Goal: Task Accomplishment & Management: Manage account settings

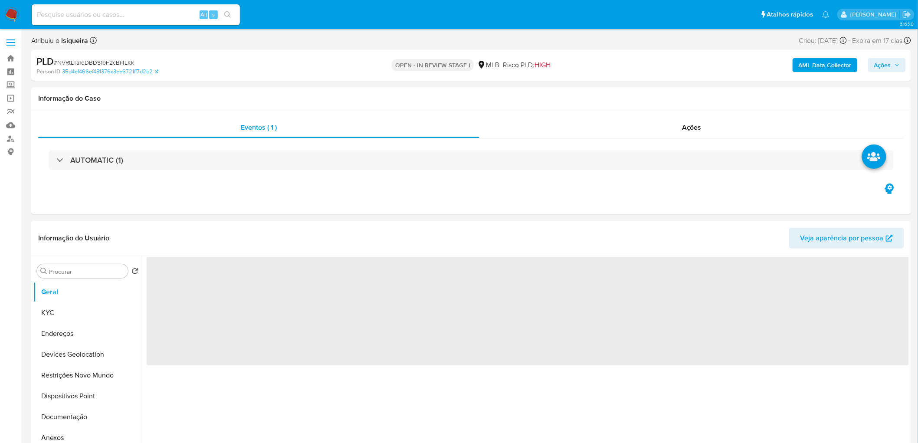
select select "10"
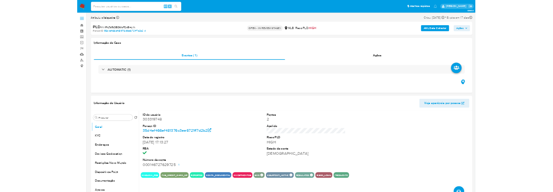
scroll to position [48, 0]
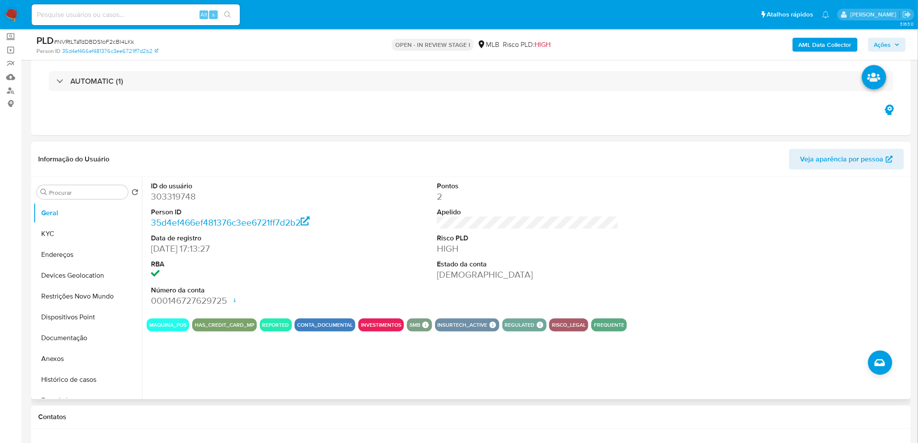
click at [661, 252] on div "ID do usuário 303319748 Person ID 35d4ef466ef481376c3ee6721ff7d2b2 Data de regi…" at bounding box center [528, 244] width 763 height 135
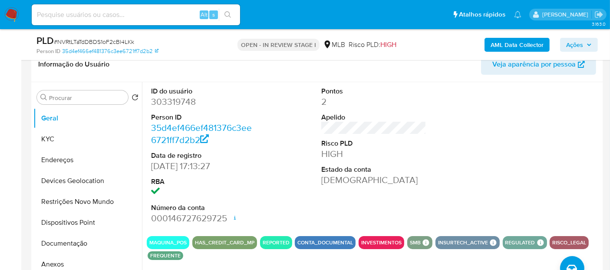
scroll to position [145, 0]
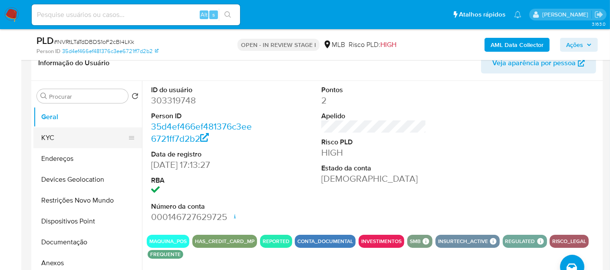
click at [39, 138] on button "KYC" at bounding box center [84, 137] width 102 height 21
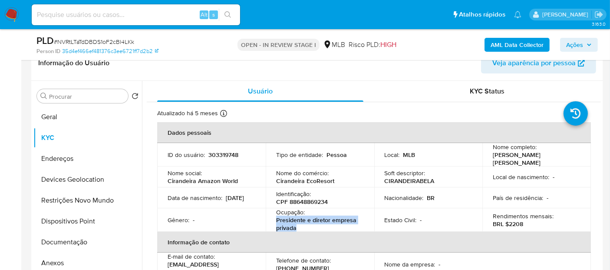
drag, startPoint x: 302, startPoint y: 230, endPoint x: 266, endPoint y: 223, distance: 36.8
click at [266, 223] on td "Ocupação : Presidente e diretor empresa privada" at bounding box center [320, 219] width 109 height 23
copy p "Presidente e diretor empresa privada"
click at [300, 228] on p "Presidente e diretor empresa privada" at bounding box center [318, 224] width 84 height 16
drag, startPoint x: 303, startPoint y: 228, endPoint x: 269, endPoint y: 221, distance: 34.2
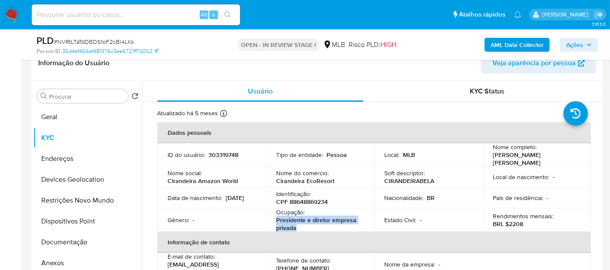
click at [269, 221] on td "Ocupação : Presidente e diretor empresa privada" at bounding box center [320, 219] width 109 height 23
copy p "Presidente e diretor empresa privada"
click at [77, 240] on button "Documentação" at bounding box center [84, 241] width 102 height 21
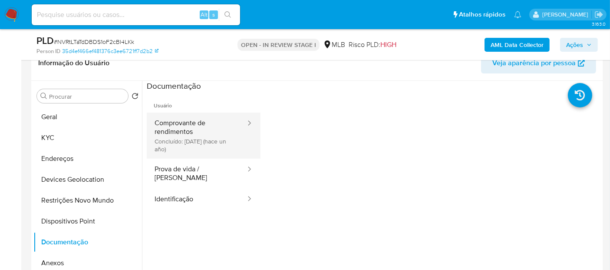
click at [187, 143] on button "Comprovante de rendimentos Concluído: 24/06/2024 (hace un año)" at bounding box center [197, 135] width 100 height 46
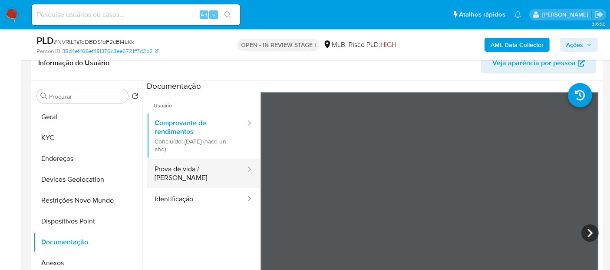
click at [221, 163] on button "Prova de vida / Selfie" at bounding box center [197, 173] width 100 height 30
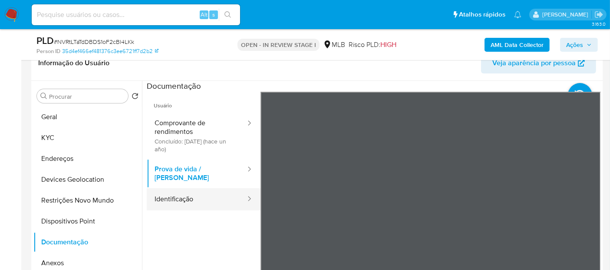
click at [191, 196] on button "Identificação" at bounding box center [197, 199] width 100 height 22
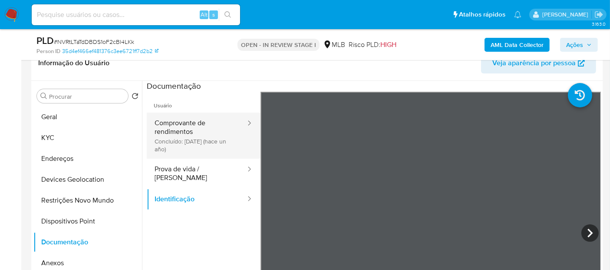
click at [165, 137] on button "Comprovante de rendimentos Concluído: 24/06/2024 (hace un año)" at bounding box center [197, 135] width 100 height 46
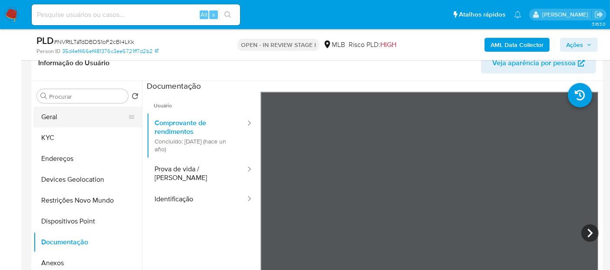
click at [74, 117] on button "Geral" at bounding box center [84, 116] width 102 height 21
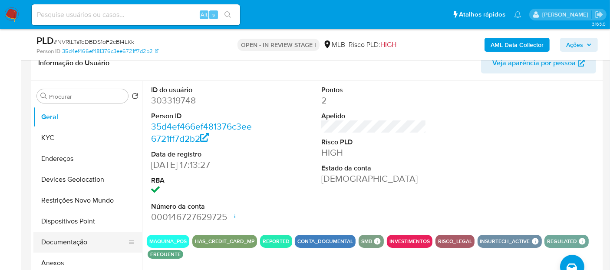
click at [65, 246] on button "Documentação" at bounding box center [84, 241] width 102 height 21
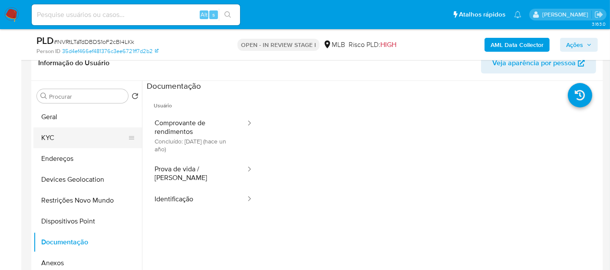
click at [72, 135] on button "KYC" at bounding box center [84, 137] width 102 height 21
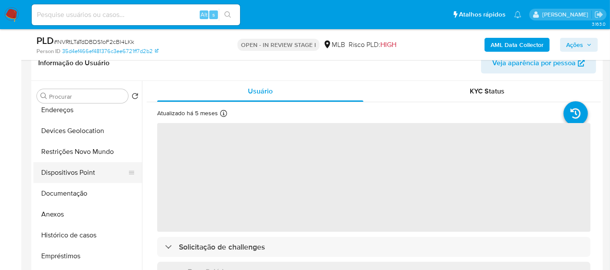
scroll to position [96, 0]
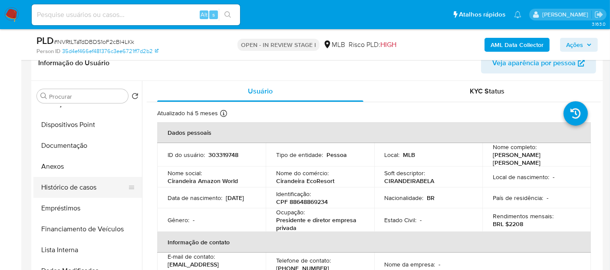
click at [85, 187] on button "Histórico de casos" at bounding box center [84, 187] width 102 height 21
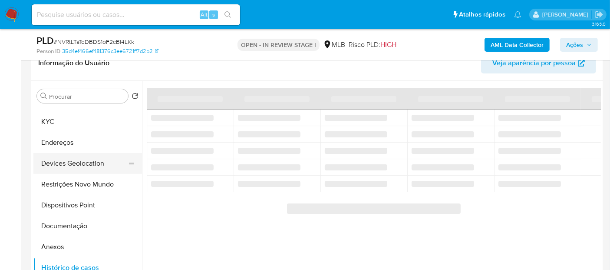
scroll to position [0, 0]
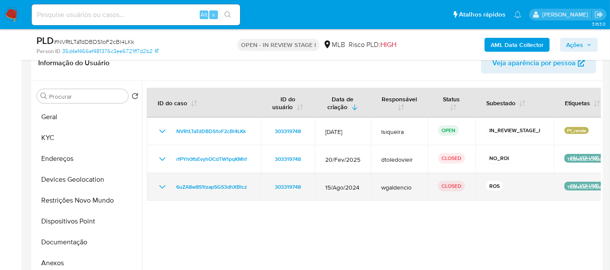
click at [161, 184] on icon "Mostrar/Ocultar" at bounding box center [162, 186] width 10 height 10
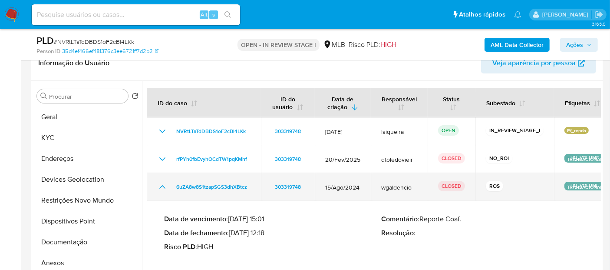
click at [161, 184] on icon "Mostrar/Ocultar" at bounding box center [162, 186] width 10 height 10
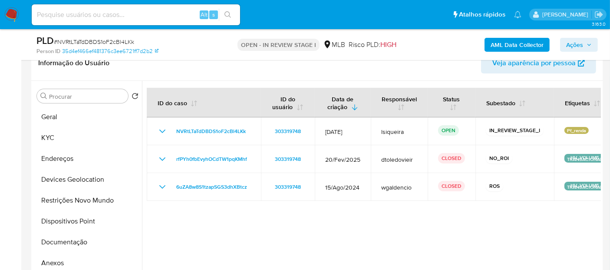
click at [307, 234] on div at bounding box center [371, 192] width 459 height 222
click at [461, 245] on div at bounding box center [371, 192] width 459 height 222
click at [47, 118] on button "Geral" at bounding box center [84, 116] width 102 height 21
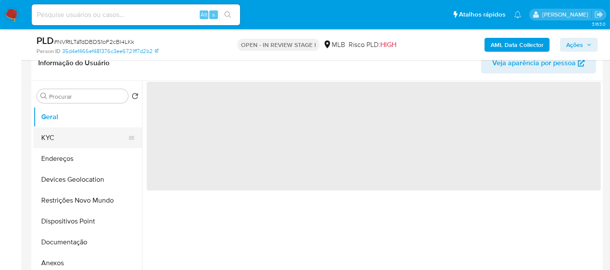
click at [50, 143] on button "KYC" at bounding box center [84, 137] width 102 height 21
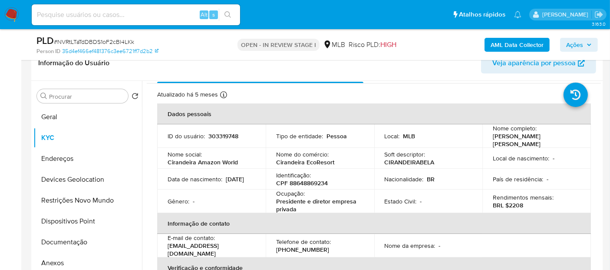
scroll to position [48, 0]
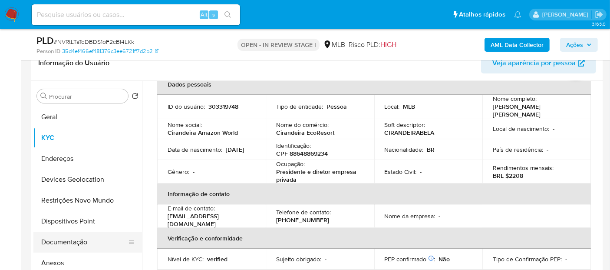
click at [93, 242] on button "Documentação" at bounding box center [84, 241] width 102 height 21
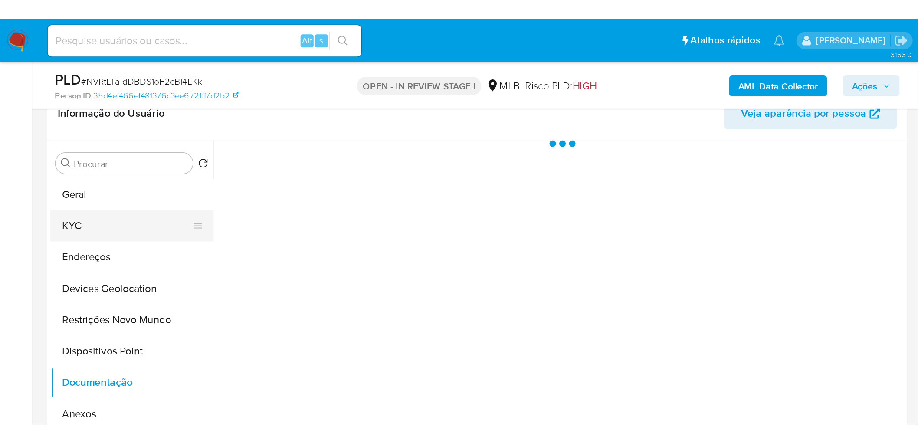
scroll to position [0, 0]
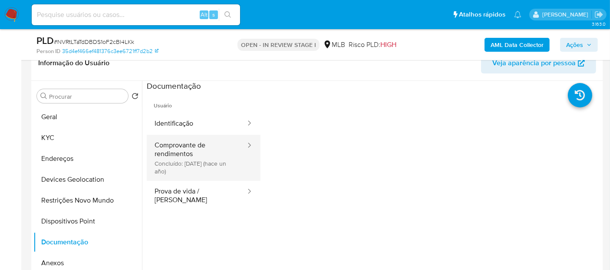
click at [212, 144] on button "Comprovante de rendimentos Concluído: 24/06/2024 (hace un año)" at bounding box center [197, 158] width 100 height 46
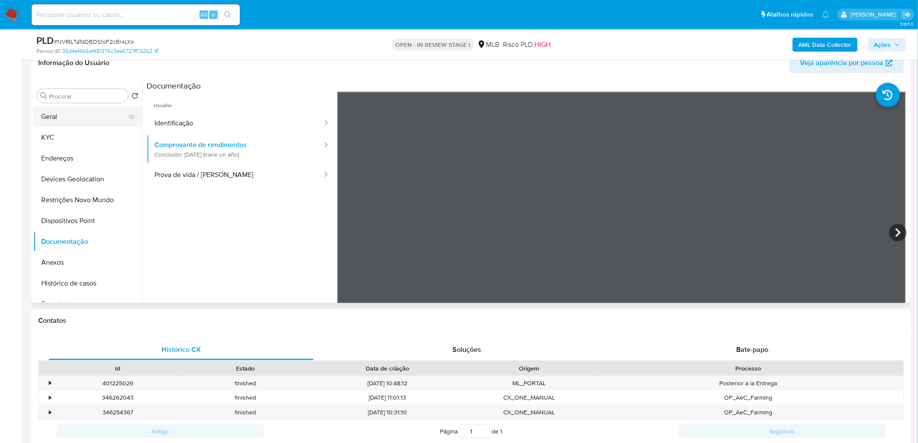
click at [89, 117] on button "Geral" at bounding box center [84, 116] width 102 height 21
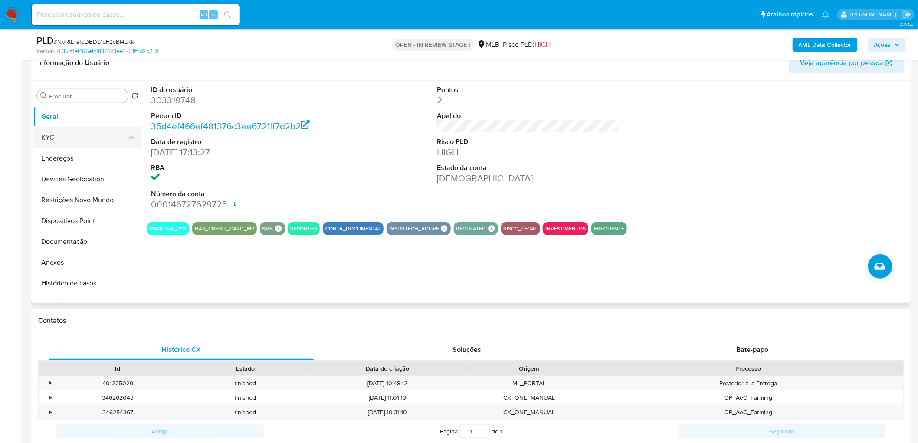
click at [79, 139] on button "KYC" at bounding box center [84, 137] width 102 height 21
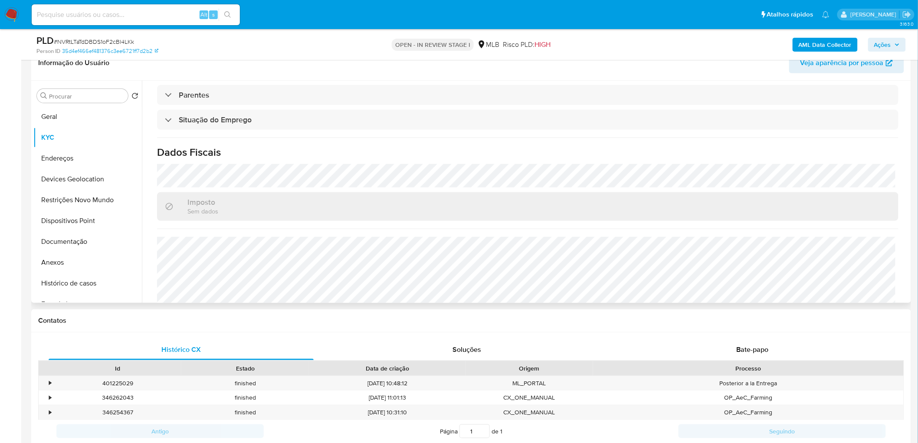
scroll to position [361, 0]
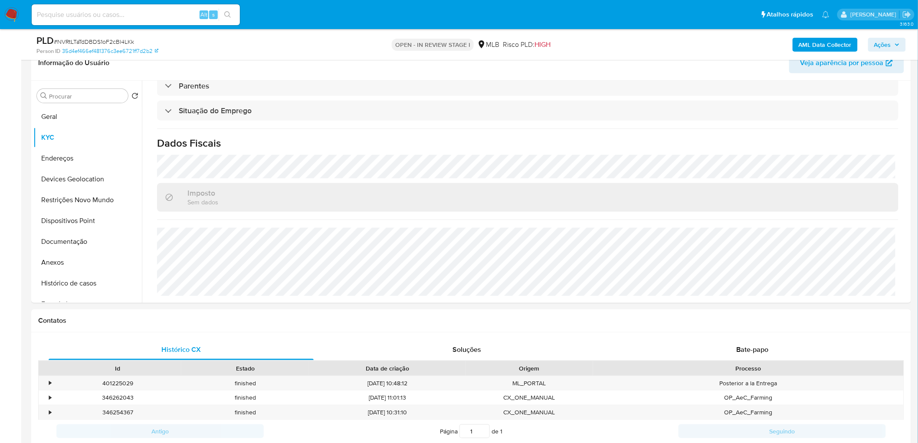
drag, startPoint x: 67, startPoint y: 158, endPoint x: 24, endPoint y: 169, distance: 44.3
click at [67, 158] on button "Endereços" at bounding box center [87, 158] width 109 height 21
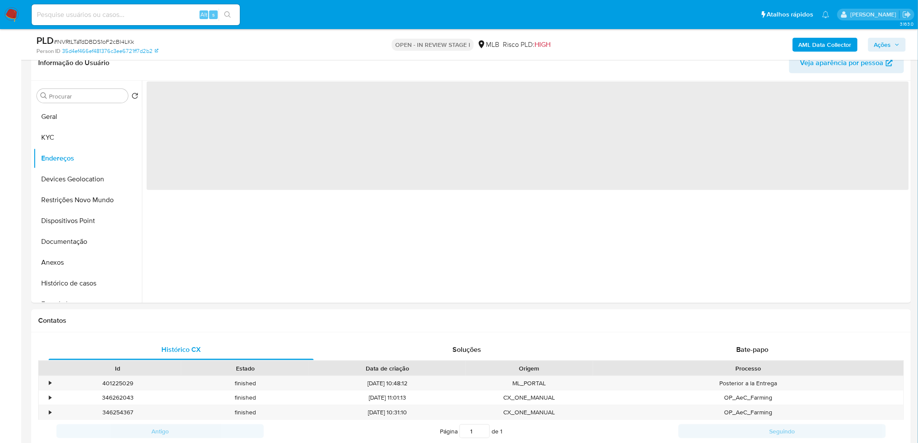
scroll to position [0, 0]
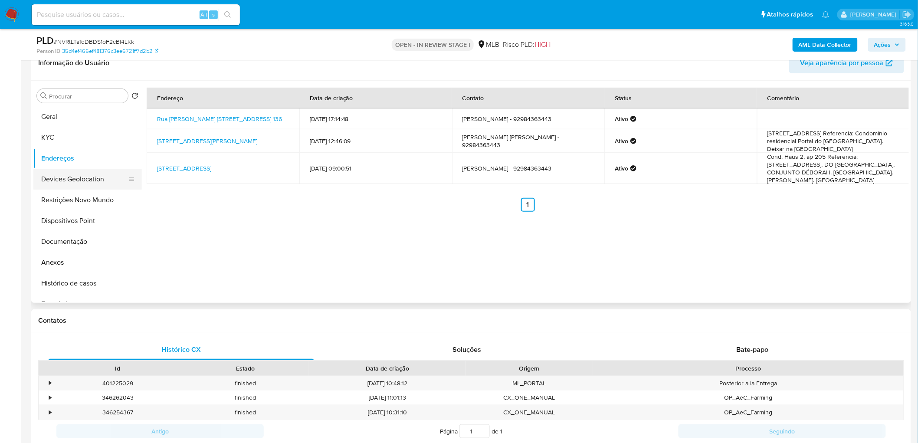
click at [60, 171] on button "Devices Geolocation" at bounding box center [84, 179] width 102 height 21
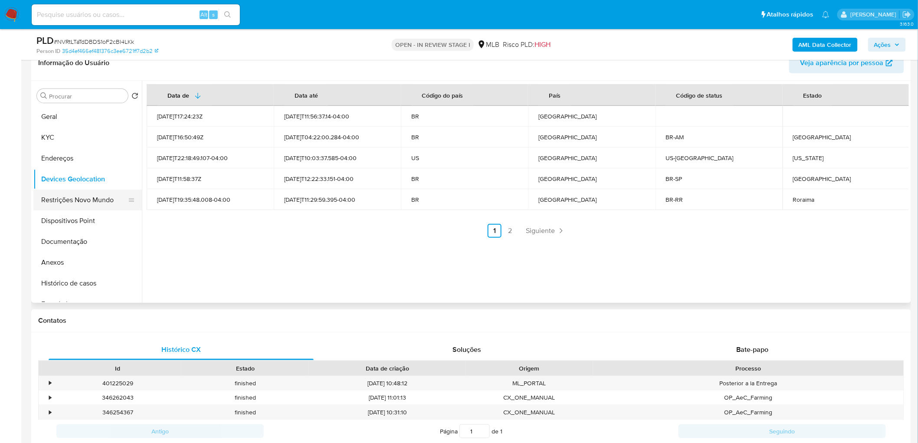
click at [53, 198] on button "Restrições Novo Mundo" at bounding box center [84, 200] width 102 height 21
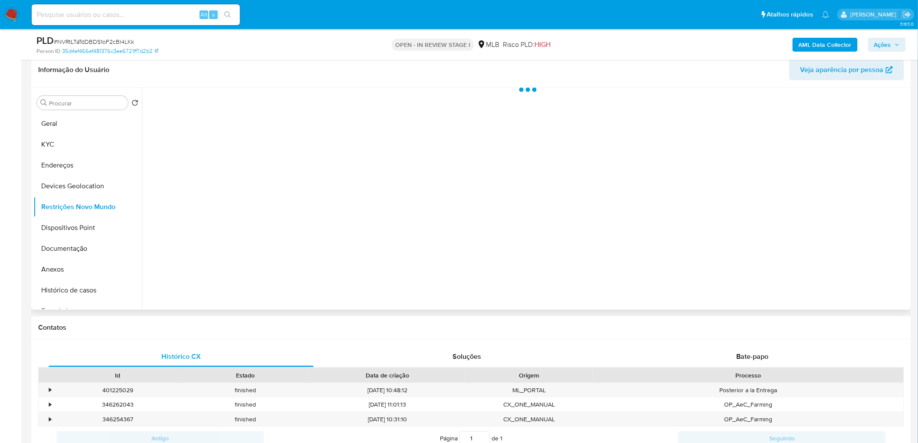
scroll to position [48, 0]
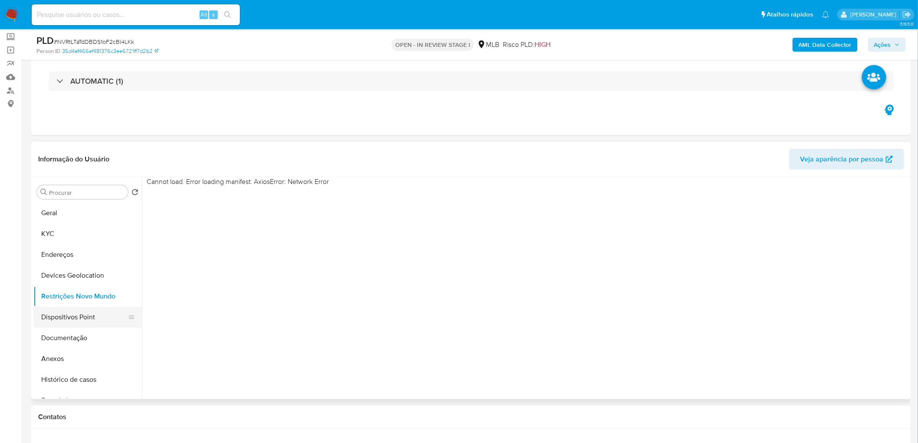
click at [98, 311] on button "Dispositivos Point" at bounding box center [84, 317] width 102 height 21
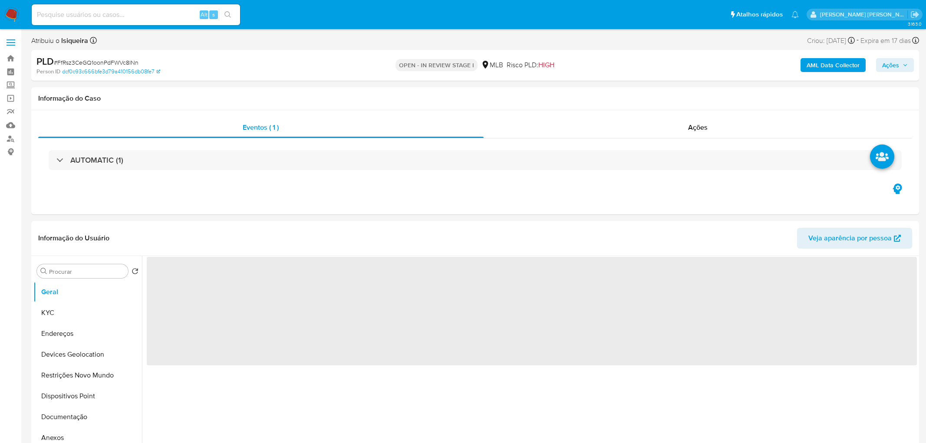
select select "10"
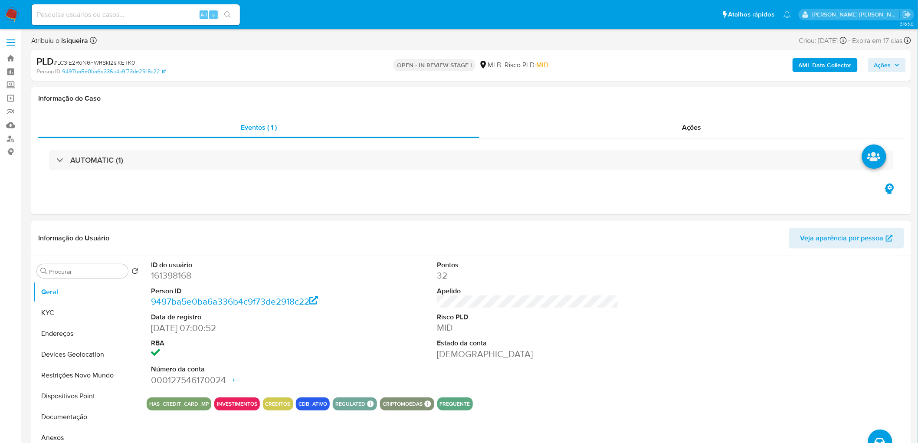
scroll to position [48, 0]
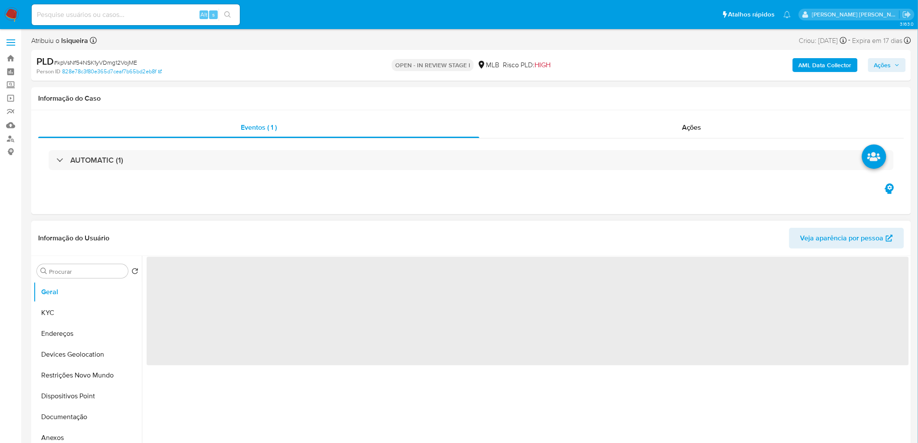
select select "10"
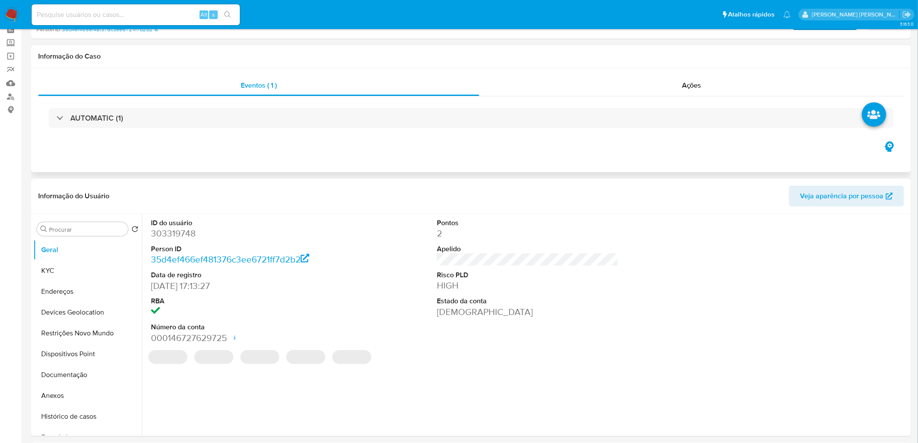
scroll to position [96, 0]
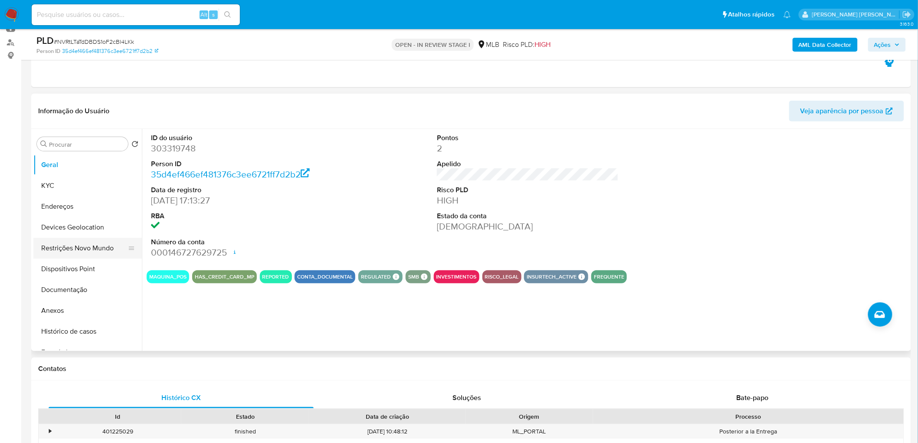
click at [87, 245] on button "Restrições Novo Mundo" at bounding box center [84, 248] width 102 height 21
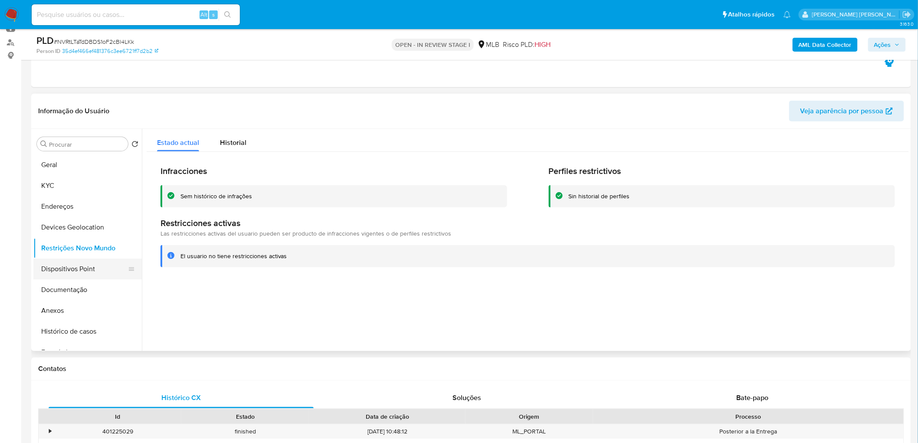
click at [73, 271] on button "Dispositivos Point" at bounding box center [84, 269] width 102 height 21
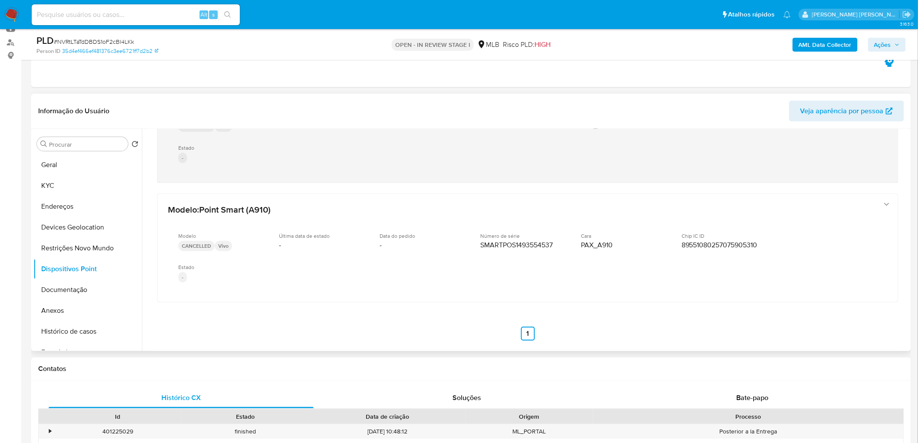
scroll to position [187, 0]
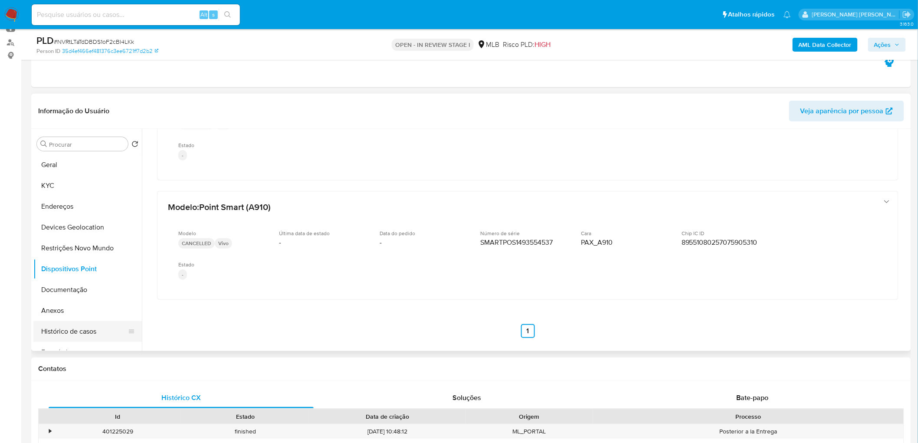
click at [84, 326] on button "Histórico de casos" at bounding box center [84, 331] width 102 height 21
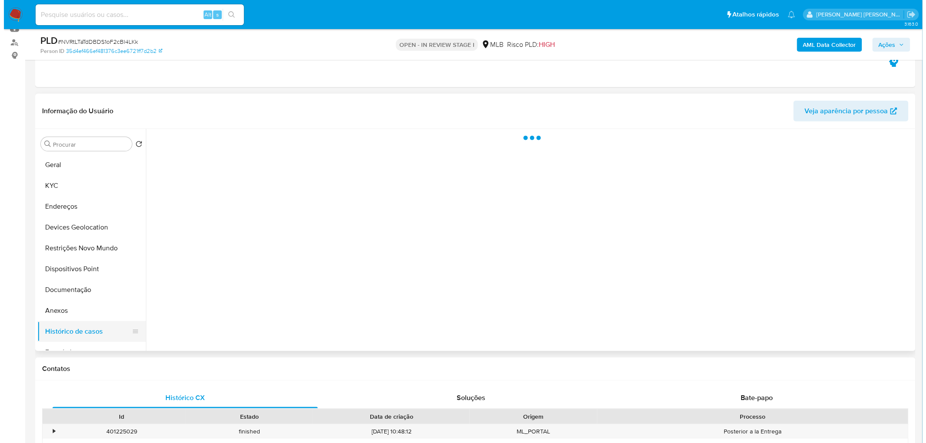
scroll to position [0, 0]
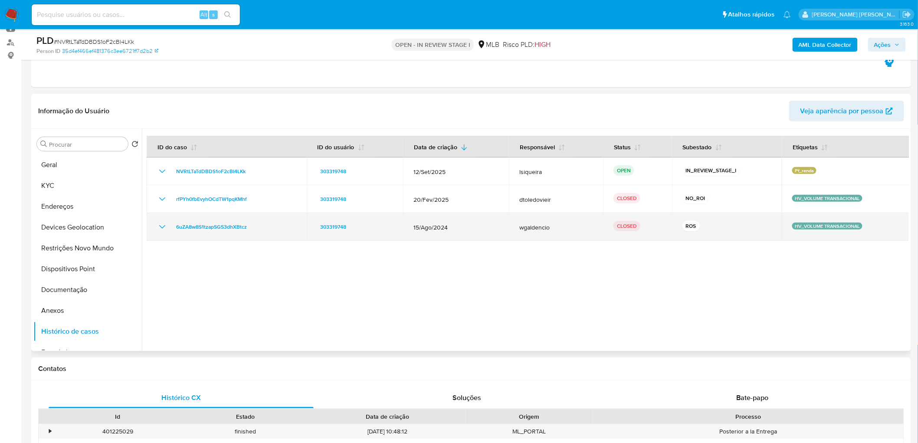
click at [164, 227] on icon "Mostrar/Ocultar" at bounding box center [162, 227] width 10 height 10
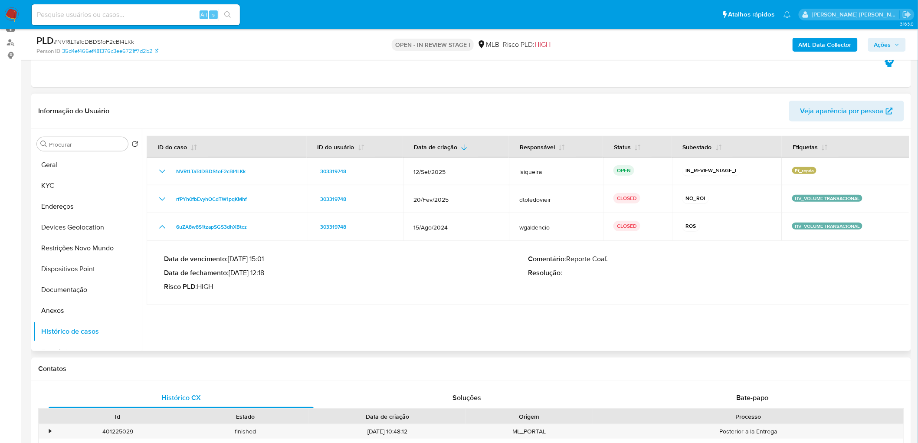
drag, startPoint x: 268, startPoint y: 273, endPoint x: 232, endPoint y: 274, distance: 36.5
click at [232, 274] on p "Data de fechamento : 24/09/2024 12:18" at bounding box center [346, 273] width 364 height 9
click at [817, 42] on b "AML Data Collector" at bounding box center [825, 45] width 53 height 14
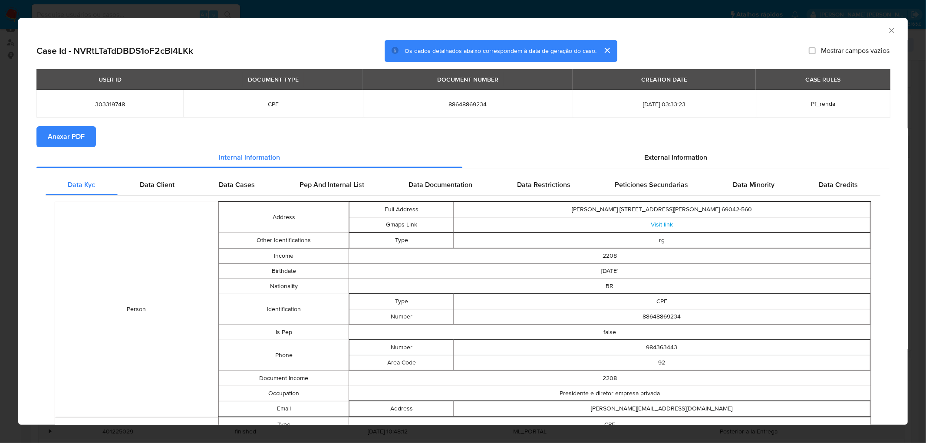
click at [58, 133] on span "Anexar PDF" at bounding box center [66, 136] width 37 height 19
click at [889, 32] on icon "Fechar a janela" at bounding box center [891, 30] width 5 height 5
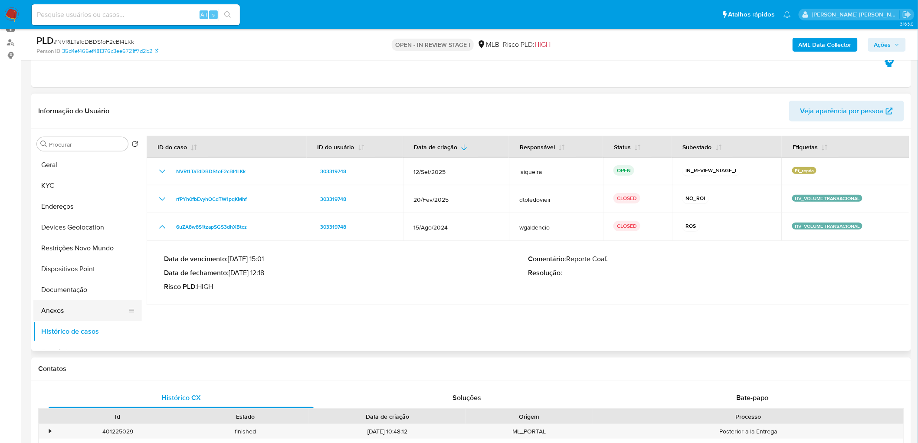
click at [58, 312] on button "Anexos" at bounding box center [84, 310] width 102 height 21
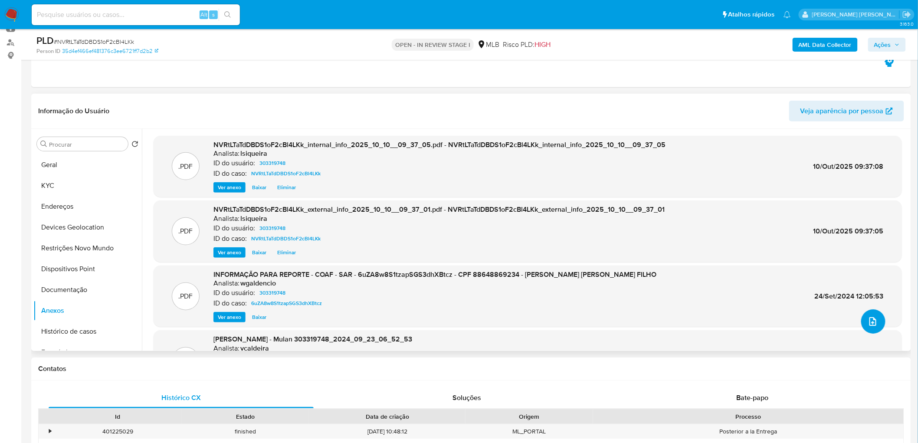
click at [873, 320] on icon "upload-file" at bounding box center [873, 321] width 10 height 10
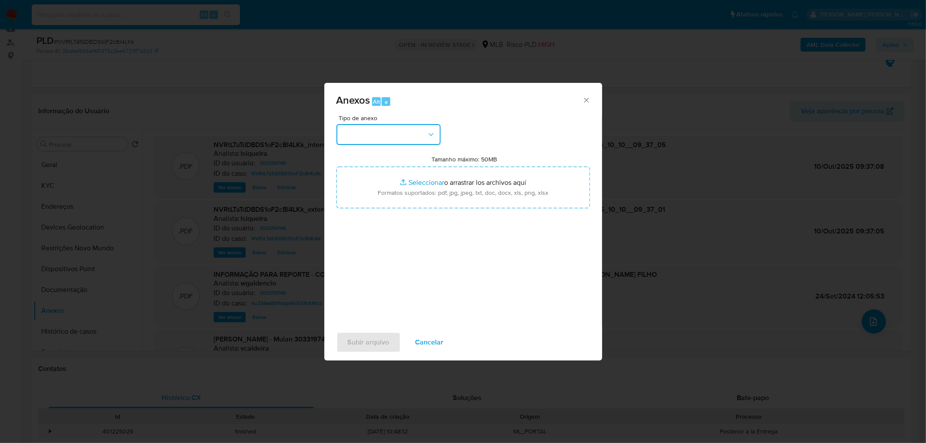
click at [368, 134] on button "button" at bounding box center [388, 134] width 104 height 21
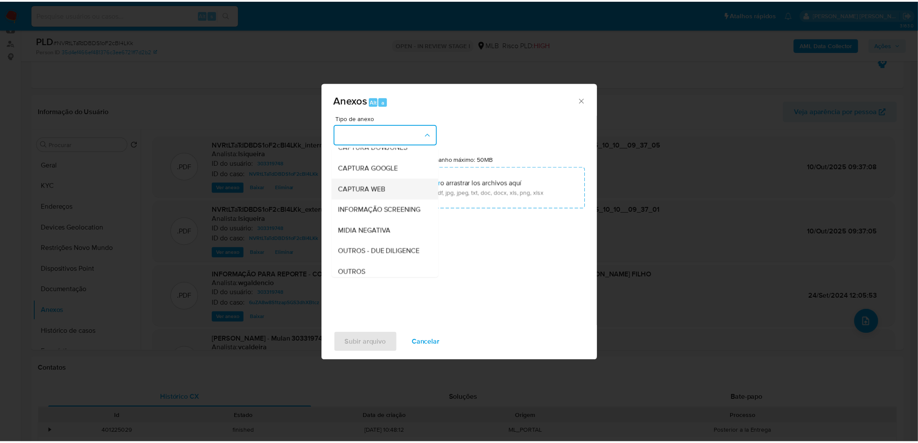
scroll to position [96, 0]
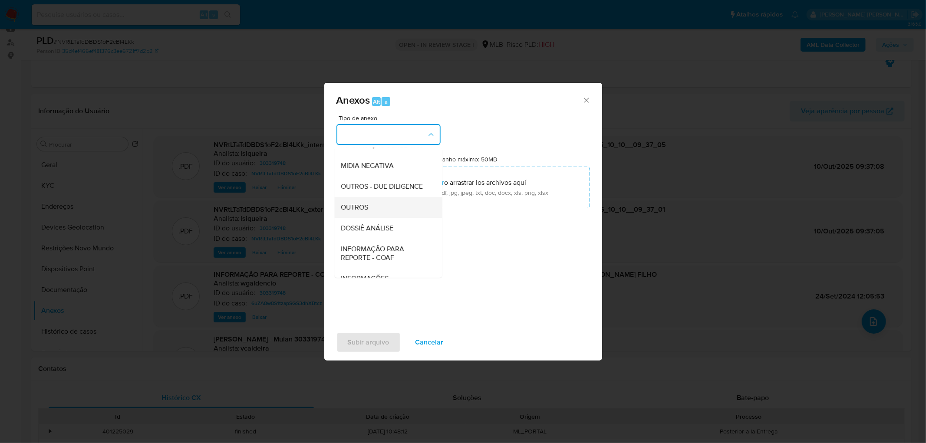
click at [377, 218] on div "OUTROS" at bounding box center [385, 207] width 89 height 21
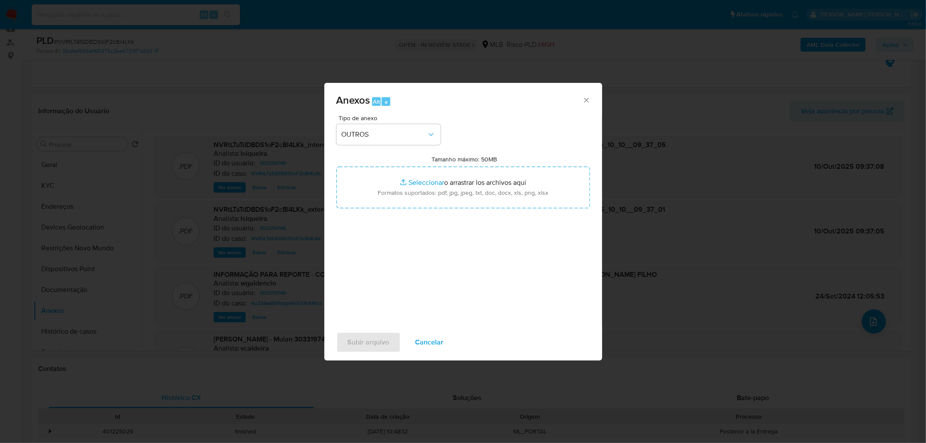
click at [435, 165] on div "Tamanho máximo: 50MB Seleccionar archivos Seleccionar o arrastrar los archivos …" at bounding box center [462, 181] width 253 height 53
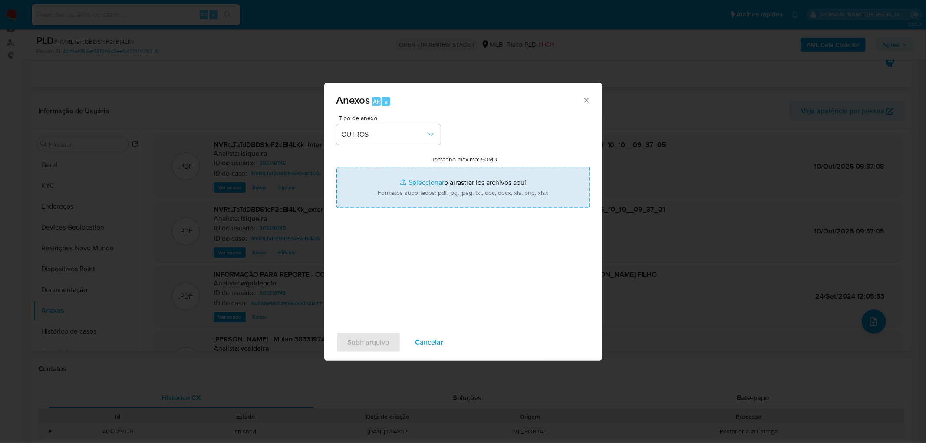
click at [424, 180] on input "Tamanho máximo: 50MB Seleccionar archivos" at bounding box center [462, 188] width 253 height 42
type input "C:\fakepath\Mulan 303319748_2025_10_09_17_24_50.xlsx"
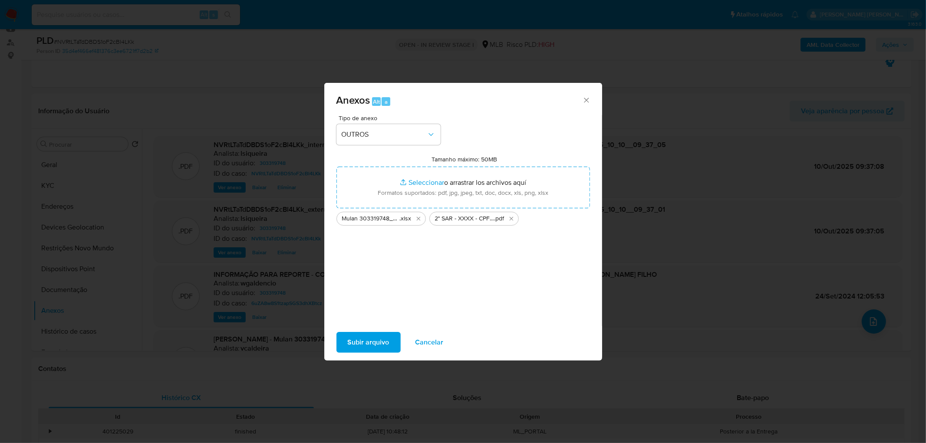
click at [364, 339] on span "Subir arquivo" at bounding box center [369, 342] width 42 height 19
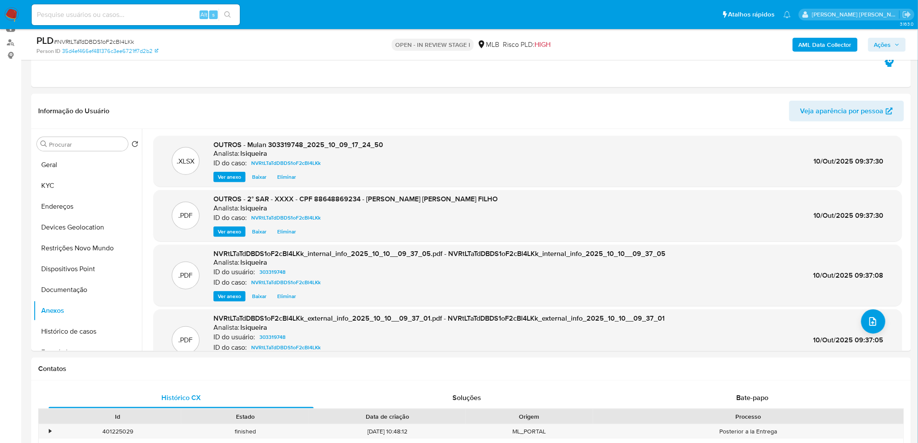
click at [895, 40] on span "Ações" at bounding box center [888, 45] width 26 height 12
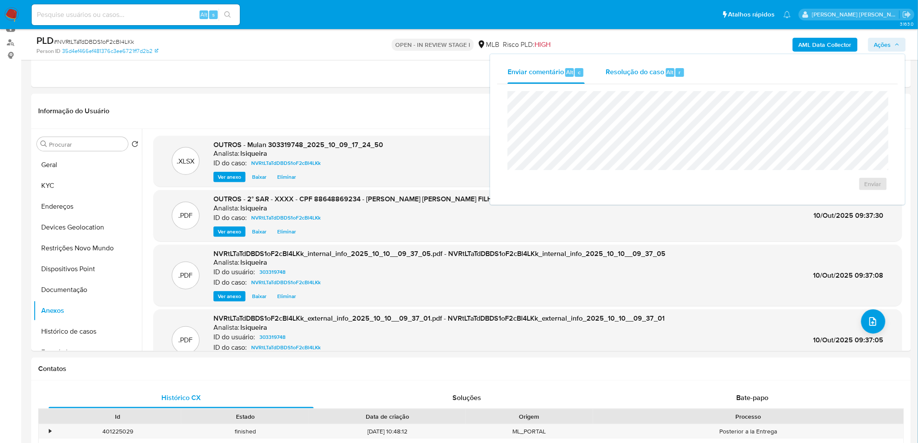
click at [647, 71] on span "Resolução do caso" at bounding box center [635, 72] width 59 height 10
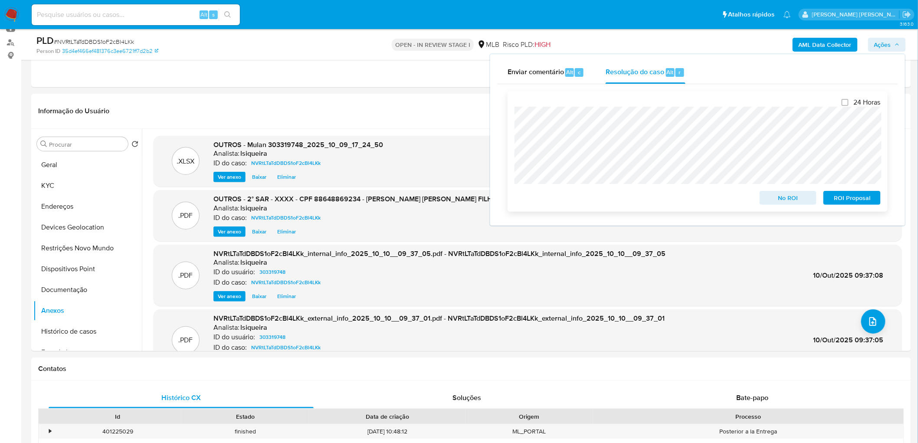
click at [851, 197] on span "ROI Proposal" at bounding box center [852, 198] width 45 height 12
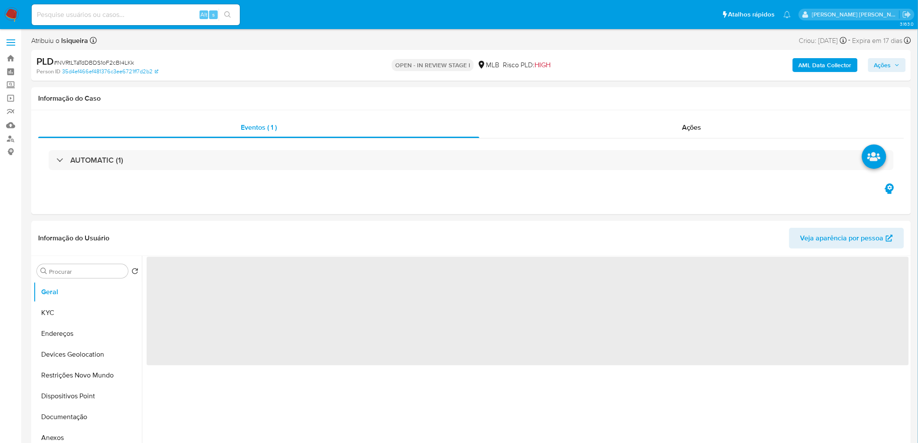
select select "10"
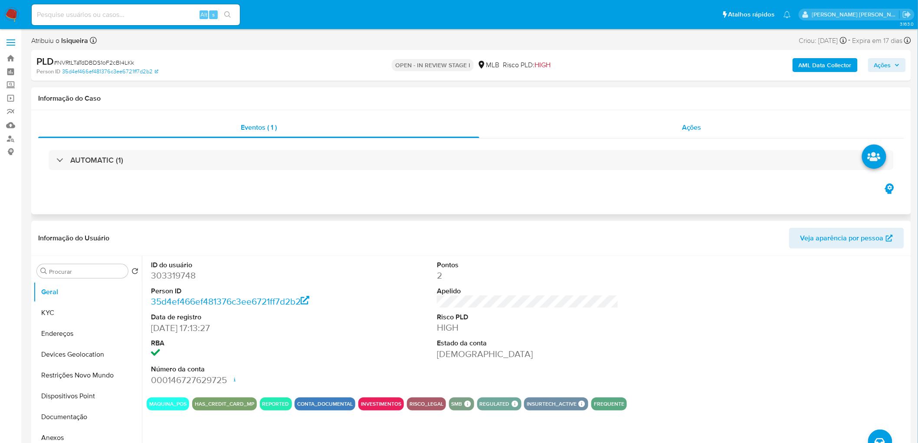
click at [660, 133] on div "Ações" at bounding box center [692, 127] width 425 height 21
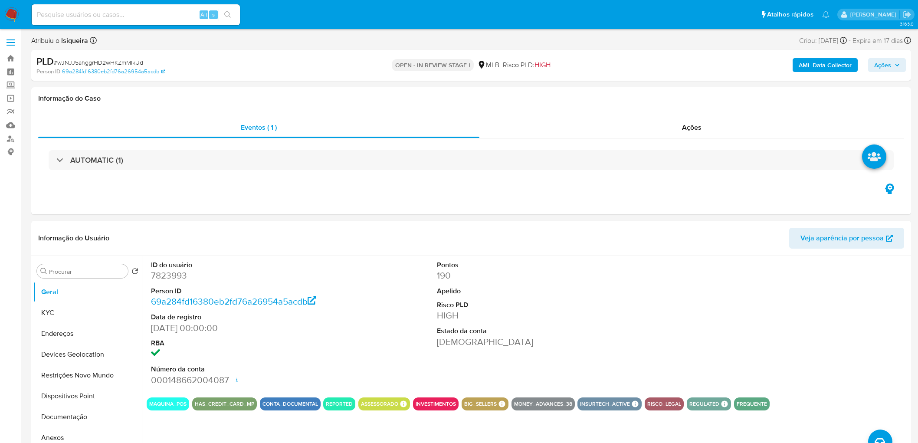
select select "10"
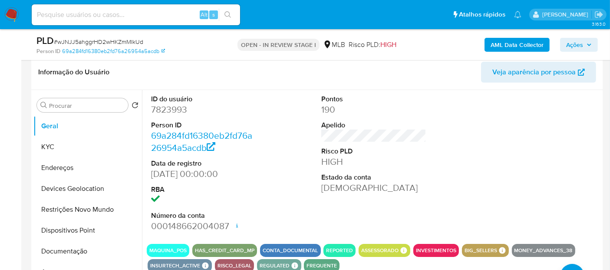
scroll to position [145, 0]
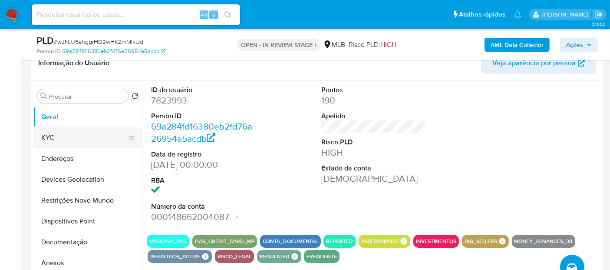
click at [58, 140] on button "KYC" at bounding box center [84, 137] width 102 height 21
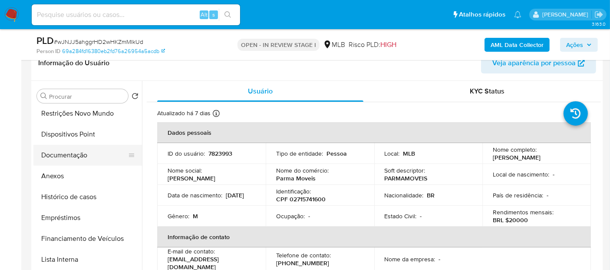
scroll to position [96, 0]
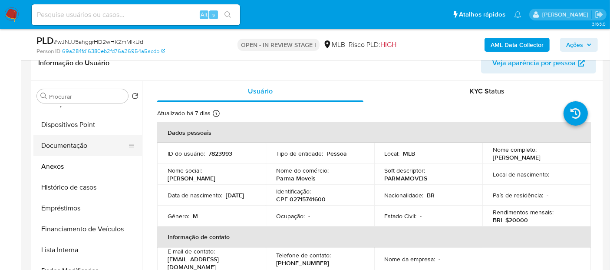
click at [73, 151] on button "Documentação" at bounding box center [84, 145] width 102 height 21
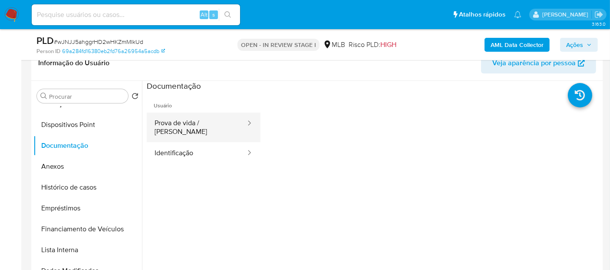
click at [245, 124] on icon at bounding box center [249, 122] width 9 height 9
click at [187, 125] on button "Prova de vida / Selfie" at bounding box center [197, 127] width 100 height 30
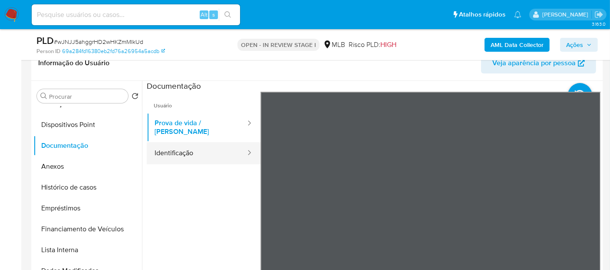
click at [194, 149] on button "Identificação" at bounding box center [197, 153] width 100 height 22
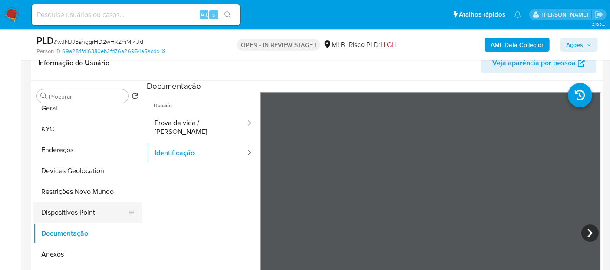
scroll to position [0, 0]
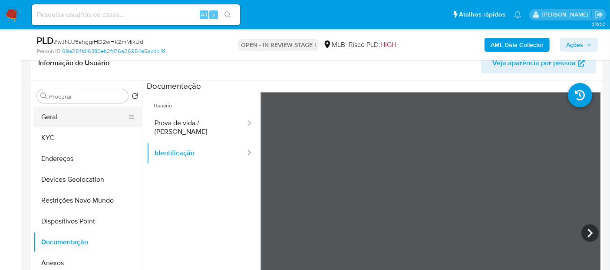
click at [60, 116] on button "Geral" at bounding box center [84, 116] width 102 height 21
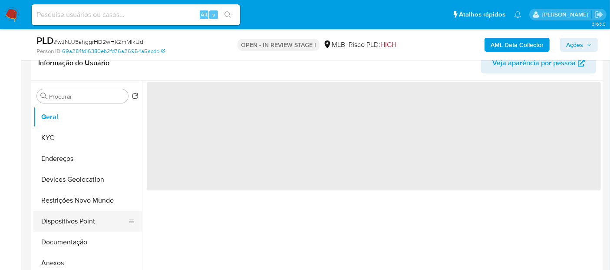
scroll to position [96, 0]
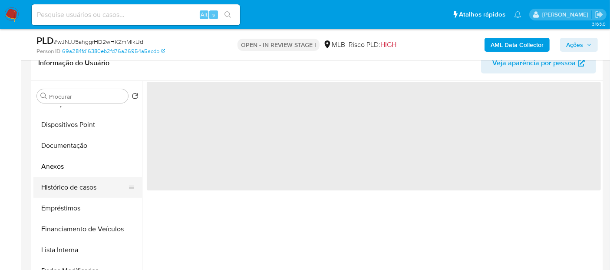
click at [83, 194] on button "Histórico de casos" at bounding box center [84, 187] width 102 height 21
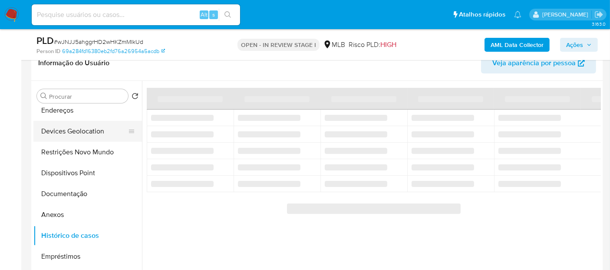
scroll to position [0, 0]
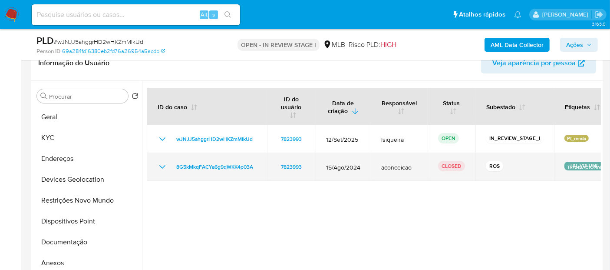
click at [157, 164] on icon "Mostrar/Ocultar" at bounding box center [162, 166] width 10 height 10
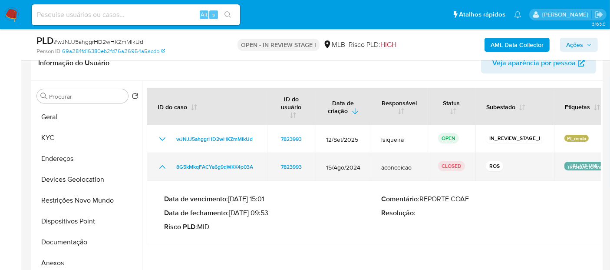
click at [157, 164] on icon "Mostrar/Ocultar" at bounding box center [162, 166] width 10 height 10
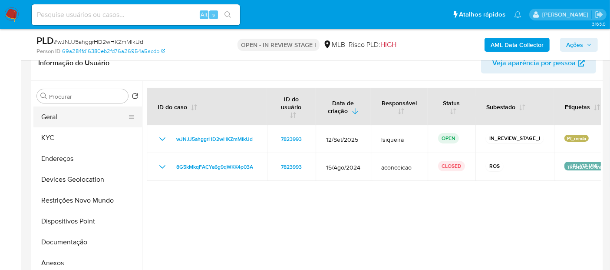
click at [87, 122] on button "Geral" at bounding box center [84, 116] width 102 height 21
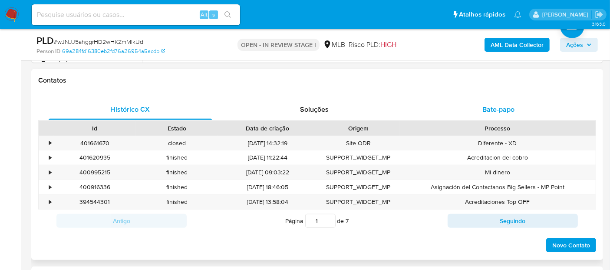
scroll to position [385, 0]
click at [500, 109] on span "Bate-papo" at bounding box center [498, 109] width 32 height 10
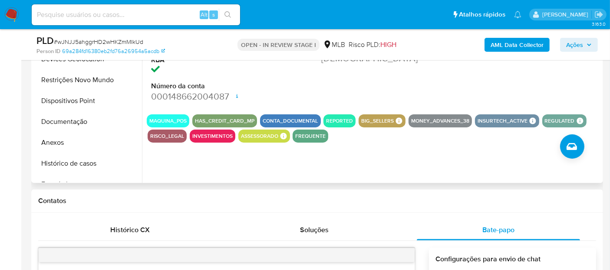
scroll to position [193, 0]
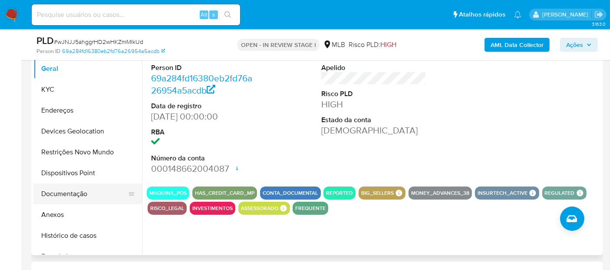
click at [73, 191] on button "Documentação" at bounding box center [84, 193] width 102 height 21
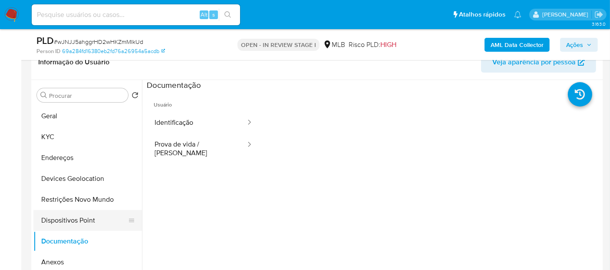
scroll to position [96, 0]
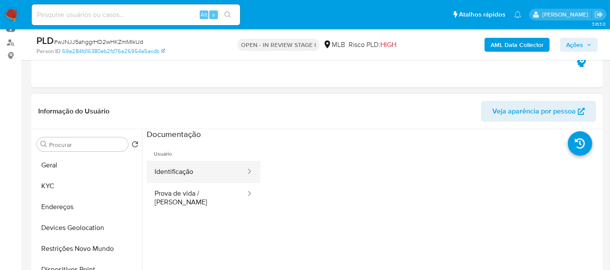
click at [157, 179] on button "Identificação" at bounding box center [197, 172] width 100 height 22
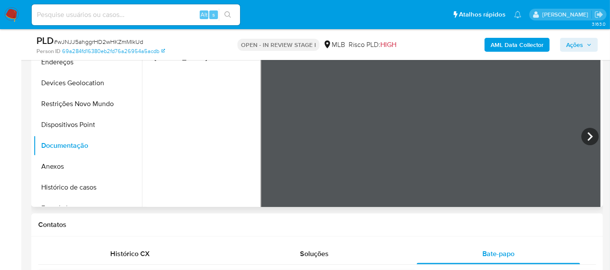
scroll to position [193, 0]
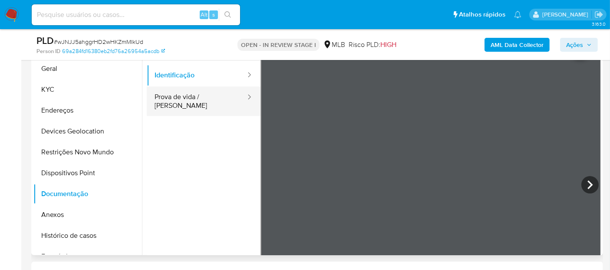
click at [203, 99] on button "Prova de vida / Selfie" at bounding box center [197, 101] width 100 height 30
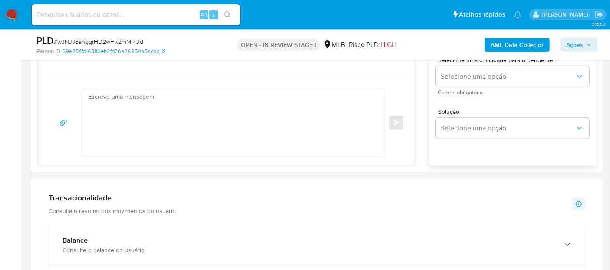
scroll to position [530, 0]
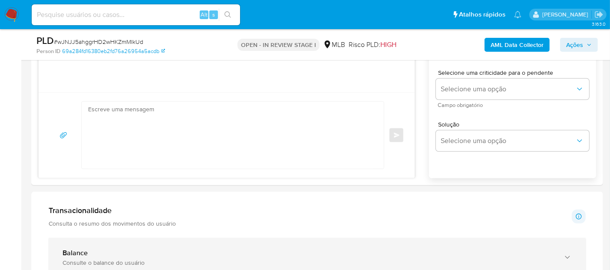
click at [148, 255] on div "Balance" at bounding box center [308, 252] width 492 height 9
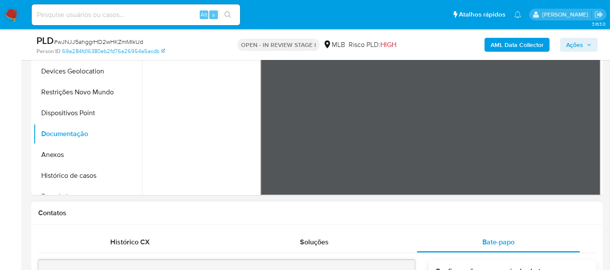
scroll to position [241, 0]
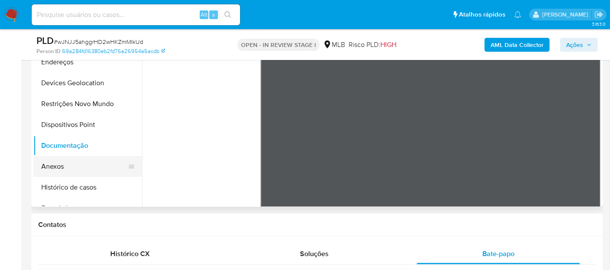
drag, startPoint x: 69, startPoint y: 181, endPoint x: 84, endPoint y: 173, distance: 17.5
click at [69, 181] on button "Histórico de casos" at bounding box center [87, 187] width 109 height 21
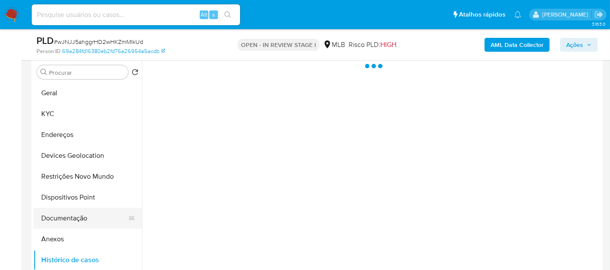
scroll to position [96, 0]
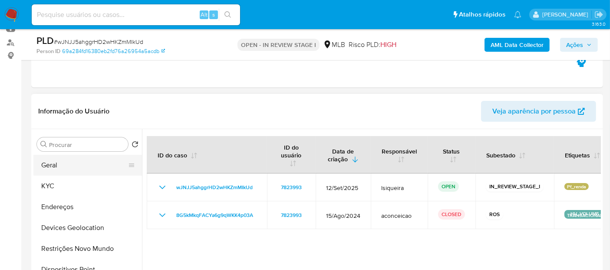
click at [73, 166] on button "Geral" at bounding box center [84, 165] width 102 height 21
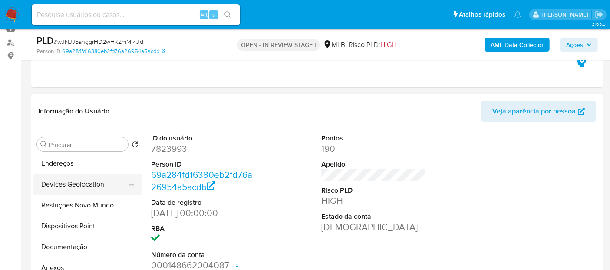
scroll to position [48, 0]
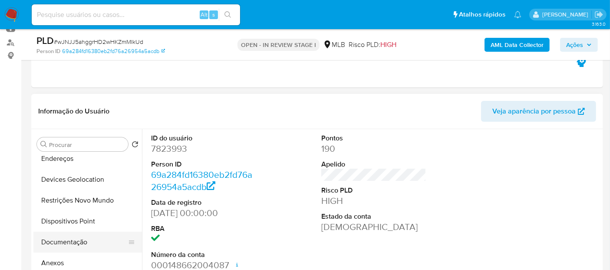
click at [82, 241] on button "Documentação" at bounding box center [84, 241] width 102 height 21
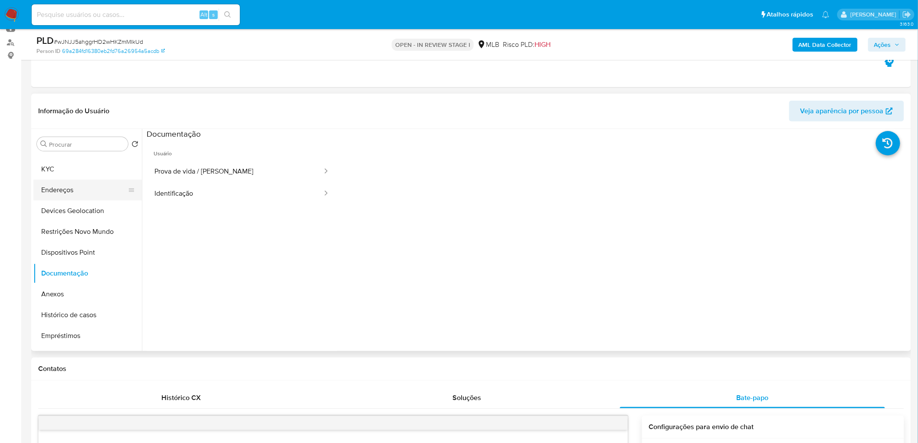
scroll to position [0, 0]
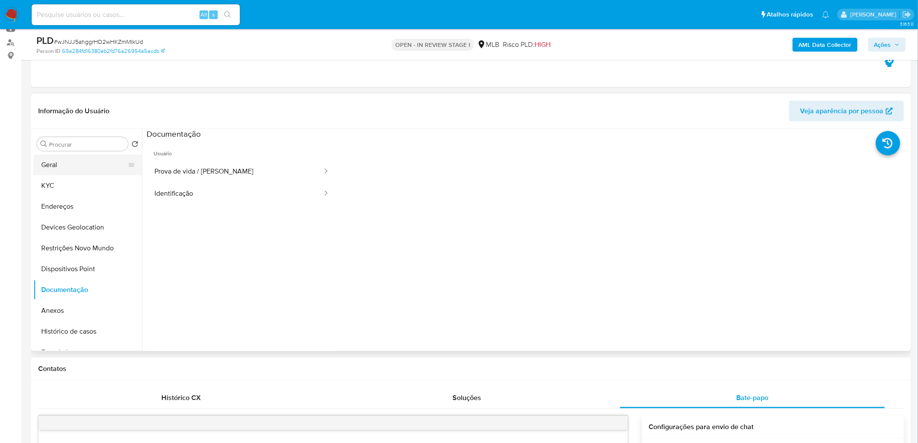
drag, startPoint x: 77, startPoint y: 165, endPoint x: 83, endPoint y: 165, distance: 6.1
click at [77, 165] on button "Geral" at bounding box center [84, 165] width 102 height 21
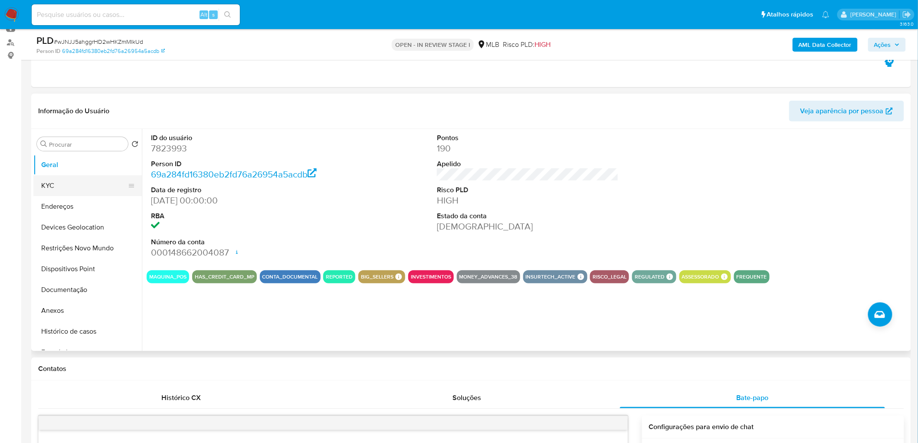
click at [46, 189] on button "KYC" at bounding box center [84, 185] width 102 height 21
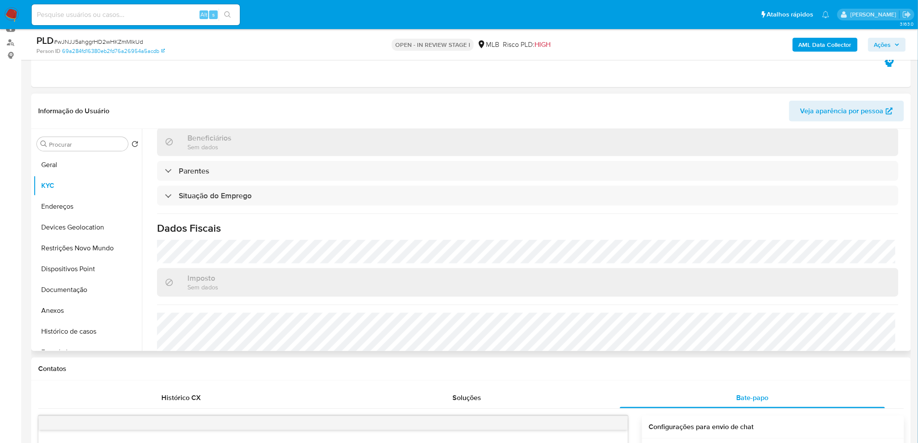
scroll to position [361, 0]
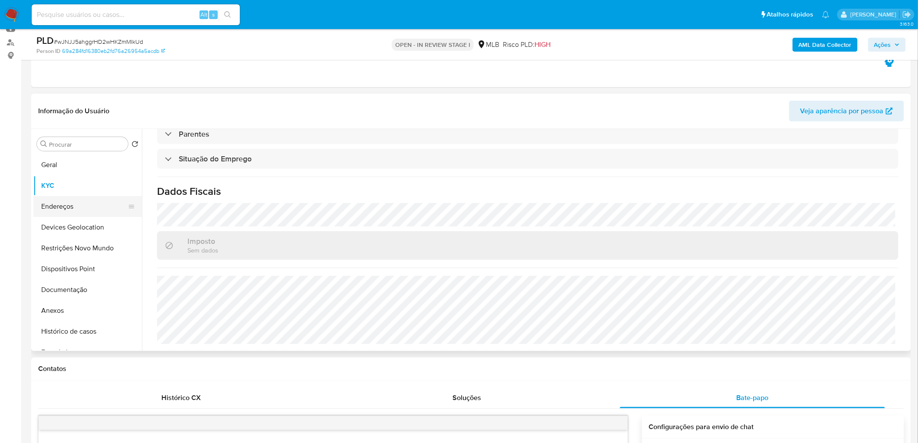
click at [62, 211] on button "Endereços" at bounding box center [84, 206] width 102 height 21
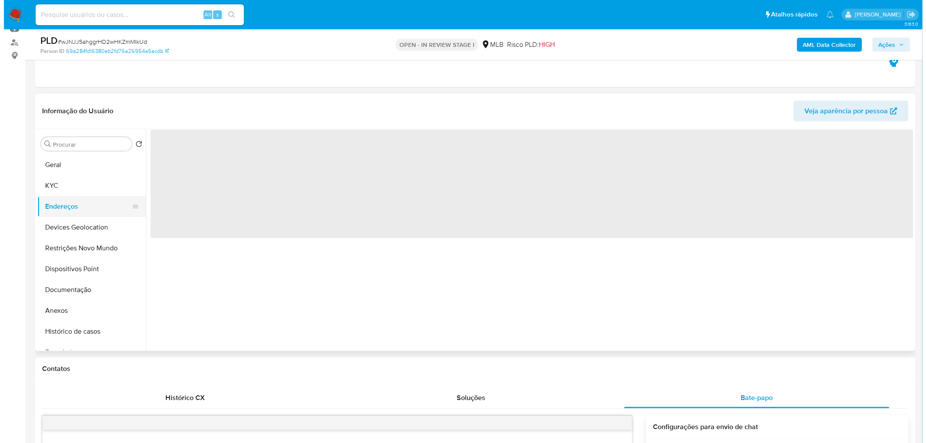
scroll to position [0, 0]
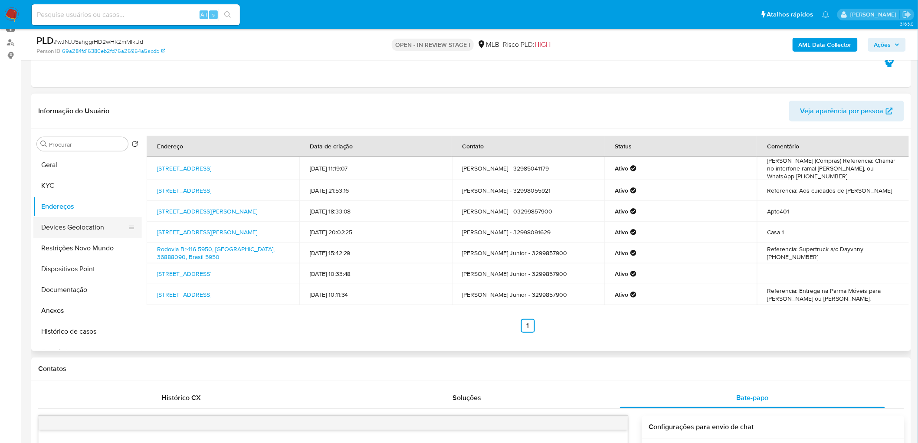
click at [95, 224] on button "Devices Geolocation" at bounding box center [84, 227] width 102 height 21
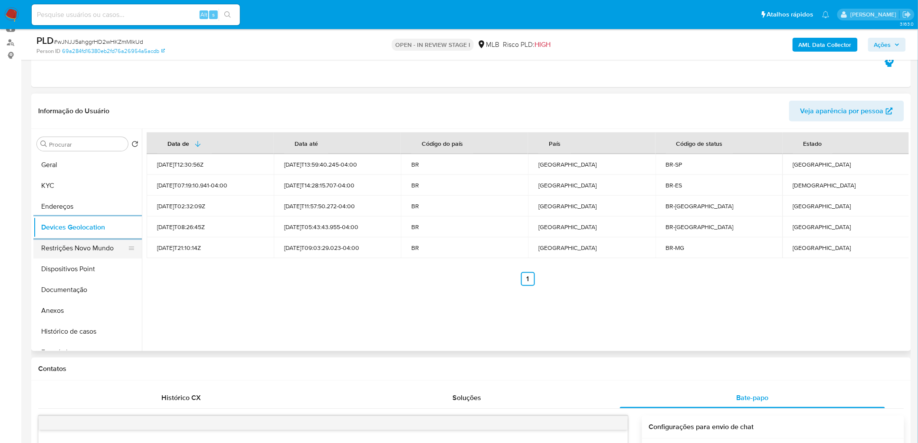
click at [74, 247] on button "Restrições Novo Mundo" at bounding box center [84, 248] width 102 height 21
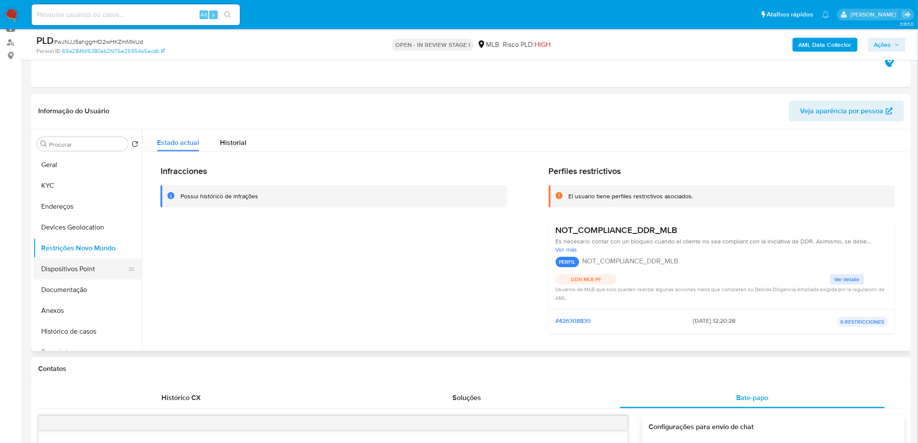
click at [85, 270] on button "Dispositivos Point" at bounding box center [84, 269] width 102 height 21
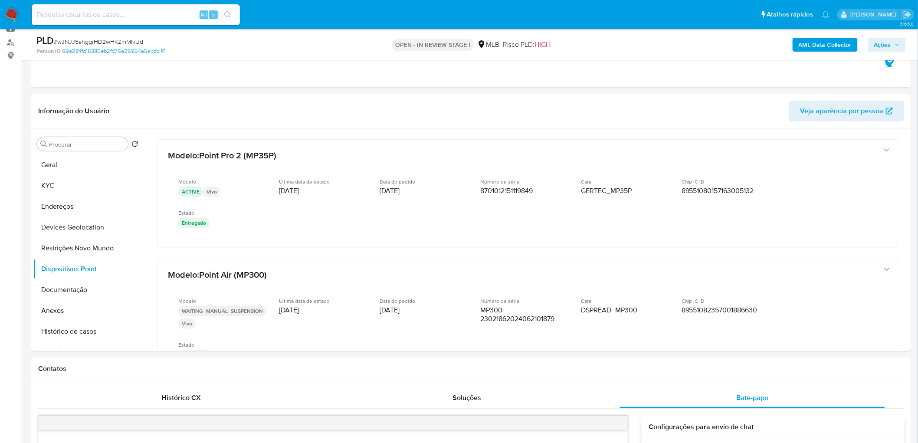
click at [836, 43] on b "AML Data Collector" at bounding box center [825, 45] width 53 height 14
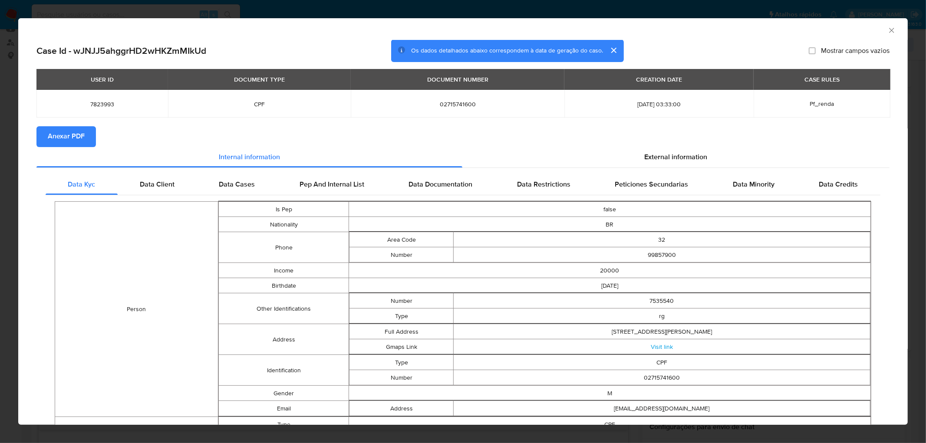
click at [70, 140] on span "Anexar PDF" at bounding box center [66, 136] width 37 height 19
click at [889, 31] on icon "Fechar a janela" at bounding box center [891, 30] width 5 height 5
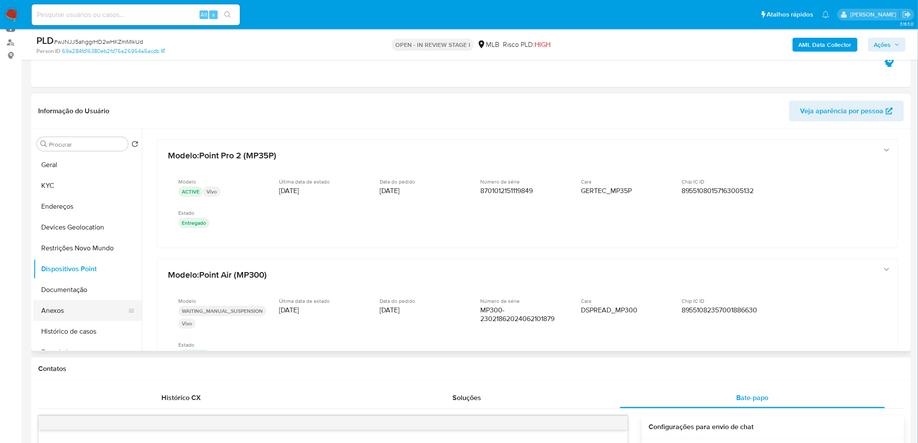
click at [89, 316] on button "Anexos" at bounding box center [84, 310] width 102 height 21
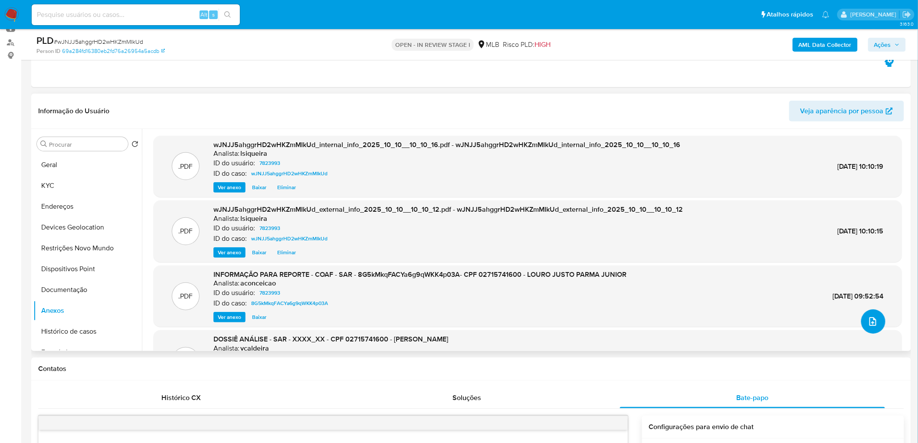
click at [870, 321] on icon "upload-file" at bounding box center [873, 321] width 10 height 10
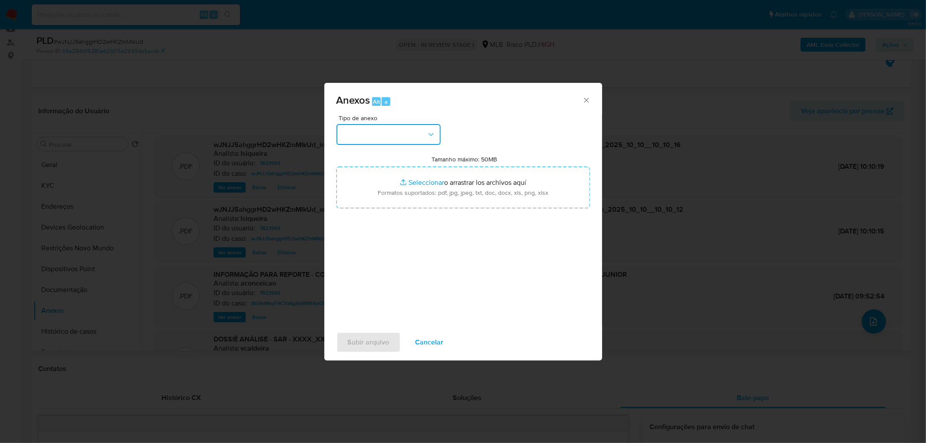
click at [385, 138] on button "button" at bounding box center [388, 134] width 104 height 21
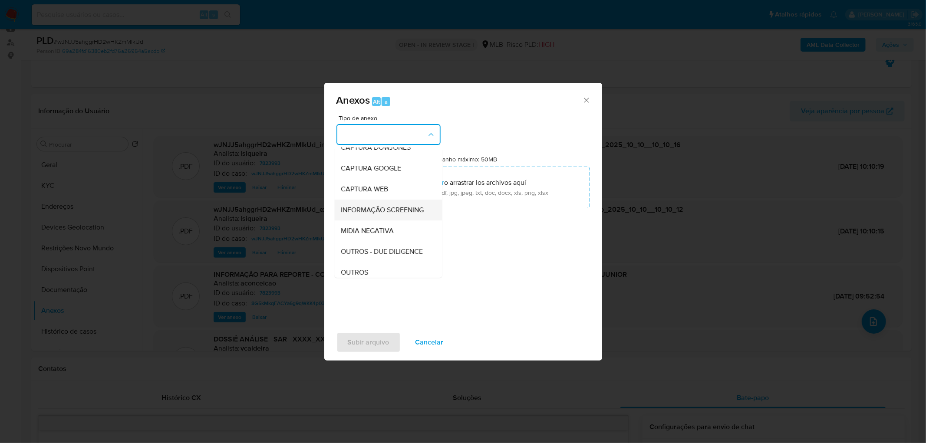
scroll to position [48, 0]
click at [375, 263] on div "OUTROS" at bounding box center [385, 255] width 89 height 21
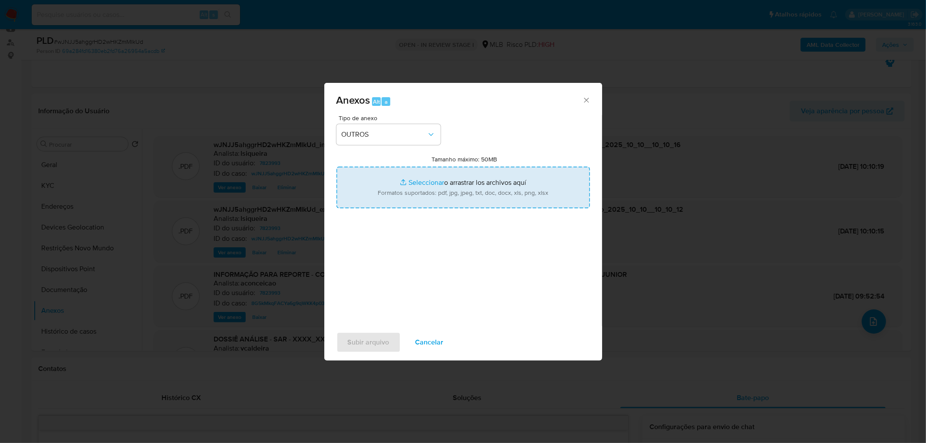
click at [427, 187] on input "Tamanho máximo: 50MB Seleccionar archivos" at bounding box center [462, 188] width 253 height 42
type input "C:\fakepath\Mulan 7823993_2025_10_09_17_27_23.xlsx"
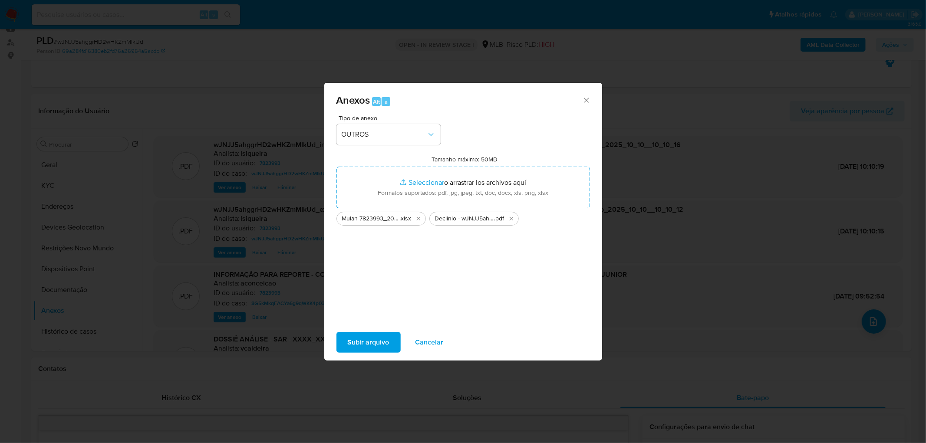
click at [354, 343] on span "Subir arquivo" at bounding box center [369, 342] width 42 height 19
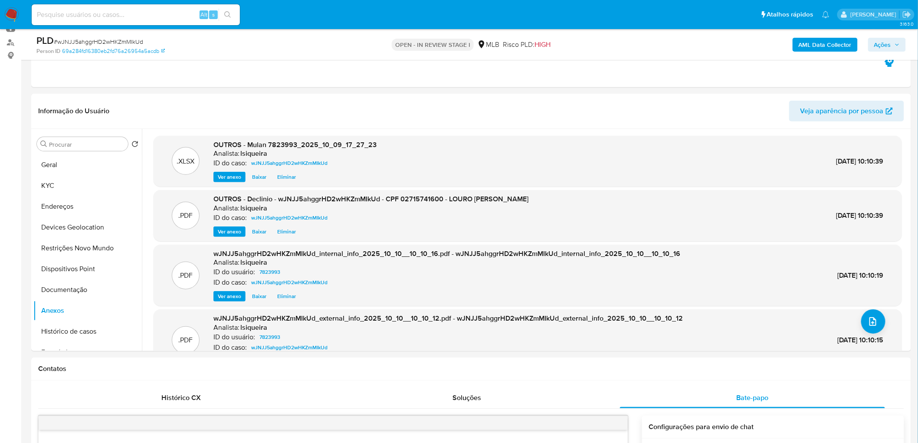
click at [899, 43] on icon "button" at bounding box center [897, 44] width 5 height 5
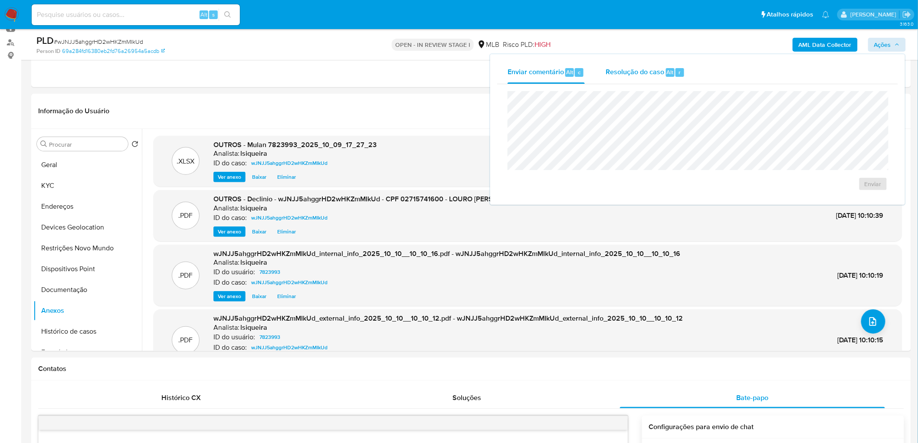
click at [620, 79] on div "Resolução do caso Alt r" at bounding box center [645, 72] width 79 height 23
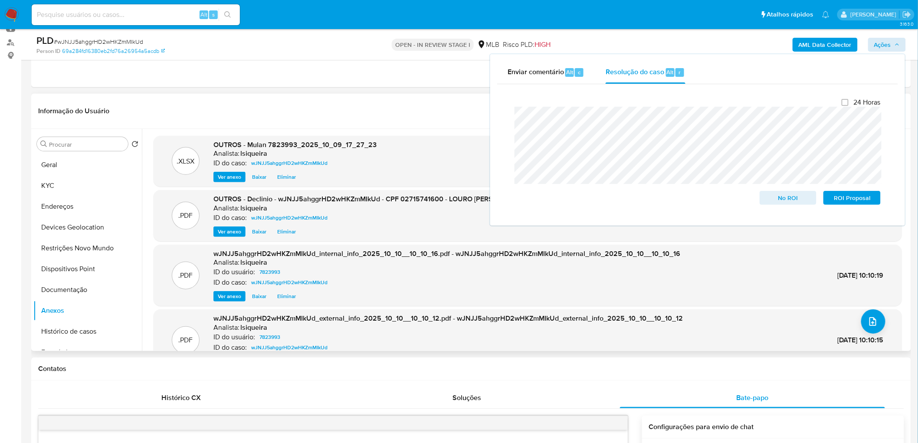
click at [288, 229] on span "Eliminar" at bounding box center [286, 231] width 19 height 9
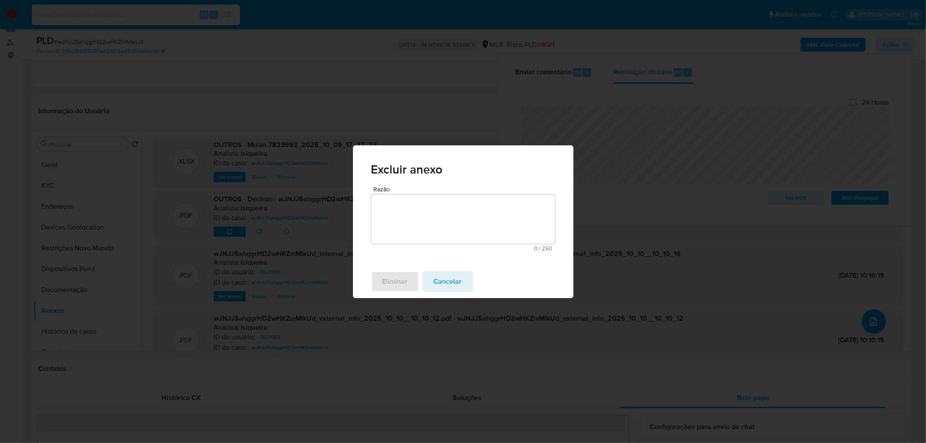
click at [444, 233] on textarea "Razão" at bounding box center [463, 218] width 184 height 49
click at [398, 281] on span "Eliminar" at bounding box center [394, 281] width 25 height 19
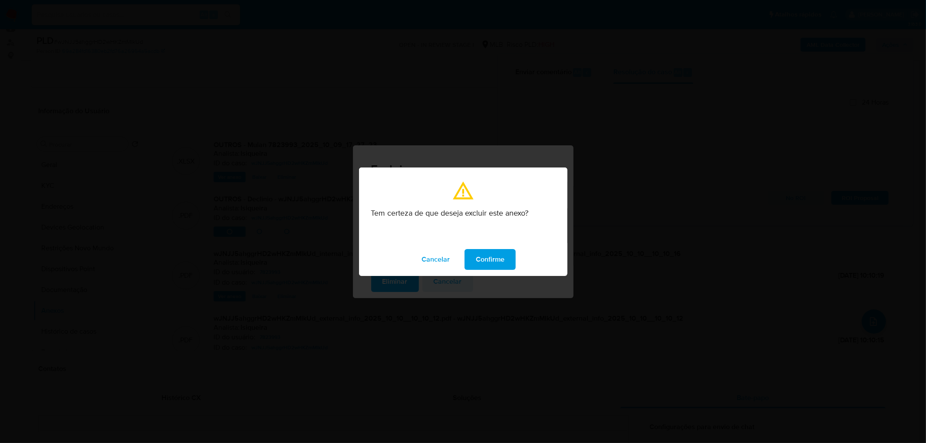
click at [486, 260] on span "Confirme" at bounding box center [490, 259] width 29 height 19
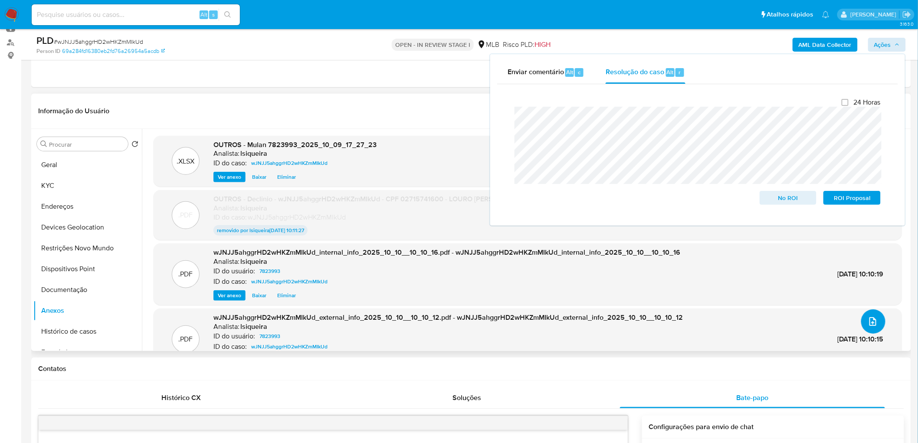
click at [868, 326] on icon "upload-file" at bounding box center [873, 321] width 10 height 10
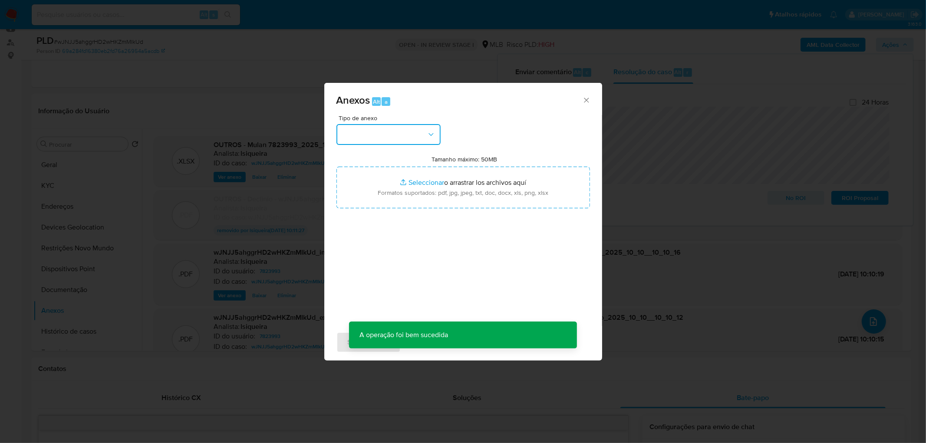
click at [407, 139] on button "button" at bounding box center [388, 134] width 104 height 21
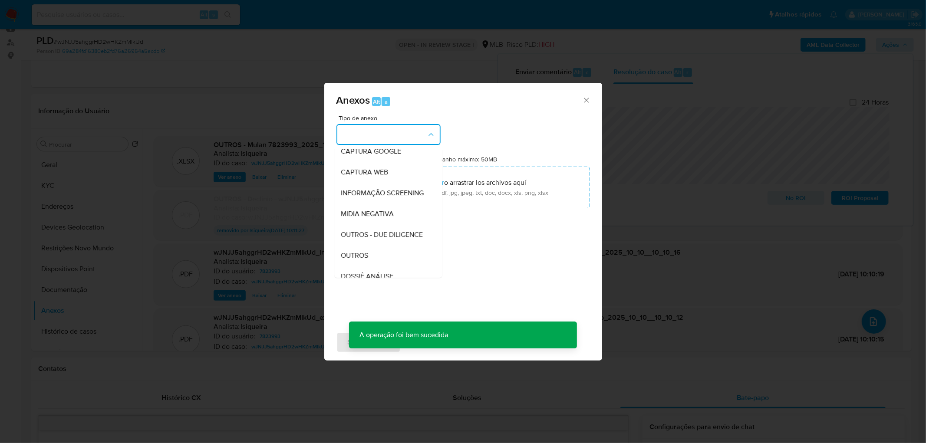
click at [359, 260] on span "OUTROS" at bounding box center [354, 255] width 27 height 9
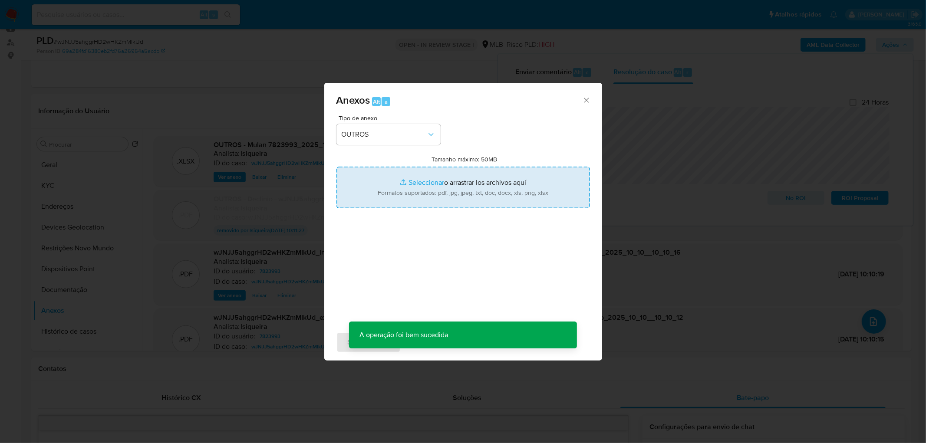
click at [429, 182] on input "Tamanho máximo: 50MB Seleccionar archivos" at bounding box center [462, 188] width 253 height 42
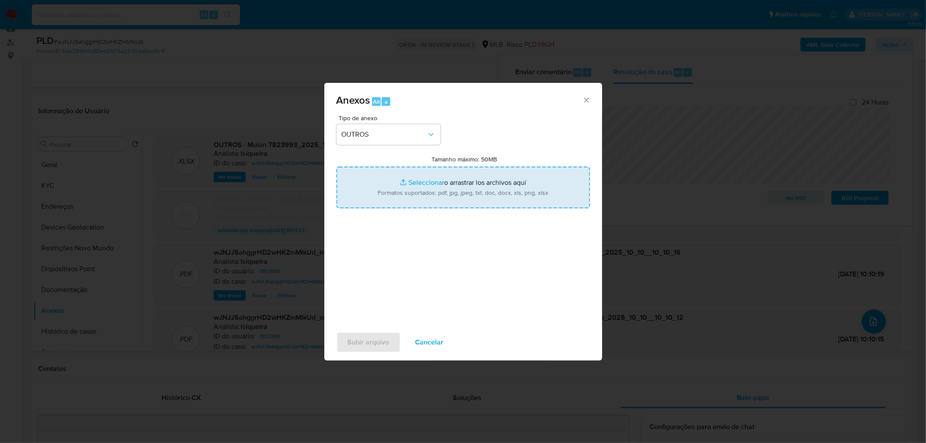
type input "C:\fakepath\Declinio - wJNJJ5ahggrHD2wHKZmMIkUd - CPF 02715741600 - LOURO JUSTO…"
click at [382, 342] on span "Subir arquivo" at bounding box center [369, 342] width 42 height 19
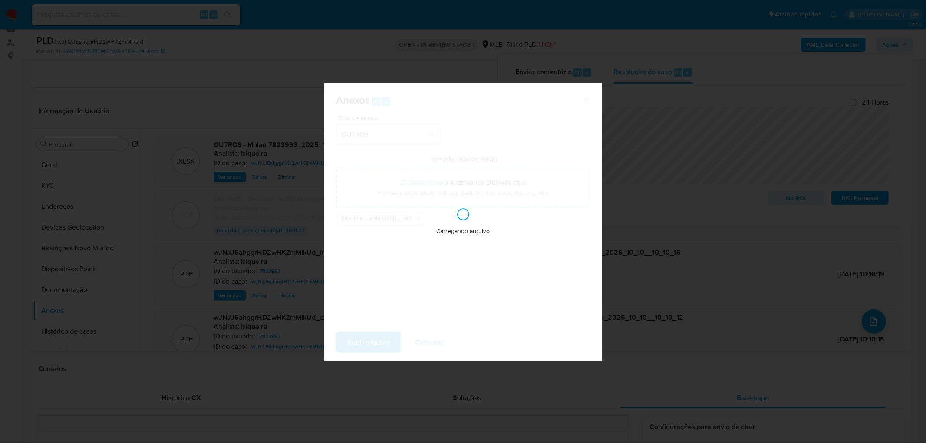
click at [671, 263] on div "Anexos Alt a Tipo de anexo OUTROS Tamanho máximo: 50MB Seleccionar archivos Sel…" at bounding box center [463, 221] width 926 height 443
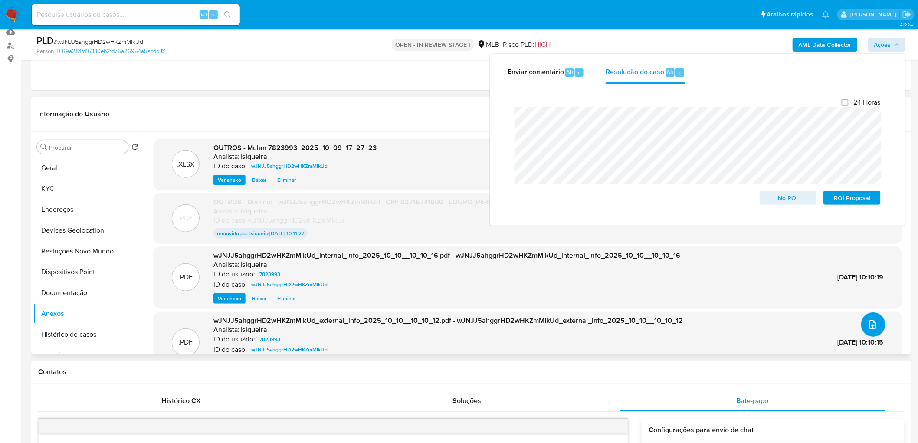
scroll to position [96, 0]
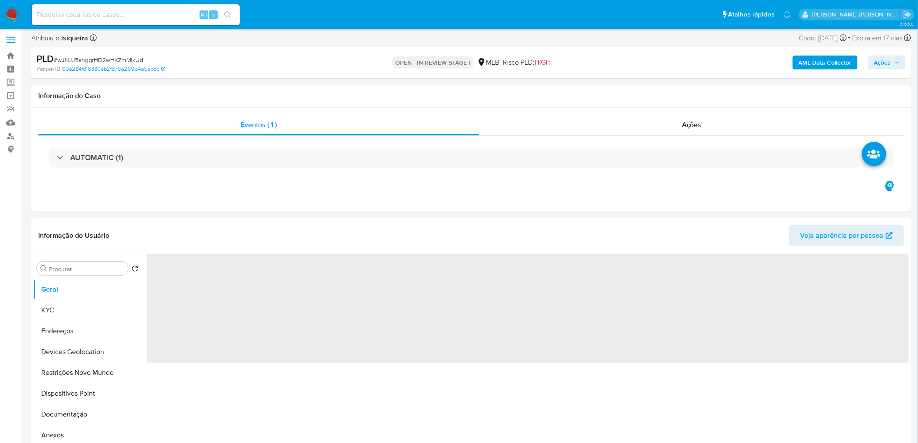
select select "10"
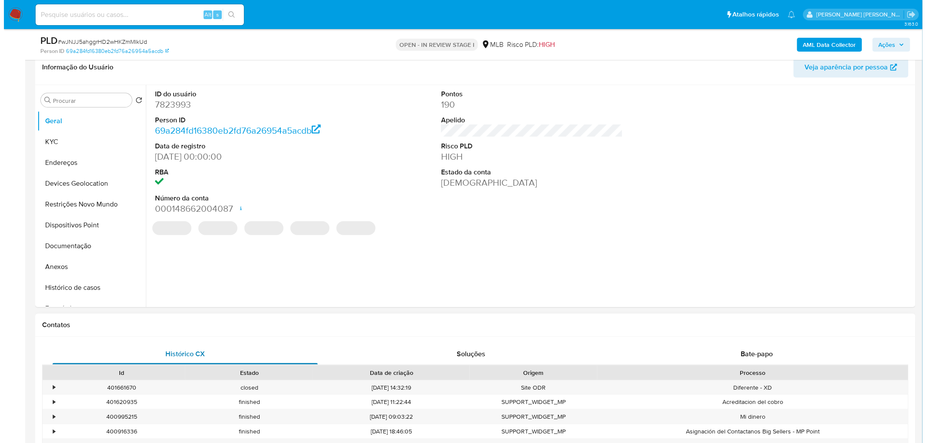
scroll to position [145, 0]
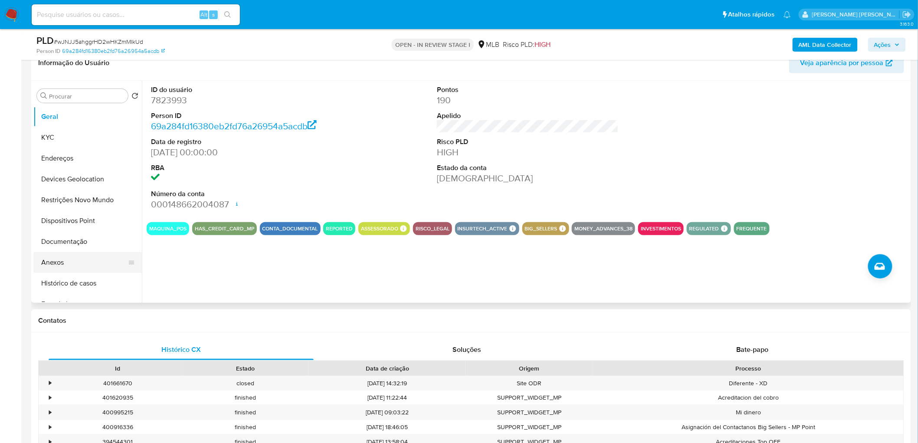
click at [79, 260] on button "Anexos" at bounding box center [84, 262] width 102 height 21
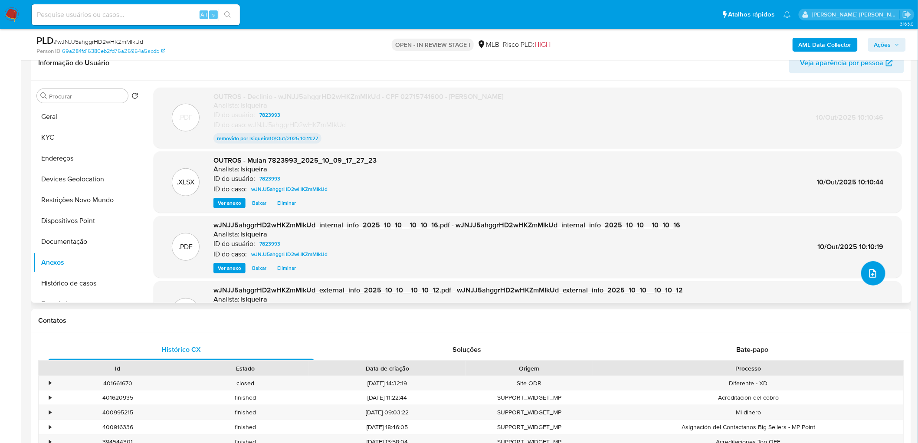
click at [868, 280] on button "upload-file" at bounding box center [874, 273] width 24 height 24
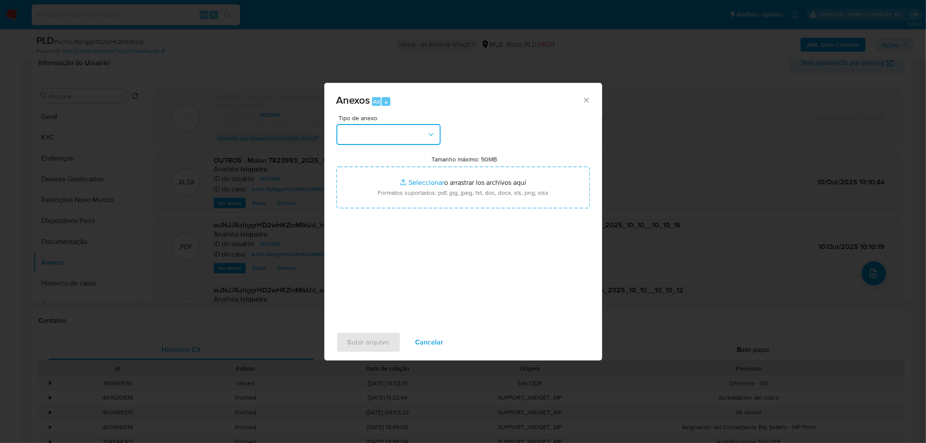
click at [414, 139] on button "button" at bounding box center [388, 134] width 104 height 21
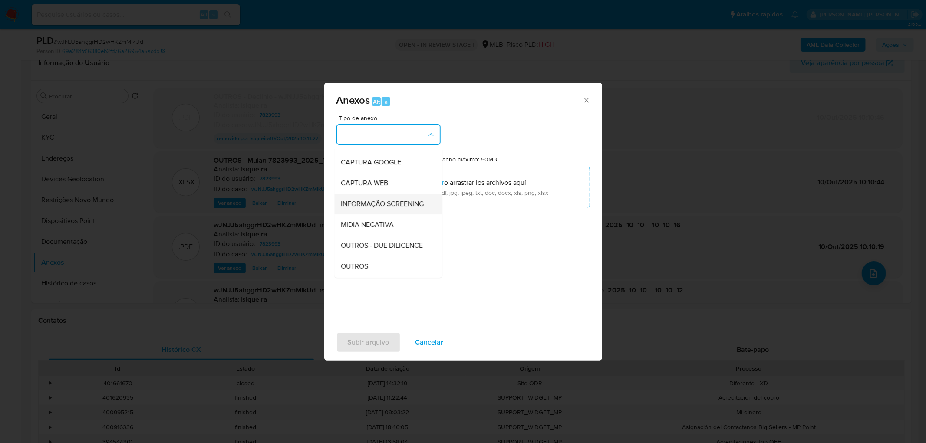
scroll to position [96, 0]
click at [376, 218] on div "OUTROS" at bounding box center [385, 207] width 89 height 21
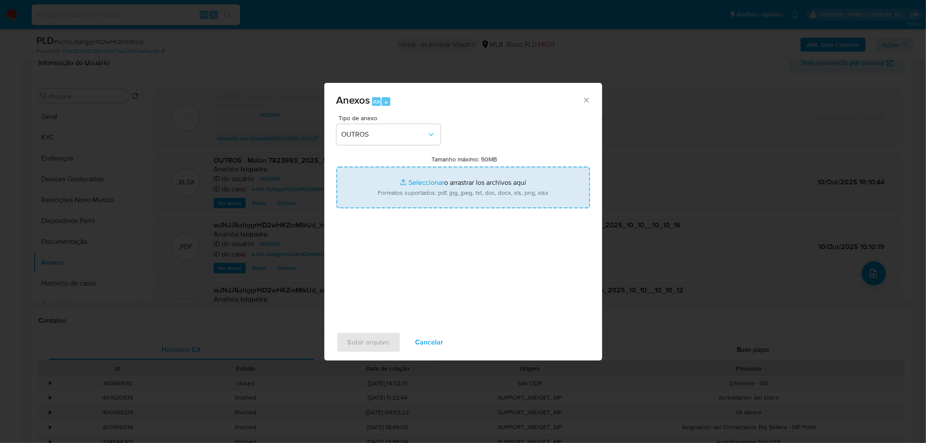
click at [395, 185] on input "Tamanho máximo: 50MB Seleccionar archivos" at bounding box center [462, 188] width 253 height 42
type input "C:\fakepath\Declinio wJNJJ5ahggrHD2wHKZmMIkUd - CPF 02715741600 - [PERSON_NAME]…"
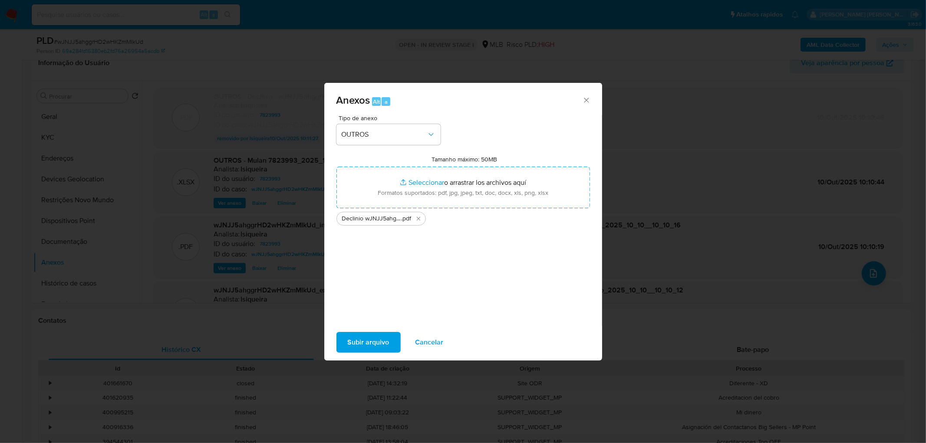
drag, startPoint x: 395, startPoint y: 185, endPoint x: 364, endPoint y: 339, distance: 157.2
click at [364, 339] on span "Subir arquivo" at bounding box center [369, 342] width 42 height 19
click at [376, 342] on span "Subir arquivo" at bounding box center [369, 342] width 42 height 19
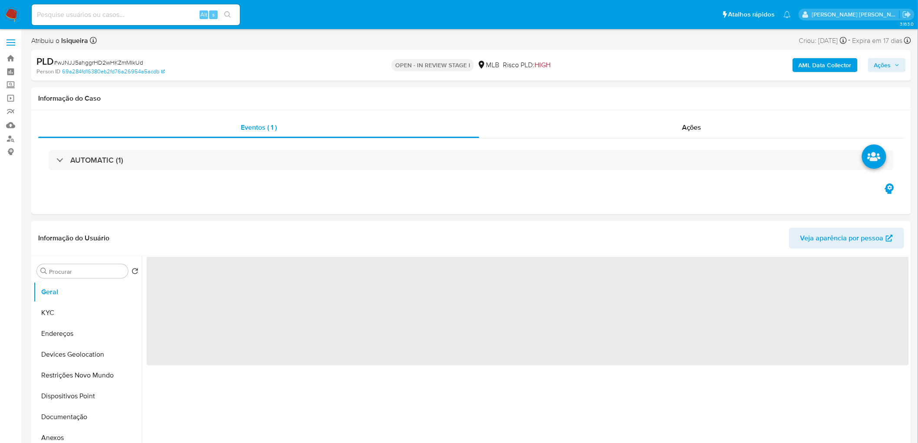
select select "10"
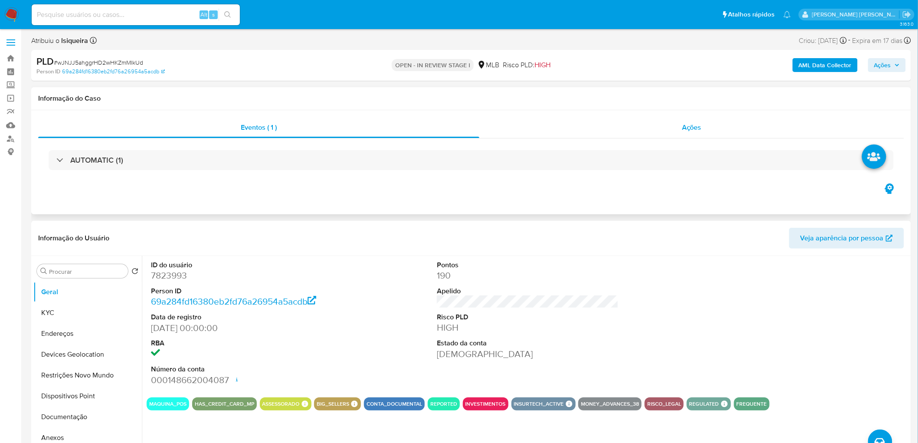
click at [679, 133] on div "Ações" at bounding box center [692, 127] width 425 height 21
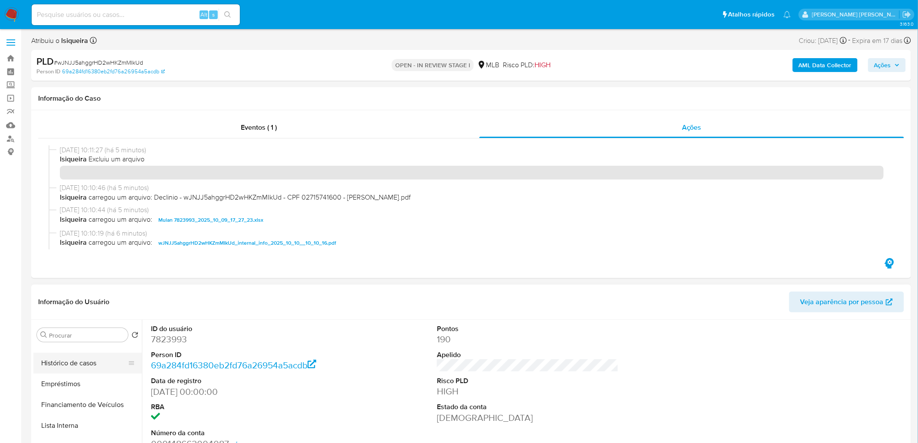
scroll to position [143, 0]
click at [77, 362] on button "Anexos" at bounding box center [84, 358] width 102 height 21
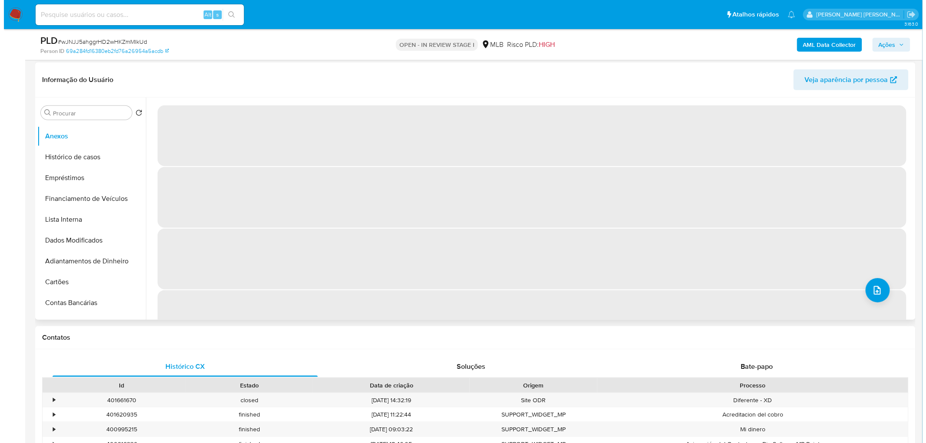
scroll to position [193, 0]
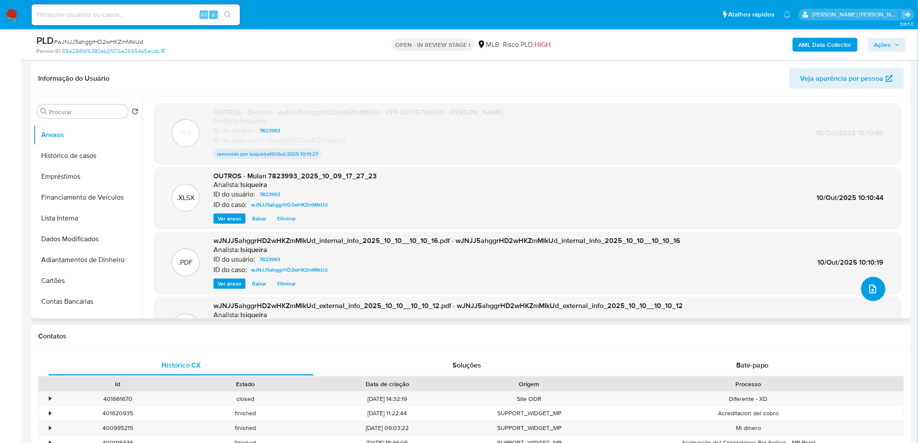
click at [873, 291] on icon "upload-file" at bounding box center [873, 289] width 10 height 10
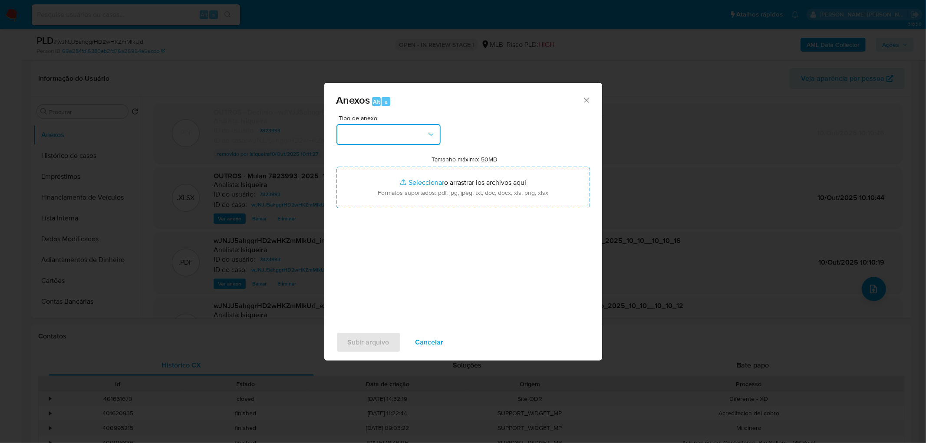
click at [407, 127] on button "button" at bounding box center [388, 134] width 104 height 21
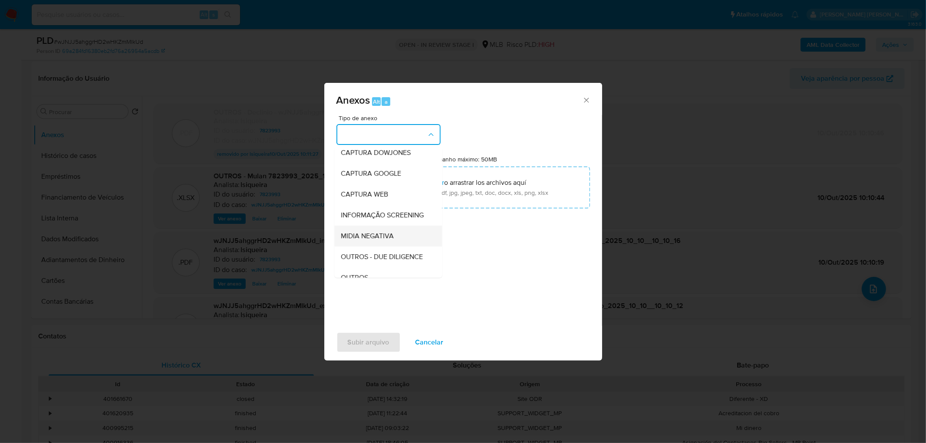
scroll to position [48, 0]
drag, startPoint x: 364, startPoint y: 267, endPoint x: 420, endPoint y: 223, distance: 71.6
click at [365, 260] on span "OUTROS" at bounding box center [354, 255] width 27 height 9
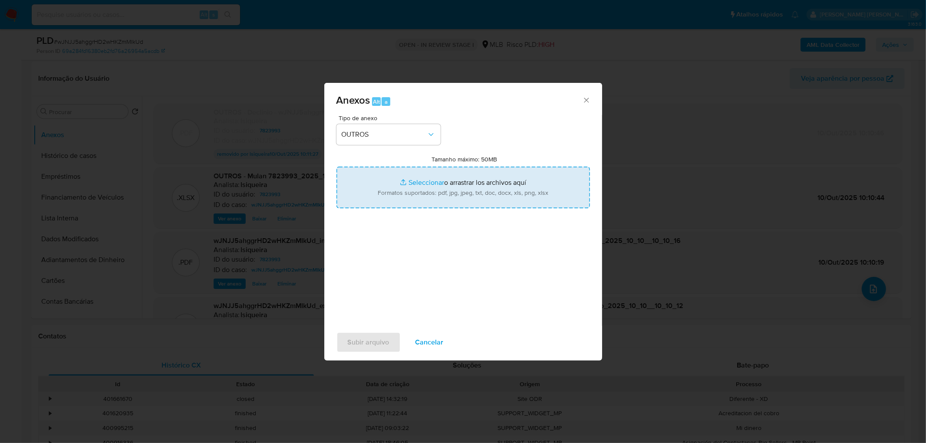
click at [445, 199] on input "Tamanho máximo: 50MB Seleccionar archivos" at bounding box center [462, 188] width 253 height 42
type input "C:\fakepath\Declinio wJNJJ5ahggrHD2wHKZmMIkUd - CPF 02715741600 - LOURO JUSTO P…"
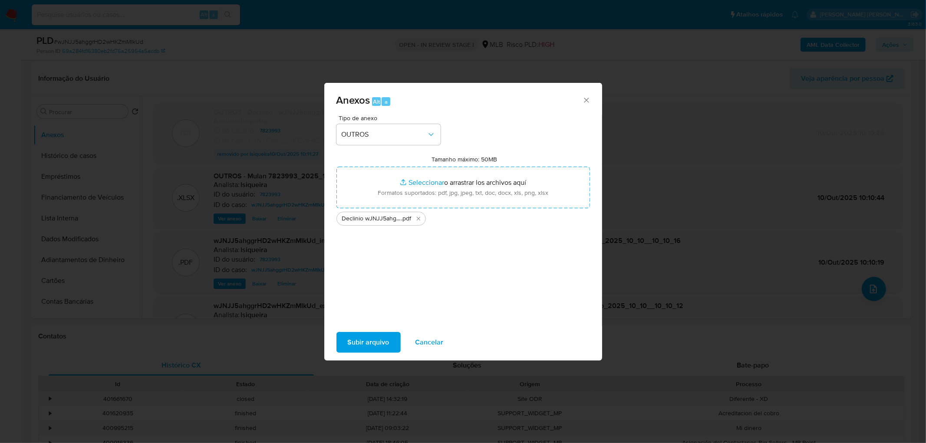
click at [372, 343] on span "Subir arquivo" at bounding box center [369, 342] width 42 height 19
click at [335, 340] on div "Subir arquivo Cancelar" at bounding box center [463, 342] width 278 height 33
click at [348, 339] on span "Subir arquivo" at bounding box center [369, 342] width 42 height 19
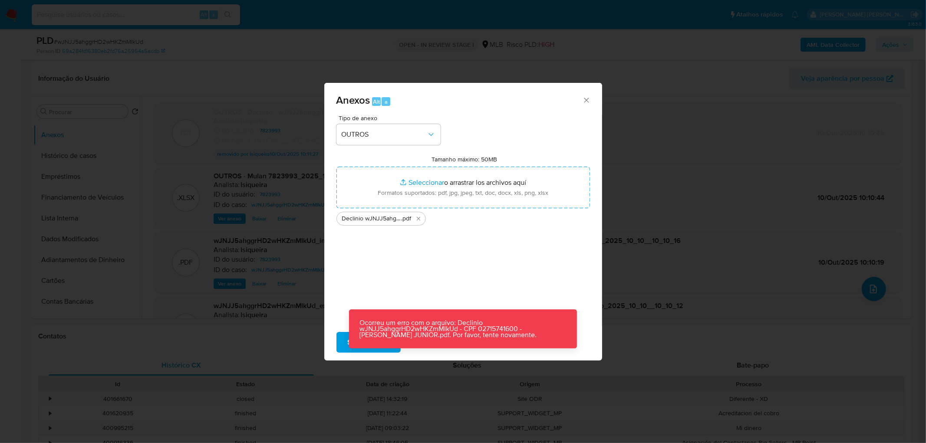
click at [348, 339] on span "Subir arquivo" at bounding box center [369, 342] width 42 height 19
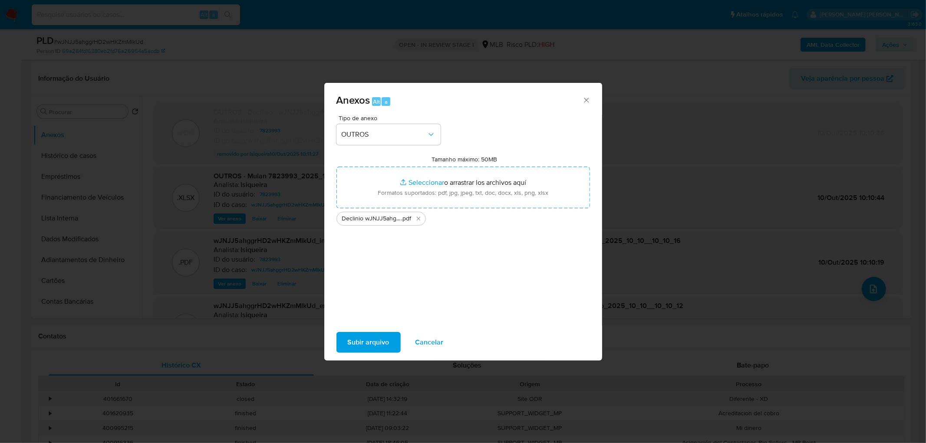
click at [348, 339] on span "Subir arquivo" at bounding box center [369, 342] width 42 height 19
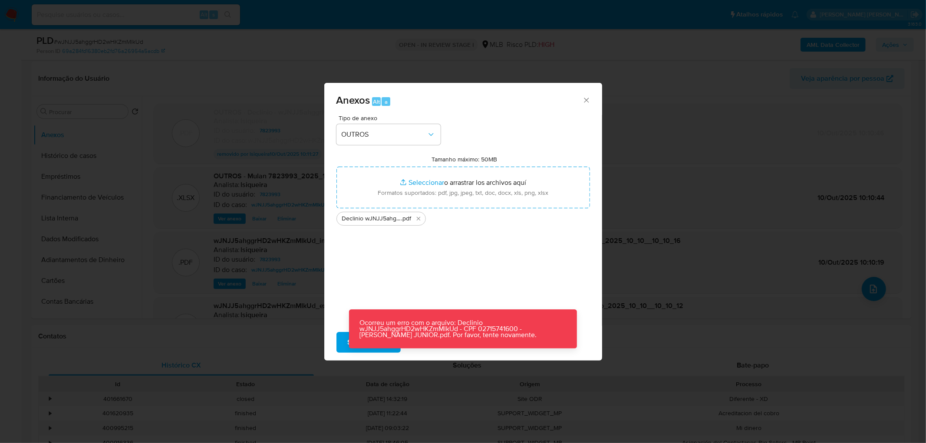
click at [348, 339] on span "Subir arquivo" at bounding box center [369, 342] width 42 height 19
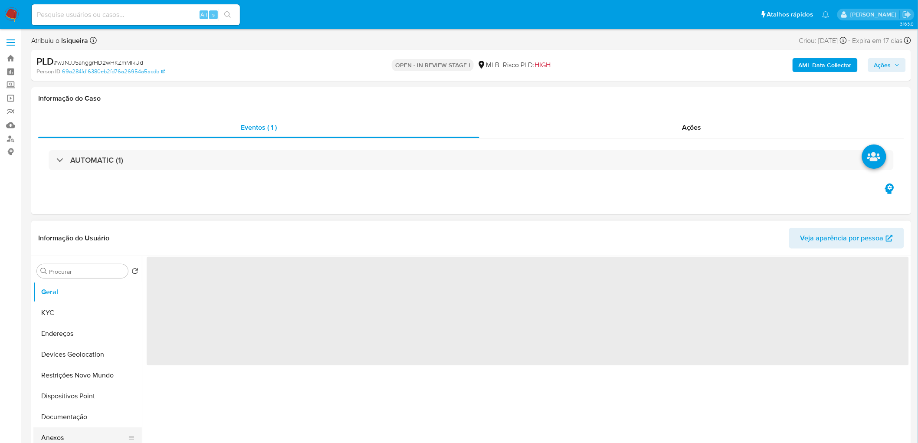
select select "10"
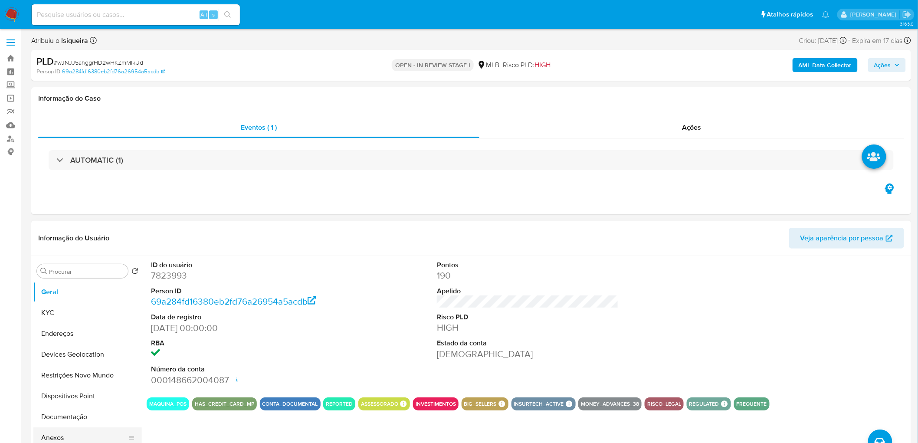
click at [77, 435] on button "Anexos" at bounding box center [84, 437] width 102 height 21
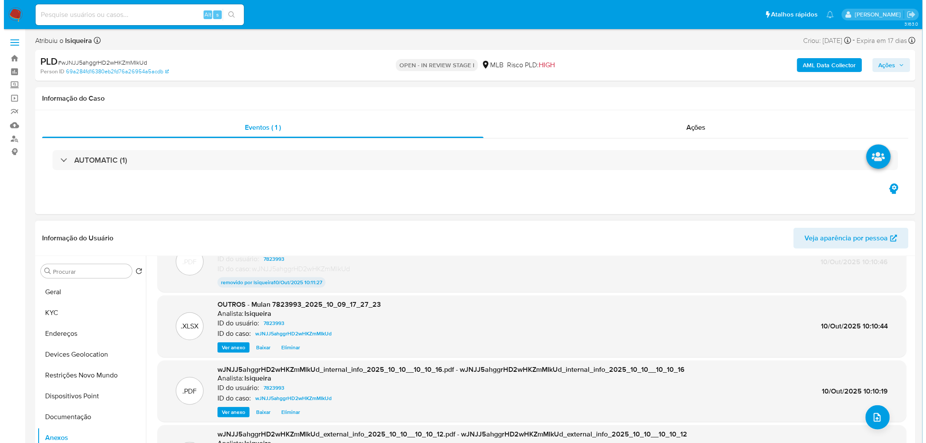
scroll to position [48, 0]
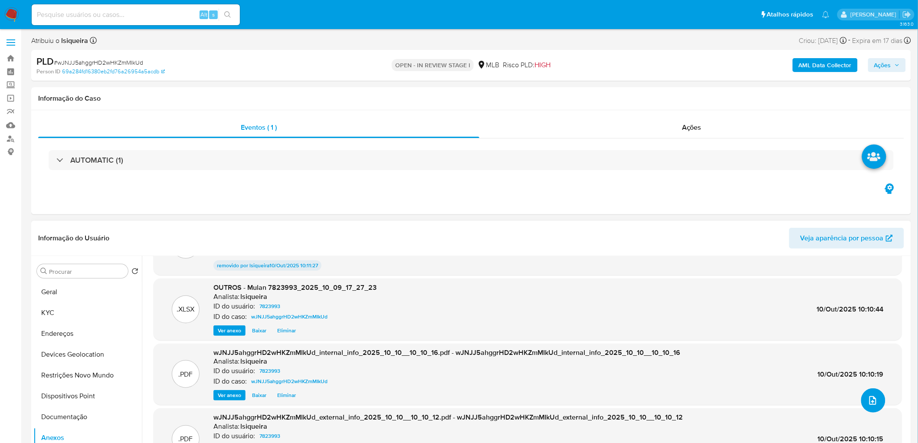
click at [868, 401] on icon "upload-file" at bounding box center [873, 400] width 10 height 10
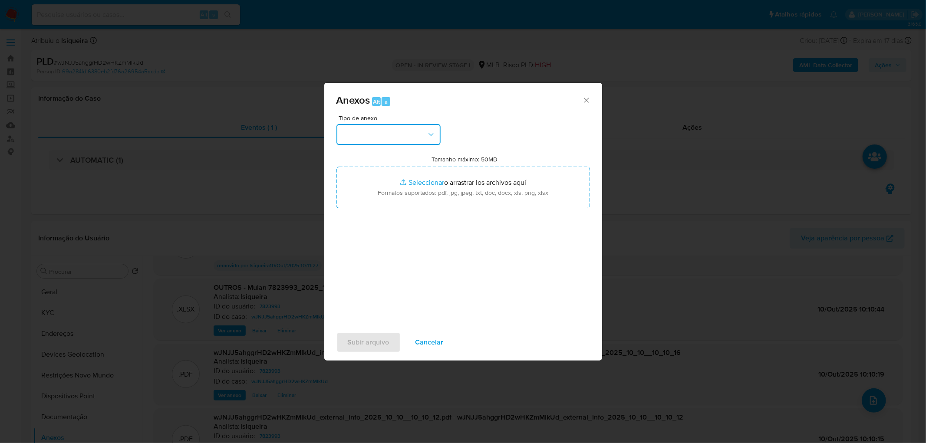
click at [400, 138] on button "button" at bounding box center [388, 134] width 104 height 21
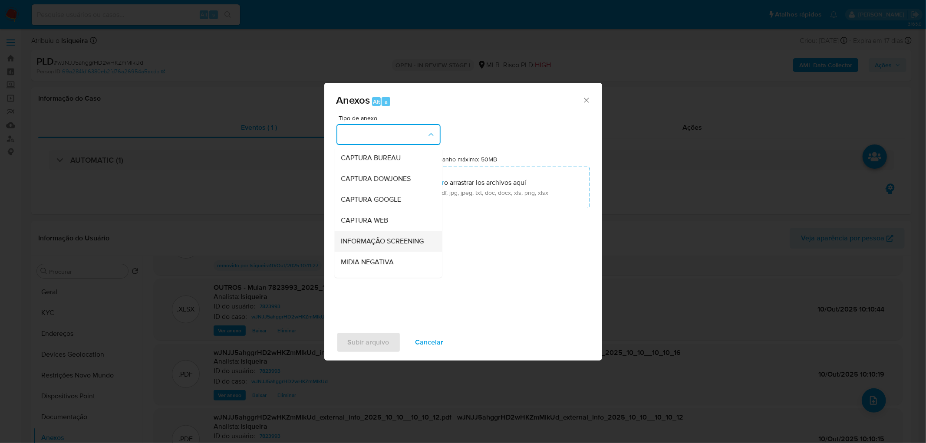
scroll to position [96, 0]
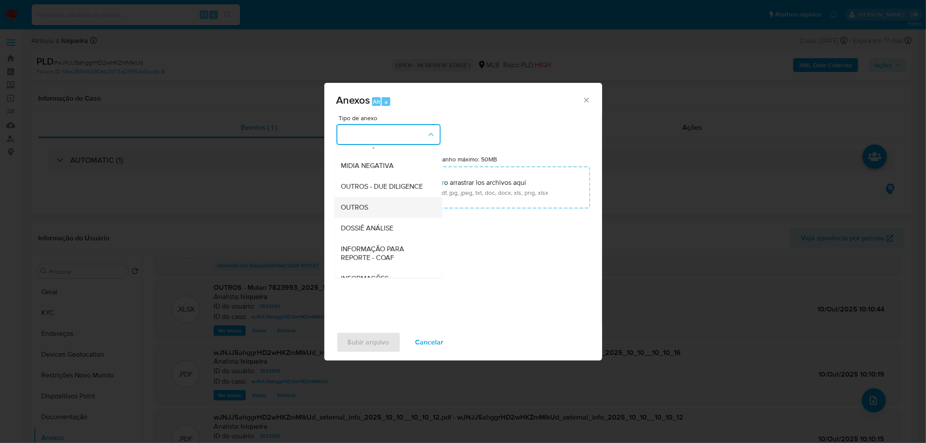
click at [384, 218] on div "OUTROS" at bounding box center [385, 207] width 89 height 21
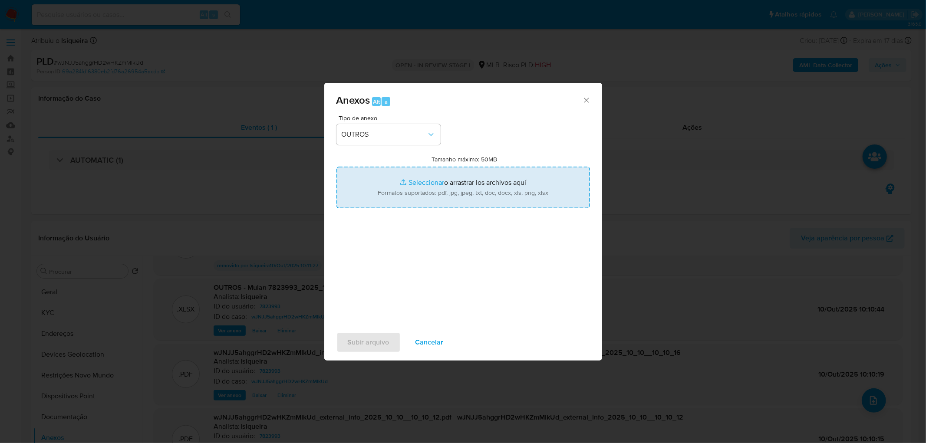
click at [460, 188] on input "Tamanho máximo: 50MB Seleccionar archivos" at bounding box center [462, 188] width 253 height 42
type input "C:\fakepath\Declinio wJNJJ5ahggrHD2wHKZmMIkUd - CPF 02715741600 - LOURO JUSTO P…"
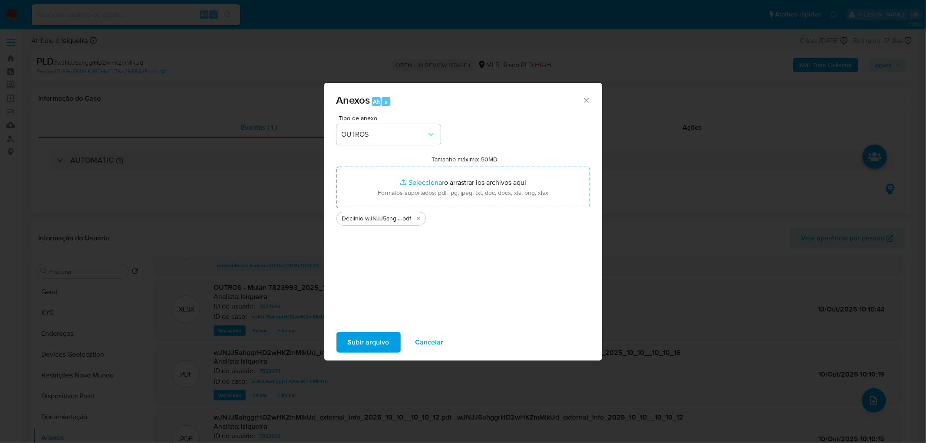
click at [372, 346] on span "Subir arquivo" at bounding box center [369, 342] width 42 height 19
click at [368, 337] on span "Subir arquivo" at bounding box center [369, 342] width 42 height 19
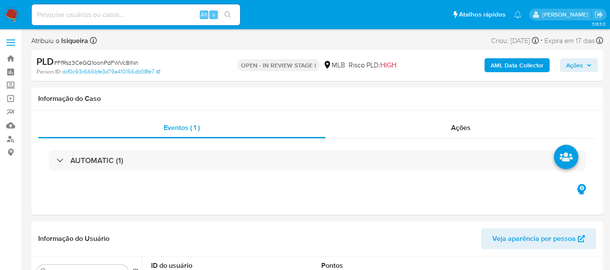
select select "10"
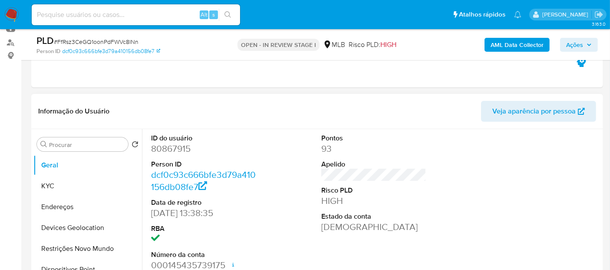
scroll to position [145, 0]
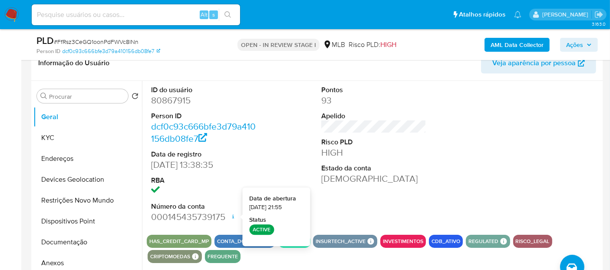
click at [502, 188] on div at bounding box center [544, 154] width 114 height 147
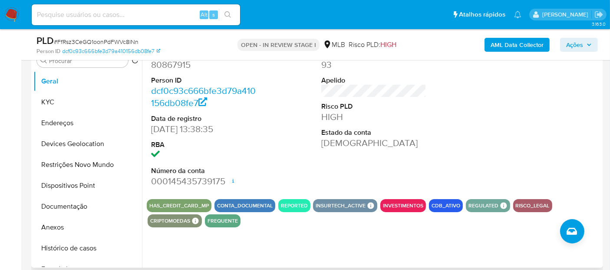
scroll to position [193, 0]
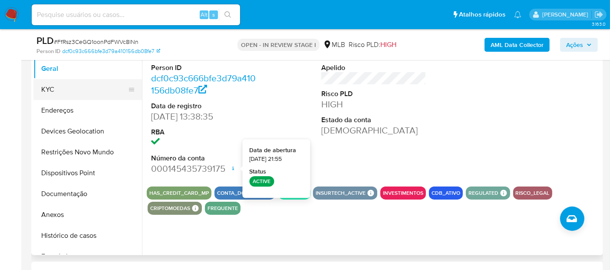
click at [46, 89] on button "KYC" at bounding box center [84, 89] width 102 height 21
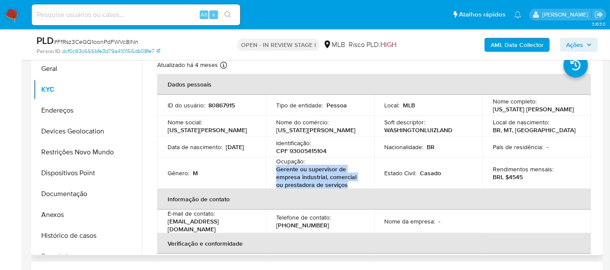
drag, startPoint x: 353, startPoint y: 186, endPoint x: 266, endPoint y: 174, distance: 87.6
click at [266, 174] on td "Ocupação : Gerente ou supervisor de empresa industrial, comercial ou prestadora…" at bounding box center [320, 172] width 109 height 31
copy p "Gerente ou supervisor de empresa industrial, comercial ou prestadora de serviços"
click at [73, 189] on button "Documentação" at bounding box center [84, 193] width 102 height 21
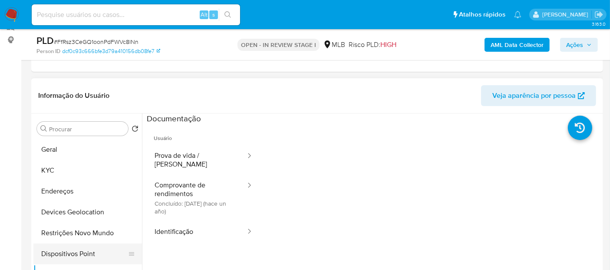
scroll to position [96, 0]
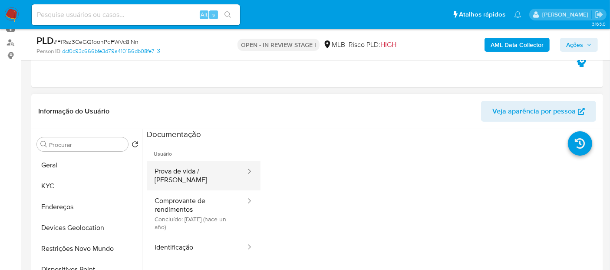
click at [175, 170] on button "Prova de vida / [PERSON_NAME]" at bounding box center [197, 176] width 100 height 30
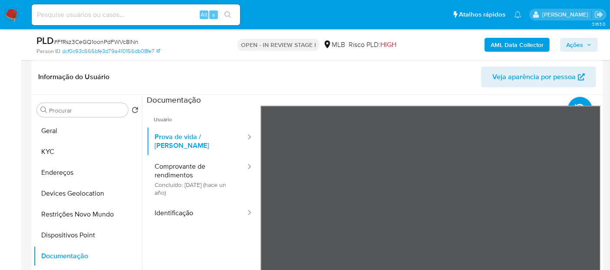
scroll to position [145, 0]
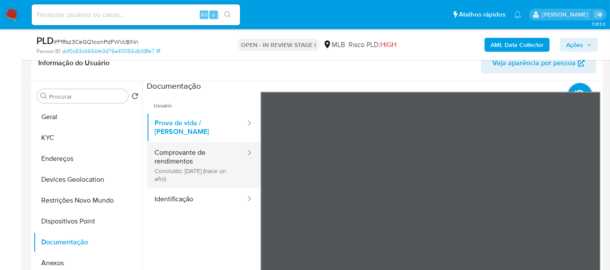
click at [206, 155] on button "Comprovante de rendimentos Concluído: [DATE] (hace un año)" at bounding box center [197, 165] width 100 height 46
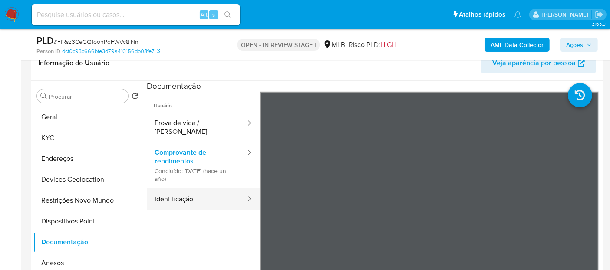
click at [183, 196] on button "Identificação" at bounding box center [197, 199] width 100 height 22
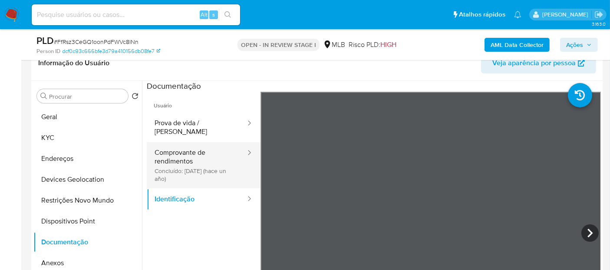
click at [184, 157] on button "Comprovante de rendimentos Concluído: [DATE] (hace un año)" at bounding box center [197, 165] width 100 height 46
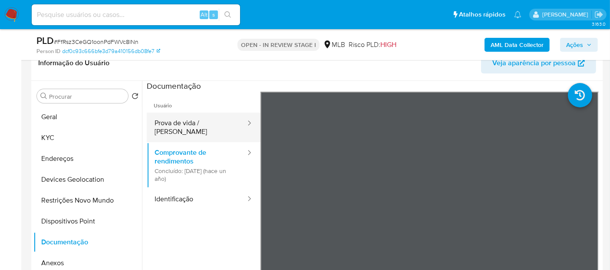
click at [184, 126] on button "Prova de vida / [PERSON_NAME]" at bounding box center [197, 127] width 100 height 30
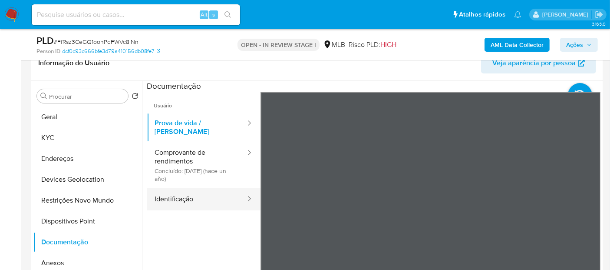
click at [178, 196] on button "Identificação" at bounding box center [197, 199] width 100 height 22
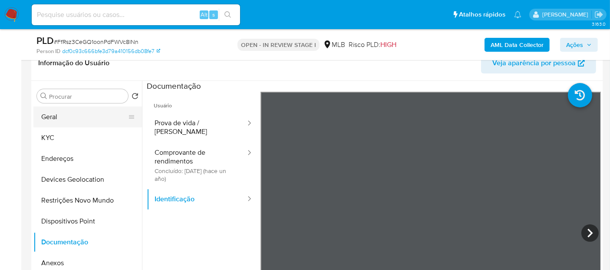
click at [73, 113] on button "Geral" at bounding box center [84, 116] width 102 height 21
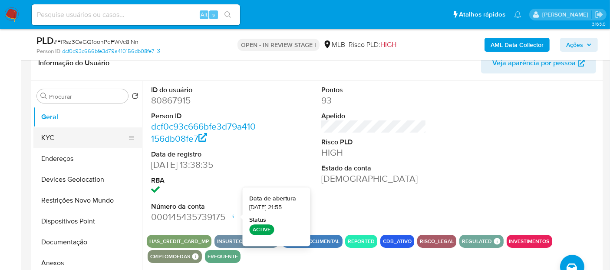
click at [92, 138] on button "KYC" at bounding box center [84, 137] width 102 height 21
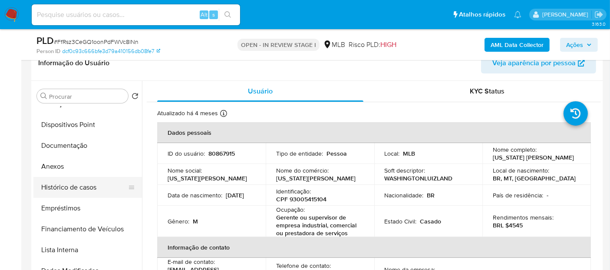
click at [81, 183] on button "Histórico de casos" at bounding box center [84, 187] width 102 height 21
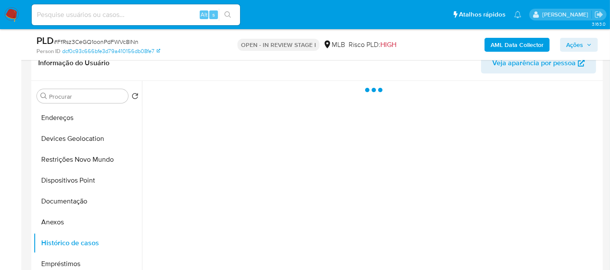
scroll to position [0, 0]
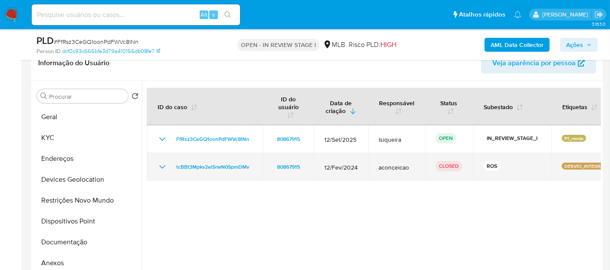
click at [162, 164] on icon "Mostrar/Ocultar" at bounding box center [162, 166] width 10 height 10
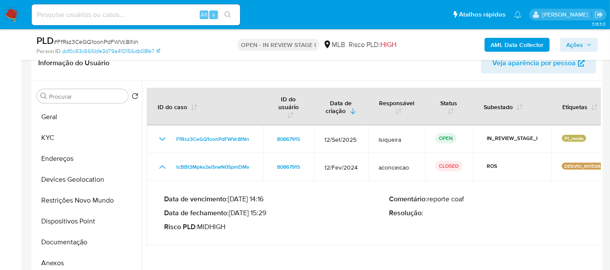
drag, startPoint x: 270, startPoint y: 211, endPoint x: 233, endPoint y: 209, distance: 36.1
click at [233, 209] on p "Data de fechamento : [DATE] 15:29" at bounding box center [276, 212] width 225 height 9
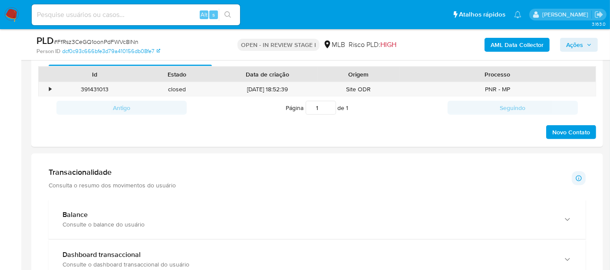
scroll to position [530, 0]
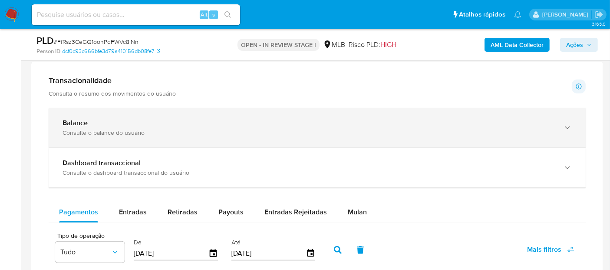
click at [137, 116] on div "Balance Consulte o balance do usuário" at bounding box center [317, 127] width 537 height 39
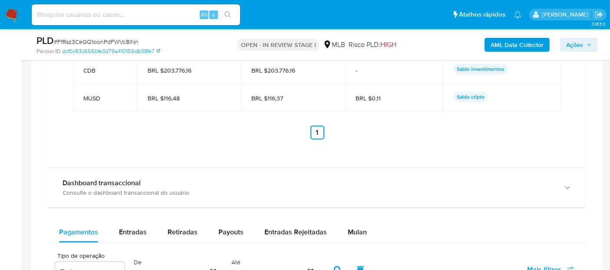
scroll to position [868, 0]
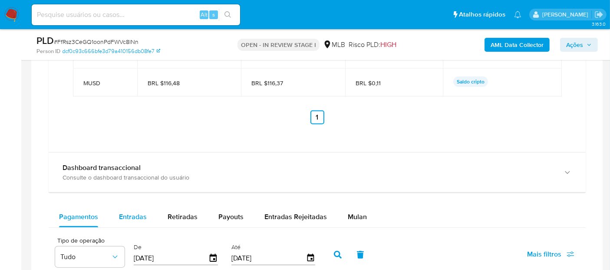
click at [135, 218] on span "Entradas" at bounding box center [133, 216] width 28 height 10
select select "10"
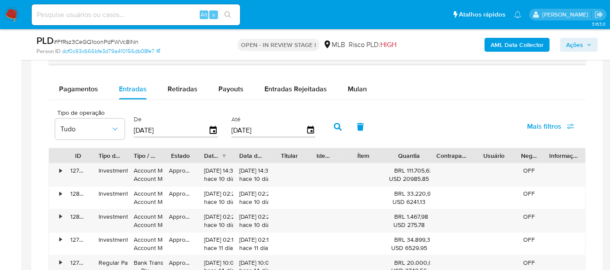
scroll to position [1013, 0]
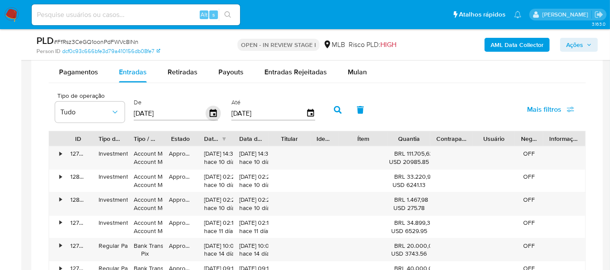
click at [213, 112] on icon "button" at bounding box center [213, 113] width 7 height 8
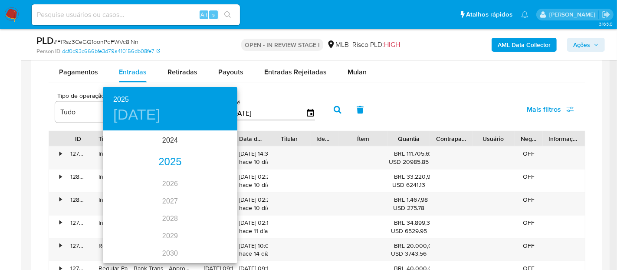
click at [172, 161] on div "2025" at bounding box center [170, 161] width 135 height 17
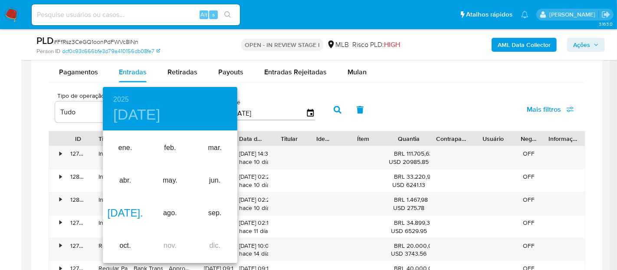
click at [122, 214] on div "jul." at bounding box center [125, 213] width 45 height 33
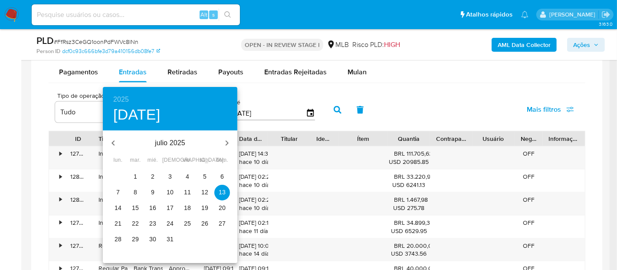
click at [133, 179] on span "1" at bounding box center [136, 176] width 16 height 9
type input "01/07/2025"
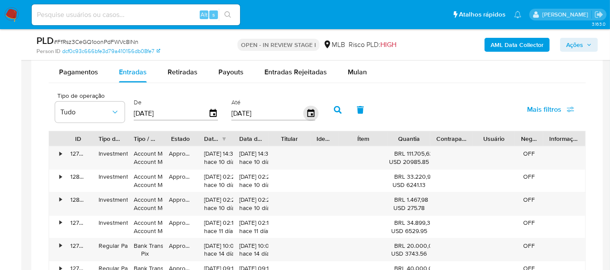
click at [307, 111] on icon "button" at bounding box center [310, 113] width 7 height 8
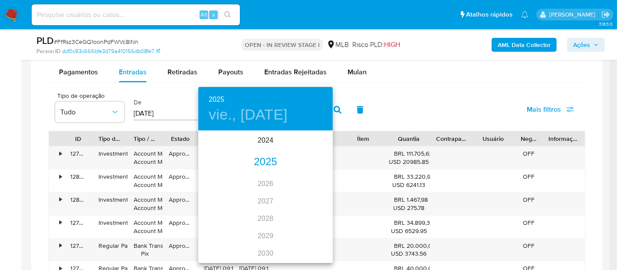
click at [266, 163] on div "2025" at bounding box center [265, 161] width 135 height 17
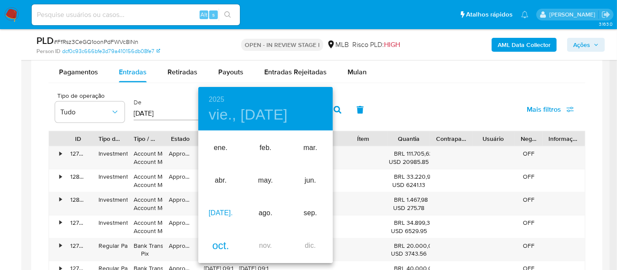
click at [217, 211] on div "jul." at bounding box center [220, 213] width 45 height 33
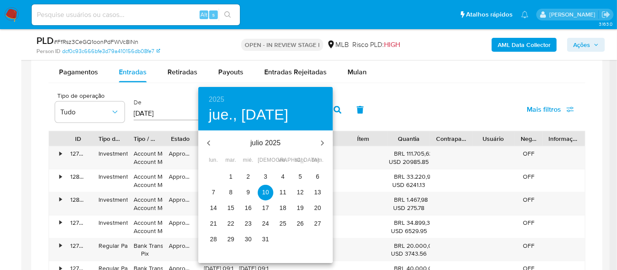
click at [267, 237] on p "31" at bounding box center [265, 238] width 7 height 9
type input "31/07/2025"
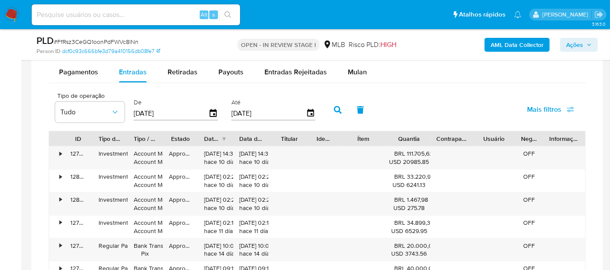
click at [337, 107] on icon "button" at bounding box center [338, 110] width 8 height 8
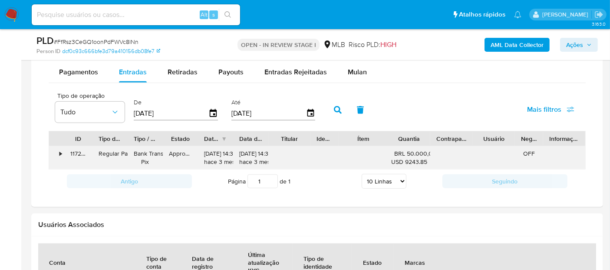
click at [60, 152] on div "•" at bounding box center [60, 153] width 2 height 8
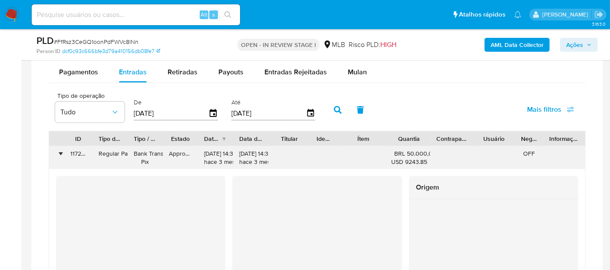
click at [60, 152] on div "•" at bounding box center [60, 153] width 2 height 8
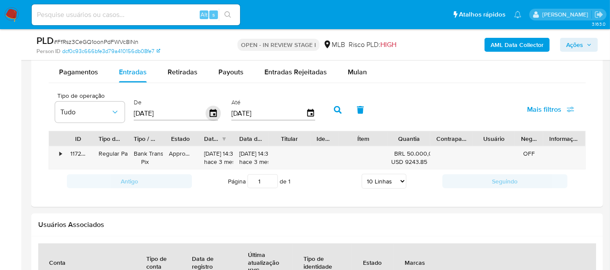
click at [206, 110] on icon "button" at bounding box center [213, 113] width 15 height 15
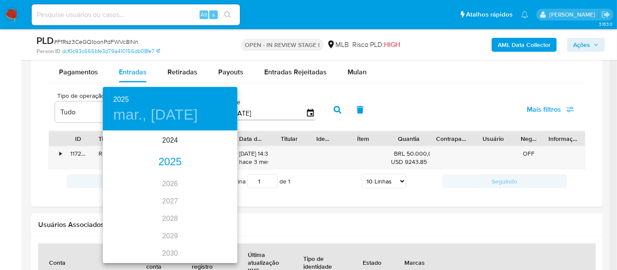
click at [167, 159] on div "2025" at bounding box center [170, 161] width 135 height 17
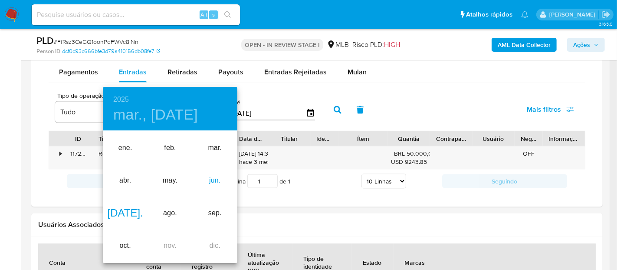
click at [209, 178] on div "jun." at bounding box center [215, 180] width 45 height 33
type input "01/06/2025"
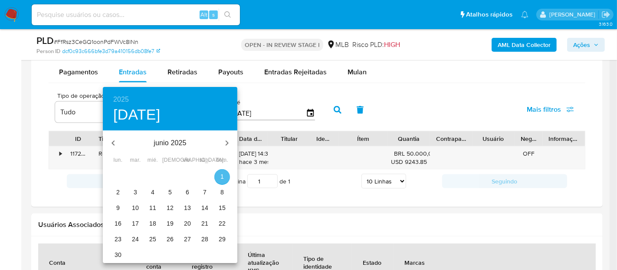
click at [217, 174] on span "1" at bounding box center [222, 176] width 16 height 9
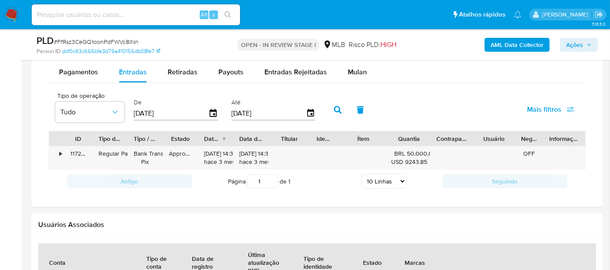
click at [340, 104] on button "button" at bounding box center [337, 109] width 23 height 21
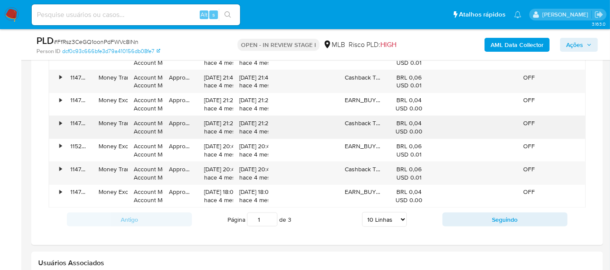
scroll to position [1205, 0]
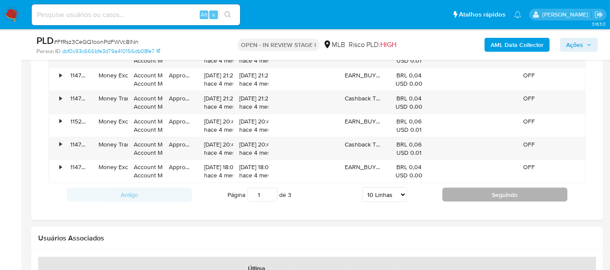
click at [482, 197] on button "Seguindo" at bounding box center [504, 194] width 125 height 14
type input "2"
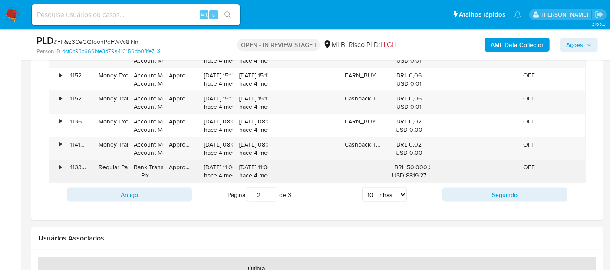
click at [57, 165] on div "•" at bounding box center [56, 171] width 15 height 23
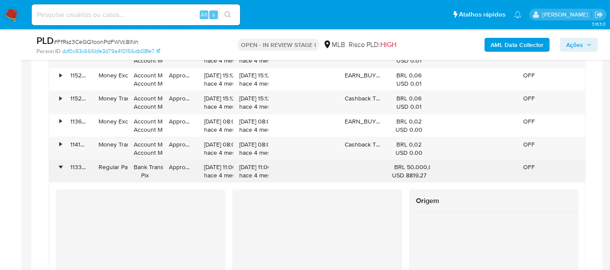
click at [57, 165] on div "•" at bounding box center [56, 171] width 15 height 23
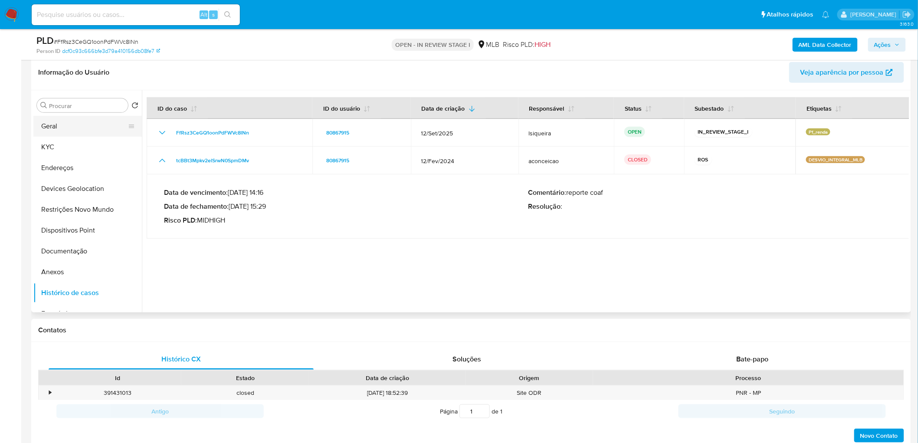
scroll to position [96, 0]
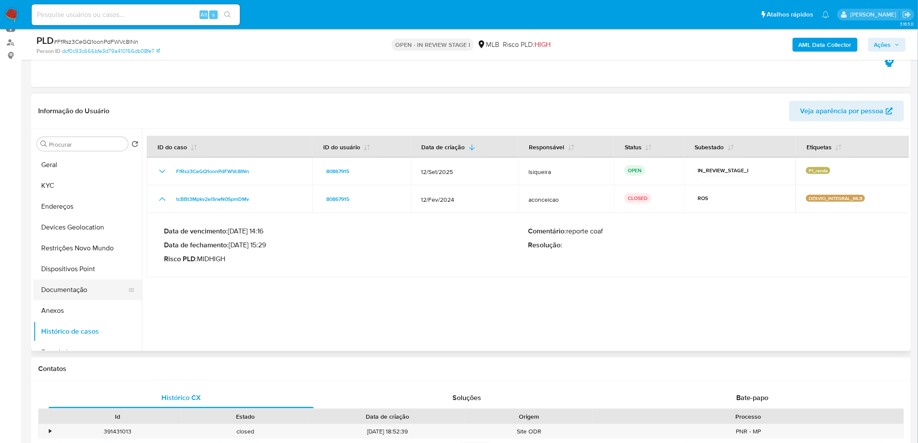
click at [62, 269] on button "Documentação" at bounding box center [84, 290] width 102 height 21
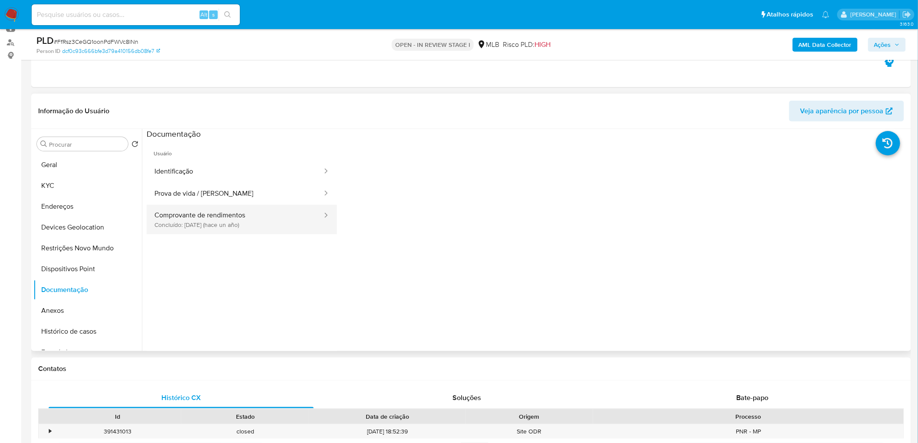
click at [200, 222] on button "Comprovante de rendimentos Concluído: 28/06/2024 (hace un año)" at bounding box center [235, 220] width 177 height 30
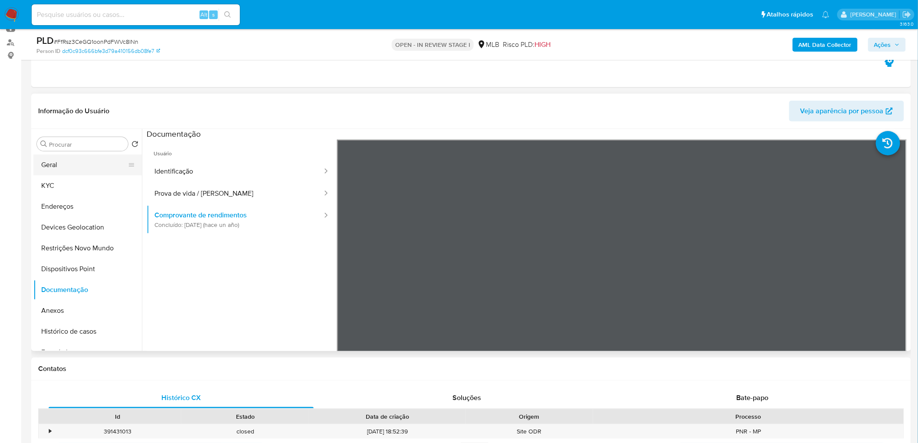
click at [94, 164] on button "Geral" at bounding box center [84, 165] width 102 height 21
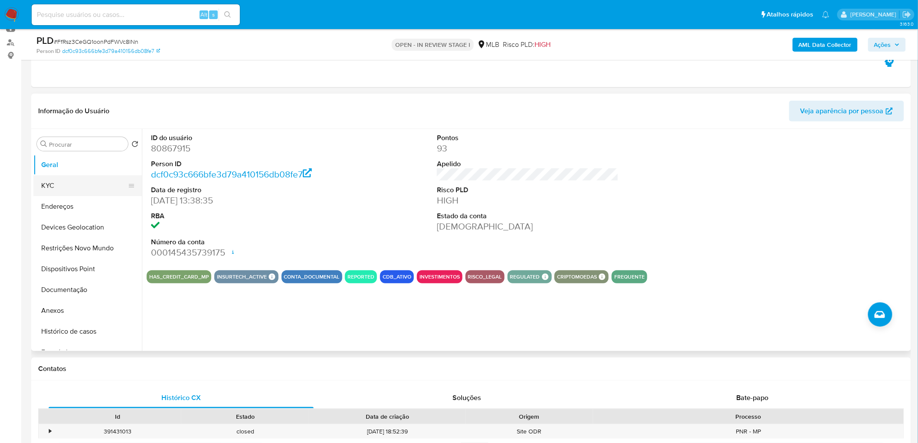
click at [84, 184] on button "KYC" at bounding box center [84, 185] width 102 height 21
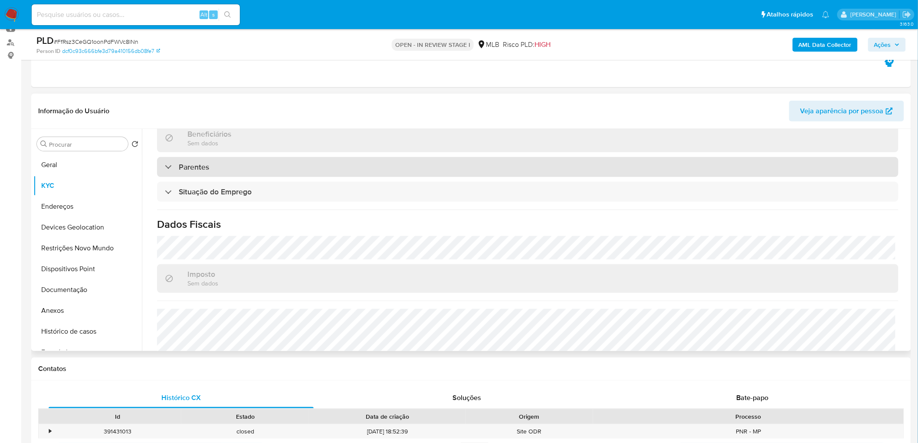
scroll to position [364, 0]
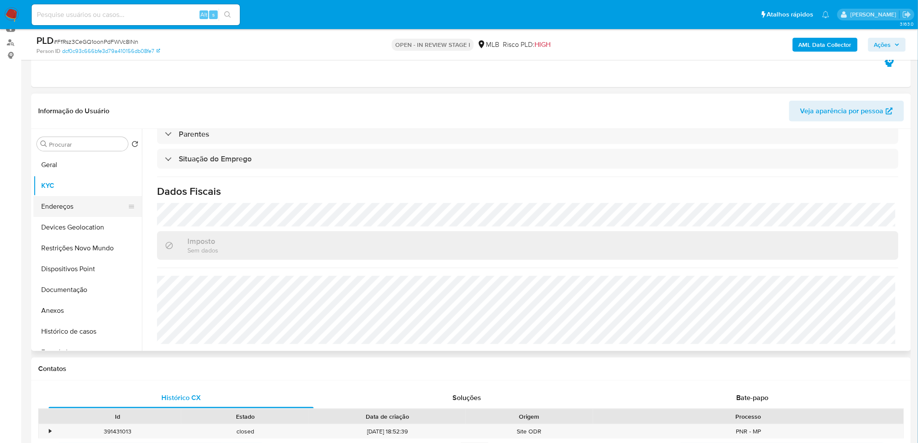
click at [54, 208] on button "Endereços" at bounding box center [84, 206] width 102 height 21
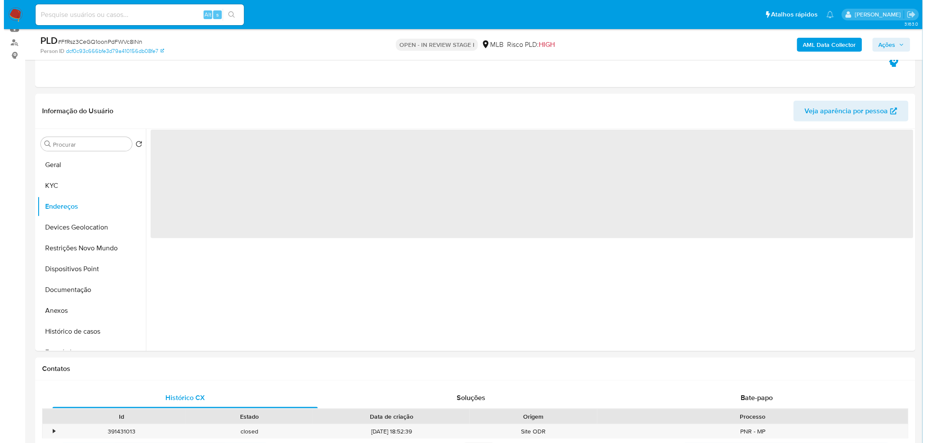
scroll to position [0, 0]
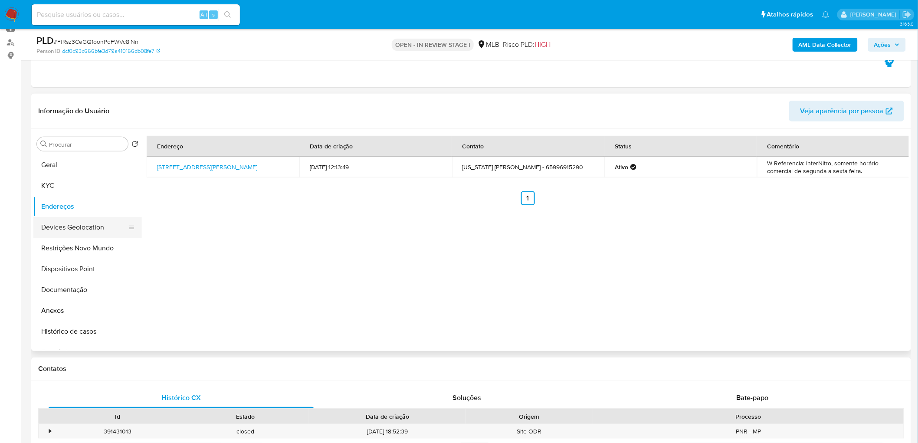
click at [53, 230] on button "Devices Geolocation" at bounding box center [84, 227] width 102 height 21
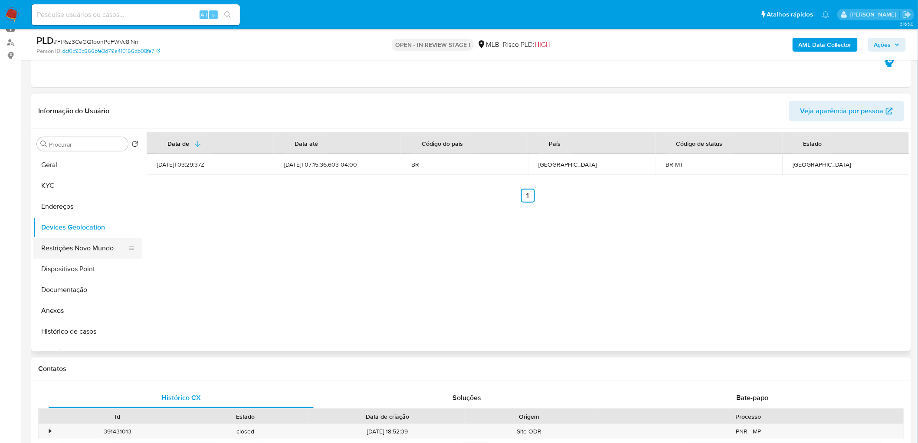
click at [101, 243] on button "Restrições Novo Mundo" at bounding box center [84, 248] width 102 height 21
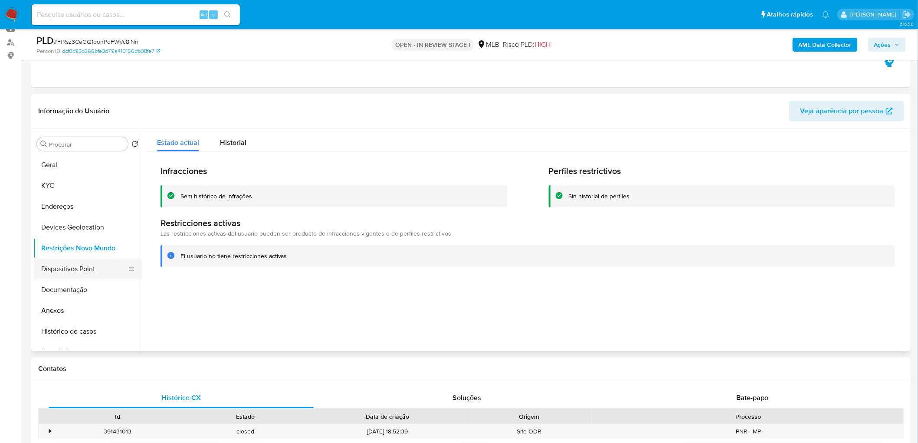
click at [59, 269] on button "Dispositivos Point" at bounding box center [84, 269] width 102 height 21
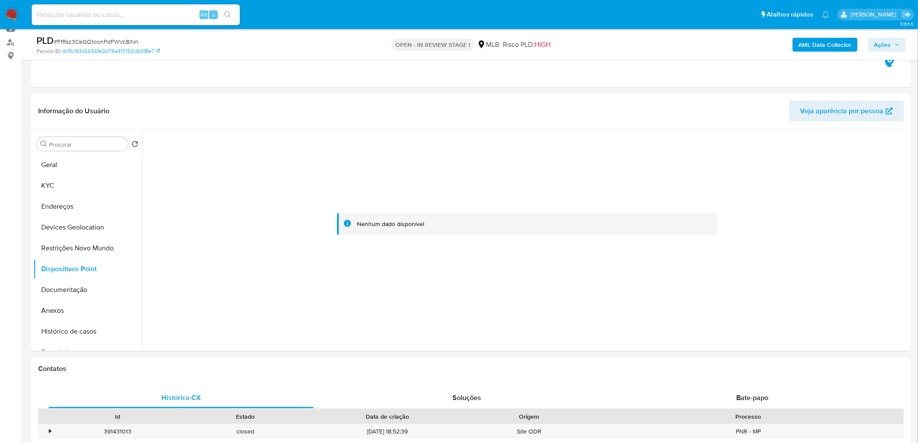
click at [609, 43] on b "AML Data Collector" at bounding box center [825, 45] width 53 height 14
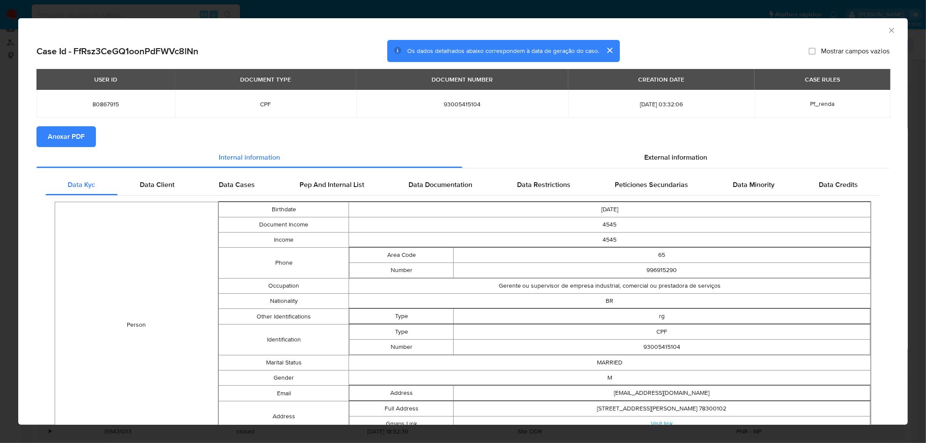
click at [77, 139] on span "Anexar PDF" at bounding box center [66, 136] width 37 height 19
click at [609, 30] on icon "Fechar a janela" at bounding box center [891, 30] width 9 height 9
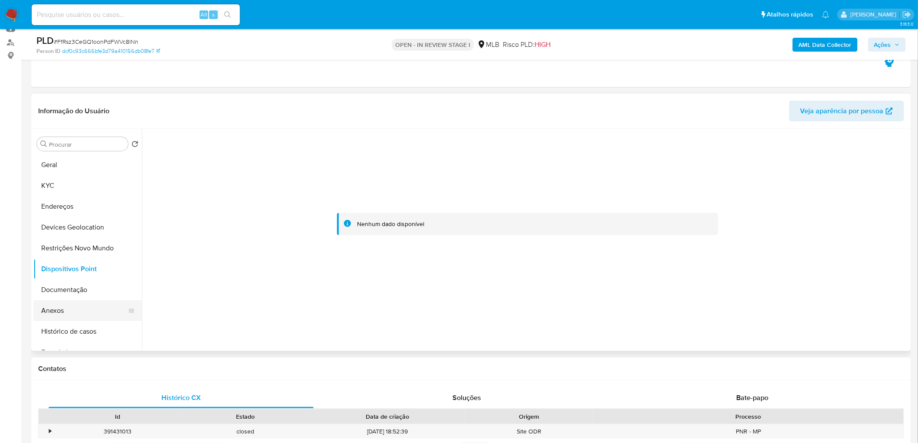
click at [68, 269] on button "Anexos" at bounding box center [84, 310] width 102 height 21
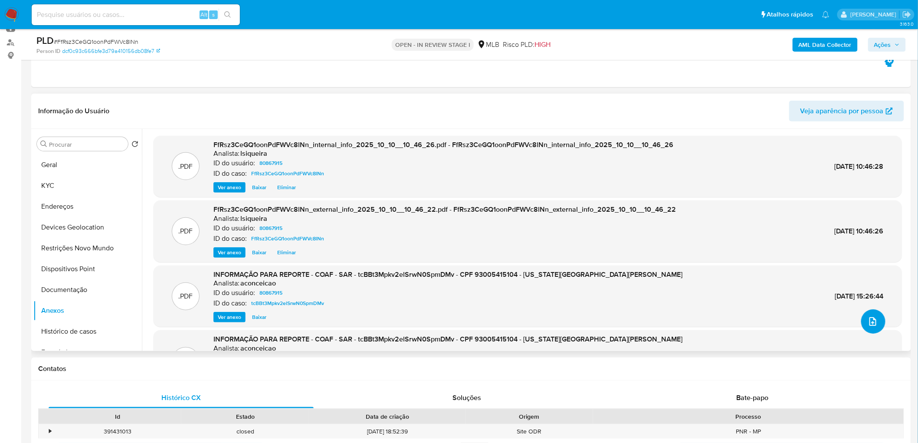
click at [609, 269] on button "upload-file" at bounding box center [874, 321] width 24 height 24
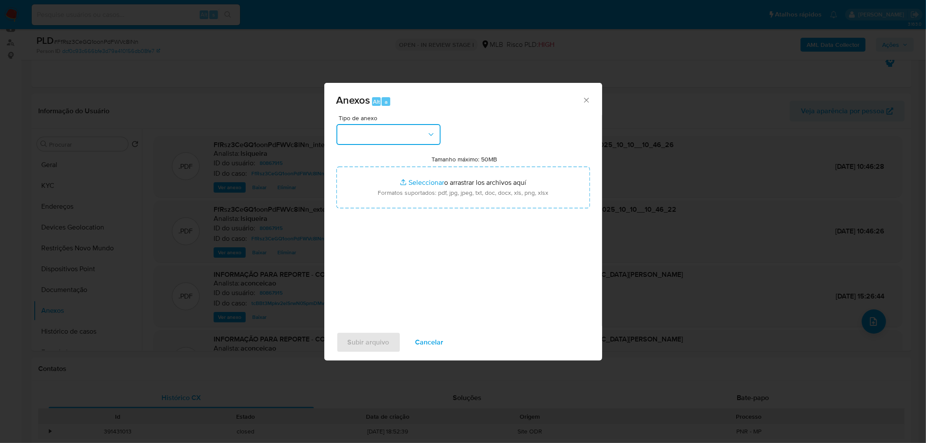
click at [421, 135] on button "button" at bounding box center [388, 134] width 104 height 21
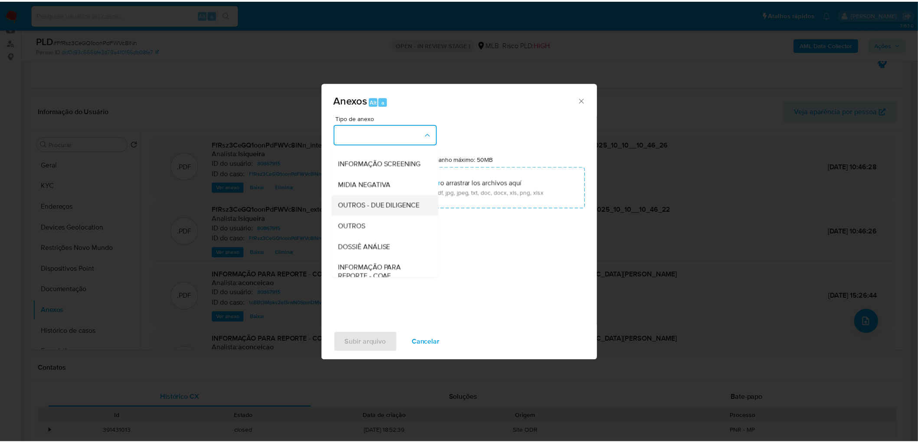
scroll to position [96, 0]
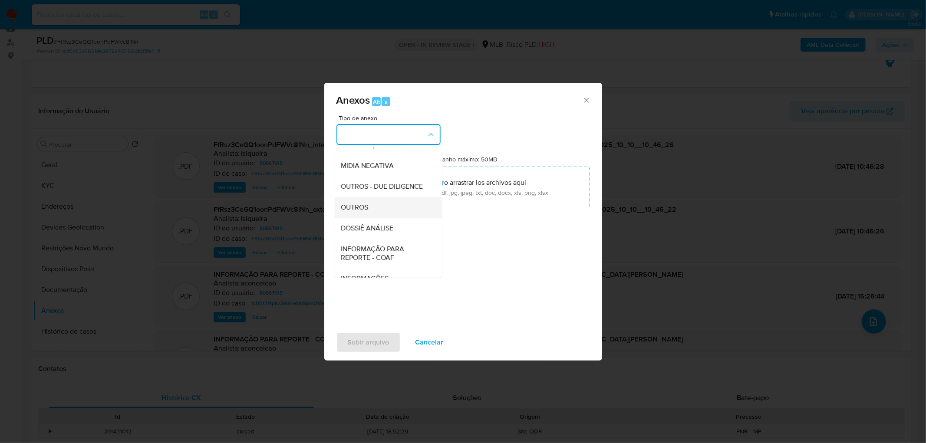
click at [361, 212] on span "OUTROS" at bounding box center [354, 207] width 27 height 9
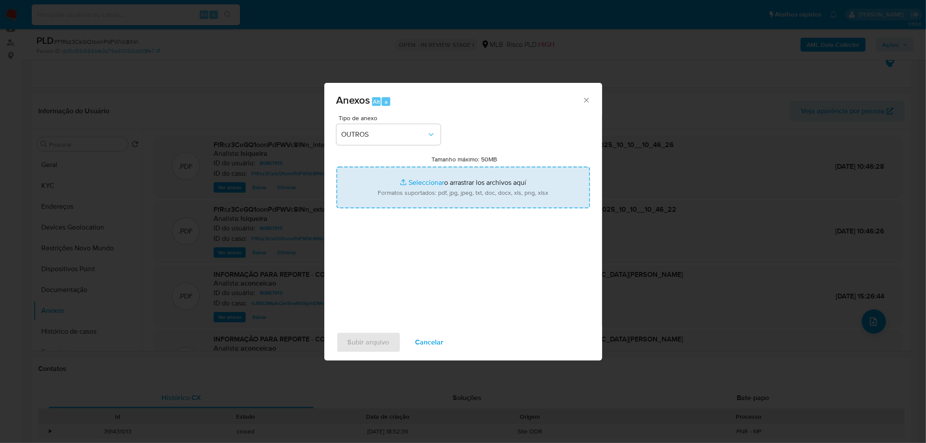
click at [414, 178] on input "Tamanho máximo: 50MB Seleccionar archivos" at bounding box center [462, 188] width 253 height 42
type input "C:\fakepath\Mulan 80867915_2025_10_09_17_28_03.xlsx"
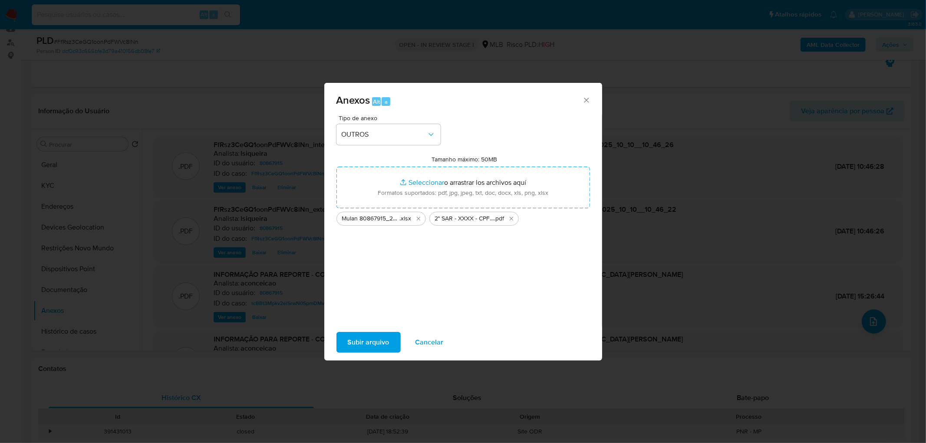
drag, startPoint x: 414, startPoint y: 178, endPoint x: 372, endPoint y: 341, distance: 168.1
click at [372, 269] on span "Subir arquivo" at bounding box center [369, 342] width 42 height 19
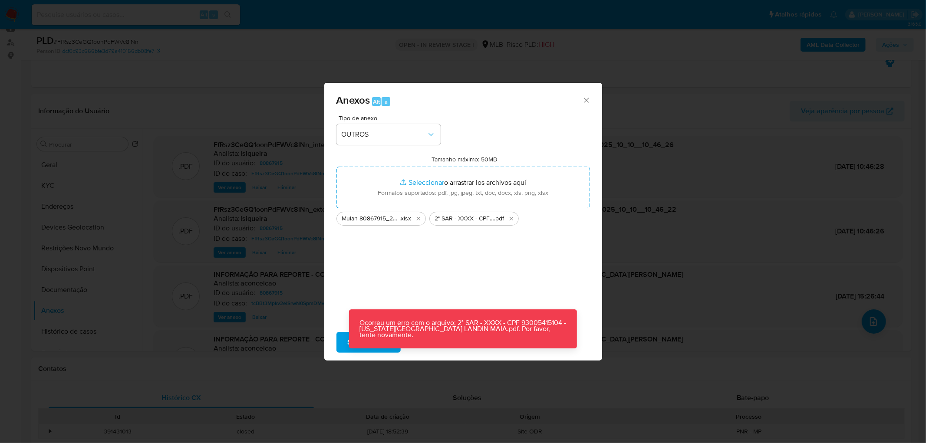
click at [507, 264] on div "Tipo de anexo OUTROS Tamanho máximo: 50MB Seleccionar archivos Seleccionar o ar…" at bounding box center [462, 217] width 253 height 205
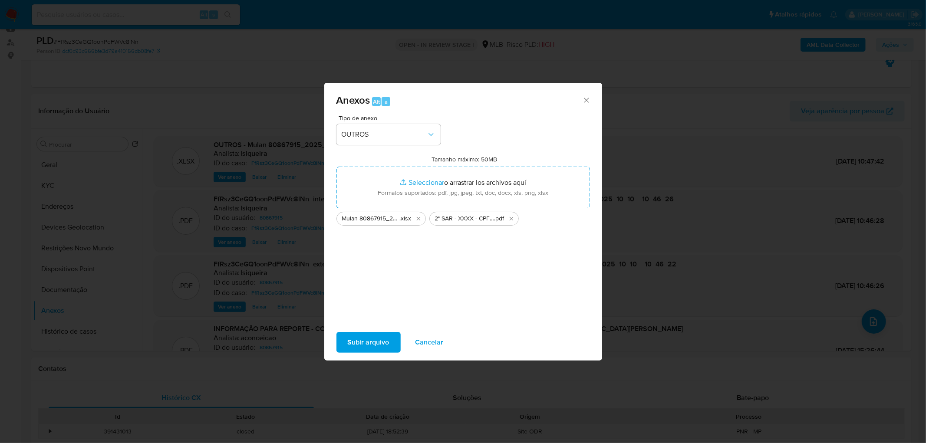
click at [433, 269] on div "Anexos Alt a Tipo de anexo OUTROS Tamanho máximo: 50MB Seleccionar archivos Sel…" at bounding box center [463, 222] width 278 height 278
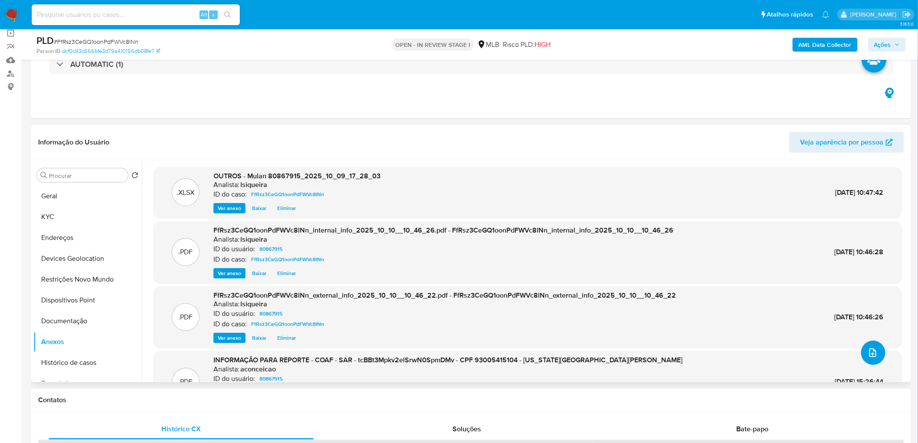
scroll to position [48, 0]
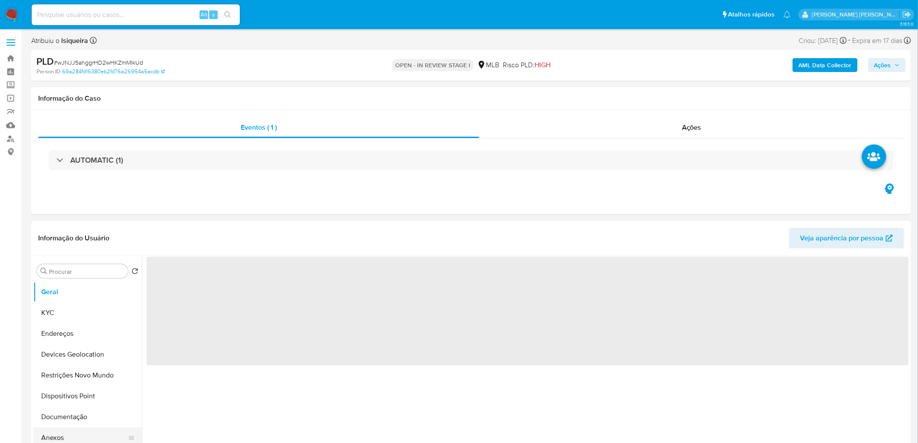
select select "10"
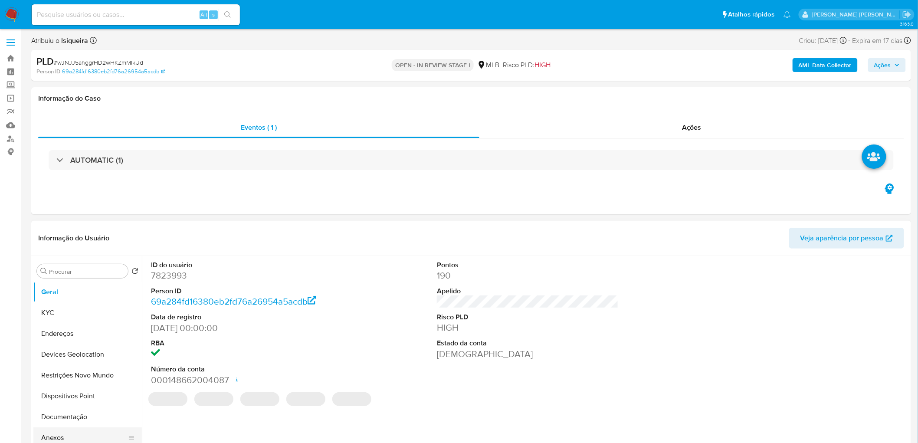
click at [75, 434] on button "Anexos" at bounding box center [84, 437] width 102 height 21
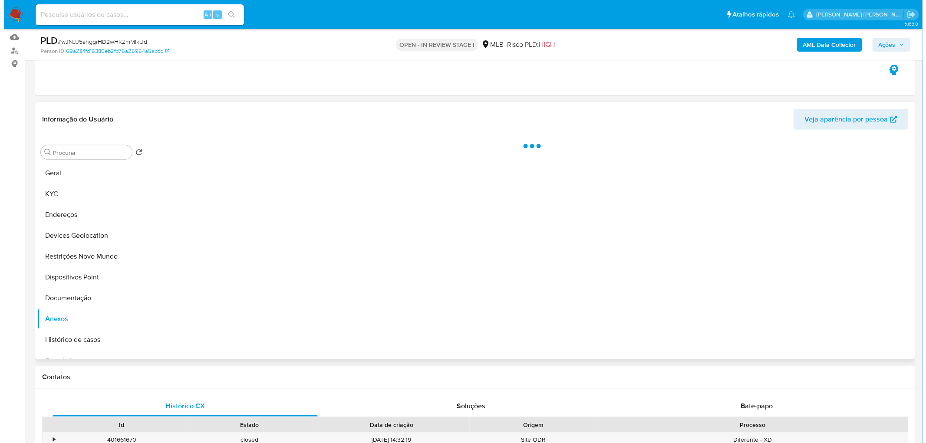
scroll to position [96, 0]
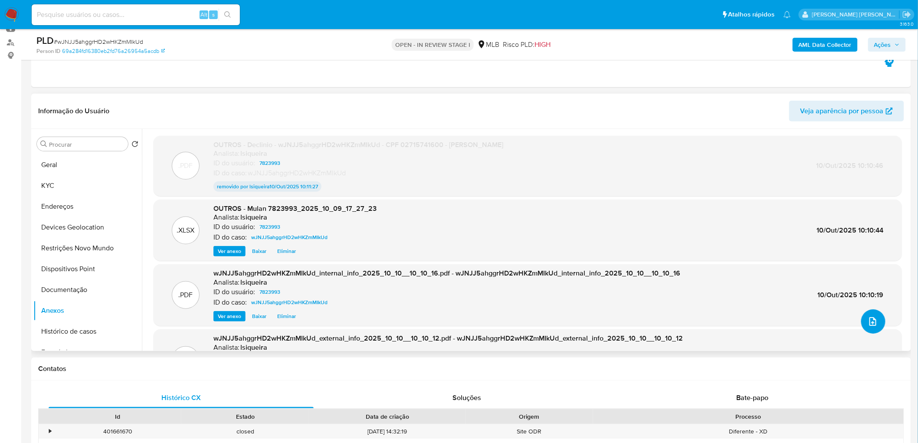
click at [868, 323] on icon "upload-file" at bounding box center [873, 321] width 10 height 10
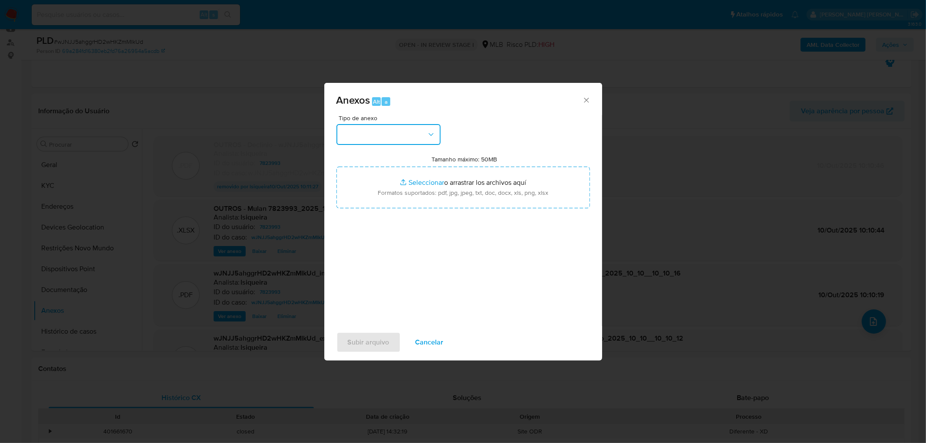
click at [410, 135] on button "button" at bounding box center [388, 134] width 104 height 21
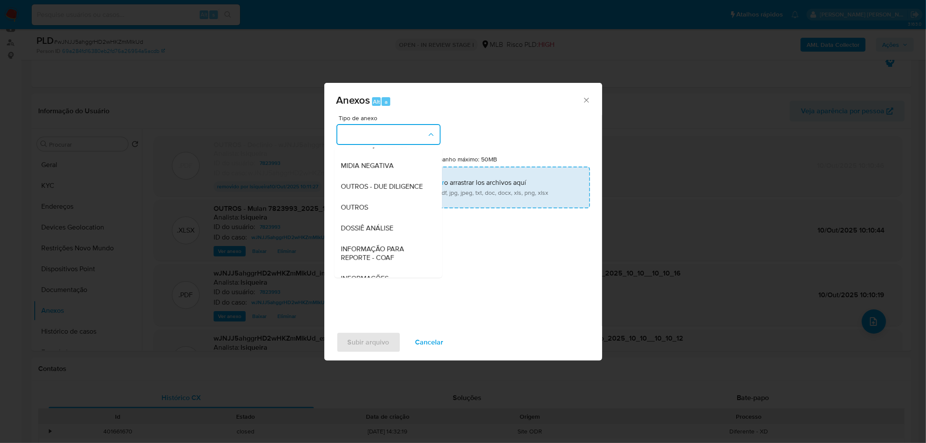
drag, startPoint x: 367, startPoint y: 221, endPoint x: 398, endPoint y: 187, distance: 46.4
click at [372, 217] on div "OUTROS" at bounding box center [385, 207] width 89 height 21
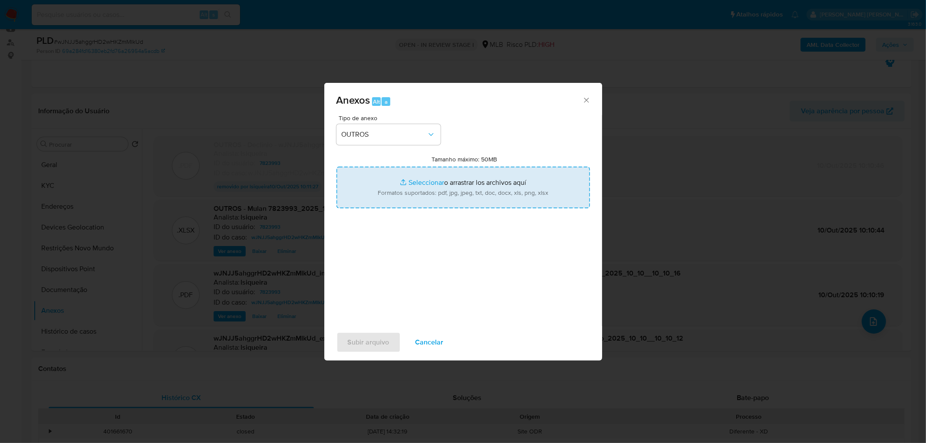
click at [398, 187] on input "Tamanho máximo: 50MB Seleccionar archivos" at bounding box center [462, 188] width 253 height 42
type input "C:\fakepath\Declinio wJNJJ5ahggrHD2wHKZmMIkUd - CPF 02715741600 - LOURO JUSTO P…"
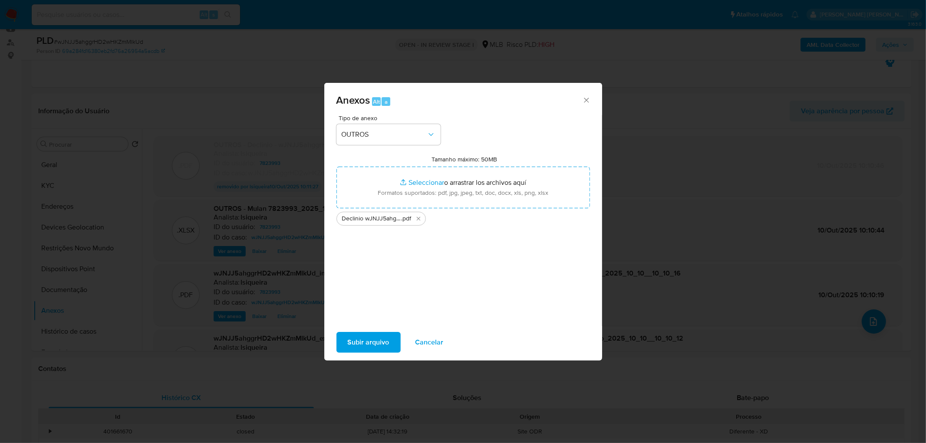
click at [393, 340] on button "Subir arquivo" at bounding box center [368, 342] width 64 height 21
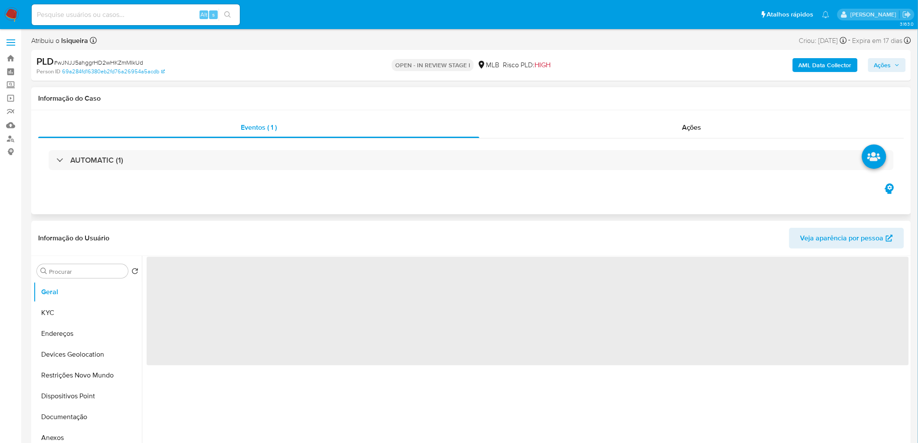
select select "10"
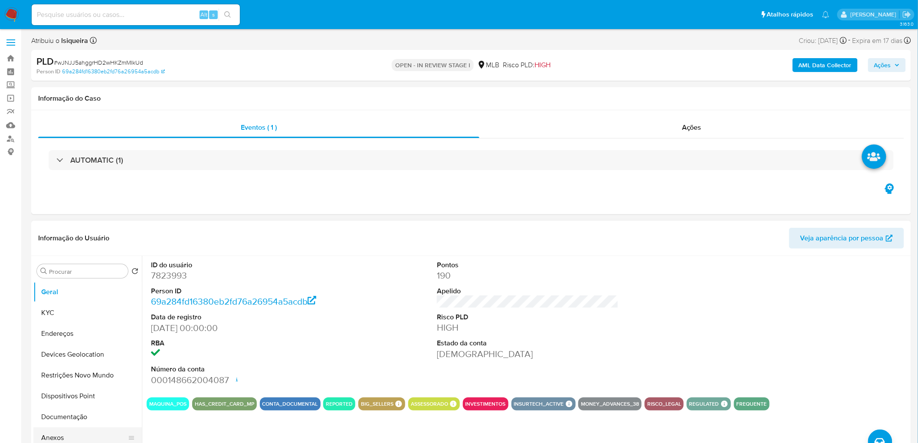
click at [59, 435] on button "Anexos" at bounding box center [84, 437] width 102 height 21
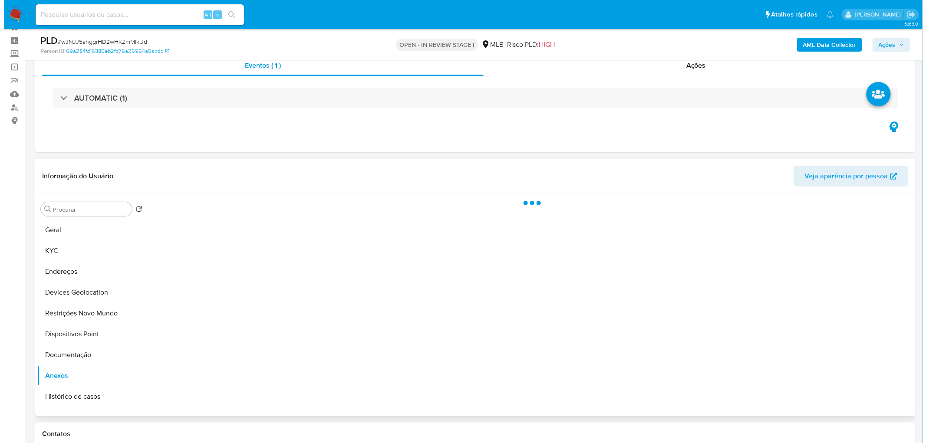
scroll to position [48, 0]
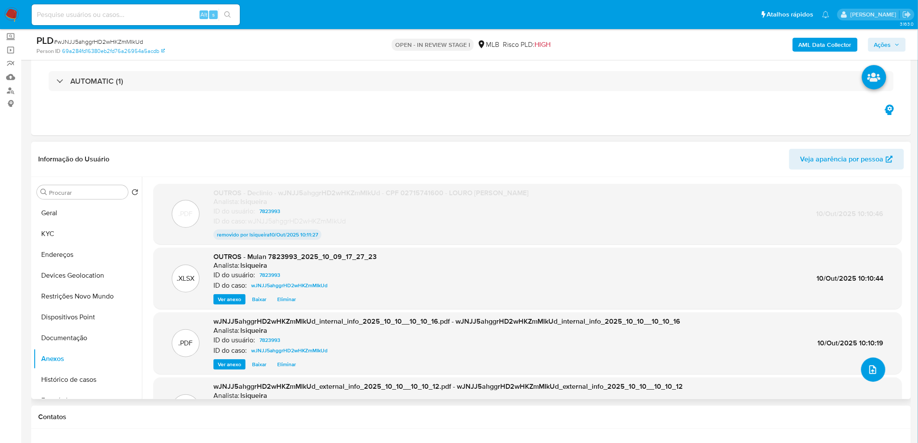
click at [869, 371] on icon "upload-file" at bounding box center [873, 370] width 10 height 10
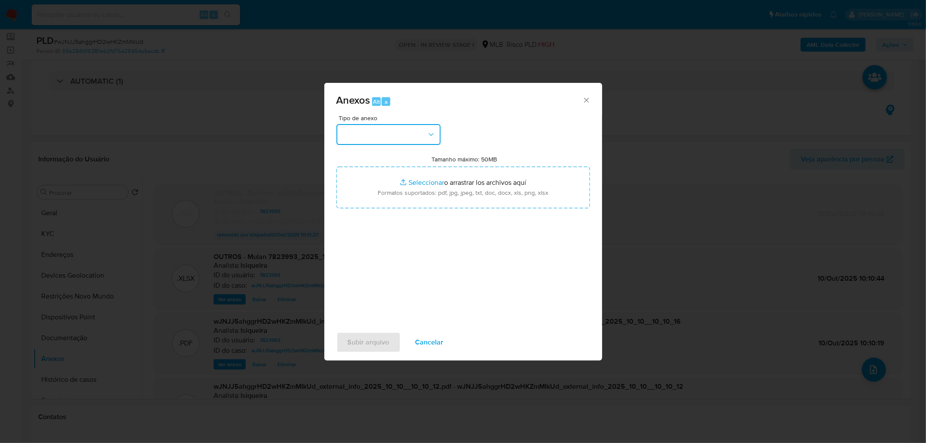
click at [395, 135] on button "button" at bounding box center [388, 134] width 104 height 21
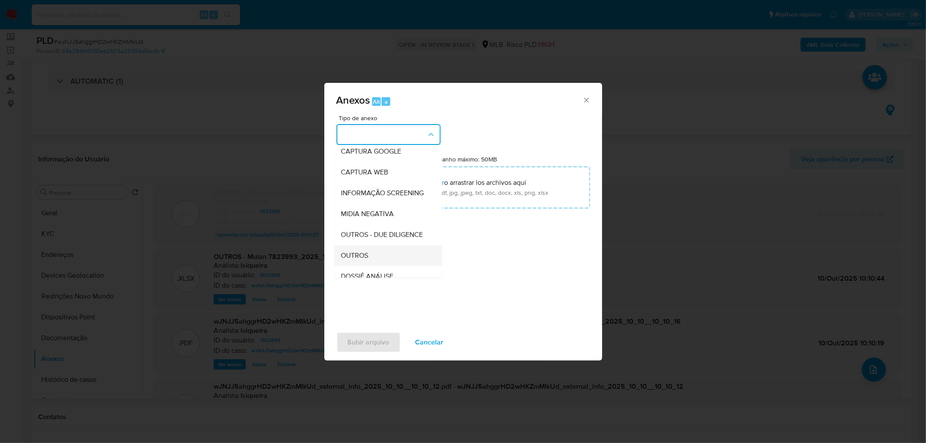
click at [356, 260] on span "OUTROS" at bounding box center [354, 255] width 27 height 9
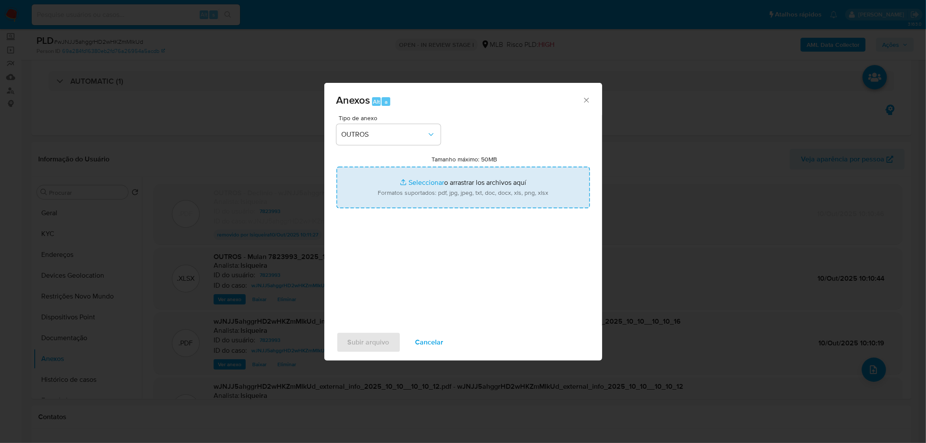
click at [431, 181] on input "Tamanho máximo: 50MB Seleccionar archivos" at bounding box center [462, 188] width 253 height 42
type input "C:\fakepath\Declinio ---wJNJJ5ahggrHD2wHKZmMIkUd - CPF 02715741600 - [PERSON_NA…"
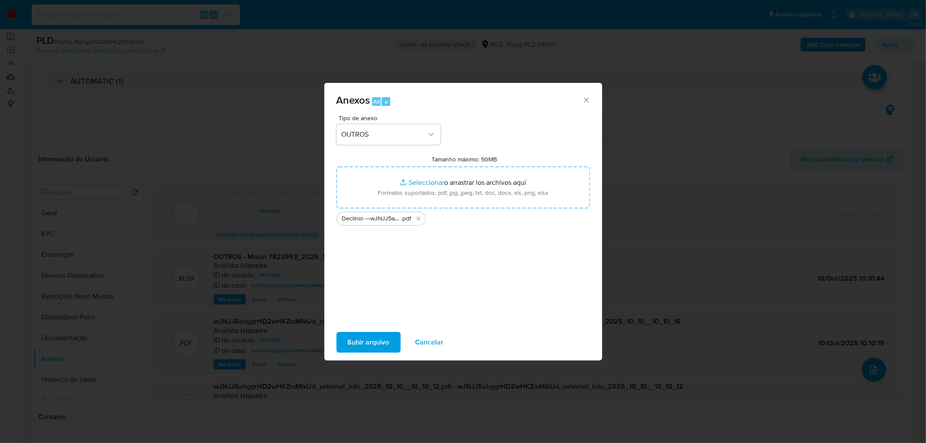
click at [380, 345] on span "Subir arquivo" at bounding box center [369, 342] width 42 height 19
click at [359, 354] on div "Subir arquivo Cancelar" at bounding box center [463, 342] width 278 height 33
click at [361, 344] on span "Subir arquivo" at bounding box center [369, 342] width 42 height 19
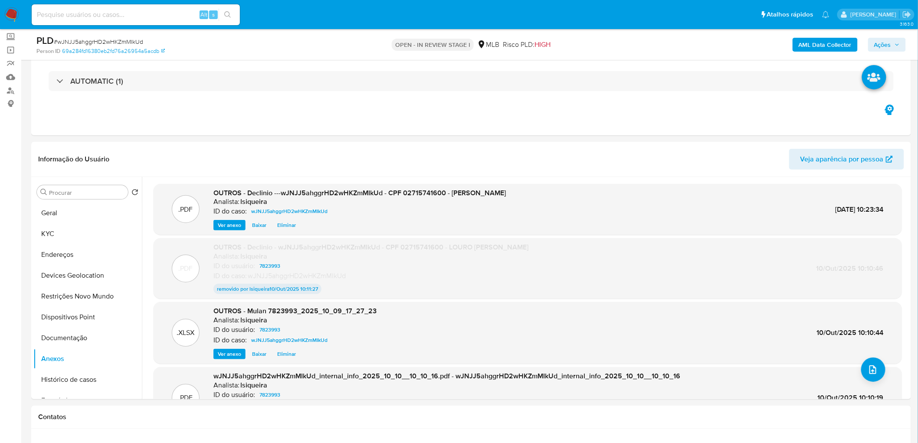
click at [894, 40] on span "Ações" at bounding box center [888, 45] width 26 height 12
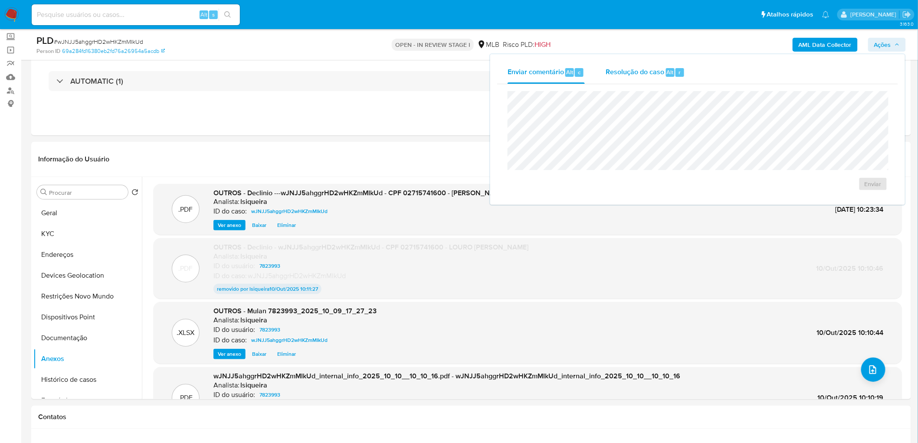
click at [625, 74] on span "Resolução do caso" at bounding box center [635, 72] width 59 height 10
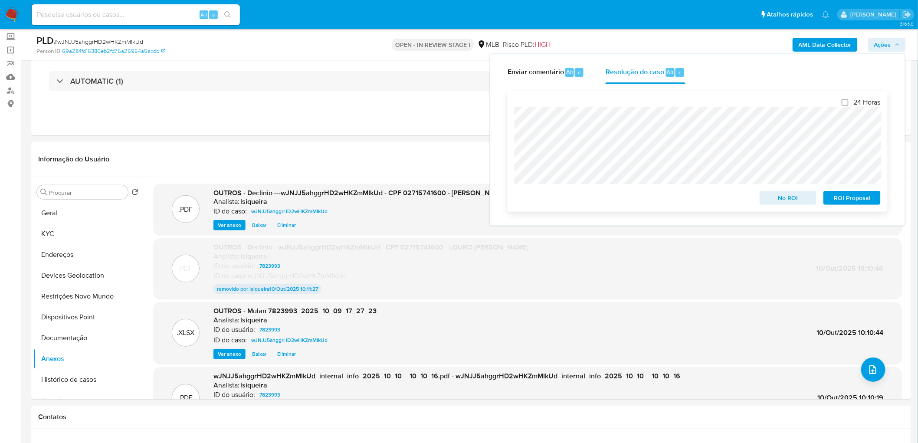
click at [797, 196] on span "No ROI" at bounding box center [788, 198] width 45 height 12
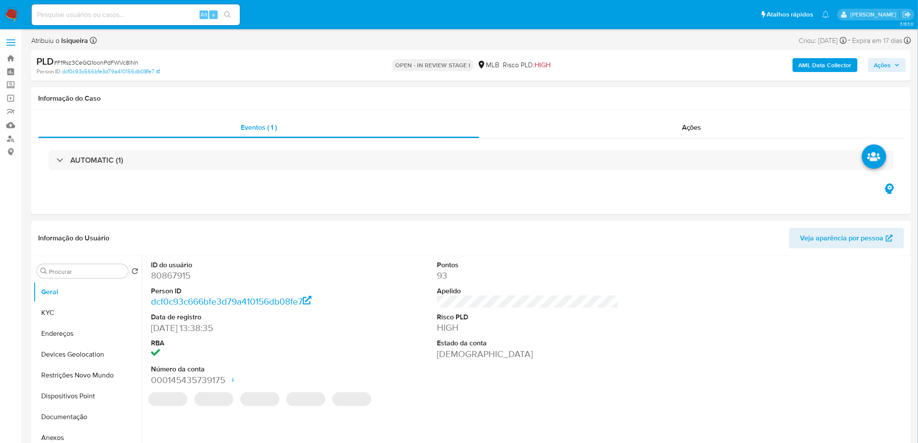
select select "10"
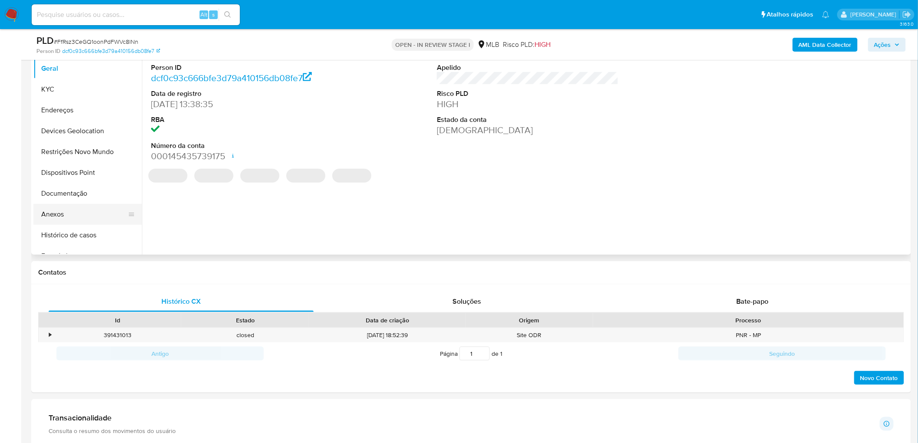
click at [71, 215] on button "Anexos" at bounding box center [84, 214] width 102 height 21
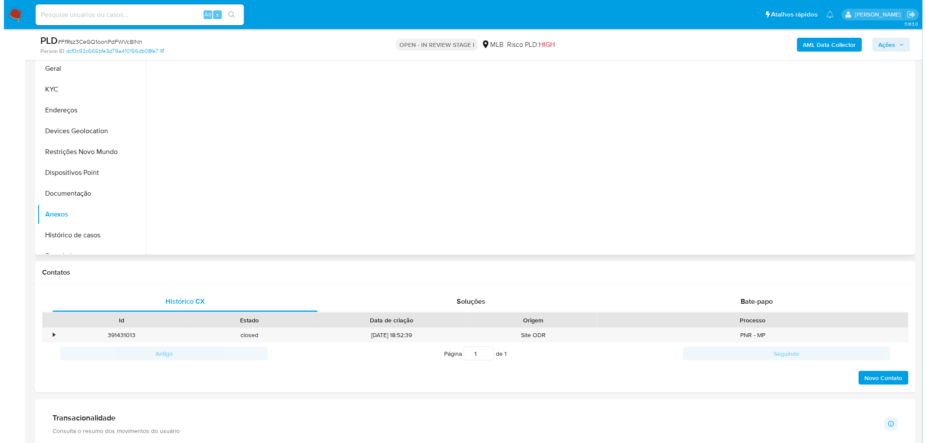
scroll to position [145, 0]
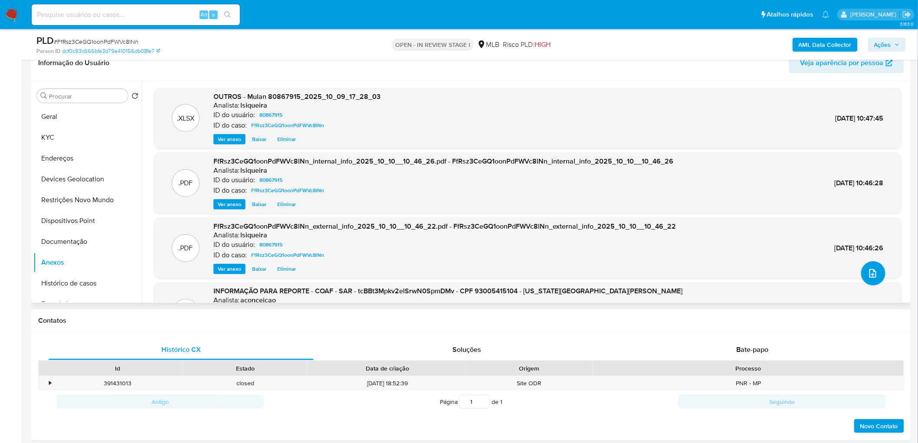
click at [871, 270] on icon "upload-file" at bounding box center [873, 273] width 10 height 10
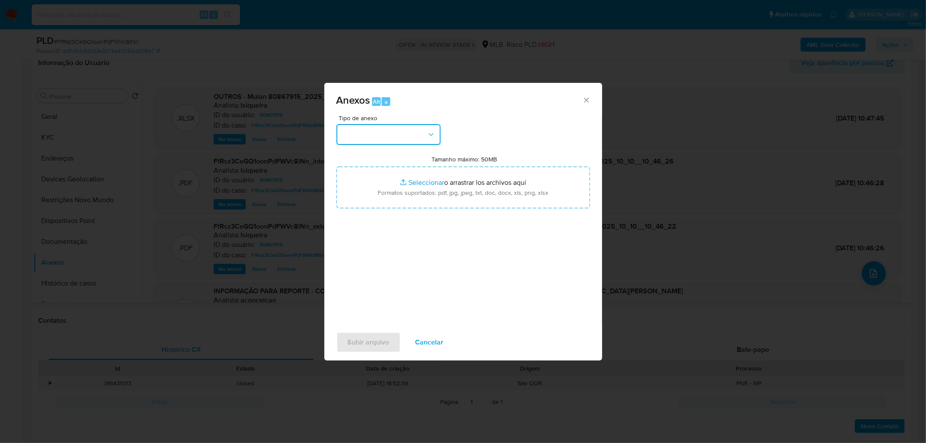
click at [424, 135] on button "button" at bounding box center [388, 134] width 104 height 21
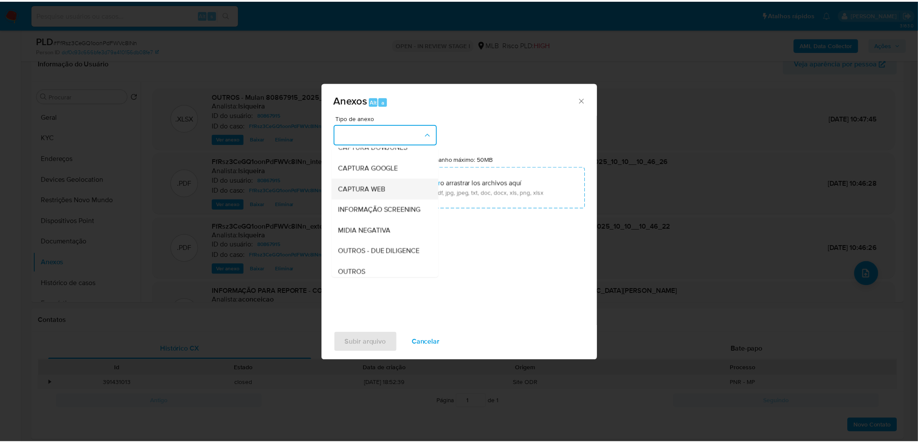
scroll to position [48, 0]
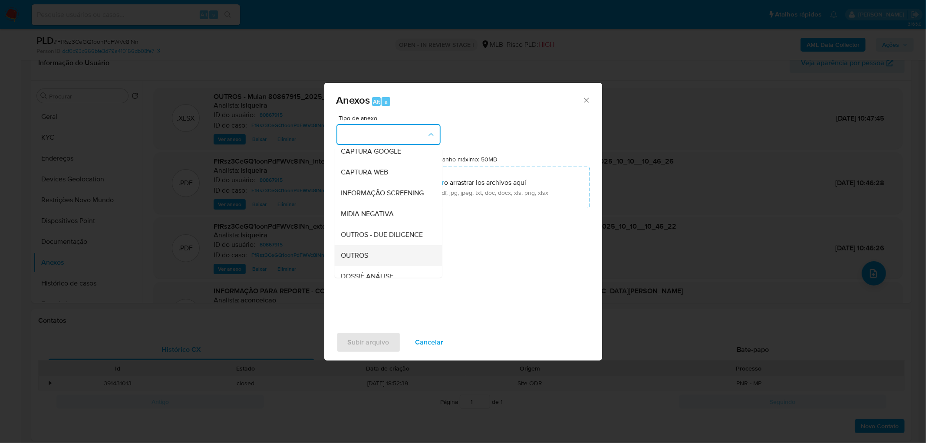
click at [368, 260] on span "OUTROS" at bounding box center [354, 255] width 27 height 9
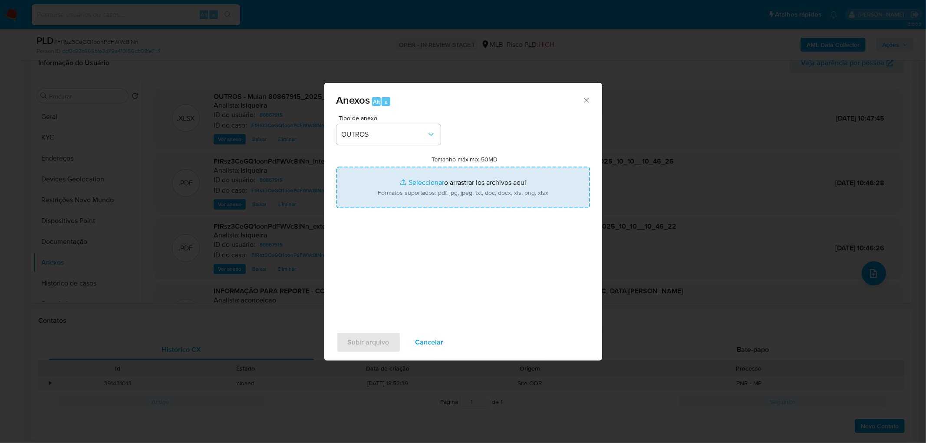
click at [444, 205] on input "Tamanho máximo: 50MB Seleccionar archivos" at bounding box center [462, 188] width 253 height 42
type input "C:\fakepath\2° SAR - XXXX - CPF 93005415104 - [US_STATE][GEOGRAPHIC_DATA] LANDI…"
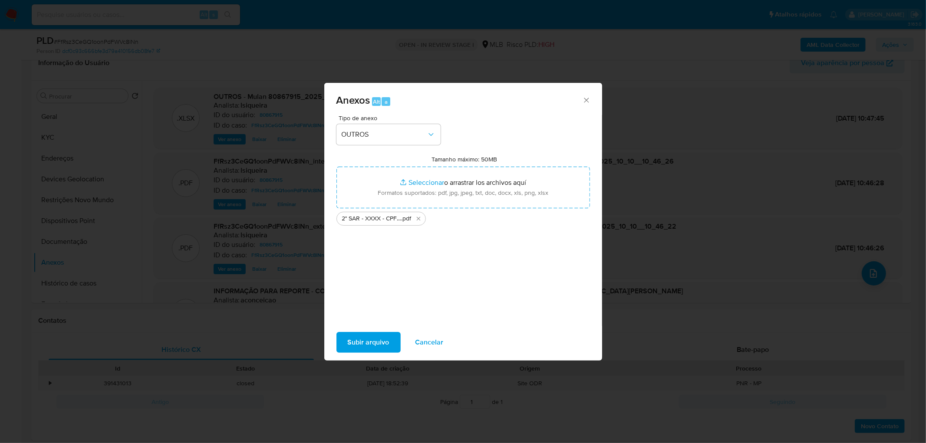
drag, startPoint x: 444, startPoint y: 205, endPoint x: 378, endPoint y: 339, distance: 149.1
click at [378, 339] on span "Subir arquivo" at bounding box center [369, 342] width 42 height 19
click at [489, 324] on div "Tipo de anexo OUTROS Tamanho máximo: 50MB Seleccionar archivos Seleccionar o ar…" at bounding box center [463, 220] width 278 height 211
click at [375, 342] on span "Subir arquivo" at bounding box center [369, 342] width 42 height 19
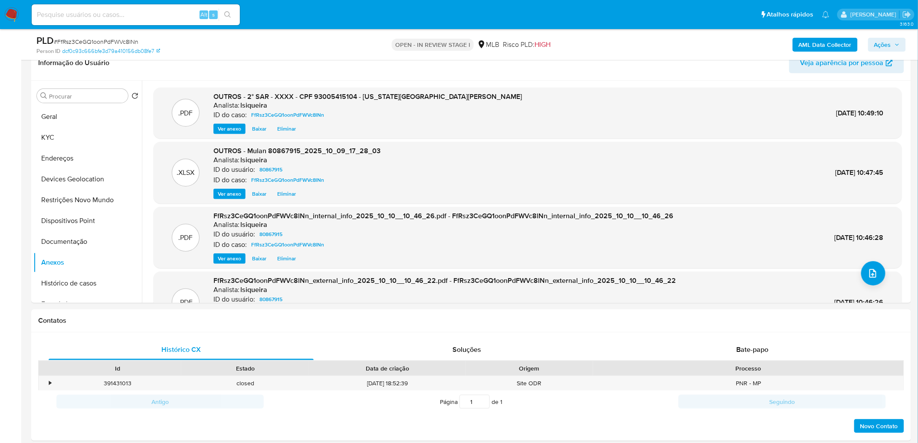
click at [890, 43] on span "Ações" at bounding box center [883, 45] width 17 height 14
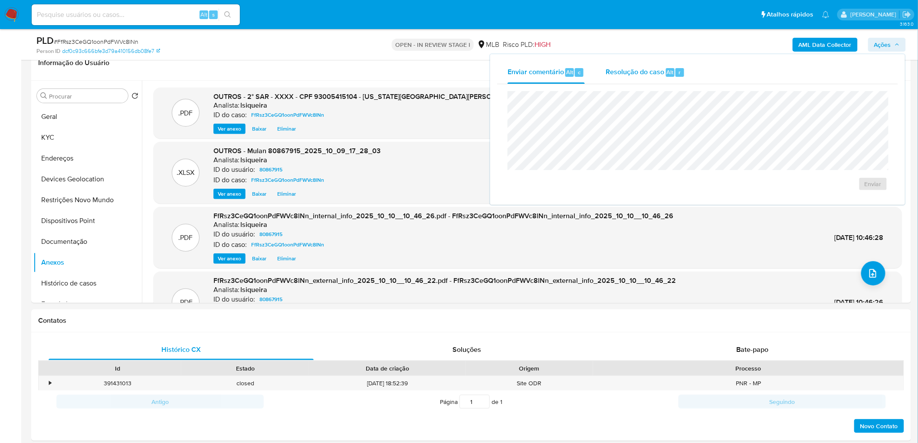
click at [658, 68] on span "Resolução do caso" at bounding box center [635, 72] width 59 height 10
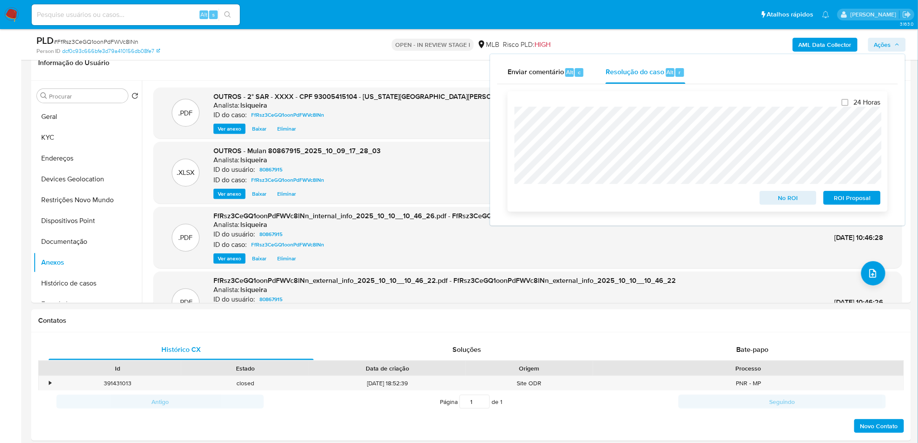
click at [850, 198] on span "ROI Proposal" at bounding box center [852, 198] width 45 height 12
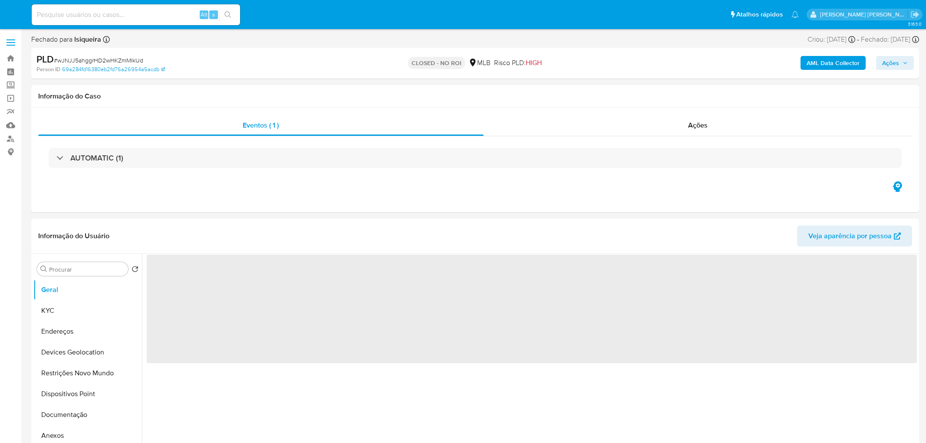
select select "10"
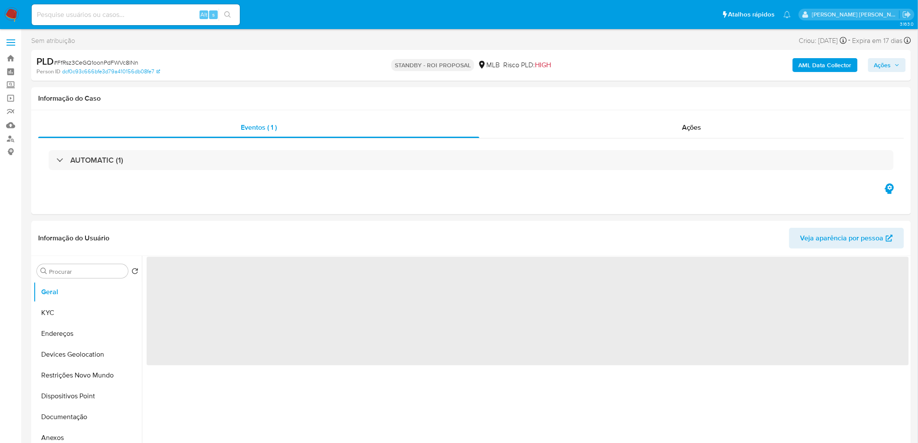
select select "10"
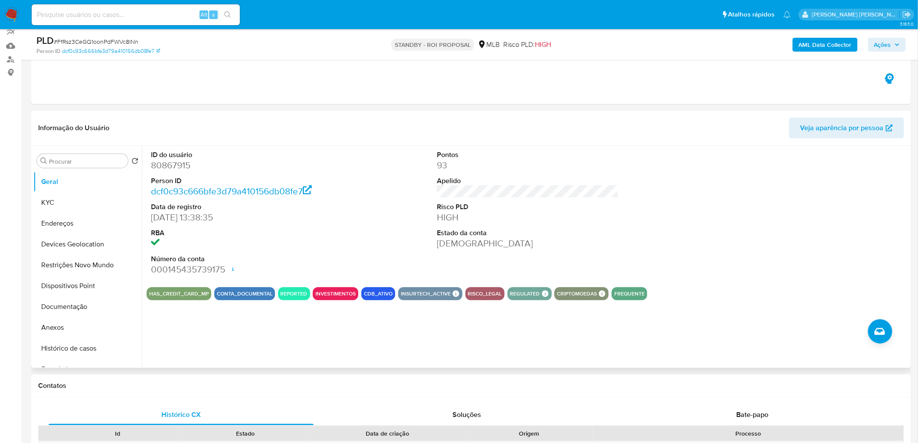
scroll to position [96, 0]
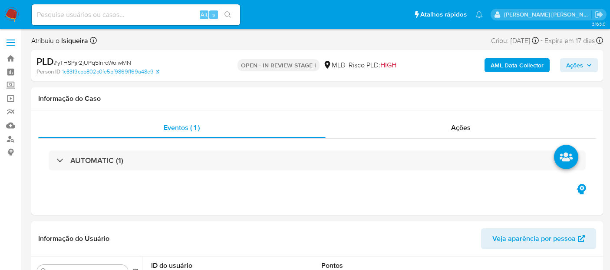
select select "10"
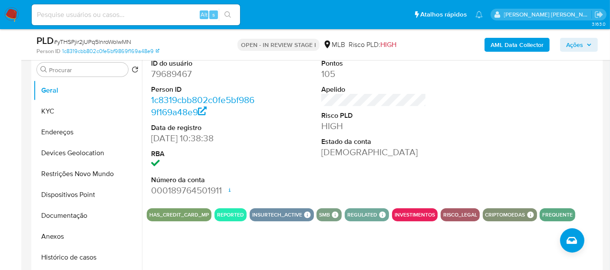
scroll to position [145, 0]
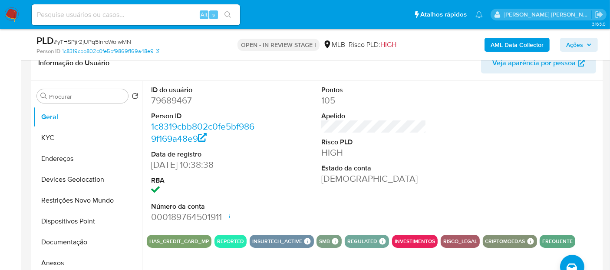
drag, startPoint x: 461, startPoint y: 166, endPoint x: 237, endPoint y: 200, distance: 226.9
click at [456, 167] on div "ID do usuário 79689467 Person ID 1c8319cbb802c0fe5bf9869f169a48e9 Data de regis…" at bounding box center [374, 154] width 454 height 147
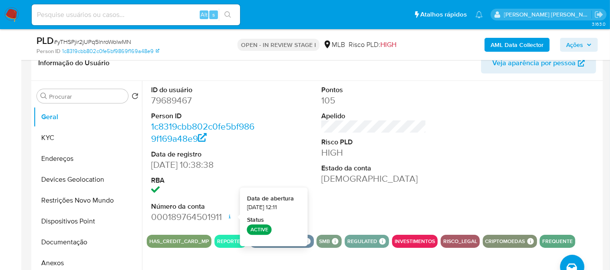
click at [444, 175] on div "ID do usuário 79689467 Person ID 1c8319cbb802c0fe5bf9869f169a48e9 Data de regis…" at bounding box center [374, 154] width 454 height 147
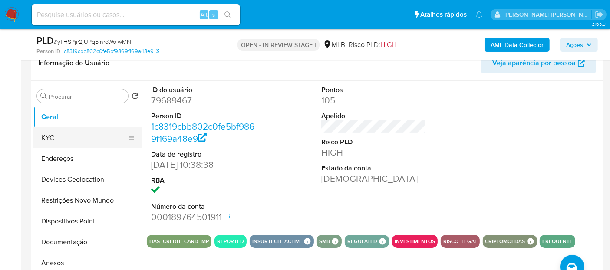
click at [66, 128] on button "KYC" at bounding box center [84, 137] width 102 height 21
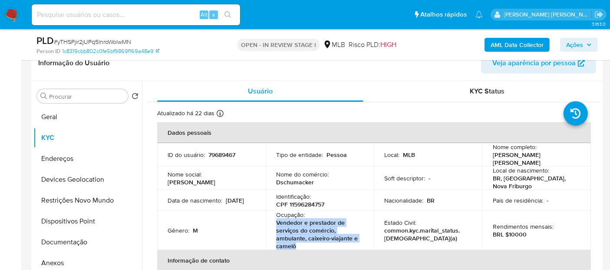
drag, startPoint x: 299, startPoint y: 245, endPoint x: 266, endPoint y: 218, distance: 41.6
click at [266, 218] on td "Ocupação : Vendedor e prestador de serviços do comércio, ambulante, caixeiro-vi…" at bounding box center [320, 229] width 109 height 39
copy p "Vendedor e prestador de serviços do comércio, ambulante, caixeiro-viajante e ca…"
drag, startPoint x: 67, startPoint y: 241, endPoint x: 62, endPoint y: 238, distance: 5.6
click at [67, 242] on button "Documentação" at bounding box center [84, 241] width 102 height 21
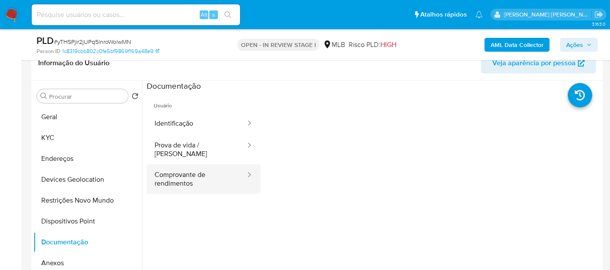
click at [187, 178] on button "Comprovante de rendimentos" at bounding box center [197, 179] width 100 height 30
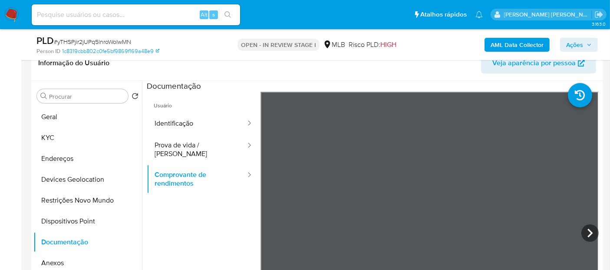
scroll to position [0, 0]
click at [180, 142] on button "Prova de vida / Selfie" at bounding box center [197, 150] width 100 height 30
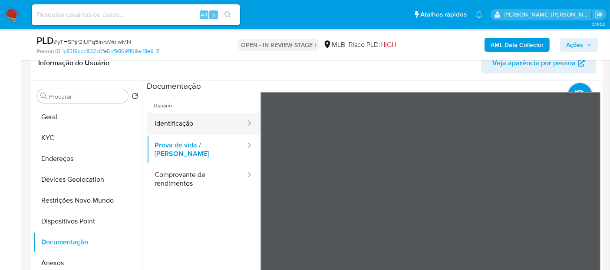
click at [204, 122] on button "Identificação" at bounding box center [197, 123] width 100 height 22
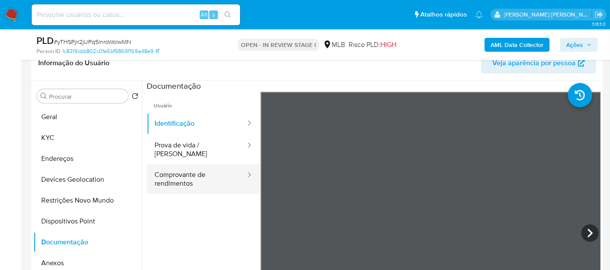
click at [193, 168] on button "Comprovante de rendimentos" at bounding box center [197, 179] width 100 height 30
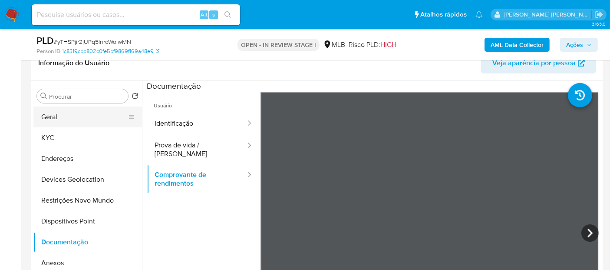
click at [43, 115] on button "Geral" at bounding box center [84, 116] width 102 height 21
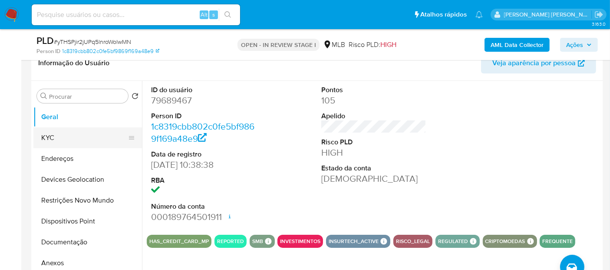
click at [82, 136] on button "KYC" at bounding box center [84, 137] width 102 height 21
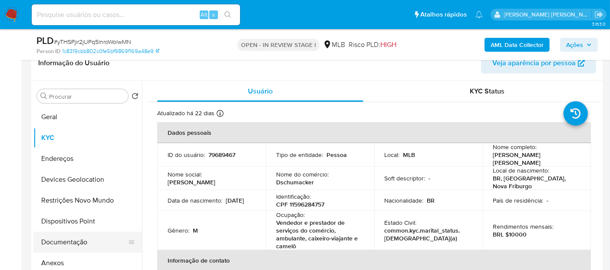
scroll to position [241, 0]
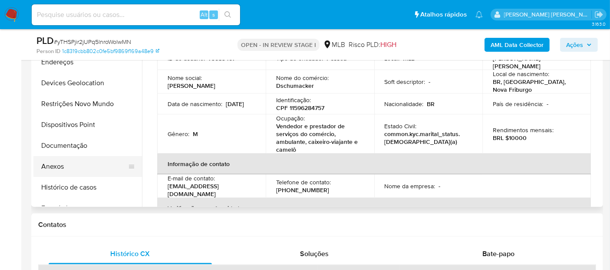
click at [85, 174] on button "Anexos" at bounding box center [84, 166] width 102 height 21
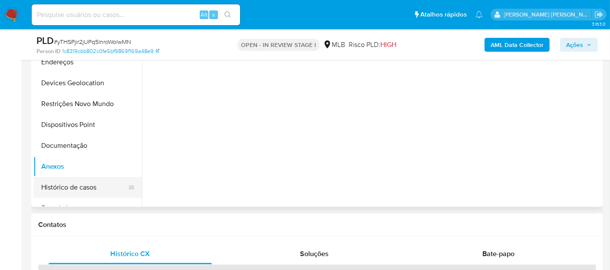
click at [77, 187] on button "Histórico de casos" at bounding box center [84, 187] width 102 height 21
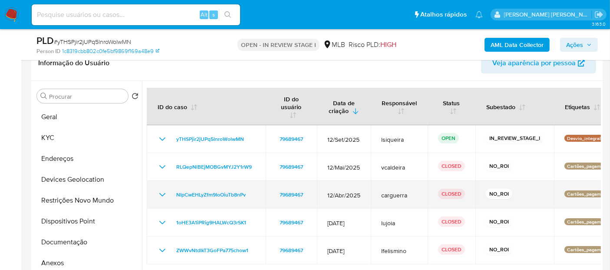
scroll to position [193, 0]
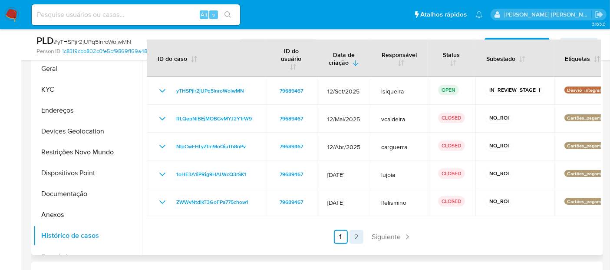
click at [349, 237] on link "2" at bounding box center [356, 237] width 14 height 14
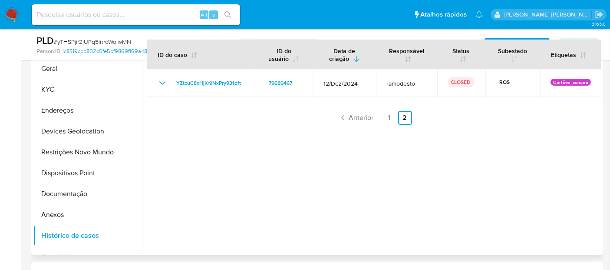
scroll to position [145, 0]
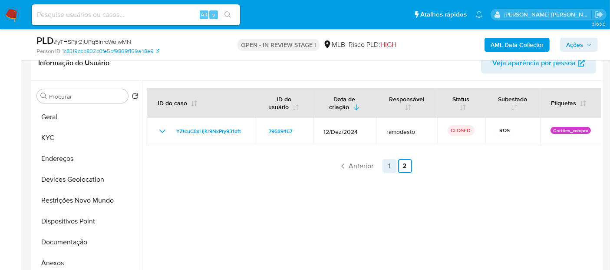
click at [388, 163] on link "1" at bounding box center [389, 166] width 14 height 14
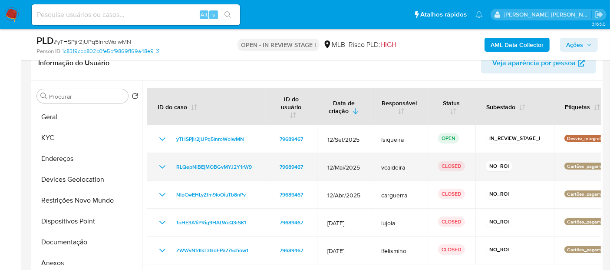
click at [164, 166] on icon "Mostrar/Ocultar" at bounding box center [162, 166] width 10 height 10
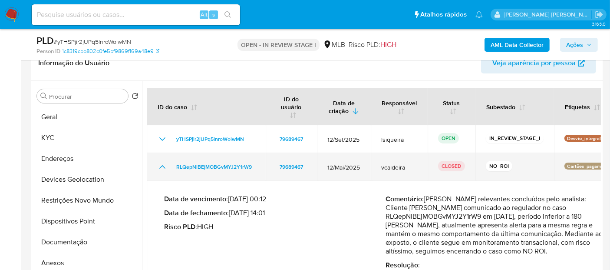
click at [164, 166] on icon "Mostrar/Ocultar" at bounding box center [162, 166] width 6 height 3
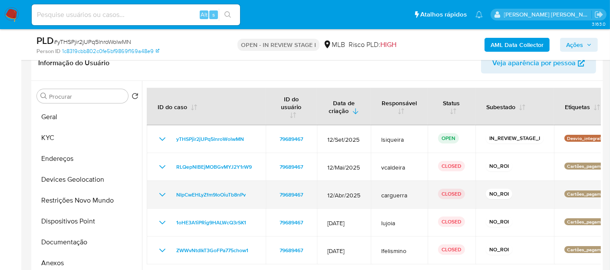
click at [164, 189] on icon "Mostrar/Ocultar" at bounding box center [162, 194] width 10 height 10
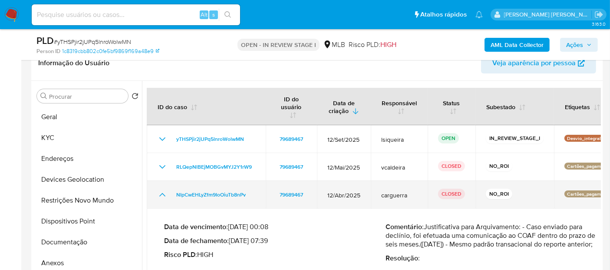
click at [164, 189] on icon "Mostrar/Ocultar" at bounding box center [162, 194] width 10 height 10
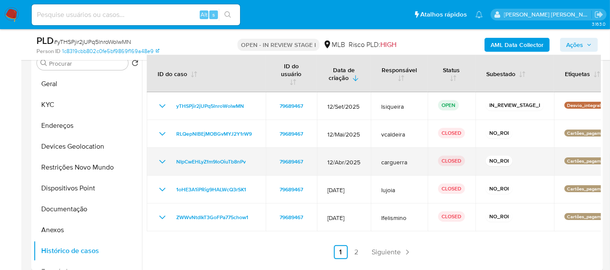
scroll to position [193, 0]
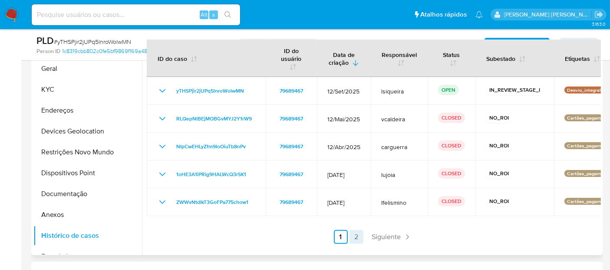
click at [354, 237] on link "2" at bounding box center [356, 237] width 14 height 14
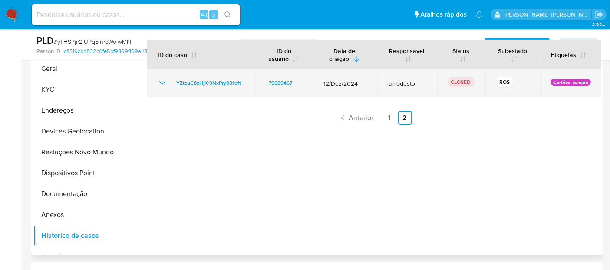
click at [161, 83] on icon "Mostrar/Ocultar" at bounding box center [162, 83] width 10 height 10
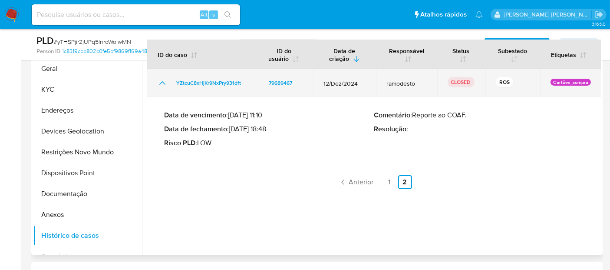
click at [160, 83] on icon "Mostrar/Ocultar" at bounding box center [162, 82] width 6 height 3
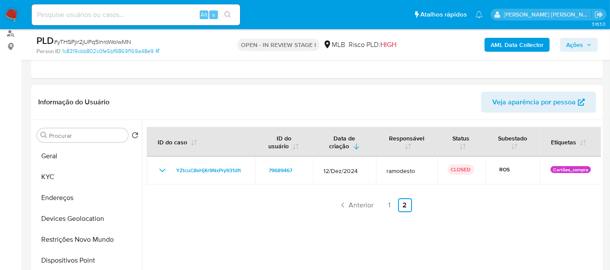
scroll to position [96, 0]
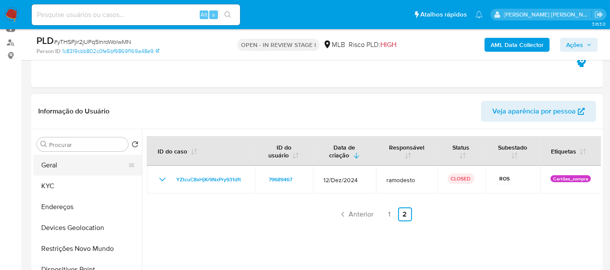
click at [52, 168] on button "Geral" at bounding box center [84, 165] width 102 height 21
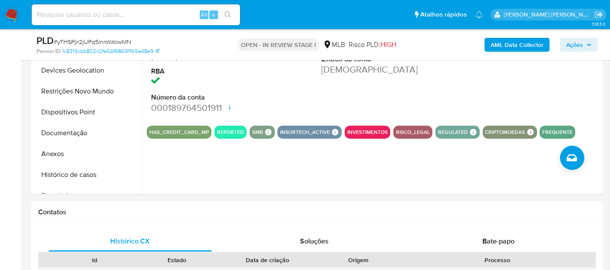
scroll to position [289, 0]
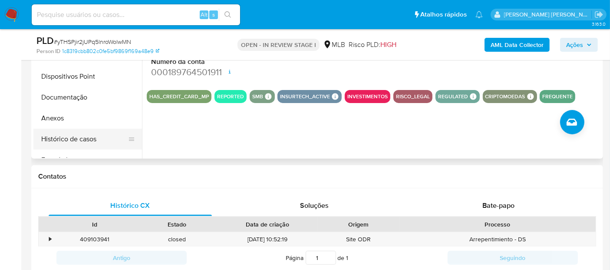
click at [85, 137] on button "Histórico de casos" at bounding box center [84, 138] width 102 height 21
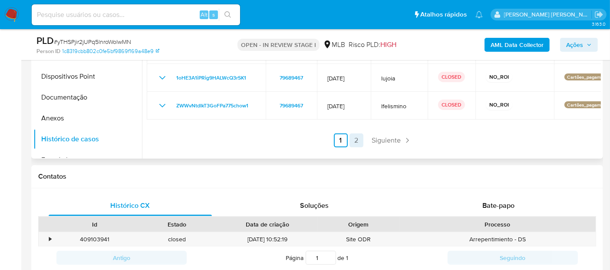
click at [360, 136] on link "2" at bounding box center [356, 140] width 14 height 14
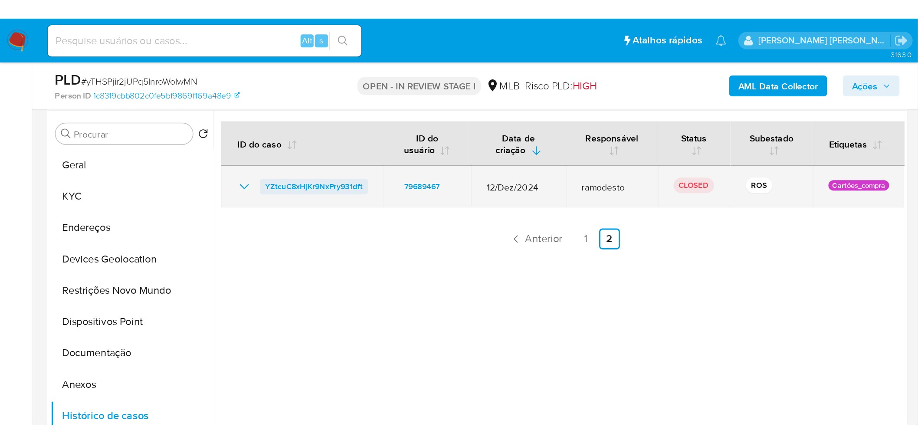
scroll to position [145, 0]
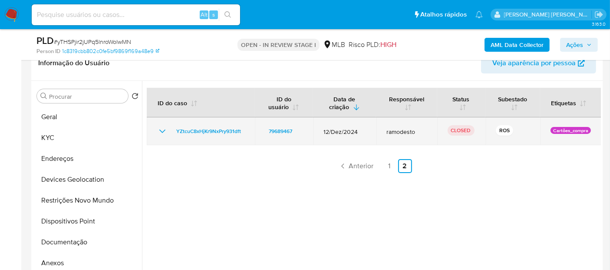
click at [164, 129] on icon "Mostrar/Ocultar" at bounding box center [162, 131] width 10 height 10
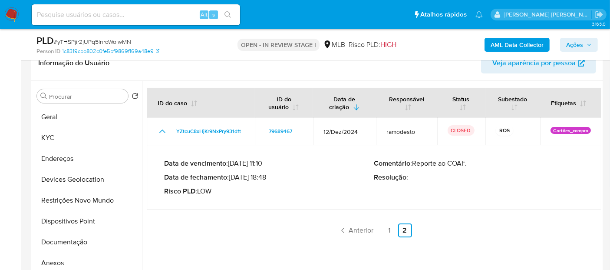
drag, startPoint x: 266, startPoint y: 177, endPoint x: 233, endPoint y: 175, distance: 33.4
click at [233, 175] on p "Data de fechamento : 15/01/2025 18:48" at bounding box center [269, 177] width 210 height 9
click at [82, 241] on button "Documentação" at bounding box center [84, 241] width 102 height 21
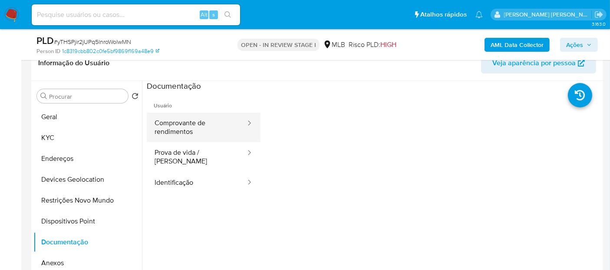
click at [209, 127] on button "Comprovante de rendimentos" at bounding box center [197, 127] width 100 height 30
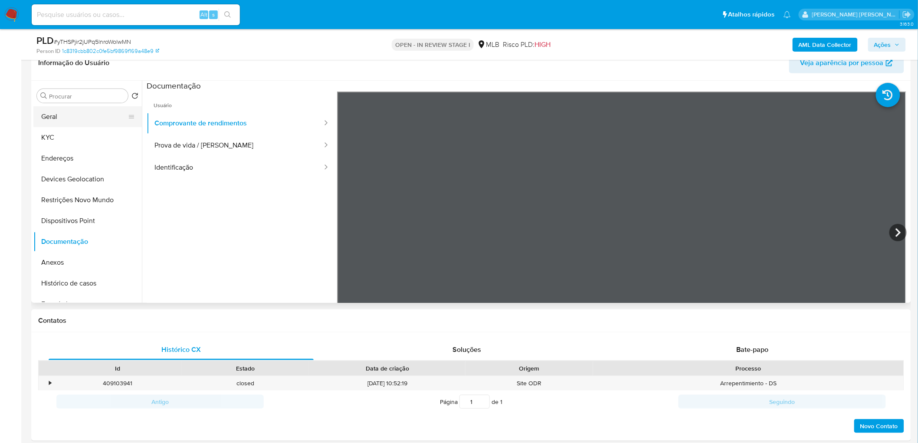
click at [75, 114] on button "Geral" at bounding box center [84, 116] width 102 height 21
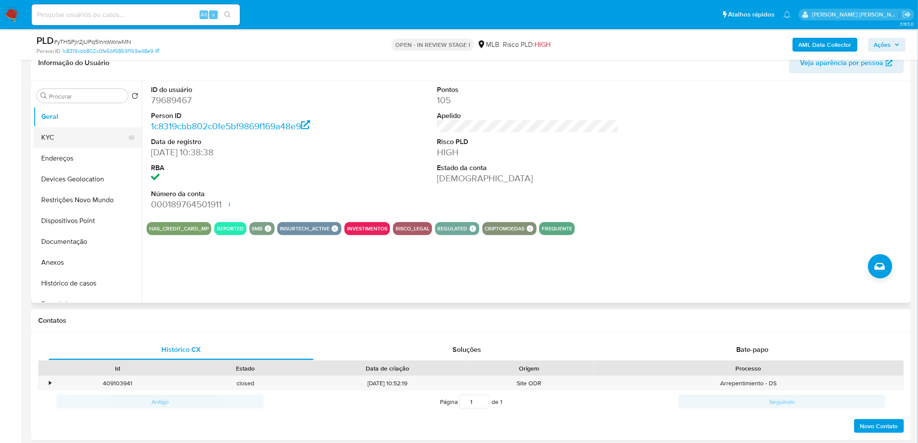
click at [70, 140] on button "KYC" at bounding box center [84, 137] width 102 height 21
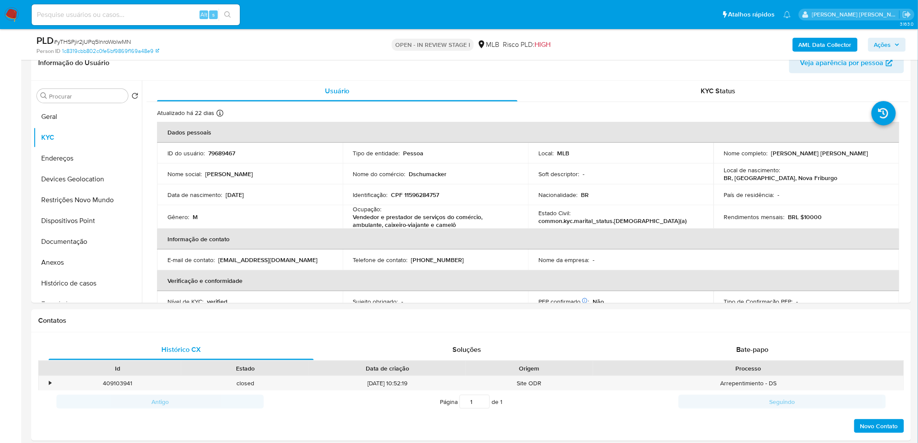
drag, startPoint x: 110, startPoint y: 159, endPoint x: 6, endPoint y: 174, distance: 105.3
click at [110, 159] on button "Endereços" at bounding box center [87, 158] width 109 height 21
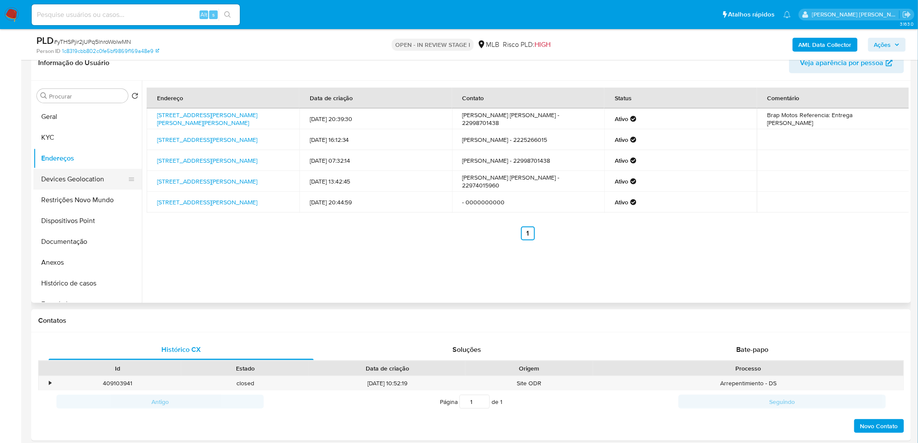
click at [84, 180] on button "Devices Geolocation" at bounding box center [84, 179] width 102 height 21
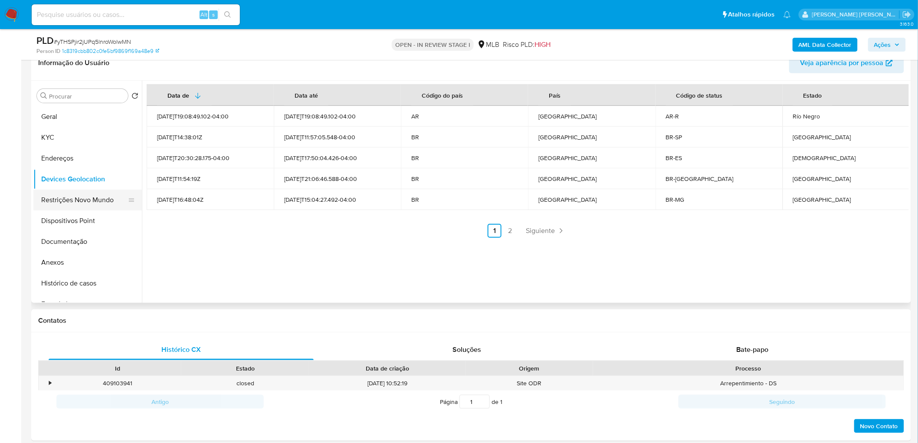
click at [95, 197] on button "Restrições Novo Mundo" at bounding box center [84, 200] width 102 height 21
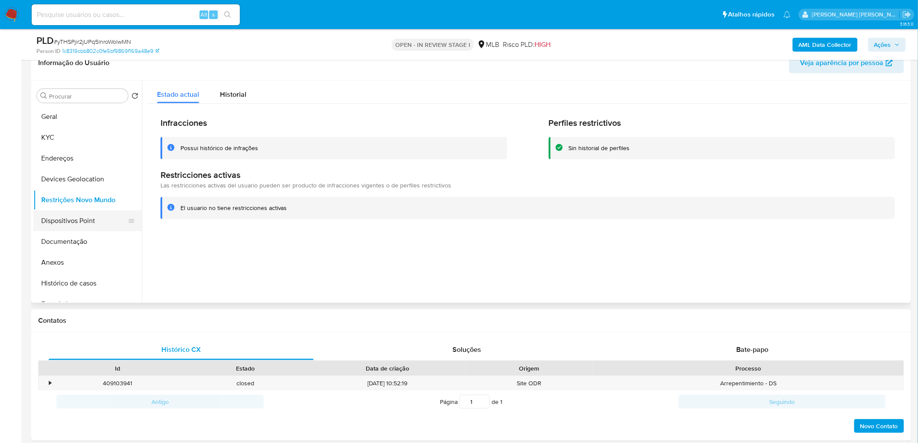
click at [84, 218] on button "Dispositivos Point" at bounding box center [84, 220] width 102 height 21
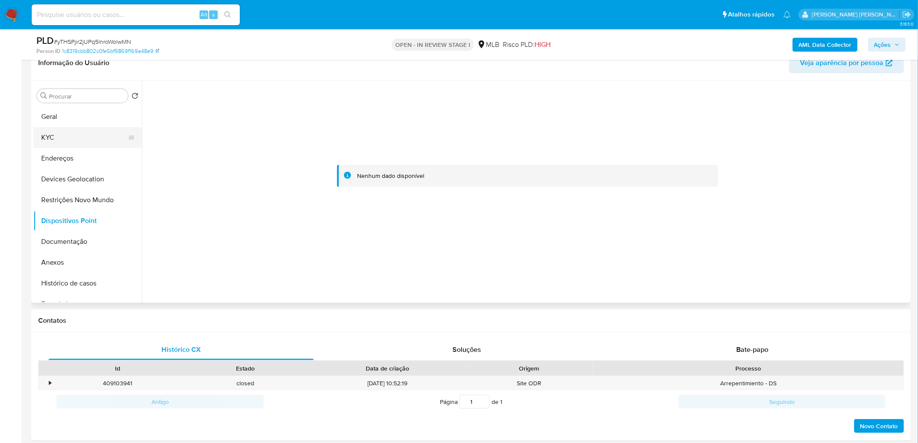
click at [65, 135] on button "KYC" at bounding box center [84, 137] width 102 height 21
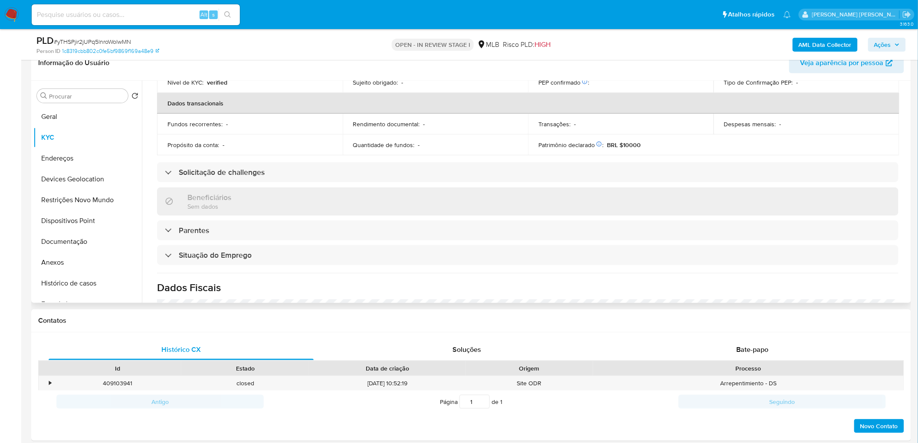
scroll to position [364, 0]
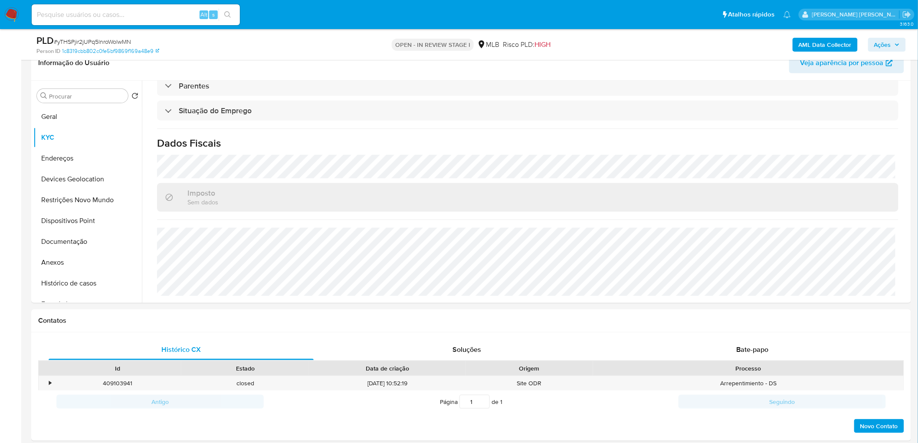
click at [609, 39] on b "AML Data Collector" at bounding box center [825, 45] width 53 height 14
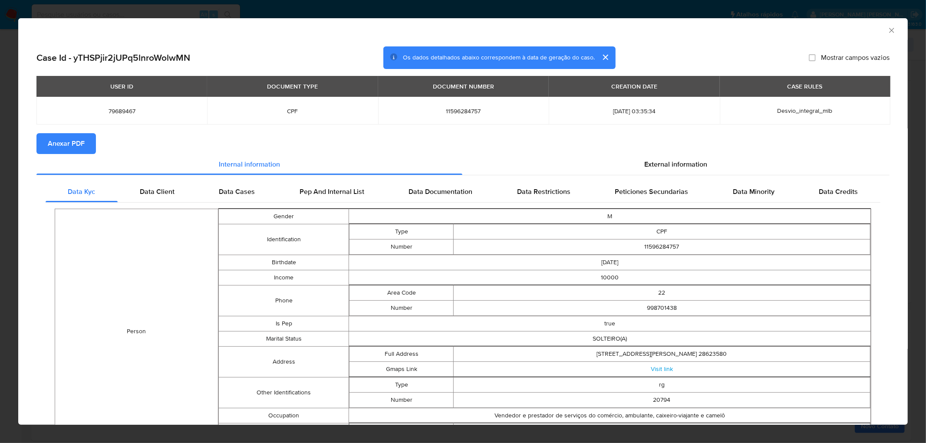
click at [76, 134] on span "Anexar PDF" at bounding box center [66, 143] width 37 height 19
click at [609, 31] on icon "Fechar a janela" at bounding box center [891, 30] width 5 height 5
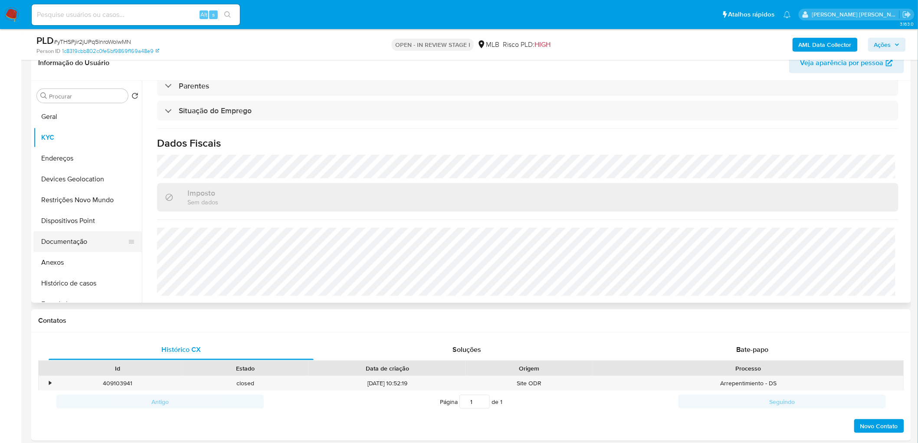
click at [102, 247] on button "Documentação" at bounding box center [84, 241] width 102 height 21
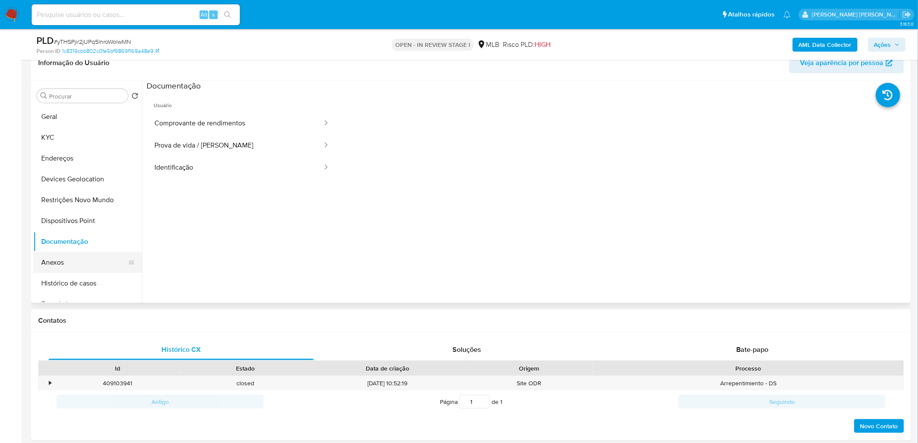
click at [97, 256] on button "Anexos" at bounding box center [84, 262] width 102 height 21
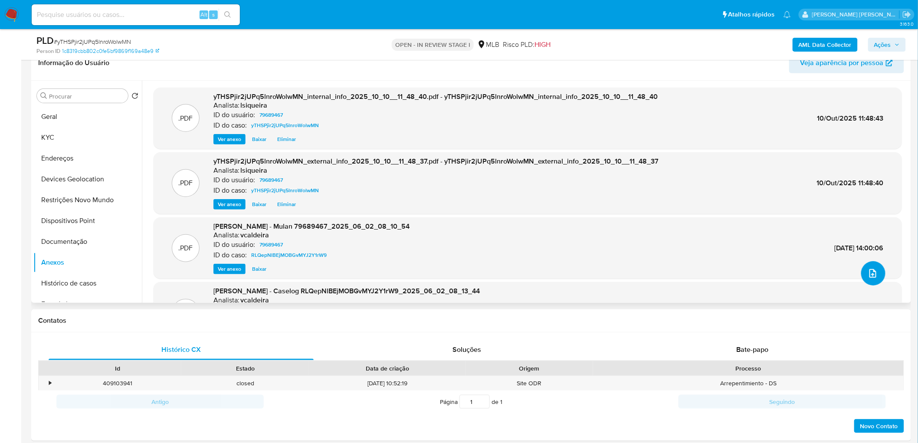
click at [609, 268] on span "upload-file" at bounding box center [873, 273] width 10 height 10
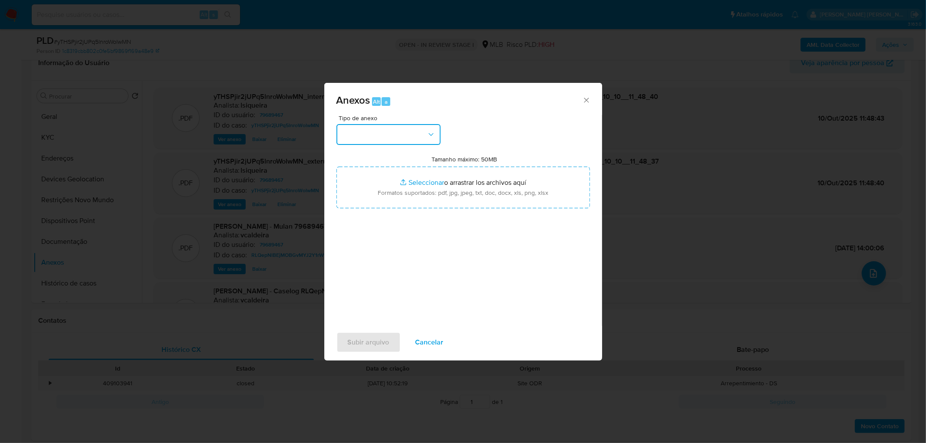
click at [379, 138] on button "button" at bounding box center [388, 134] width 104 height 21
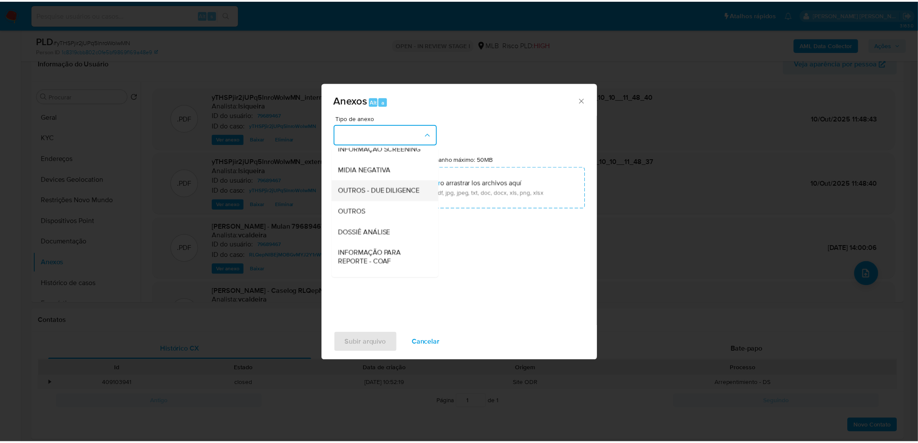
scroll to position [96, 0]
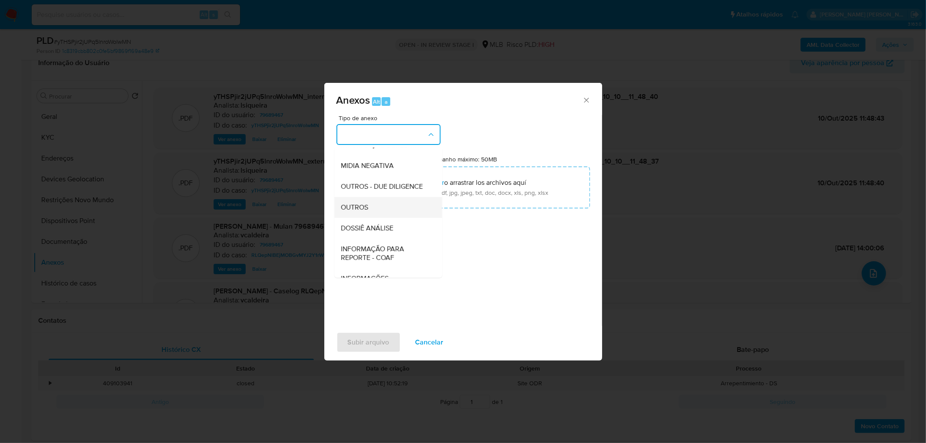
click at [378, 218] on div "OUTROS" at bounding box center [385, 207] width 89 height 21
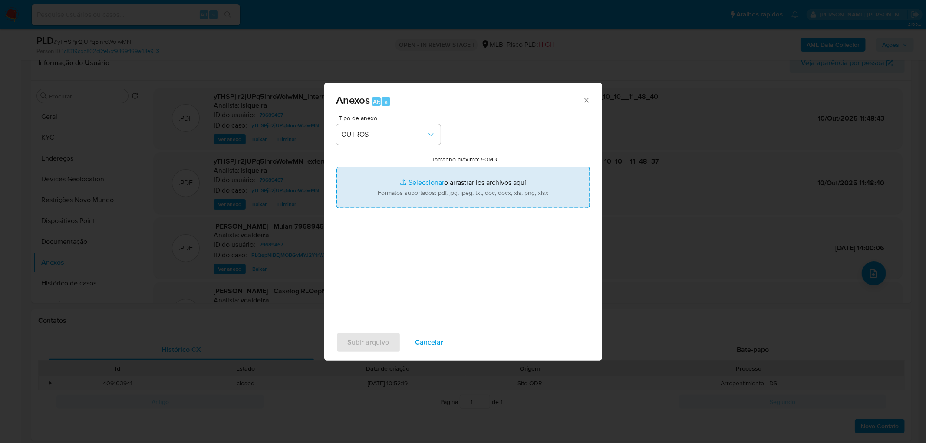
click at [417, 193] on input "Tamanho máximo: 50MB Seleccionar archivos" at bounding box center [462, 188] width 253 height 42
type input "C:\fakepath\Mulan 79689467_2025_10_09_17_28_18.xlsx"
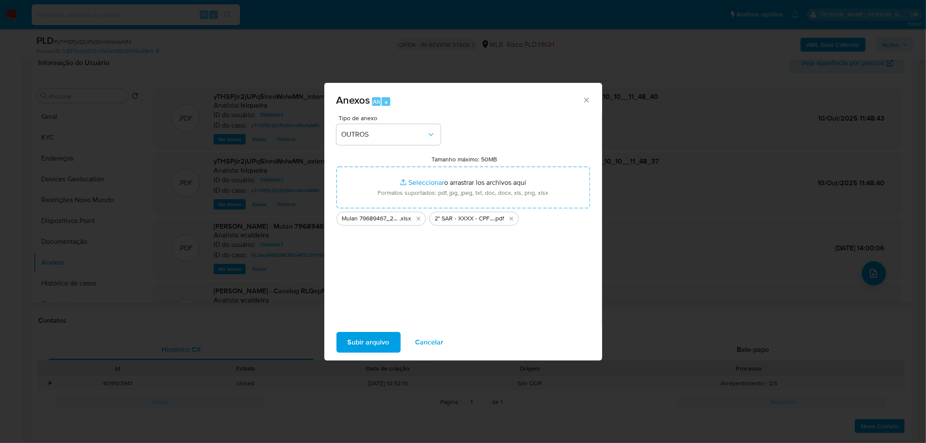
click at [366, 269] on span "Subir arquivo" at bounding box center [369, 342] width 42 height 19
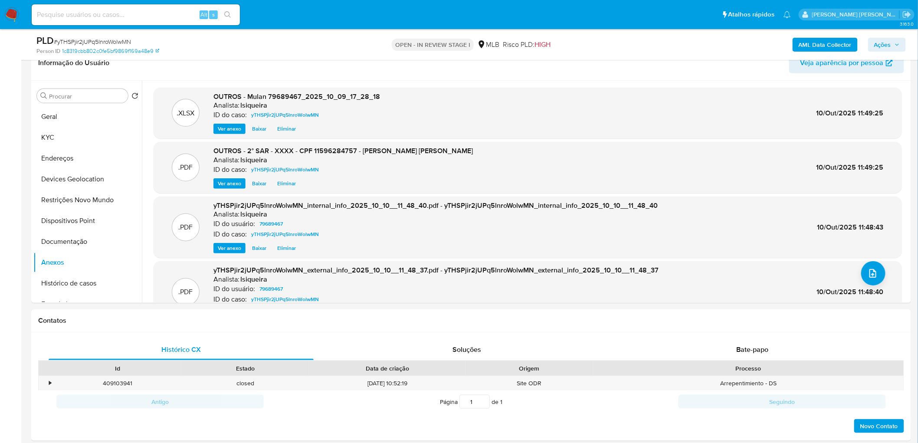
click at [609, 43] on span "Ações" at bounding box center [888, 45] width 26 height 12
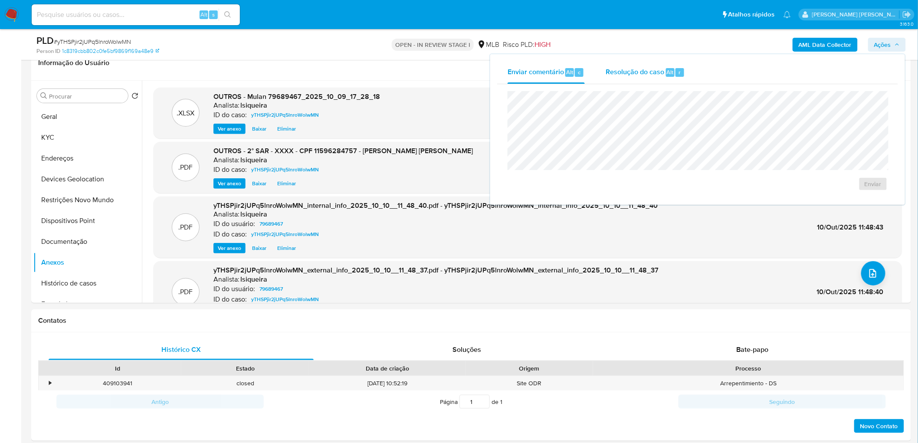
click at [609, 77] on div "Resolução do caso Alt r" at bounding box center [645, 72] width 79 height 23
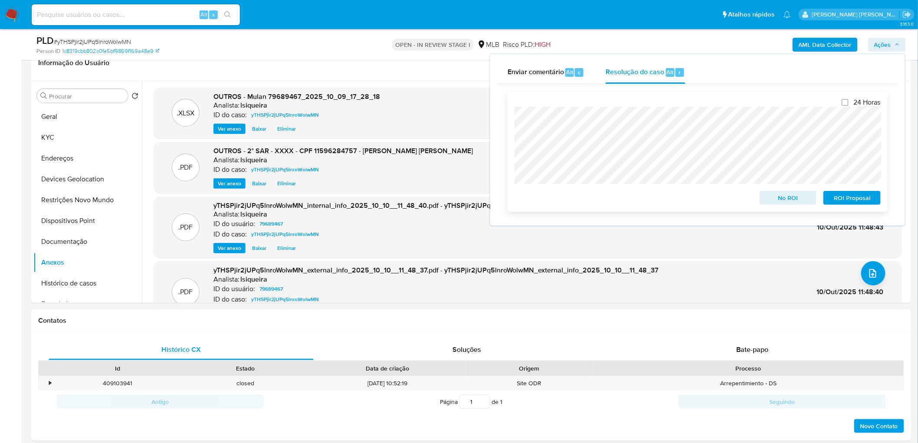
click at [609, 201] on span "ROI Proposal" at bounding box center [852, 198] width 45 height 12
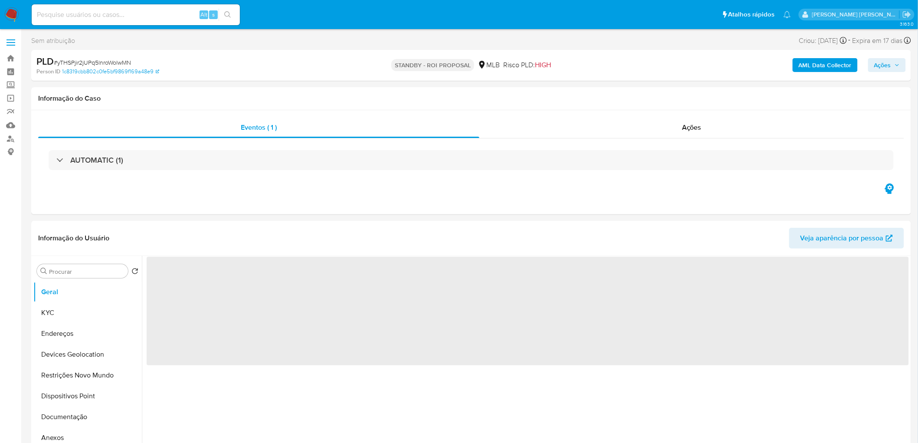
select select "10"
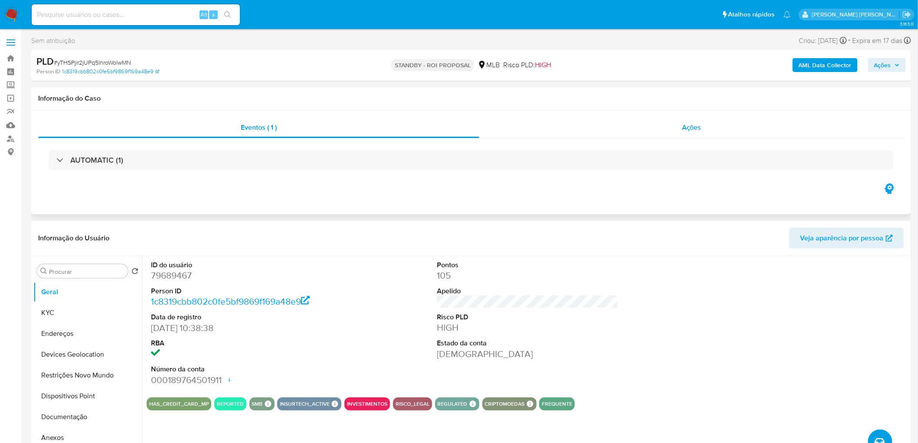
click at [700, 129] on span "Ações" at bounding box center [692, 127] width 20 height 10
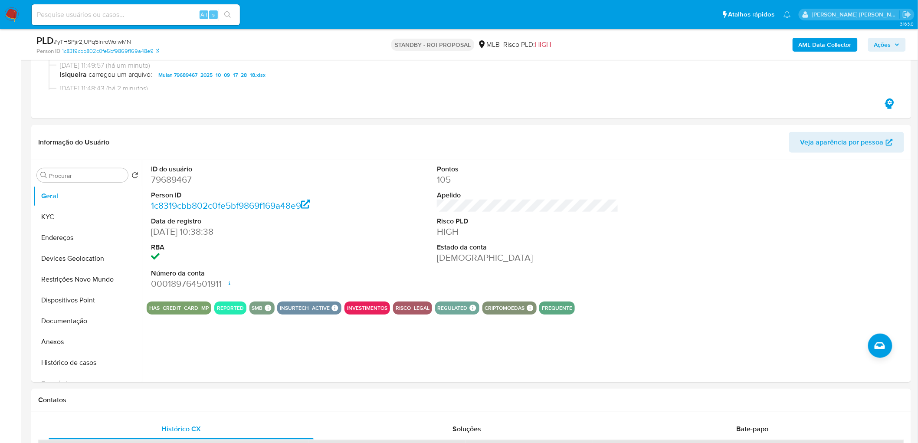
scroll to position [145, 0]
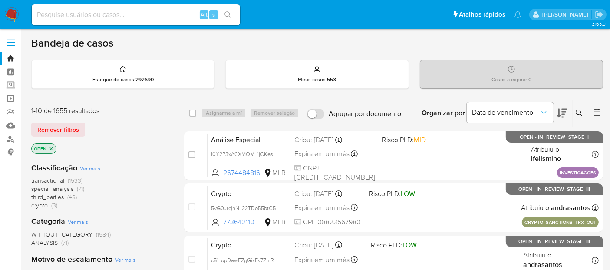
click at [10, 12] on img at bounding box center [11, 14] width 15 height 15
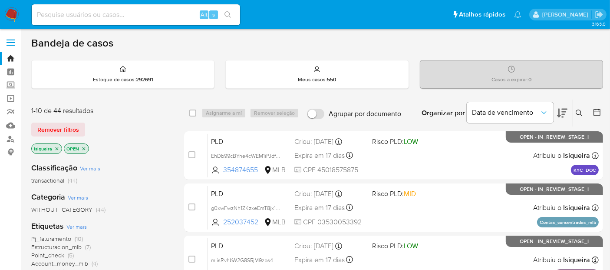
click at [84, 147] on icon "close-filter" at bounding box center [83, 148] width 3 height 3
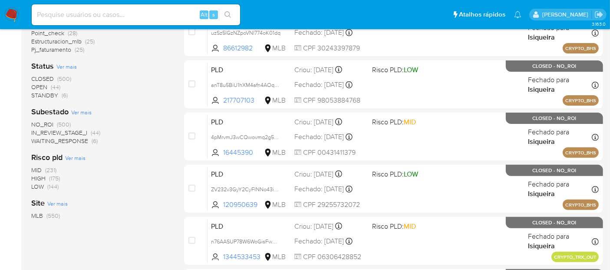
scroll to position [289, 0]
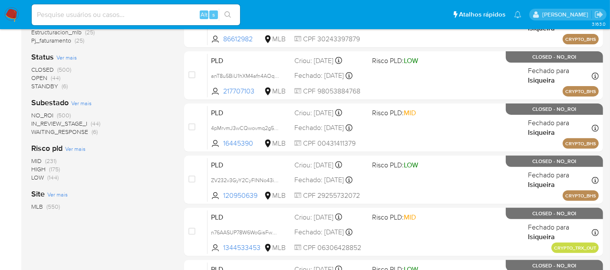
click at [59, 132] on span "WAITING_RESPONSE" at bounding box center [59, 131] width 57 height 9
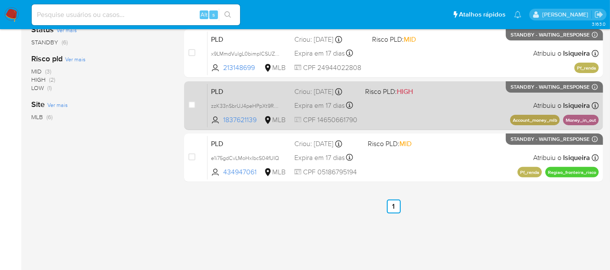
scroll to position [18, 0]
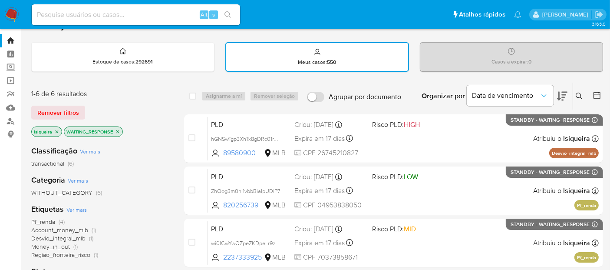
click at [14, 14] on img at bounding box center [11, 14] width 15 height 15
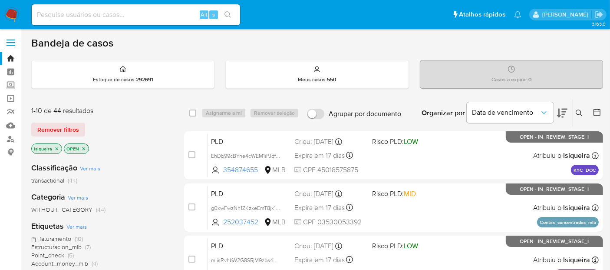
click at [9, 13] on img at bounding box center [11, 14] width 15 height 15
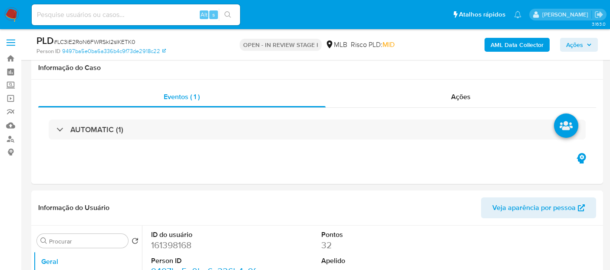
select select "10"
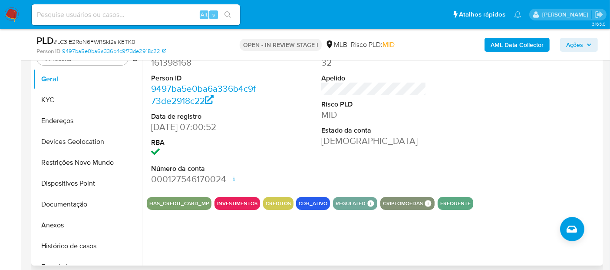
scroll to position [193, 0]
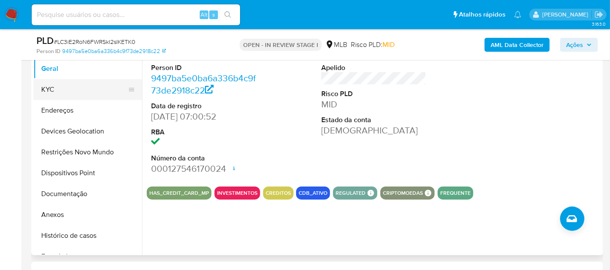
click at [82, 85] on button "KYC" at bounding box center [84, 89] width 102 height 21
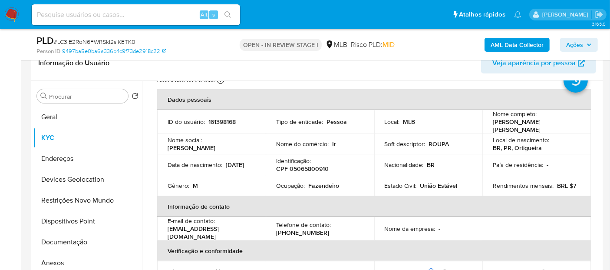
scroll to position [48, 0]
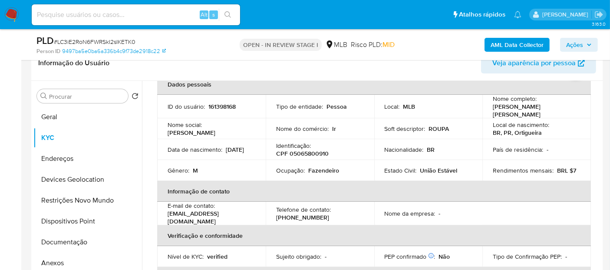
click at [330, 169] on p "Fazendeiro" at bounding box center [323, 170] width 31 height 8
copy p "Fazendeiro"
click at [75, 241] on button "Documentação" at bounding box center [84, 241] width 102 height 21
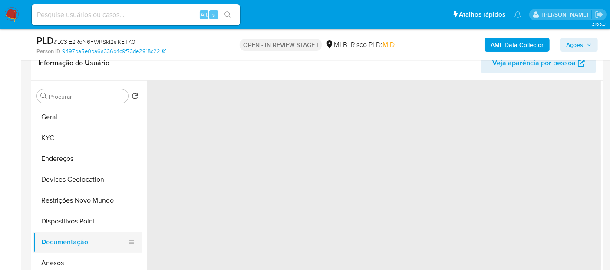
scroll to position [0, 0]
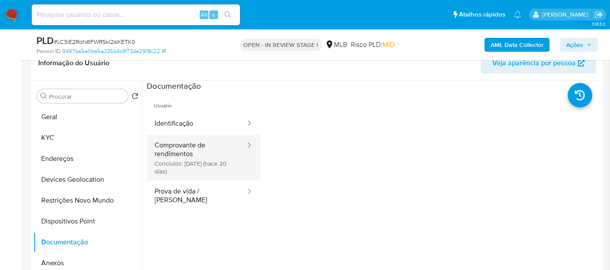
click at [189, 154] on button "Comprovante de rendimentos Concluído: 20/09/2025 (hace 20 días)" at bounding box center [197, 158] width 100 height 46
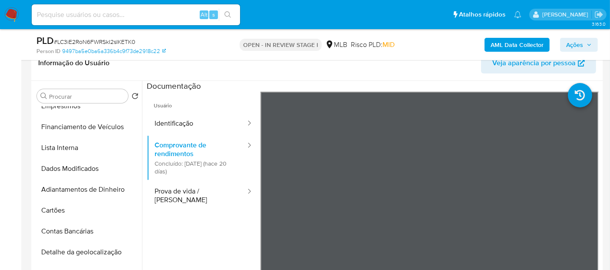
scroll to position [145, 0]
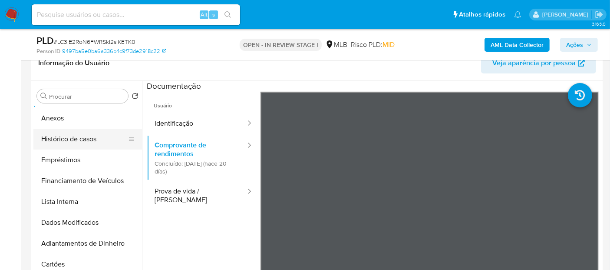
click at [77, 144] on button "Histórico de casos" at bounding box center [84, 138] width 102 height 21
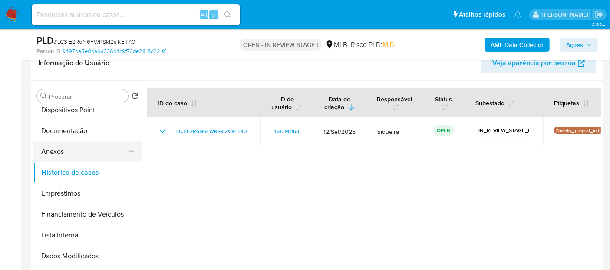
scroll to position [96, 0]
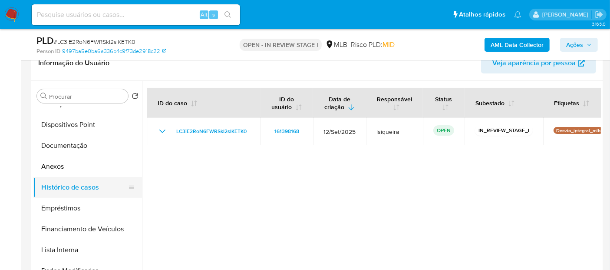
click at [67, 186] on button "Histórico de casos" at bounding box center [84, 187] width 102 height 21
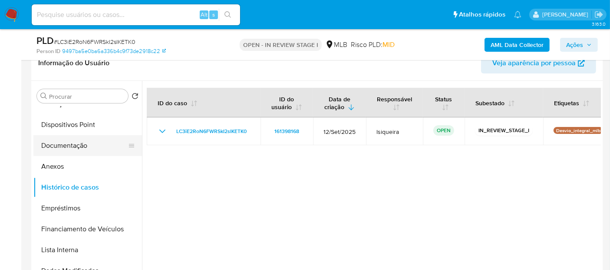
click at [72, 147] on button "Documentação" at bounding box center [84, 145] width 102 height 21
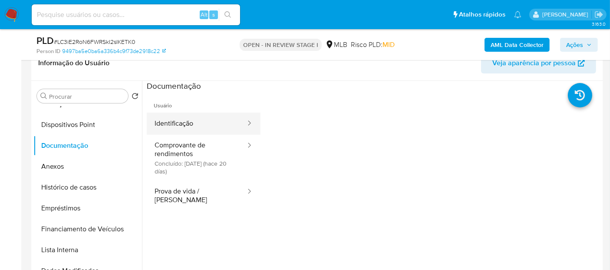
click at [176, 125] on button "Identificação" at bounding box center [197, 123] width 100 height 22
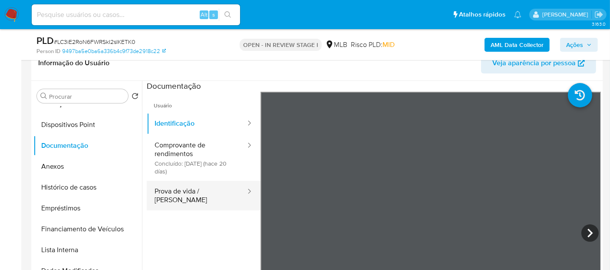
click at [174, 184] on button "Prova de vida / Selfie" at bounding box center [197, 196] width 100 height 30
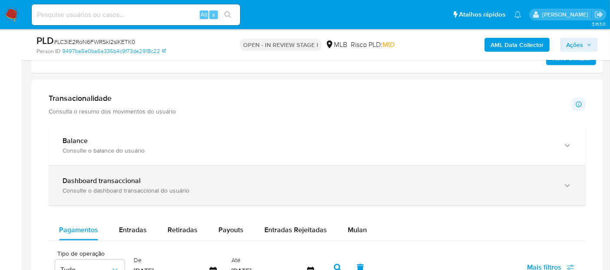
scroll to position [579, 0]
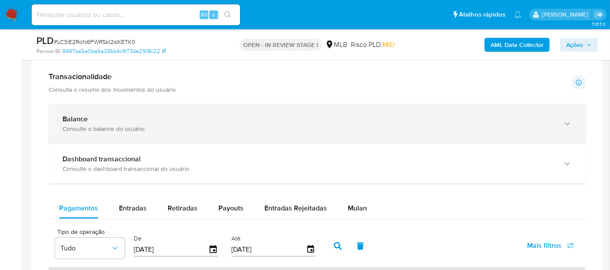
click at [154, 121] on div "Balance" at bounding box center [308, 119] width 492 height 9
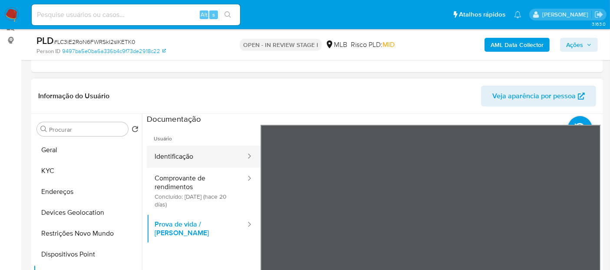
scroll to position [96, 0]
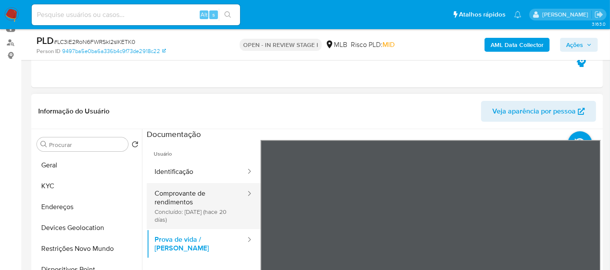
click at [191, 204] on button "Comprovante de rendimentos Concluído: 20/09/2025 (hace 20 días)" at bounding box center [197, 206] width 100 height 46
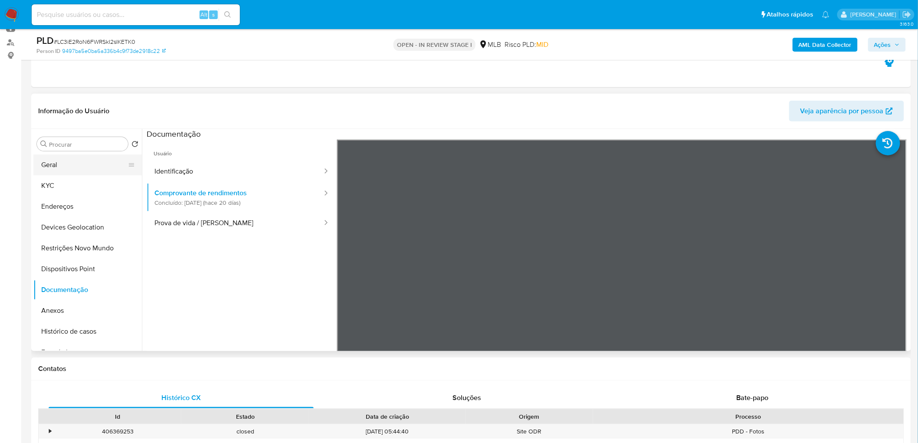
click at [76, 167] on button "Geral" at bounding box center [84, 165] width 102 height 21
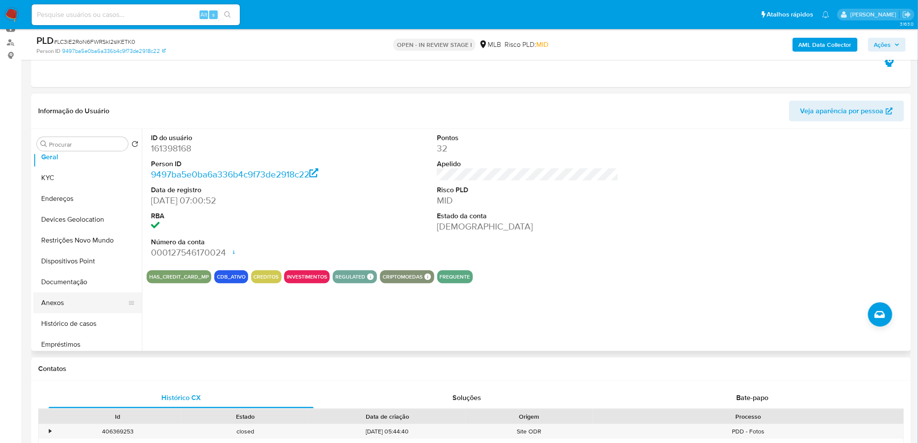
scroll to position [0, 0]
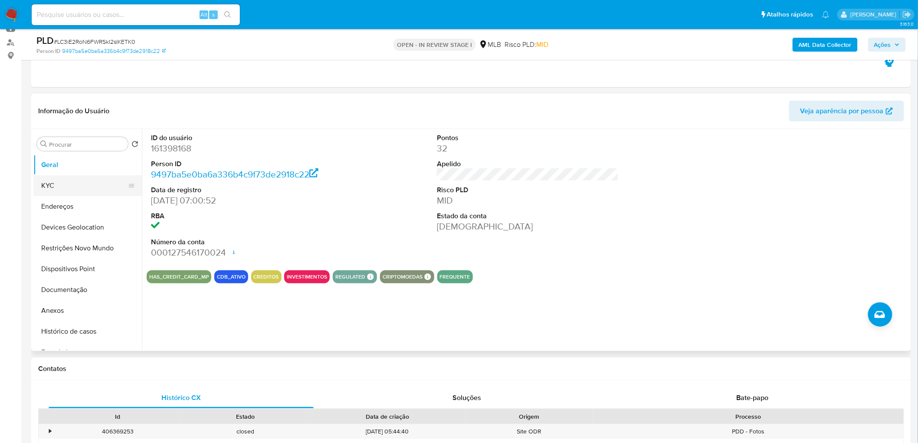
click at [55, 187] on button "KYC" at bounding box center [84, 185] width 102 height 21
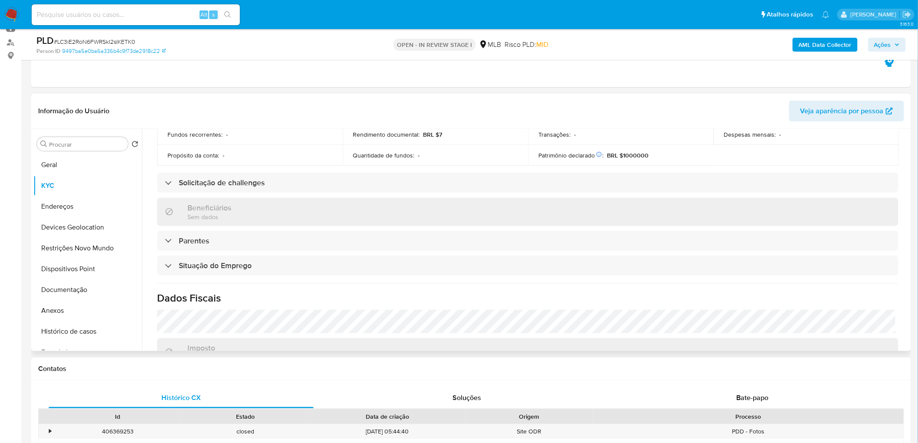
scroll to position [361, 0]
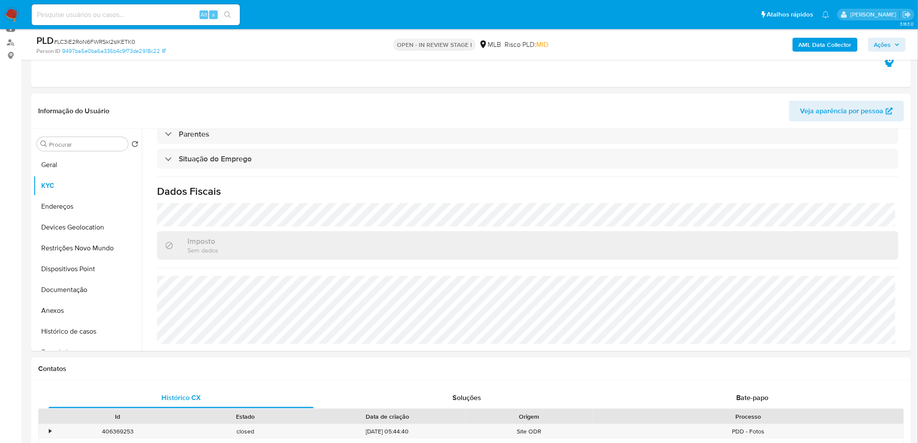
drag, startPoint x: 89, startPoint y: 205, endPoint x: 1, endPoint y: 233, distance: 92.2
click at [75, 211] on button "Endereços" at bounding box center [87, 206] width 109 height 21
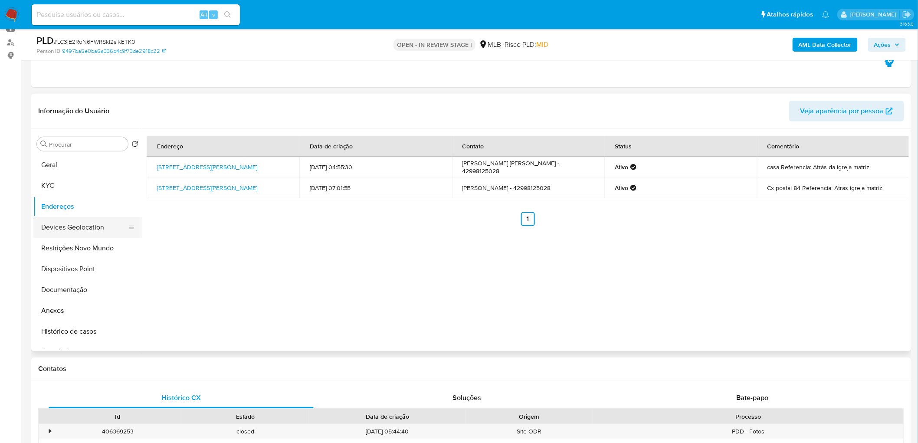
click at [69, 231] on button "Devices Geolocation" at bounding box center [84, 227] width 102 height 21
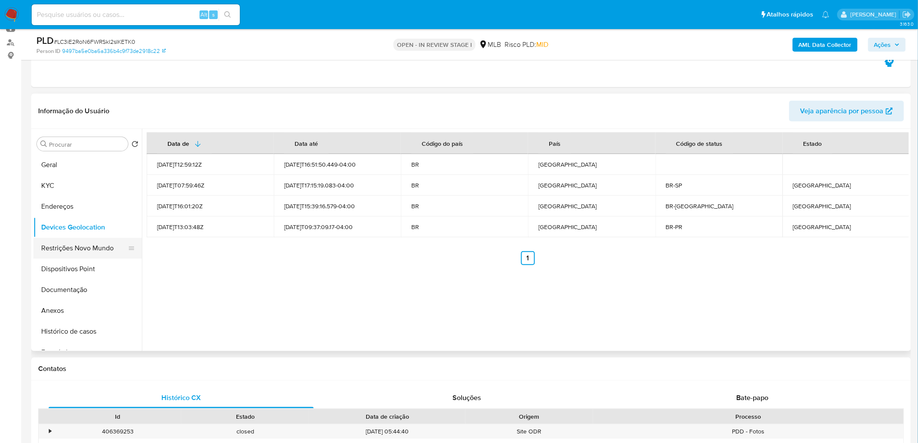
click at [72, 251] on button "Restrições Novo Mundo" at bounding box center [84, 248] width 102 height 21
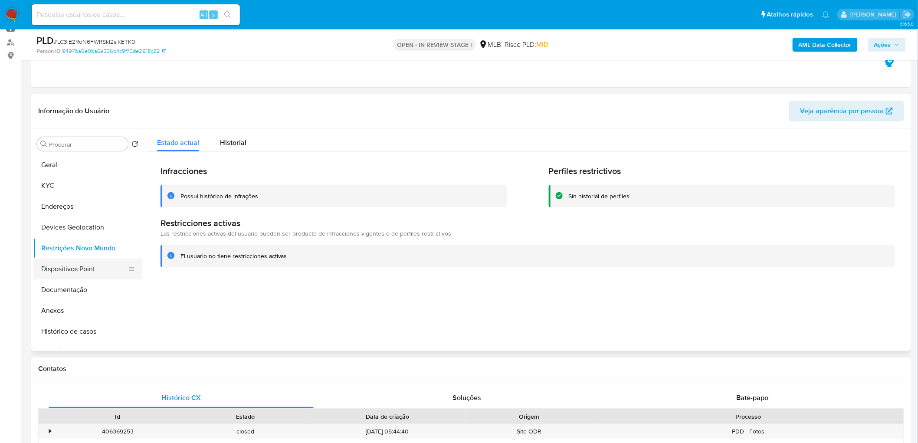
click at [84, 269] on button "Dispositivos Point" at bounding box center [84, 269] width 102 height 21
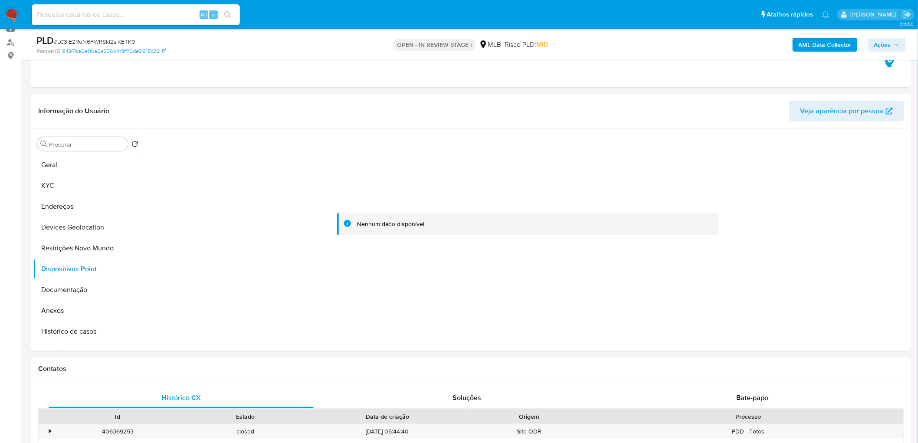
click at [609, 45] on b "AML Data Collector" at bounding box center [825, 45] width 53 height 14
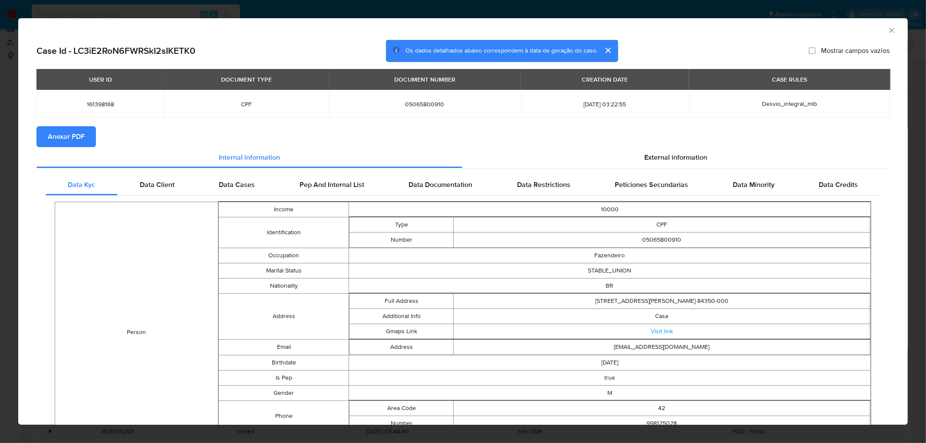
click at [58, 139] on span "Anexar PDF" at bounding box center [66, 136] width 37 height 19
click at [609, 30] on icon "Fechar a janela" at bounding box center [891, 30] width 9 height 9
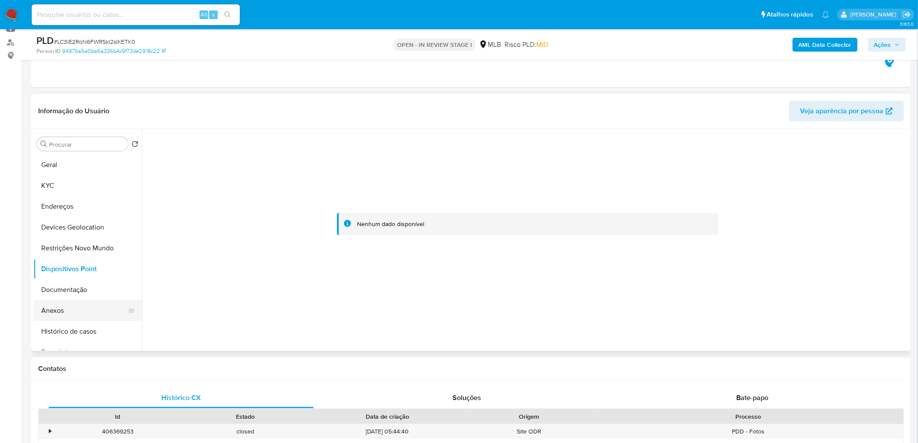
click at [87, 269] on button "Anexos" at bounding box center [84, 310] width 102 height 21
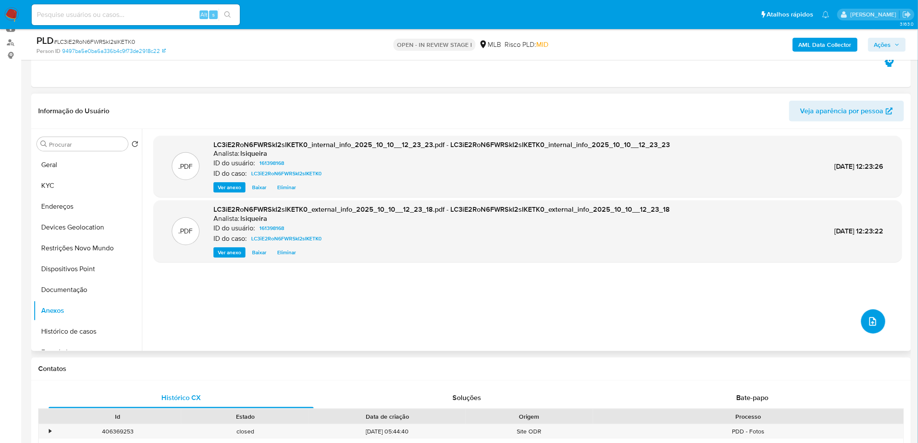
click at [609, 269] on icon "upload-file" at bounding box center [873, 321] width 7 height 9
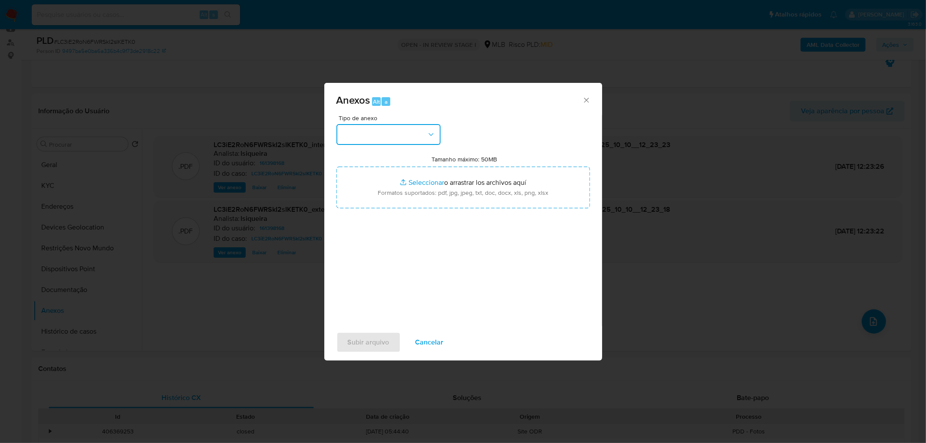
click at [404, 136] on button "button" at bounding box center [388, 134] width 104 height 21
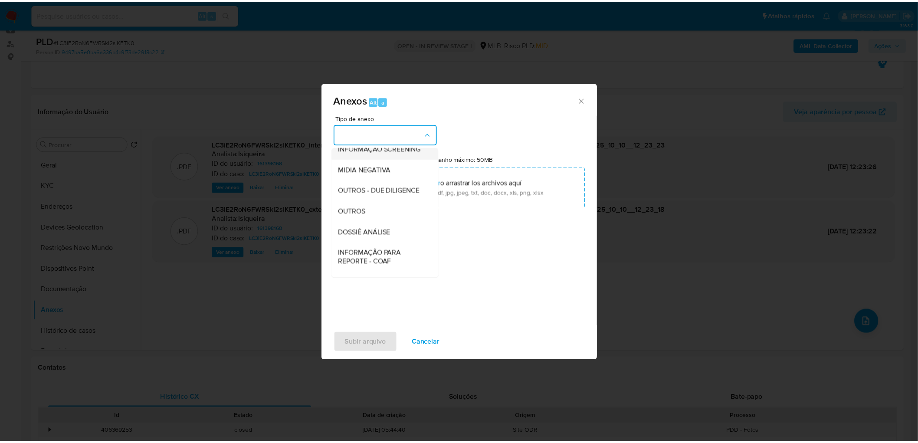
scroll to position [96, 0]
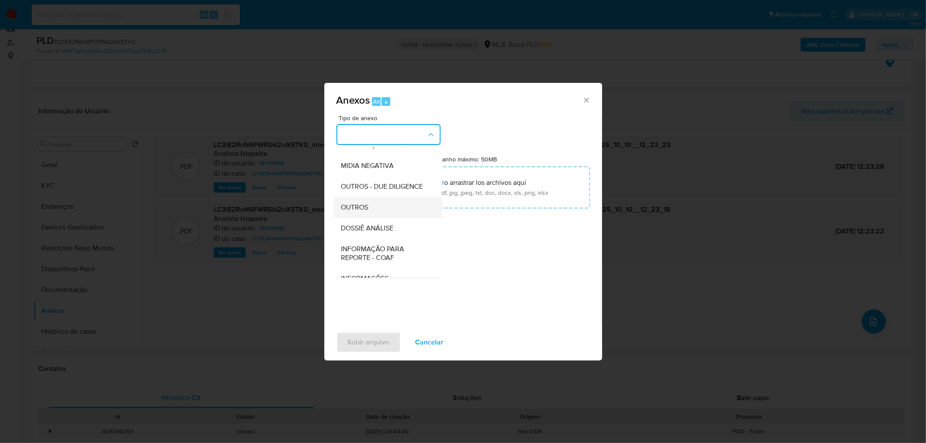
click at [374, 218] on div "OUTROS" at bounding box center [385, 207] width 89 height 21
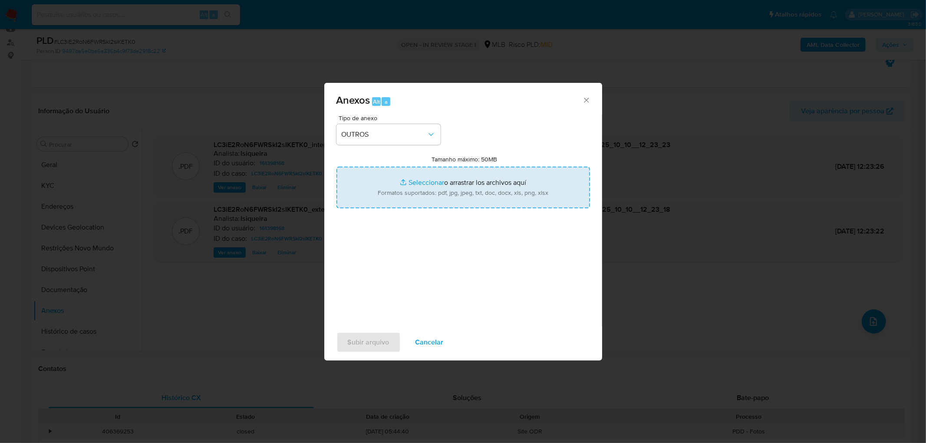
click at [492, 184] on input "Tamanho máximo: 50MB Seleccionar archivos" at bounding box center [462, 188] width 253 height 42
type input "C:\fakepath\SAR - XXXX - CPF 05065800910 - LEANDRO BOESSO ORIANI.pdf"
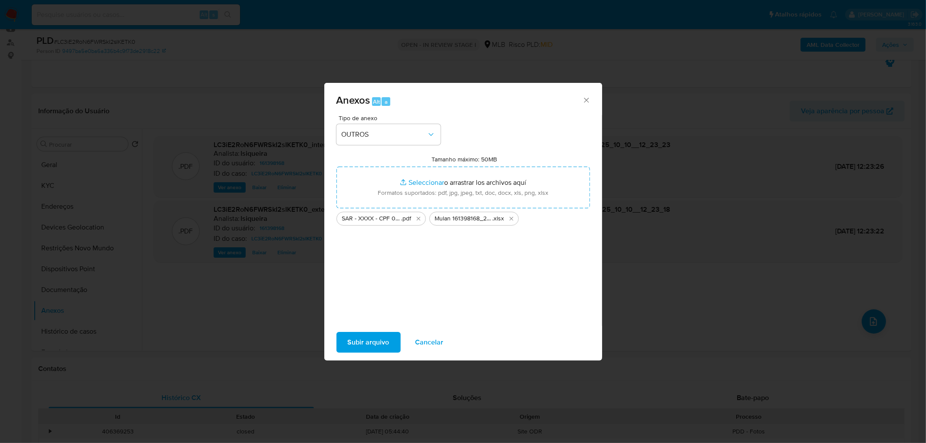
click at [361, 269] on span "Subir arquivo" at bounding box center [369, 342] width 42 height 19
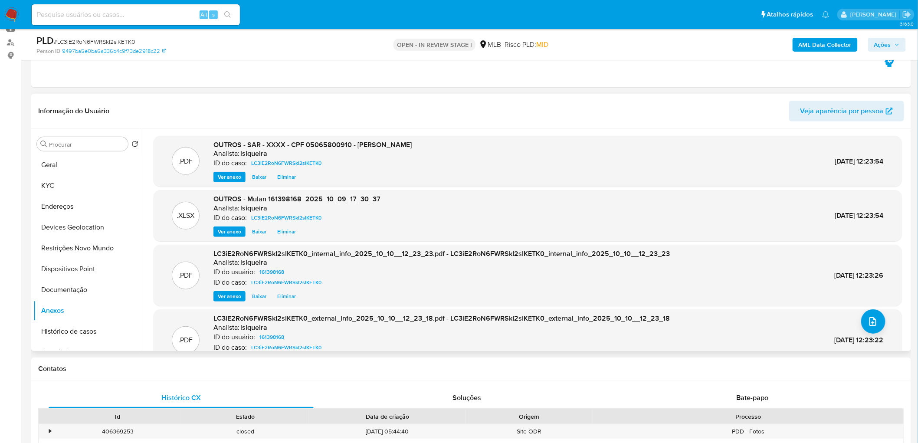
scroll to position [0, 0]
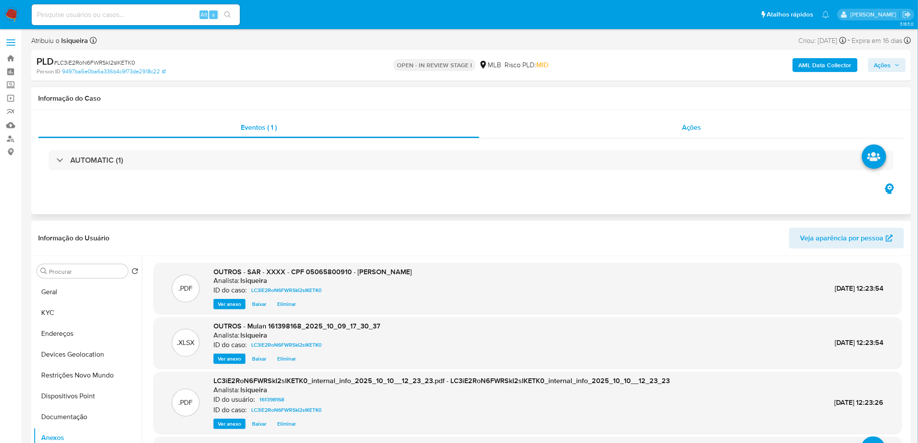
click at [586, 125] on div "Ações" at bounding box center [692, 127] width 425 height 21
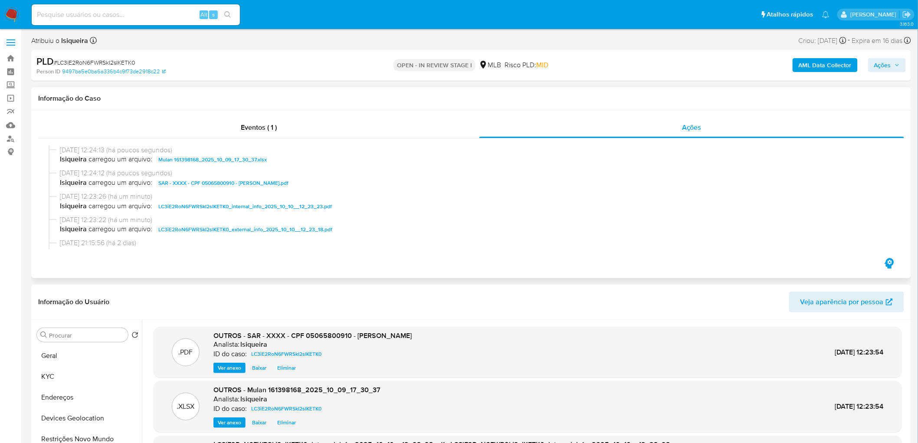
click at [242, 113] on div "Eventos ( 1 ) Ações" at bounding box center [471, 194] width 880 height 168
click at [348, 132] on div "Eventos ( 1 )" at bounding box center [258, 127] width 441 height 21
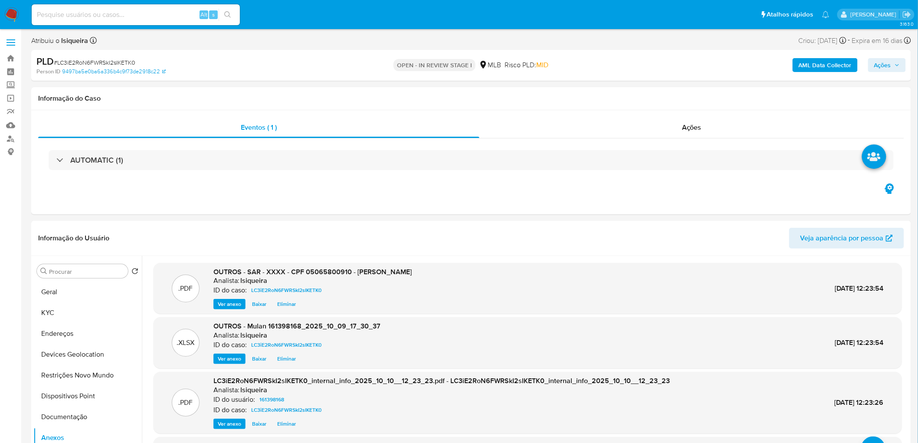
click at [609, 68] on span "Ações" at bounding box center [888, 65] width 26 height 12
click at [609, 99] on div "Resolução do caso Alt r" at bounding box center [645, 93] width 79 height 23
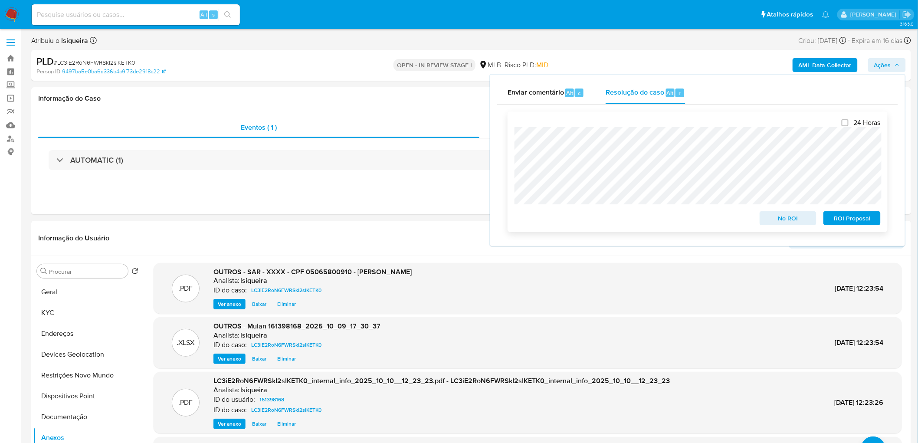
click at [609, 220] on span "ROI Proposal" at bounding box center [852, 218] width 45 height 12
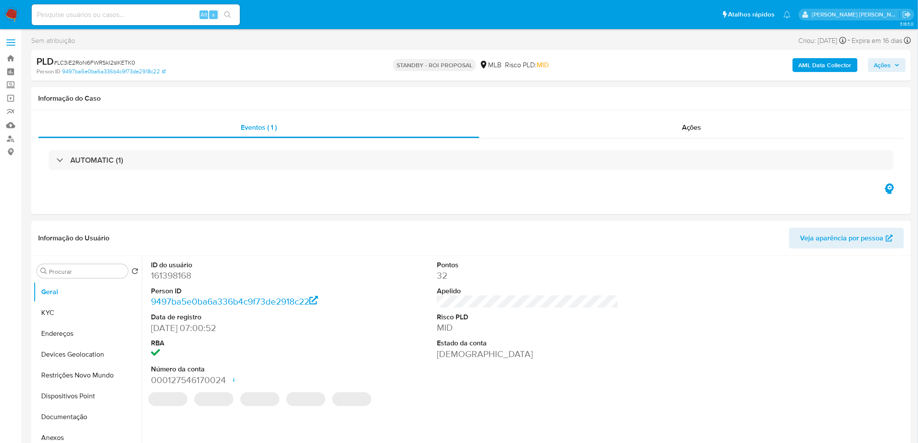
select select "10"
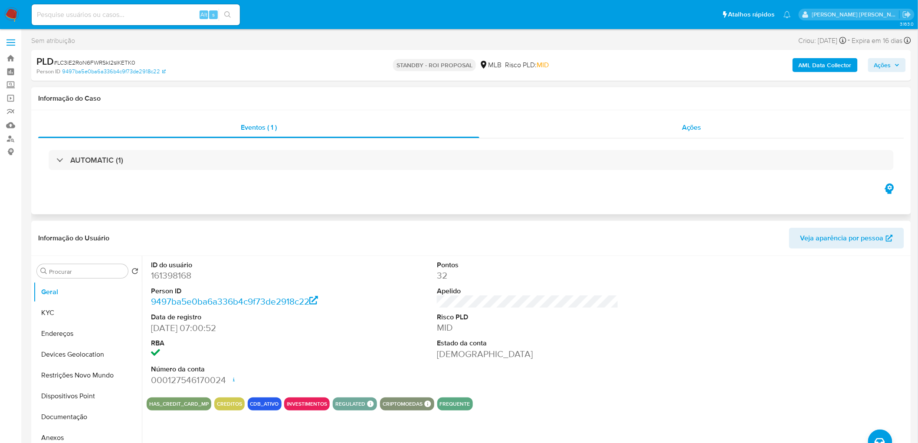
click at [691, 125] on span "Ações" at bounding box center [692, 127] width 20 height 10
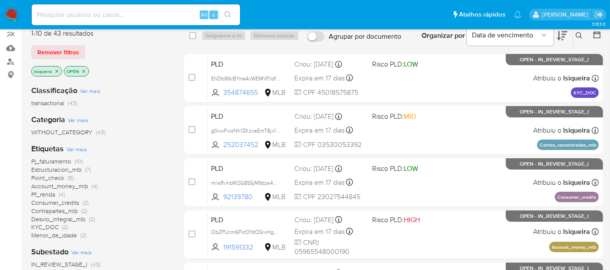
scroll to position [96, 0]
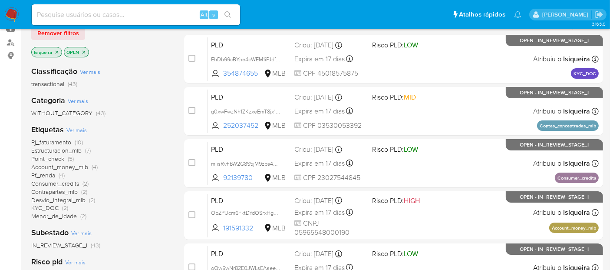
click at [61, 142] on span "Pj_faturamento" at bounding box center [51, 142] width 40 height 9
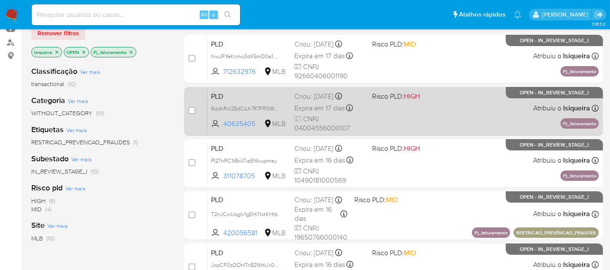
scroll to position [48, 0]
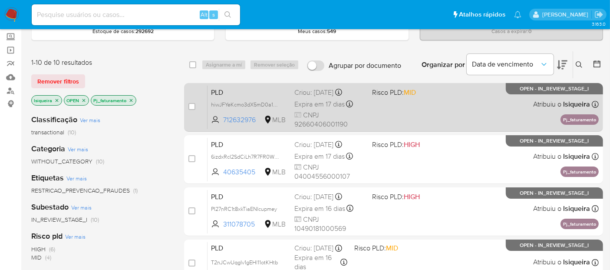
click at [332, 107] on span "Expira em 17 dias" at bounding box center [319, 104] width 50 height 10
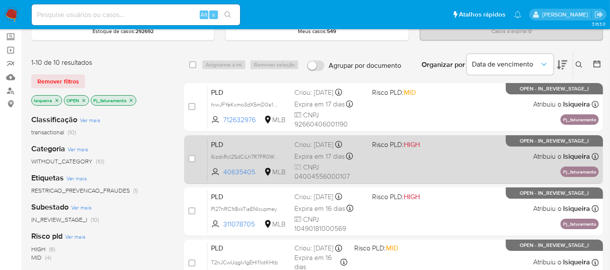
click at [418, 160] on div "PLD 6izdxRcI2SdCiLh7R7FR0WJN 40635405 MLB Risco PLD: HIGH Criou: [DATE] Criou: …" at bounding box center [402, 159] width 391 height 44
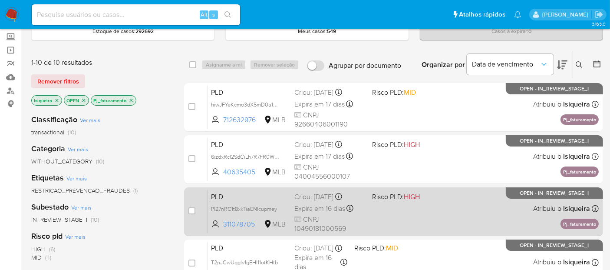
click at [376, 222] on div "PLD PI27nRC1t8xkTiaENIcupmey 311078705 MLB Risco PLD: HIGH Criou: [DATE] Criou:…" at bounding box center [402, 211] width 391 height 44
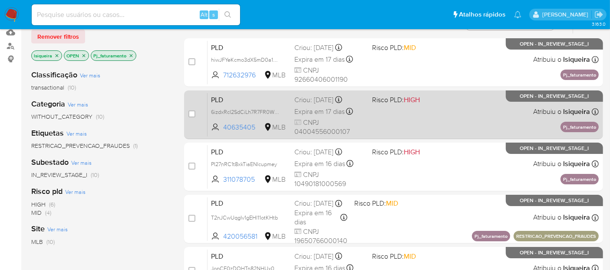
scroll to position [145, 0]
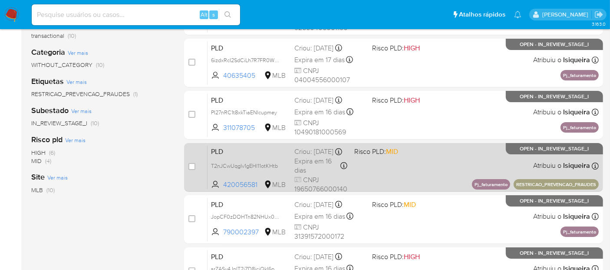
click at [431, 168] on div "PLD T2nJCwUqgIv1gEHl11otKHtb 420056581 MLB Risco PLD: MID Criou: [DATE] Criou: …" at bounding box center [402, 167] width 391 height 44
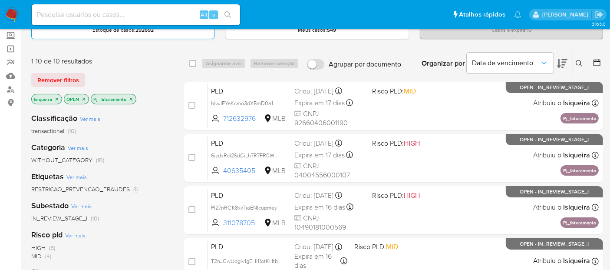
scroll to position [48, 0]
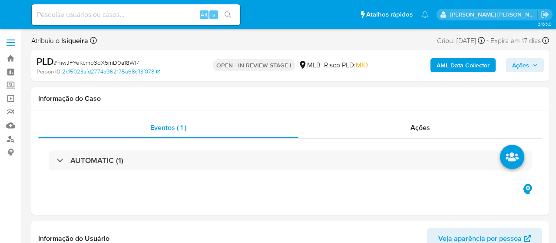
select select "10"
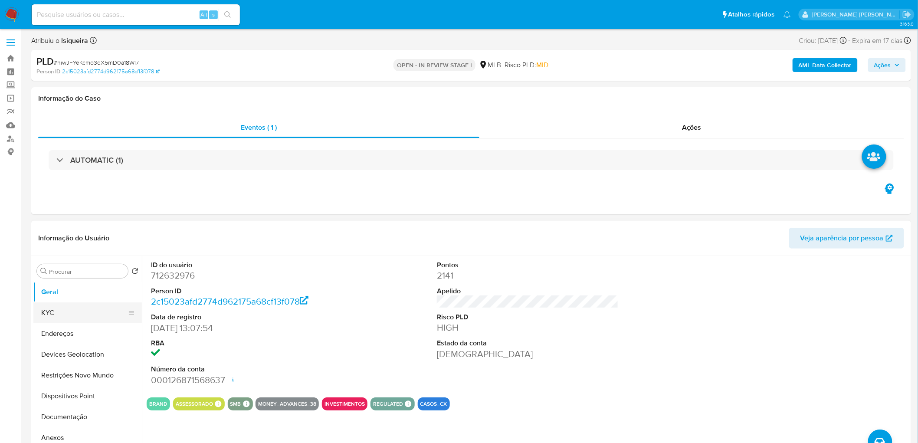
click at [66, 242] on button "KYC" at bounding box center [84, 313] width 102 height 21
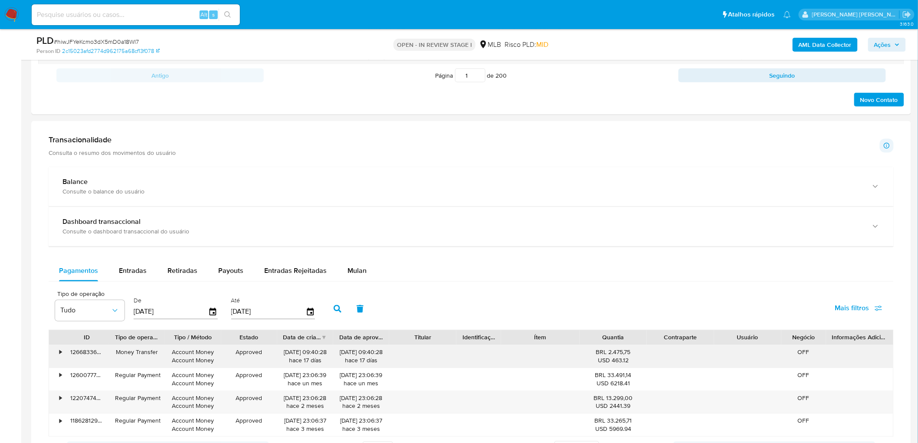
scroll to position [530, 0]
click at [364, 242] on button "Mulan" at bounding box center [357, 270] width 40 height 21
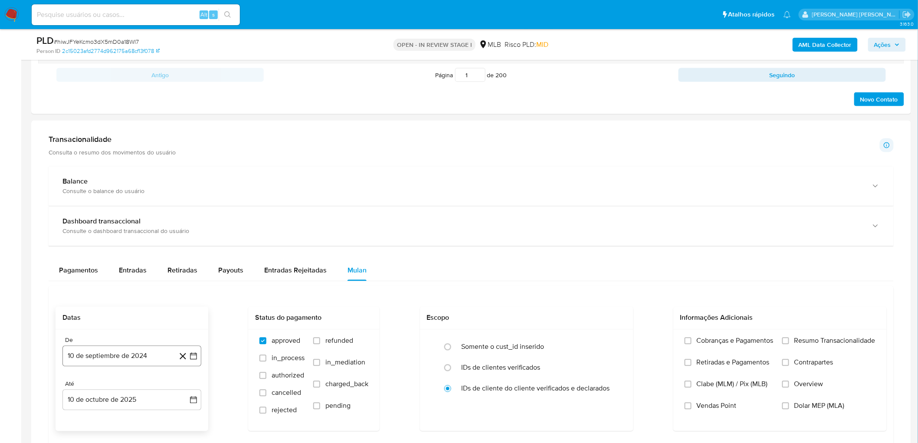
click at [101, 242] on button "10 de septiembre de 2024" at bounding box center [131, 356] width 139 height 21
click at [155, 207] on button "septiembre 2024" at bounding box center [132, 207] width 62 height 9
click at [184, 212] on icon "Año siguiente" at bounding box center [184, 214] width 10 height 10
click at [128, 242] on span "ago" at bounding box center [131, 294] width 11 height 7
click at [157, 242] on tr "1 2 3" at bounding box center [132, 257] width 118 height 14
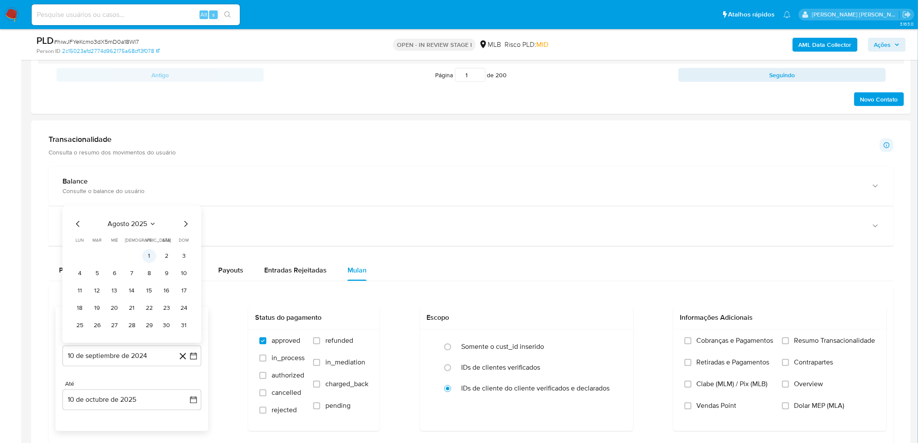
click at [150, 242] on button "1" at bounding box center [149, 257] width 14 height 14
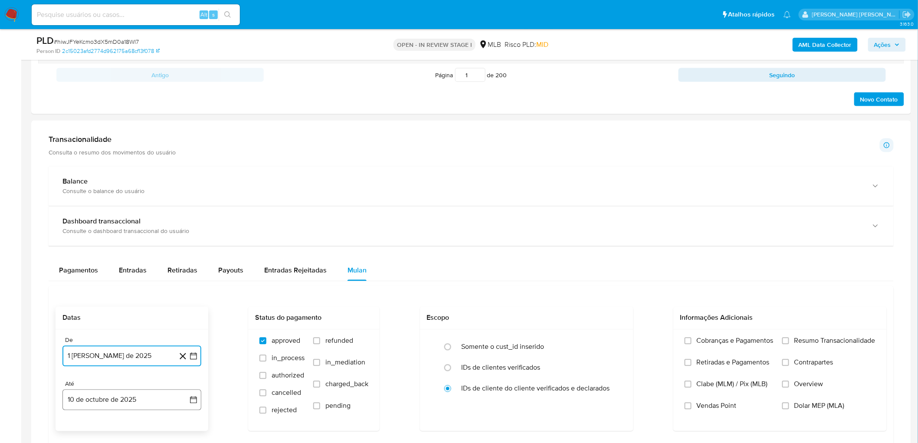
click at [76, 242] on button "10 de octubre de 2025" at bounding box center [131, 400] width 139 height 21
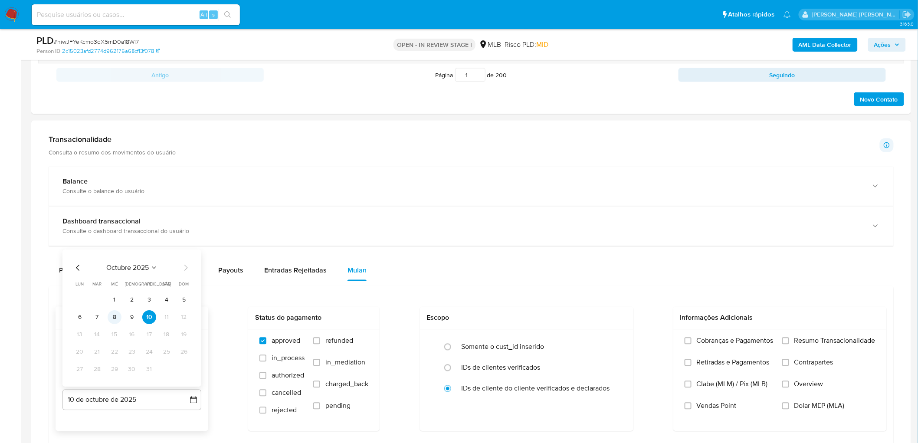
click at [115, 242] on button "8" at bounding box center [115, 318] width 14 height 14
click at [555, 242] on span "Resumo Transacionalidade" at bounding box center [835, 341] width 81 height 9
click at [555, 242] on input "Resumo Transacionalidade" at bounding box center [786, 341] width 7 height 7
drag, startPoint x: 712, startPoint y: 407, endPoint x: 697, endPoint y: 282, distance: 125.4
click at [555, 242] on span "Vendas Point" at bounding box center [717, 406] width 40 height 9
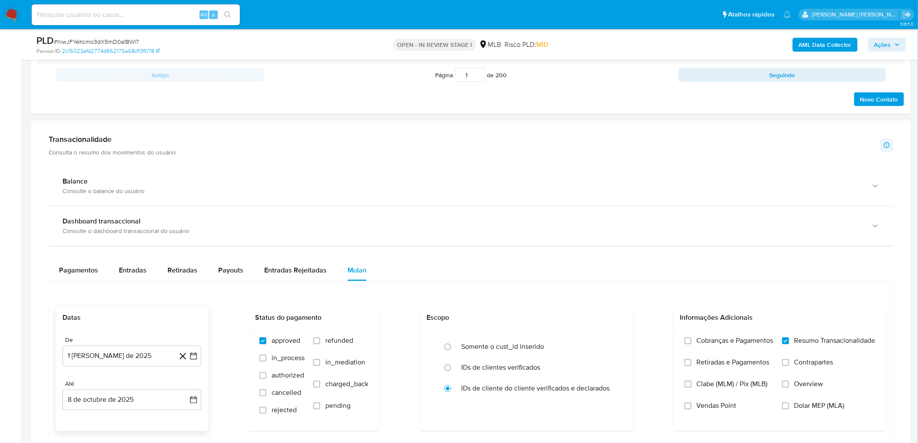
click at [555, 242] on input "Vendas Point" at bounding box center [688, 406] width 7 height 7
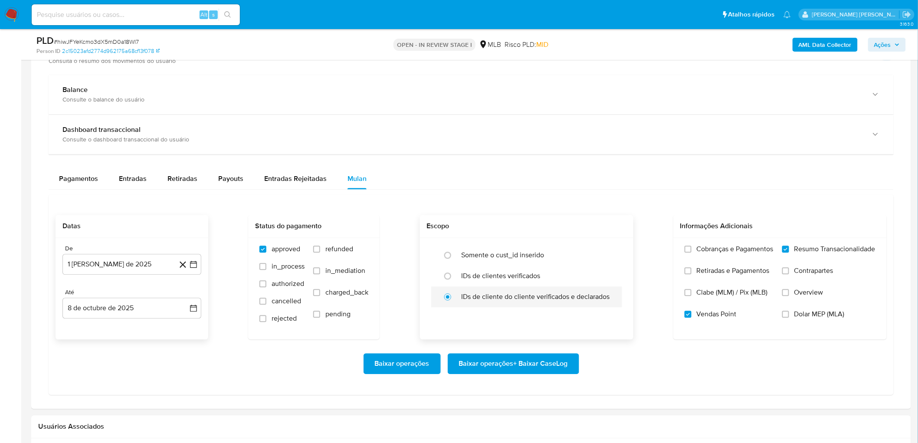
scroll to position [675, 0]
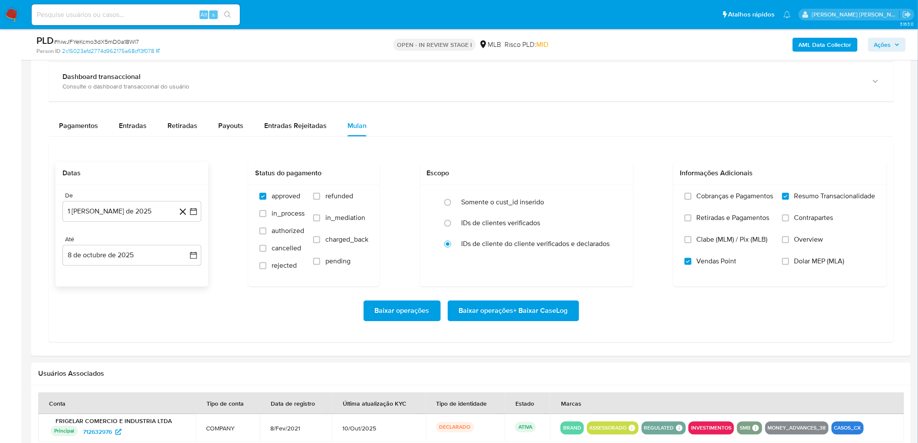
click at [483, 242] on span "Baixar operações + Baixar CaseLog" at bounding box center [513, 311] width 109 height 19
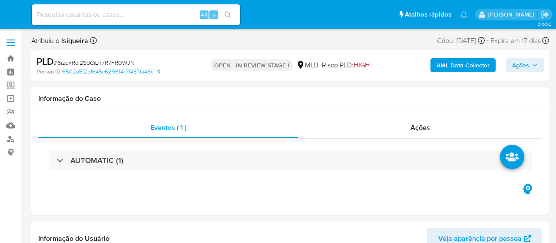
select select "10"
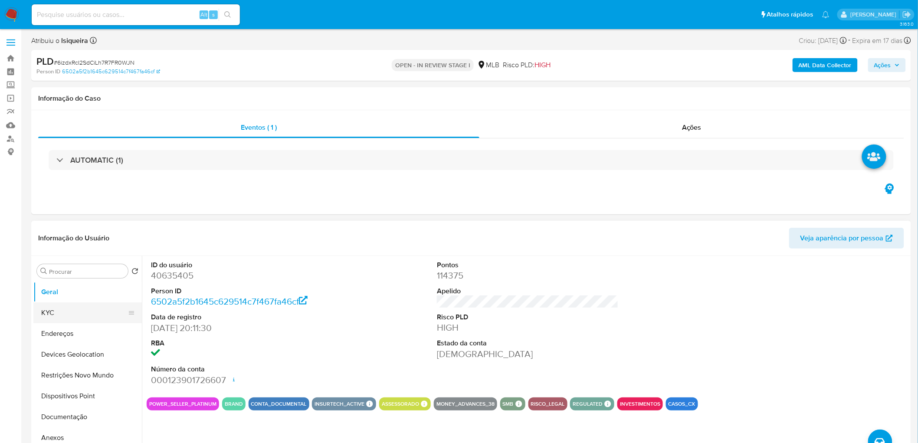
click at [79, 242] on button "KYC" at bounding box center [84, 313] width 102 height 21
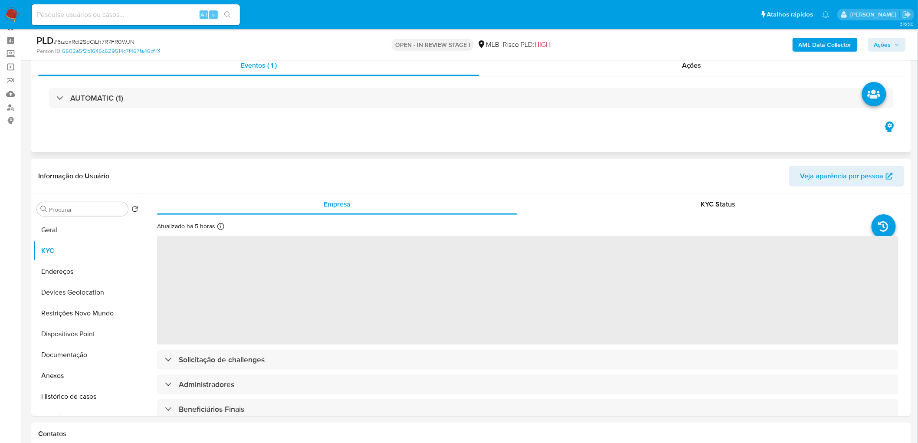
scroll to position [48, 0]
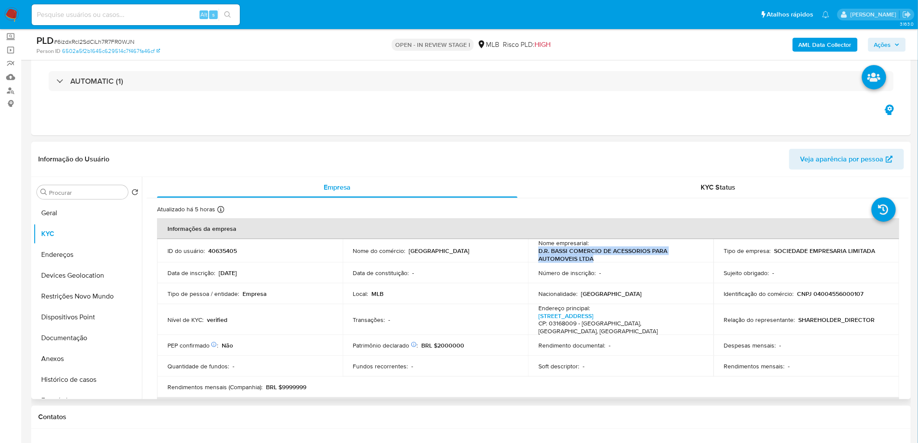
drag, startPoint x: 604, startPoint y: 260, endPoint x: 533, endPoint y: 251, distance: 72.1
click at [533, 242] on td "Nome empresarial : D.R. BASSI COMERCIO DE ACESSORIOS PARA AUTOMOVEIS LTDA" at bounding box center [621, 250] width 186 height 23
copy p "D.R. BASSI COMERCIO DE ACESSORIOS PARA AUTOMOVEIS LTDA"
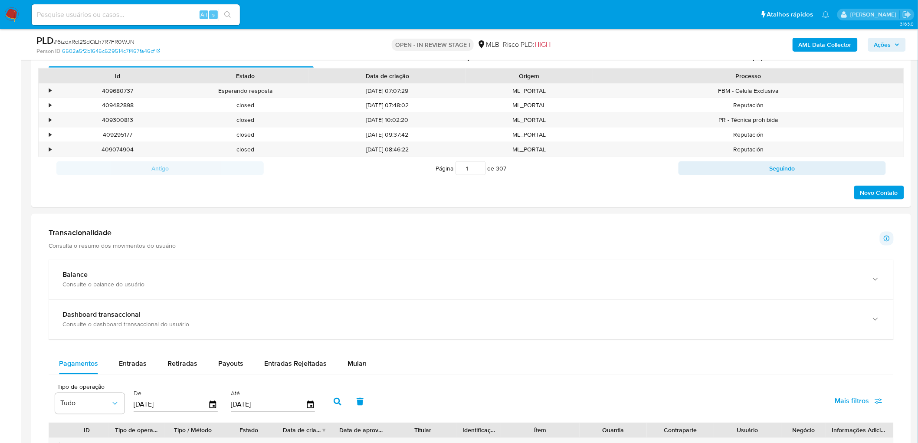
scroll to position [482, 0]
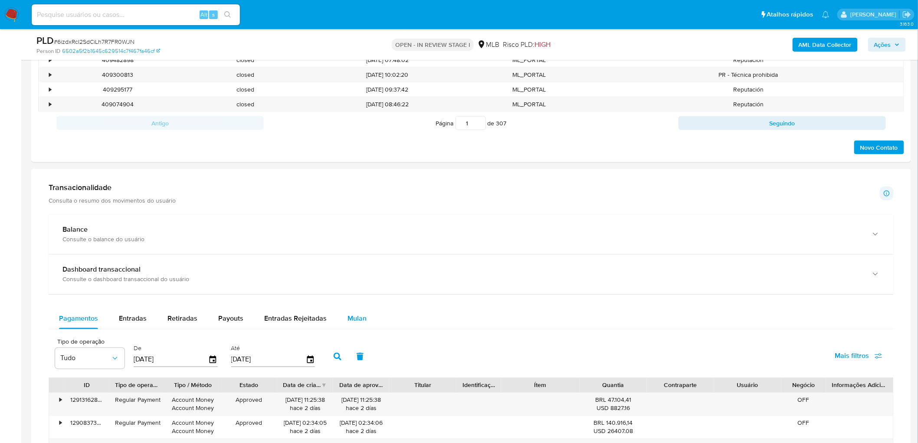
click at [348, 242] on div "Mulan" at bounding box center [357, 319] width 19 height 21
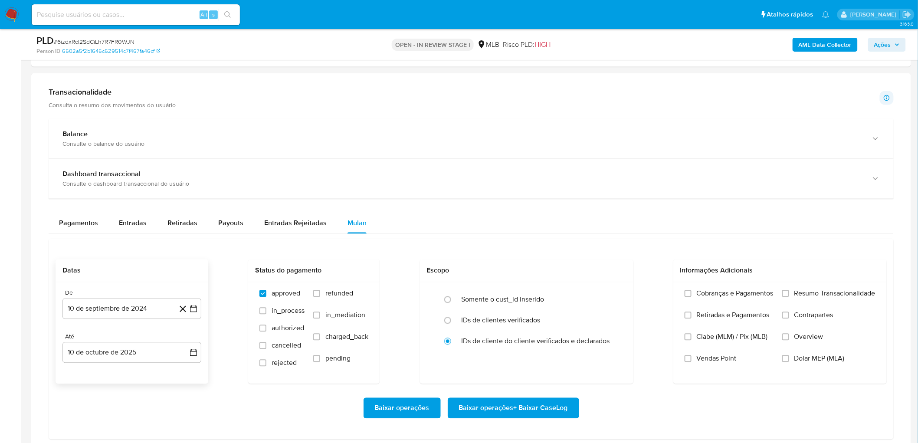
scroll to position [579, 0]
click at [120, 242] on button "10 de septiembre de 2024" at bounding box center [131, 308] width 139 height 21
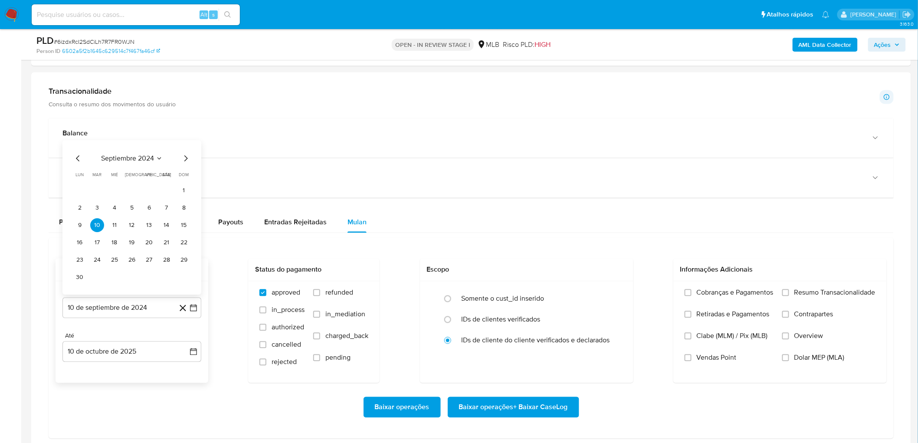
click at [130, 168] on div "septiembre 2024 septiembre 2024 lun lunes mar martes mié miércoles jue jueves v…" at bounding box center [132, 219] width 118 height 131
click at [138, 158] on span "septiembre 2024" at bounding box center [127, 159] width 53 height 9
click at [186, 167] on icon "Año siguiente" at bounding box center [184, 166] width 10 height 10
click at [128, 242] on span "ago" at bounding box center [131, 246] width 11 height 7
click at [148, 207] on button "1" at bounding box center [149, 208] width 14 height 14
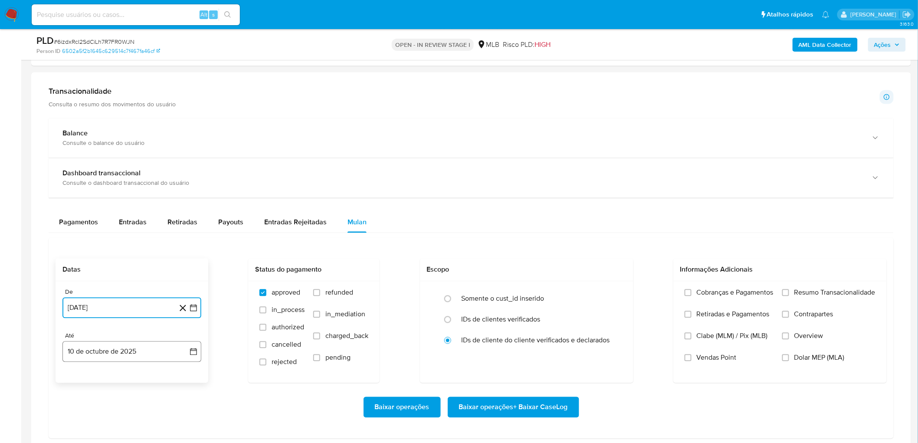
click at [110, 242] on button "10 de octubre de 2025" at bounding box center [131, 352] width 139 height 21
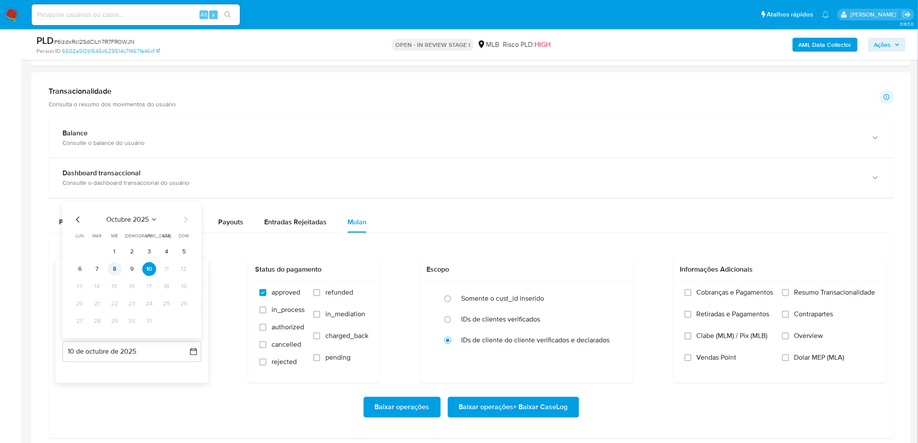
click at [111, 242] on button "8" at bounding box center [115, 270] width 14 height 14
click at [555, 242] on span "Resumo Transacionalidade" at bounding box center [835, 293] width 81 height 9
click at [555, 242] on input "Resumo Transacionalidade" at bounding box center [786, 292] width 7 height 7
click at [555, 242] on label "Vendas Point" at bounding box center [729, 365] width 89 height 22
click at [555, 242] on input "Vendas Point" at bounding box center [688, 358] width 7 height 7
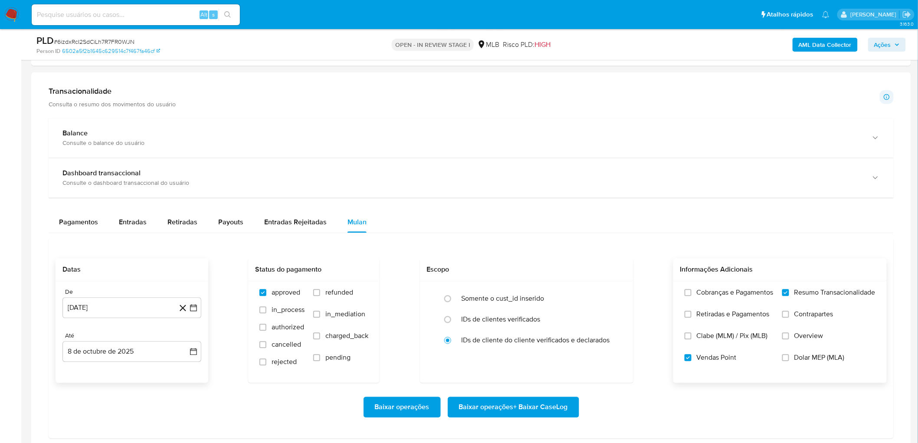
click at [527, 242] on span "Baixar operações + Baixar CaseLog" at bounding box center [513, 407] width 109 height 19
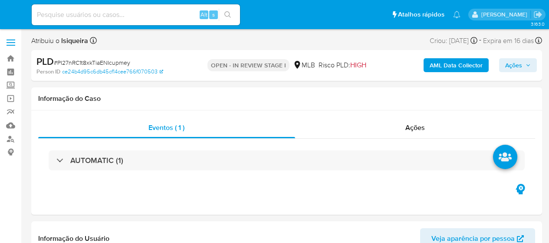
select select "10"
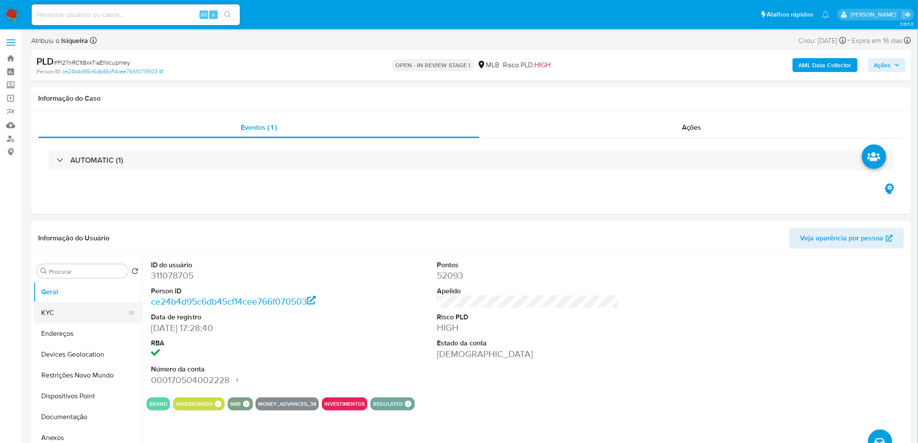
click at [78, 242] on button "KYC" at bounding box center [84, 313] width 102 height 21
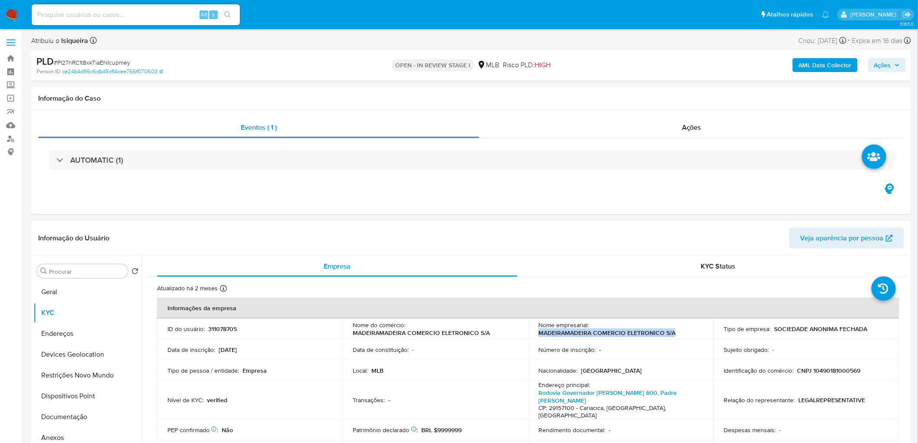
drag, startPoint x: 691, startPoint y: 334, endPoint x: 531, endPoint y: 336, distance: 160.6
click at [531, 242] on td "Nome empresarial : MADEIRAMADEIRA COMERCIO ELETRONICO S/A" at bounding box center [621, 329] width 186 height 21
copy p "MADEIRAMADEIRA COMERCIO ELETRONICO S/A"
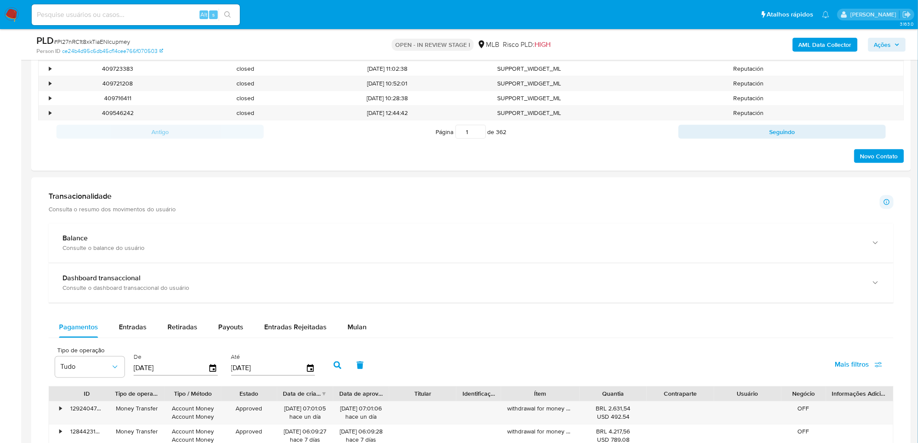
scroll to position [579, 0]
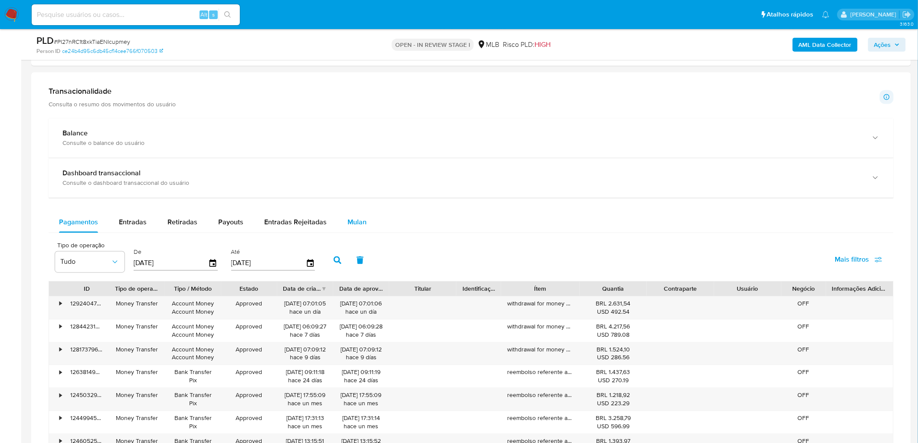
click at [352, 220] on span "Mulan" at bounding box center [357, 222] width 19 height 10
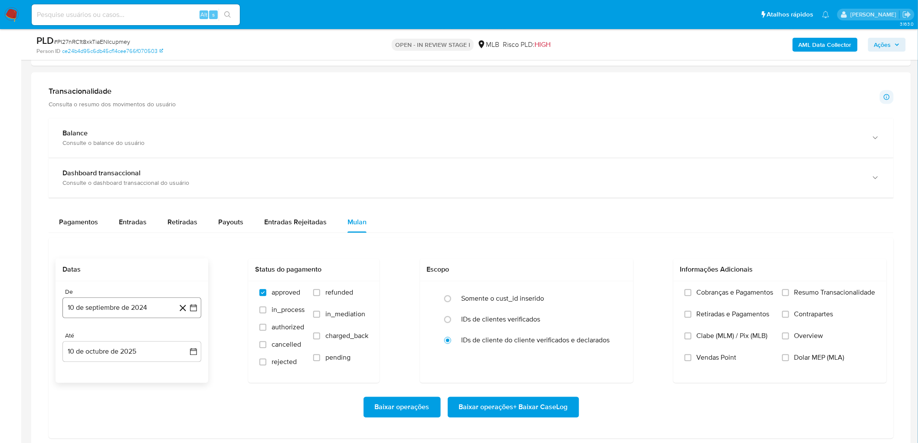
click at [99, 242] on button "10 de septiembre de 2024" at bounding box center [131, 308] width 139 height 21
click at [127, 158] on span "septiembre 2024" at bounding box center [127, 159] width 53 height 9
click at [181, 167] on icon "Año siguiente" at bounding box center [184, 166] width 10 height 10
click at [132, 242] on span "ago" at bounding box center [131, 246] width 11 height 7
click at [152, 206] on button "1" at bounding box center [149, 208] width 14 height 14
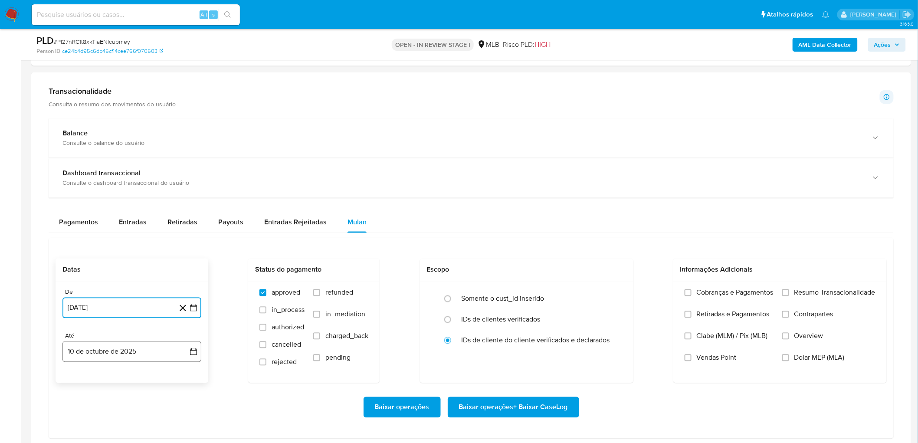
click at [88, 242] on button "10 de octubre de 2025" at bounding box center [131, 352] width 139 height 21
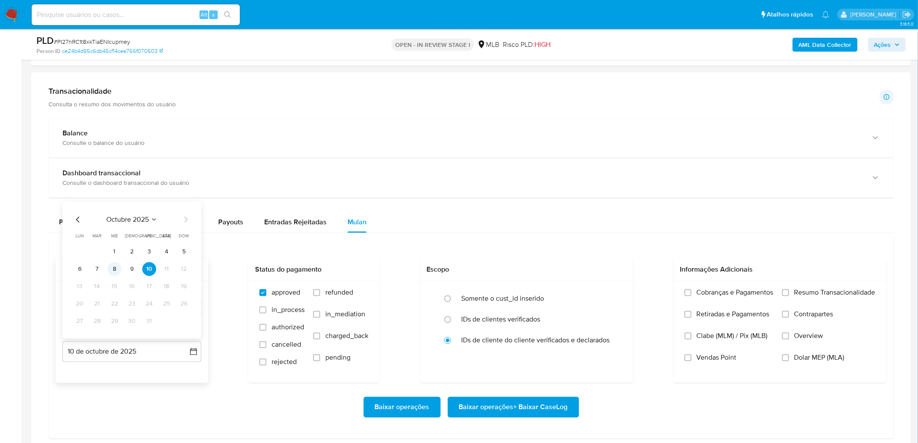
click at [113, 242] on button "8" at bounding box center [115, 270] width 14 height 14
click at [549, 242] on span "Resumo Transacionalidade" at bounding box center [835, 293] width 81 height 9
click at [549, 242] on input "Resumo Transacionalidade" at bounding box center [786, 292] width 7 height 7
click at [523, 242] on span "Baixar operações + Baixar CaseLog" at bounding box center [513, 407] width 109 height 19
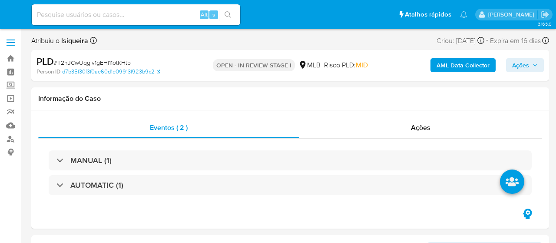
select select "10"
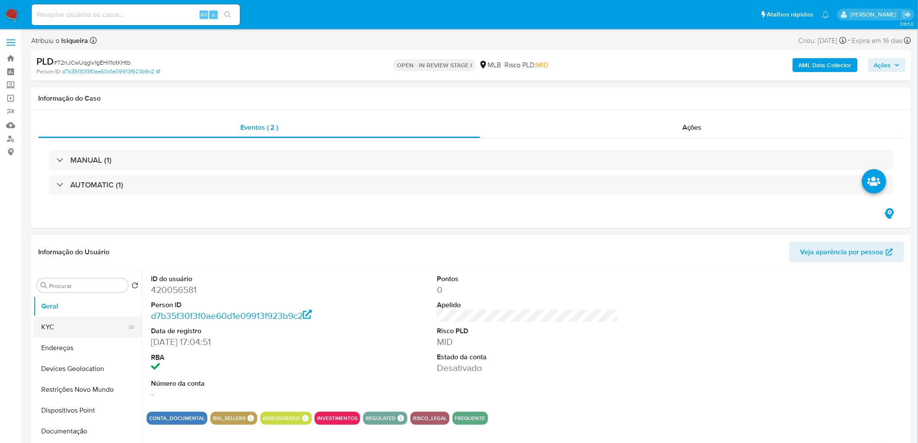
click at [56, 242] on button "KYC" at bounding box center [84, 327] width 102 height 21
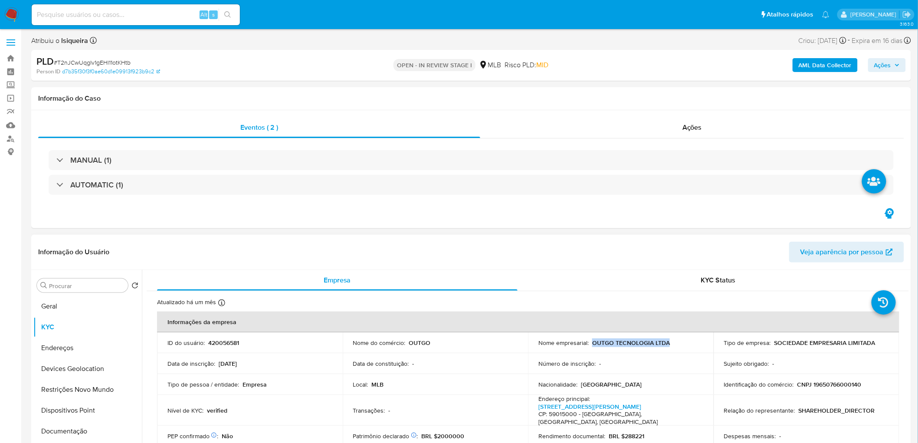
drag, startPoint x: 677, startPoint y: 344, endPoint x: 592, endPoint y: 341, distance: 85.5
click at [555, 242] on div "Nome empresarial : OUTGO TECNOLOGIA LTDA" at bounding box center [621, 343] width 165 height 8
copy p "OUTGO TECNOLOGIA LTDA"
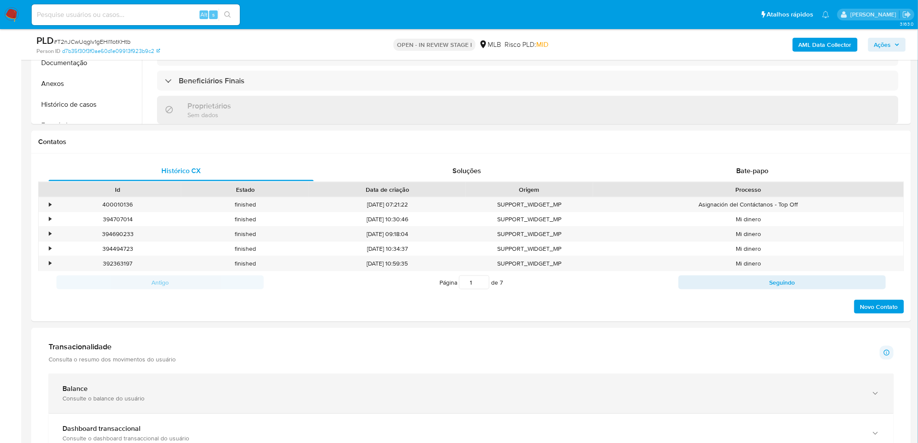
scroll to position [530, 0]
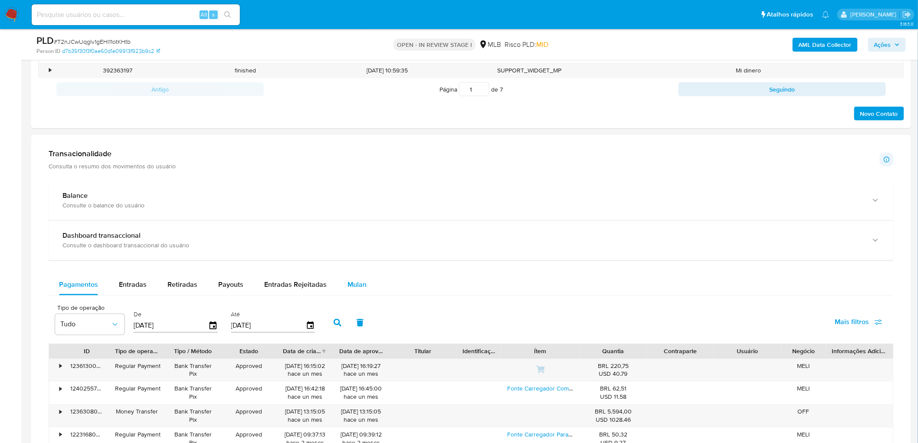
click at [353, 242] on div "Mulan" at bounding box center [357, 285] width 19 height 21
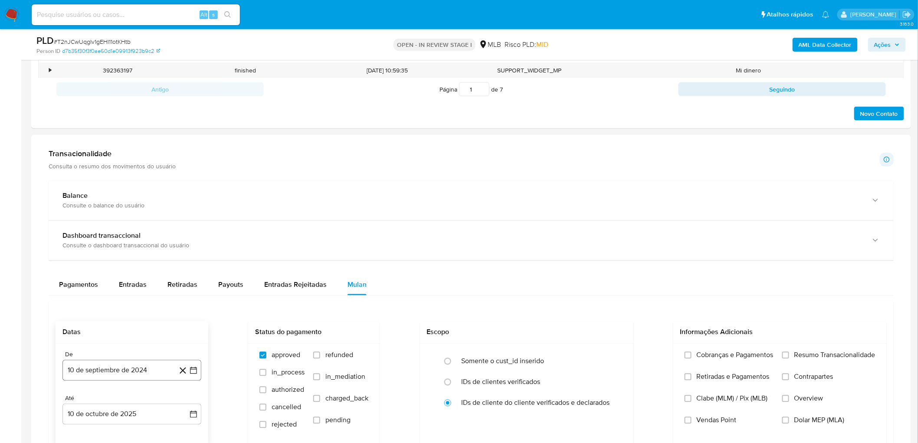
click at [107, 242] on button "10 de septiembre de 2024" at bounding box center [131, 370] width 139 height 21
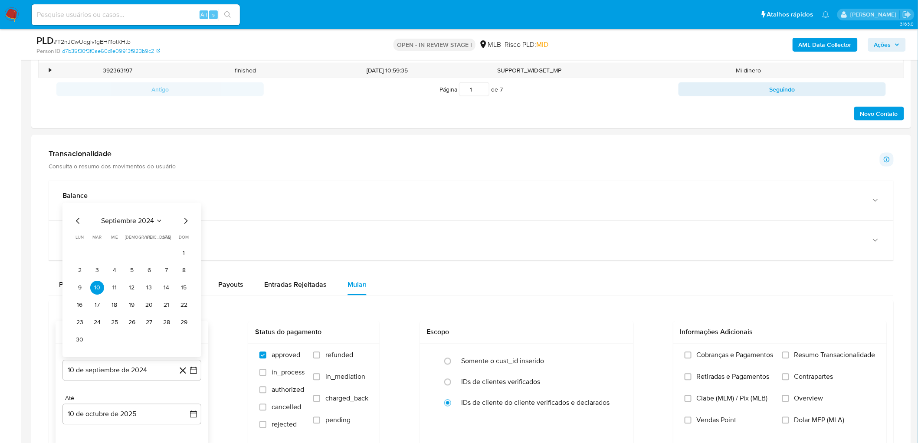
click at [147, 225] on span "septiembre 2024" at bounding box center [127, 221] width 53 height 9
click at [185, 228] on icon "Año siguiente" at bounding box center [184, 228] width 10 height 10
click at [129, 242] on span "ago" at bounding box center [131, 308] width 11 height 7
click at [142, 242] on button "1" at bounding box center [149, 270] width 14 height 14
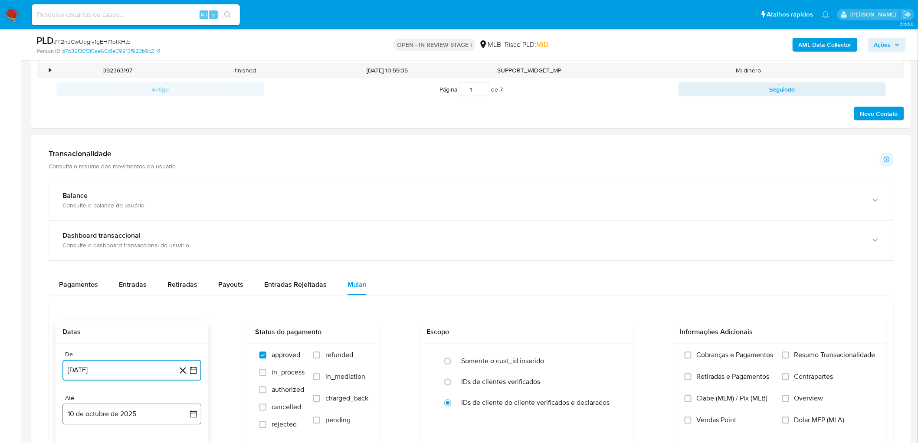
click at [111, 242] on button "10 de octubre de 2025" at bounding box center [131, 414] width 139 height 21
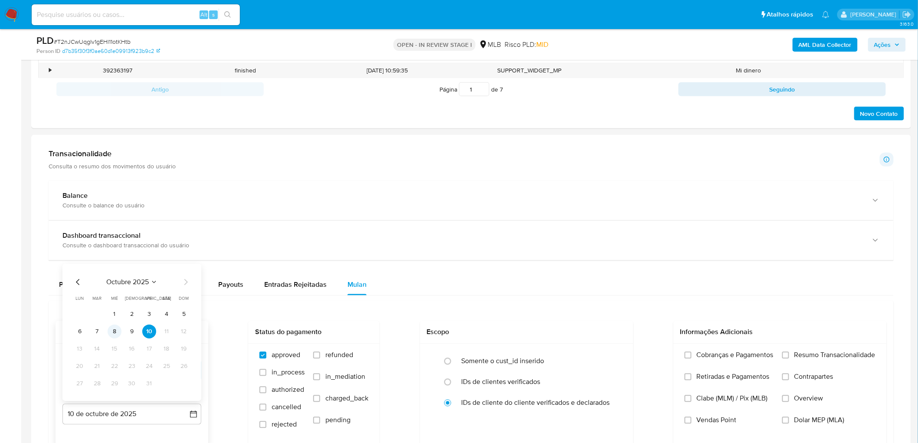
click at [113, 242] on button "8" at bounding box center [115, 332] width 14 height 14
drag, startPoint x: 791, startPoint y: 358, endPoint x: 774, endPoint y: 372, distance: 21.9
click at [555, 242] on label "Resumo Transacionalidade" at bounding box center [829, 362] width 93 height 22
click at [555, 242] on input "Resumo Transacionalidade" at bounding box center [786, 355] width 7 height 7
click at [555, 242] on span "Vendas Point" at bounding box center [717, 420] width 40 height 9
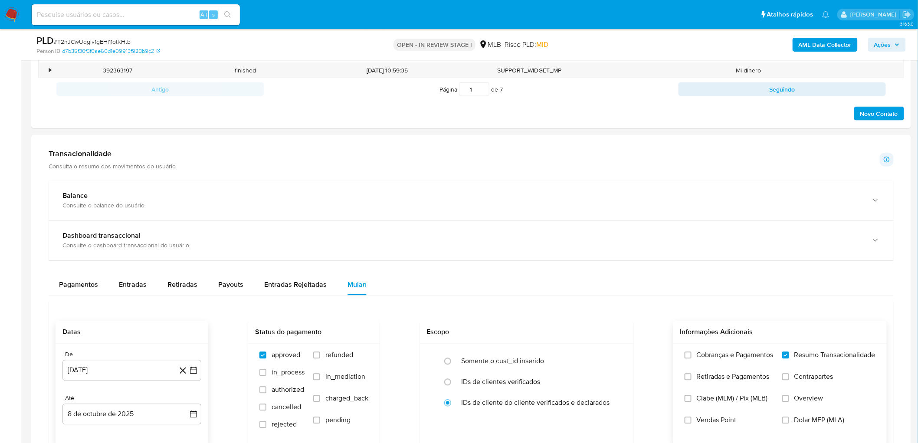
click at [555, 242] on input "Vendas Point" at bounding box center [688, 420] width 7 height 7
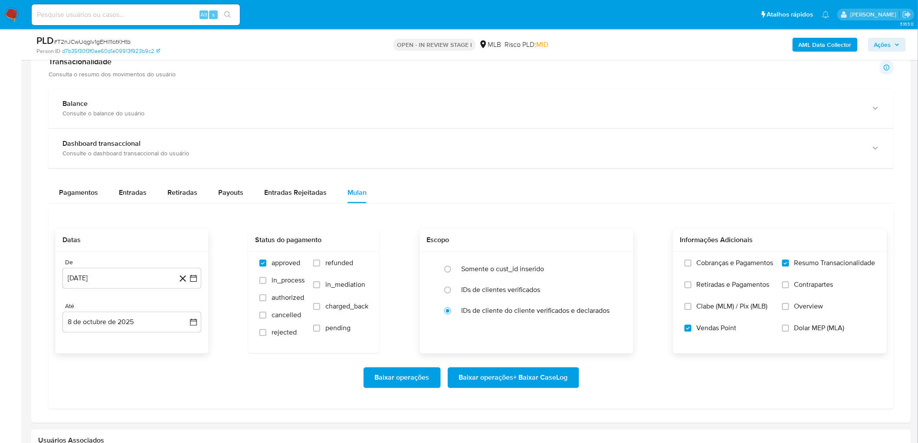
scroll to position [627, 0]
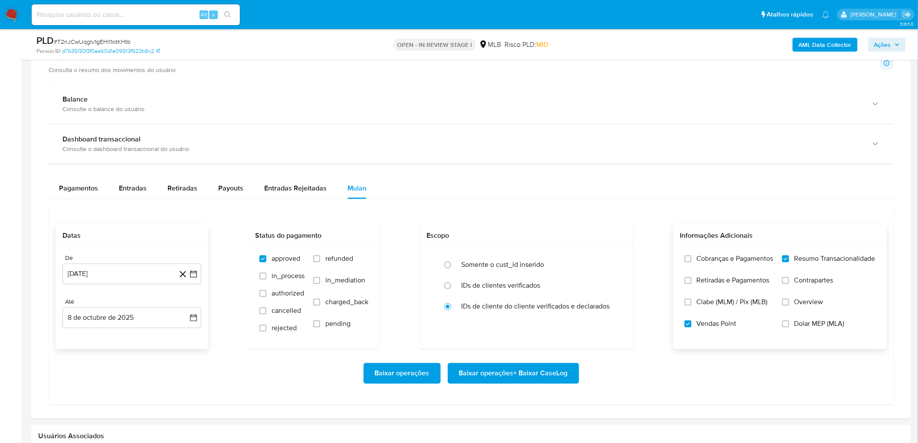
click at [489, 242] on span "Baixar operações + Baixar CaseLog" at bounding box center [513, 373] width 109 height 19
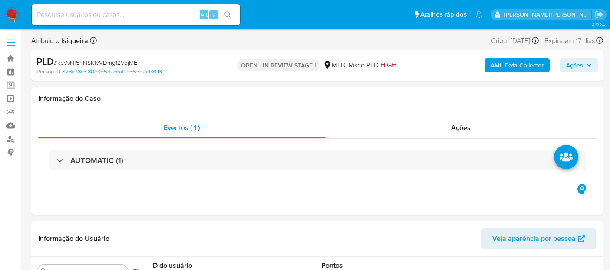
select select "10"
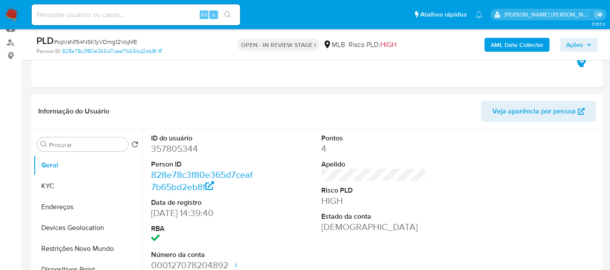
scroll to position [145, 0]
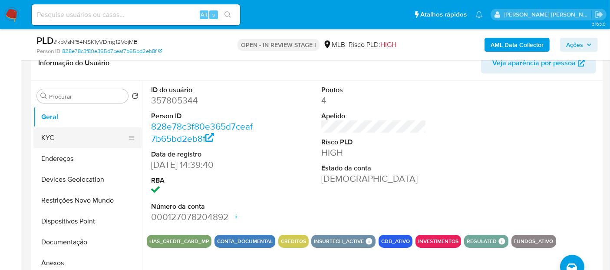
click at [51, 130] on button "KYC" at bounding box center [84, 137] width 102 height 21
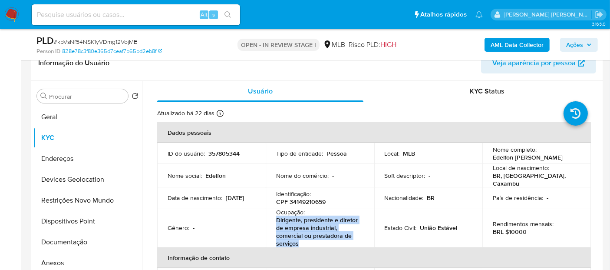
drag, startPoint x: 324, startPoint y: 241, endPoint x: 265, endPoint y: 224, distance: 61.0
click at [266, 224] on td "Ocupação : Dirigente, presidente e diretor de empresa industrial, comercial ou …" at bounding box center [320, 227] width 109 height 39
copy p "Dirigente, presidente e diretor de empresa industrial, comercial ou prestadora …"
click at [74, 241] on button "Documentação" at bounding box center [84, 241] width 102 height 21
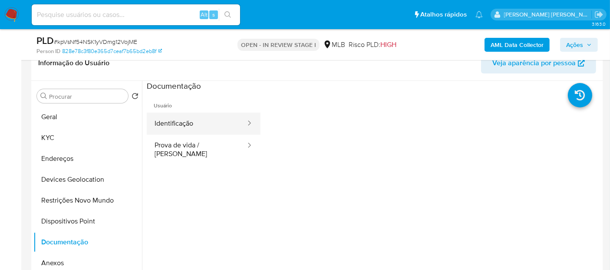
click at [195, 119] on button "Identificação" at bounding box center [197, 123] width 100 height 22
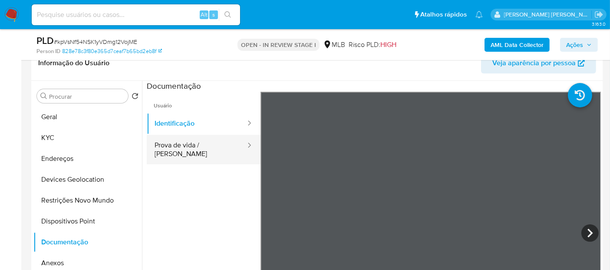
click at [202, 153] on button "Prova de vida / Selfie" at bounding box center [197, 150] width 100 height 30
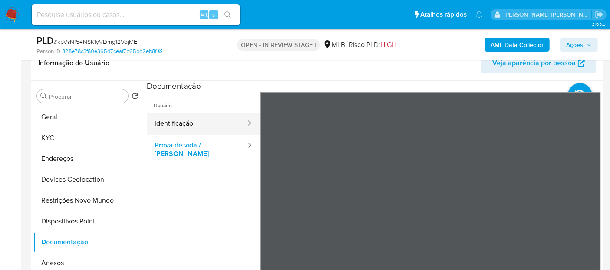
click at [186, 126] on button "Identificação" at bounding box center [197, 123] width 100 height 22
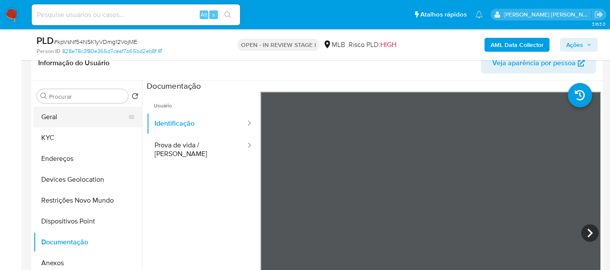
click at [89, 115] on button "Geral" at bounding box center [84, 116] width 102 height 21
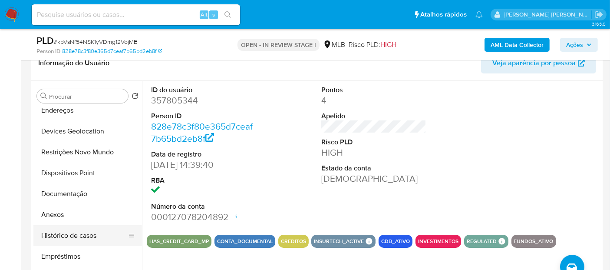
scroll to position [96, 0]
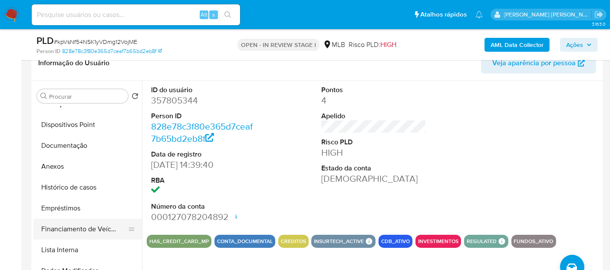
click at [80, 229] on button "Financiamento de Veículos" at bounding box center [84, 228] width 102 height 21
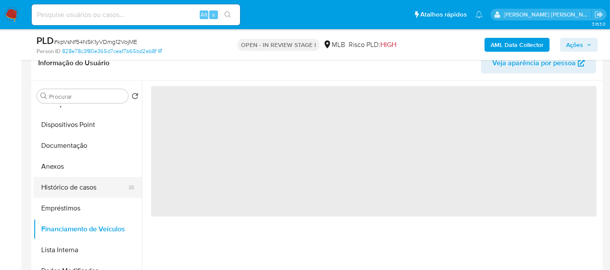
click at [88, 181] on button "Histórico de casos" at bounding box center [84, 187] width 102 height 21
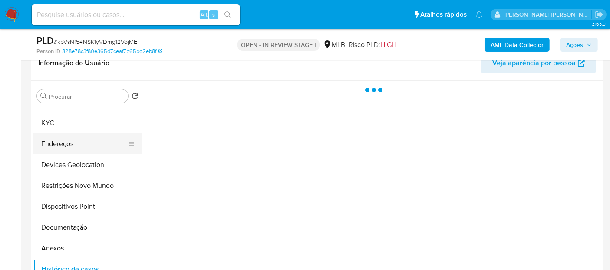
scroll to position [0, 0]
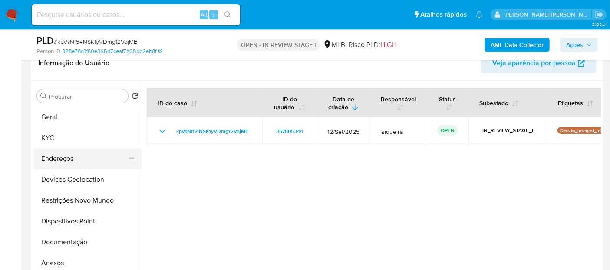
click at [87, 119] on button "Geral" at bounding box center [87, 116] width 109 height 21
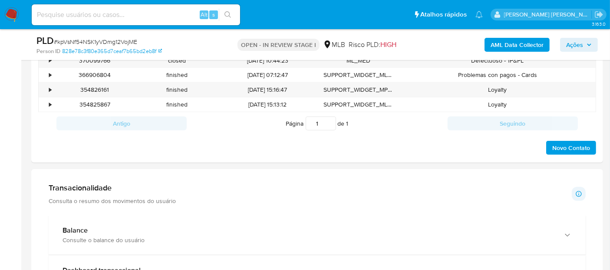
scroll to position [579, 0]
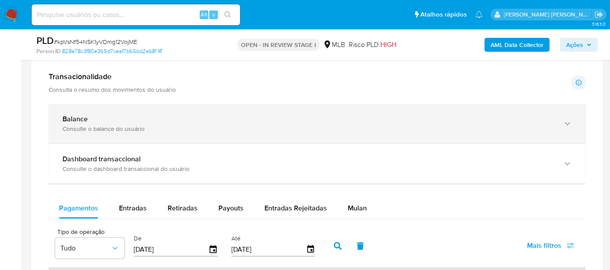
click at [230, 130] on div "Consulte o balance do usuário" at bounding box center [308, 129] width 492 height 8
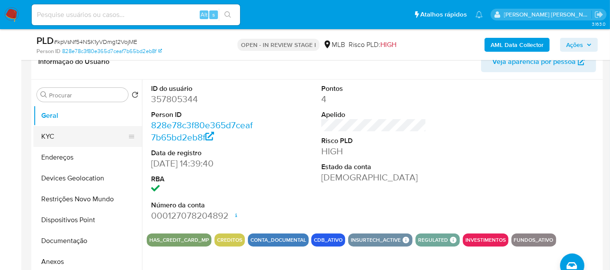
scroll to position [145, 0]
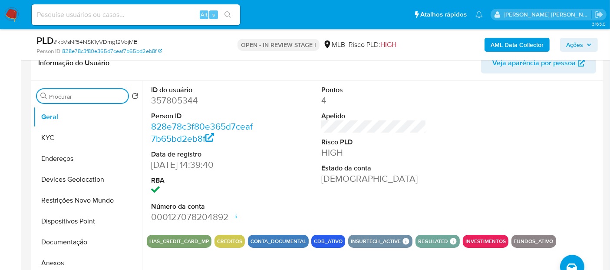
click at [87, 96] on input "Procurar" at bounding box center [87, 96] width 76 height 8
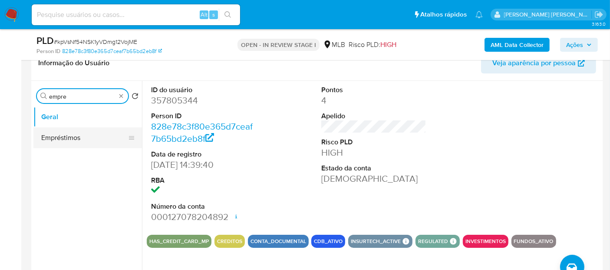
type input "empre"
click at [82, 131] on button "Empréstimos" at bounding box center [84, 137] width 102 height 21
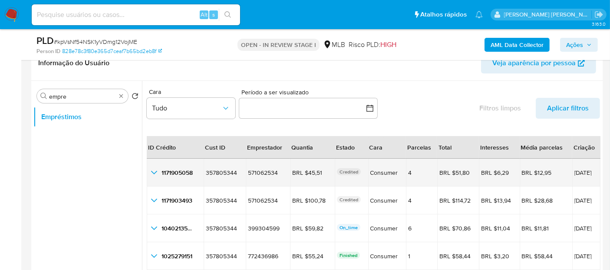
scroll to position [20, 0]
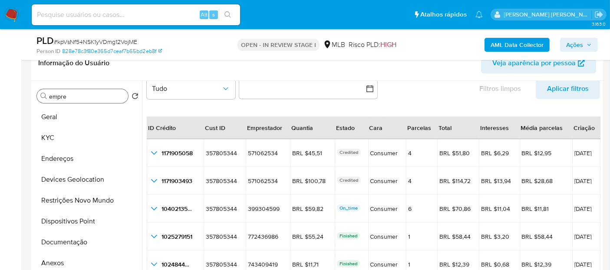
click at [419, 90] on div "Cara Tudo Período a ser visualizado inputDatePicker Filtros limpos Aplicar filt…" at bounding box center [373, 86] width 453 height 40
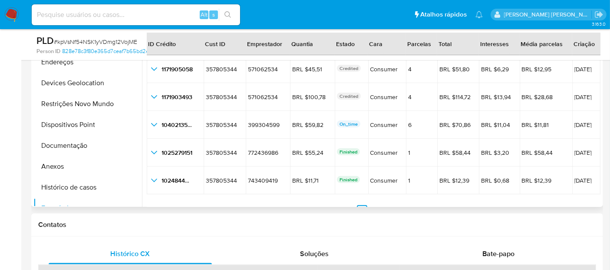
scroll to position [0, 0]
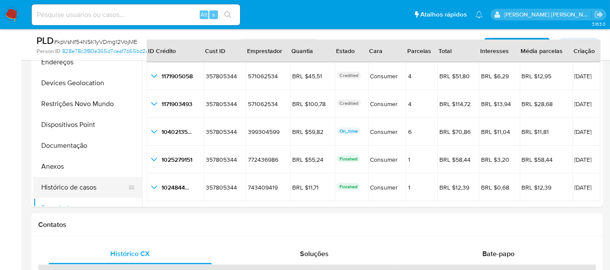
click at [84, 191] on button "Histórico de casos" at bounding box center [84, 187] width 102 height 21
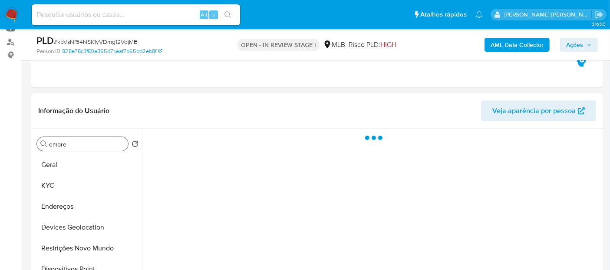
scroll to position [96, 0]
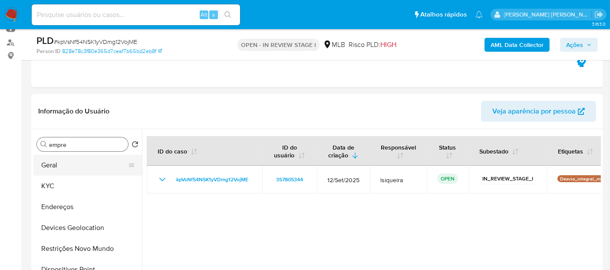
click at [66, 165] on button "Geral" at bounding box center [84, 165] width 102 height 21
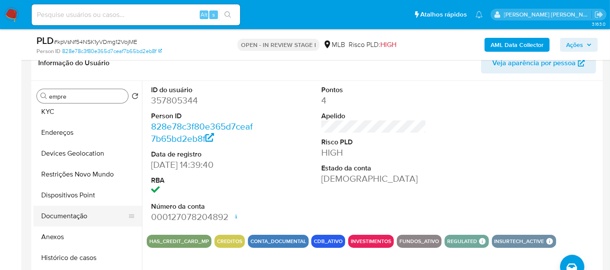
scroll to position [48, 0]
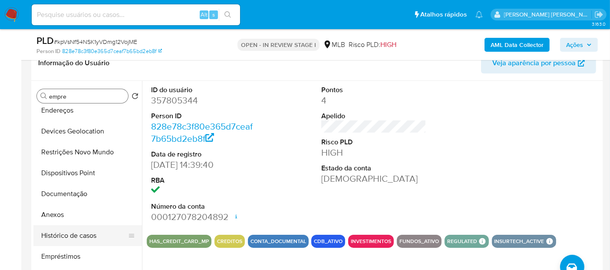
click at [61, 236] on button "Histórico de casos" at bounding box center [84, 235] width 102 height 21
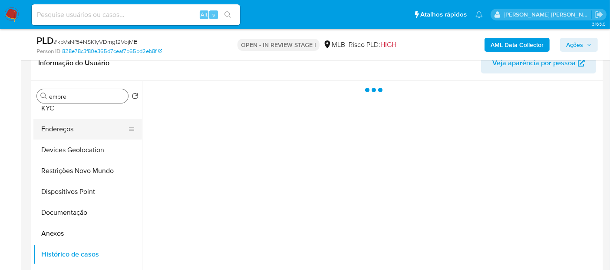
scroll to position [0, 0]
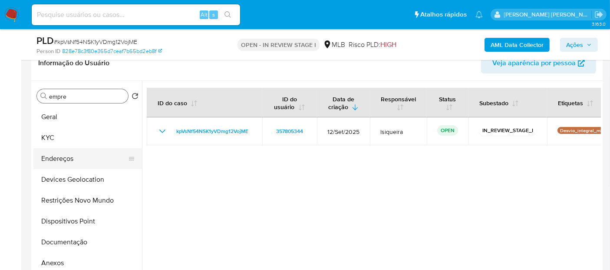
click at [65, 113] on button "Geral" at bounding box center [87, 116] width 109 height 21
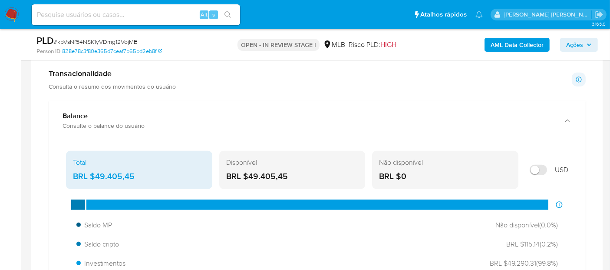
scroll to position [579, 0]
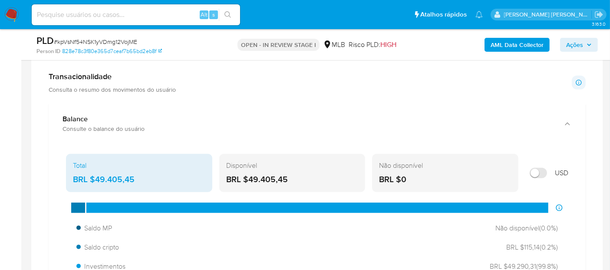
drag, startPoint x: 297, startPoint y: 177, endPoint x: 248, endPoint y: 184, distance: 50.0
click at [248, 184] on div "Disponível BRL $49.405,45" at bounding box center [292, 173] width 146 height 38
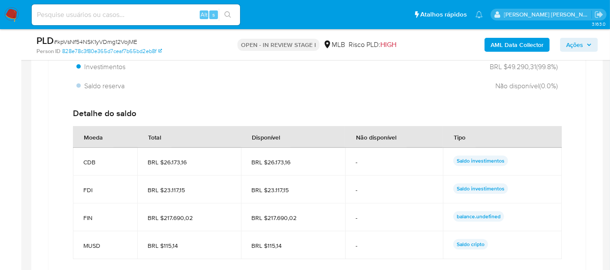
scroll to position [675, 0]
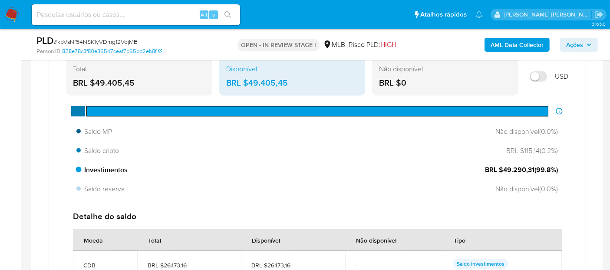
drag, startPoint x: 533, startPoint y: 168, endPoint x: 502, endPoint y: 169, distance: 30.8
click at [502, 169] on span "BRL $49.290,31 ( 99.8 %)" at bounding box center [521, 170] width 73 height 10
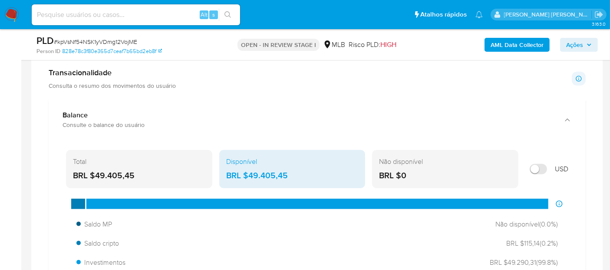
scroll to position [482, 0]
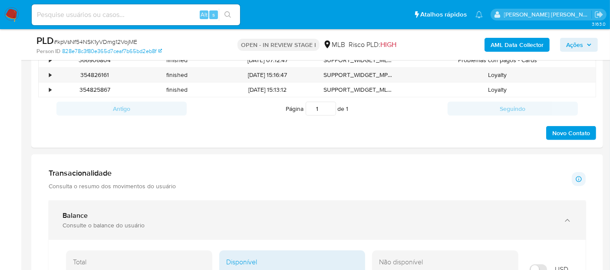
click at [257, 216] on div "Balance" at bounding box center [308, 215] width 492 height 9
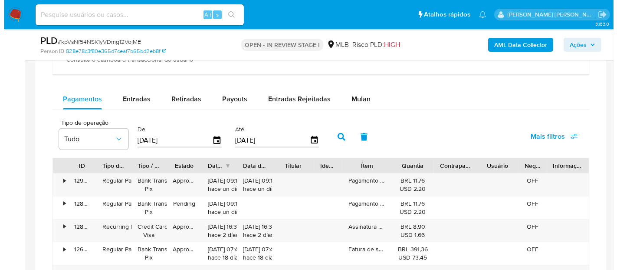
scroll to position [675, 0]
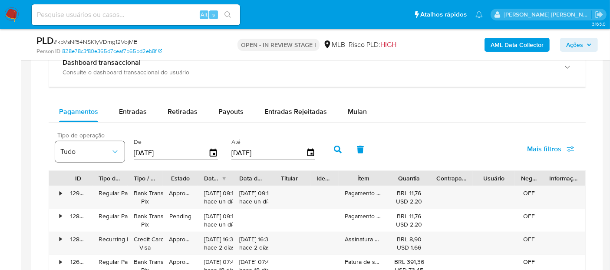
click at [79, 147] on span "Tudo" at bounding box center [85, 151] width 50 height 9
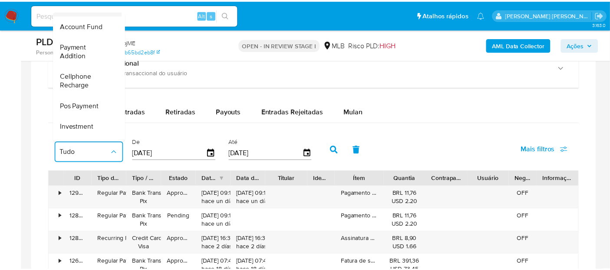
scroll to position [129, 0]
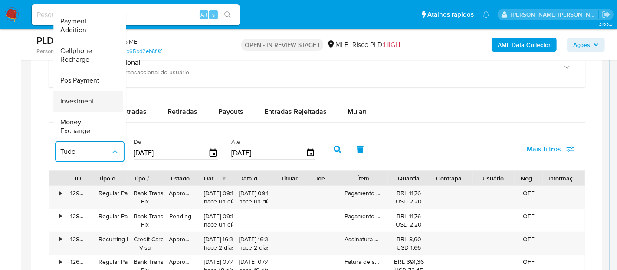
click at [89, 96] on span "Investment" at bounding box center [77, 100] width 34 height 9
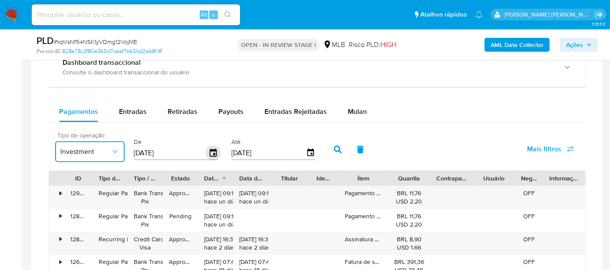
click at [206, 150] on div "[DATE]" at bounding box center [176, 152] width 84 height 14
click at [208, 150] on icon "button" at bounding box center [213, 152] width 15 height 15
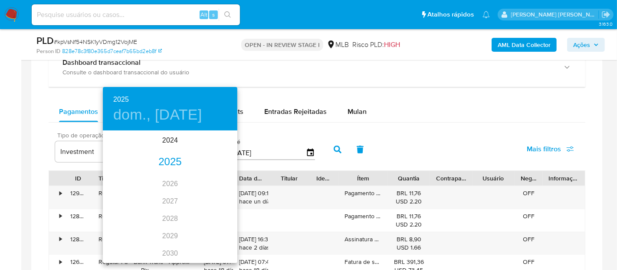
click at [170, 160] on div "2025" at bounding box center [170, 161] width 135 height 17
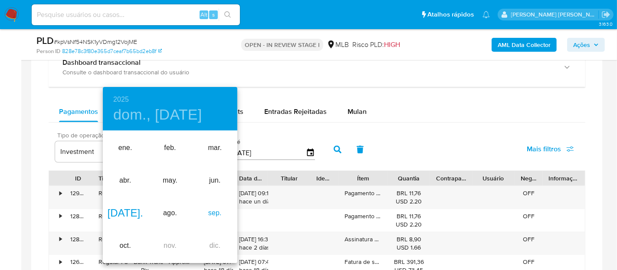
click at [217, 216] on div "sep." at bounding box center [215, 213] width 45 height 33
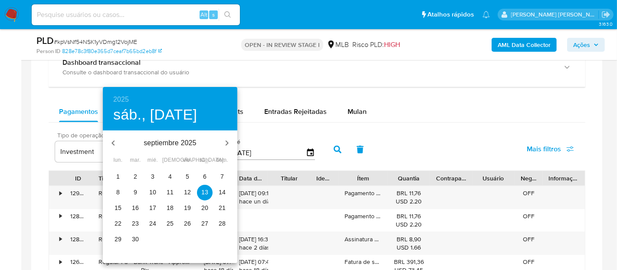
click at [118, 177] on p "1" at bounding box center [117, 176] width 3 height 9
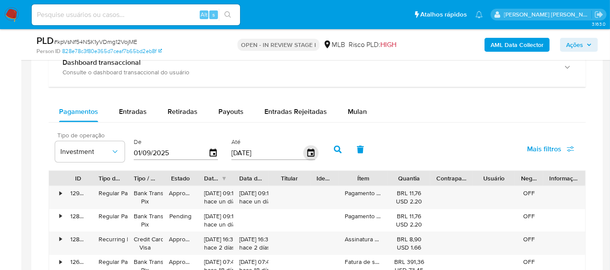
click at [307, 148] on icon "button" at bounding box center [310, 152] width 7 height 8
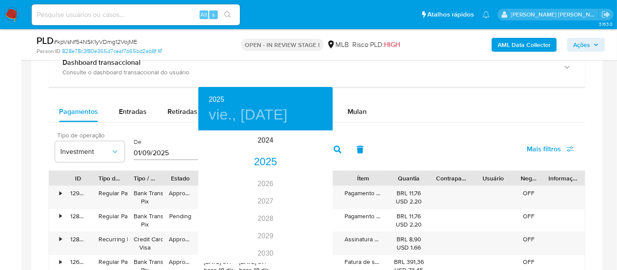
click at [379, 129] on div at bounding box center [308, 135] width 617 height 270
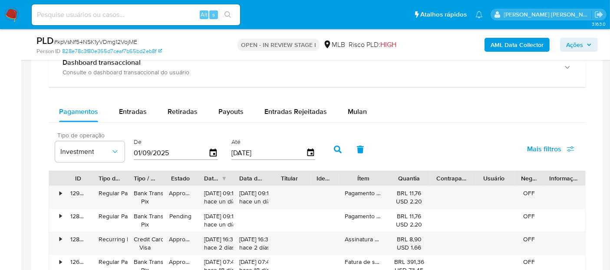
click at [334, 148] on icon "button" at bounding box center [338, 149] width 8 height 8
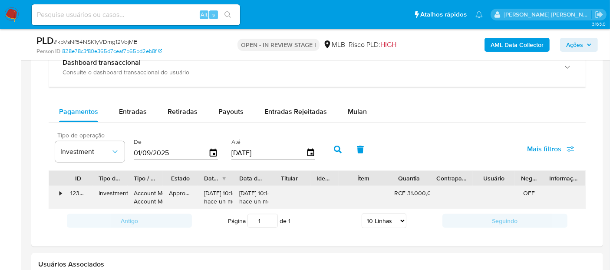
click at [58, 193] on div "•" at bounding box center [56, 197] width 15 height 23
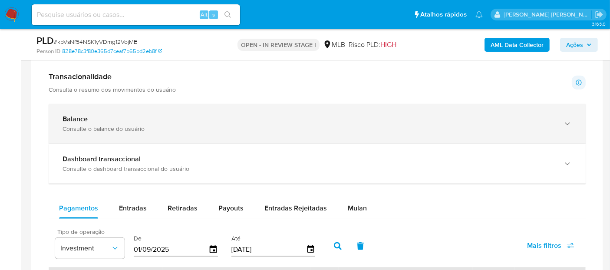
scroll to position [530, 0]
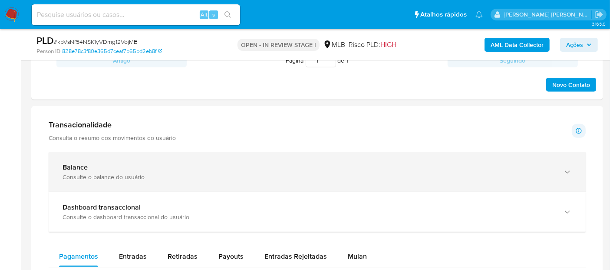
click at [256, 173] on div "Consulte o balance do usuário" at bounding box center [308, 177] width 492 height 8
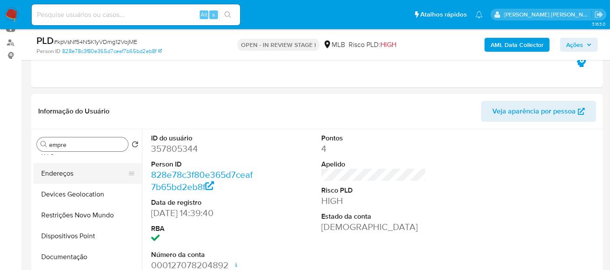
scroll to position [48, 0]
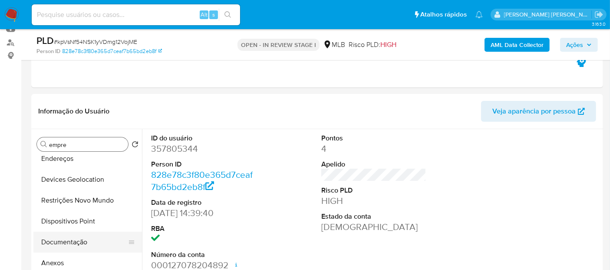
click at [69, 240] on button "Documentação" at bounding box center [84, 241] width 102 height 21
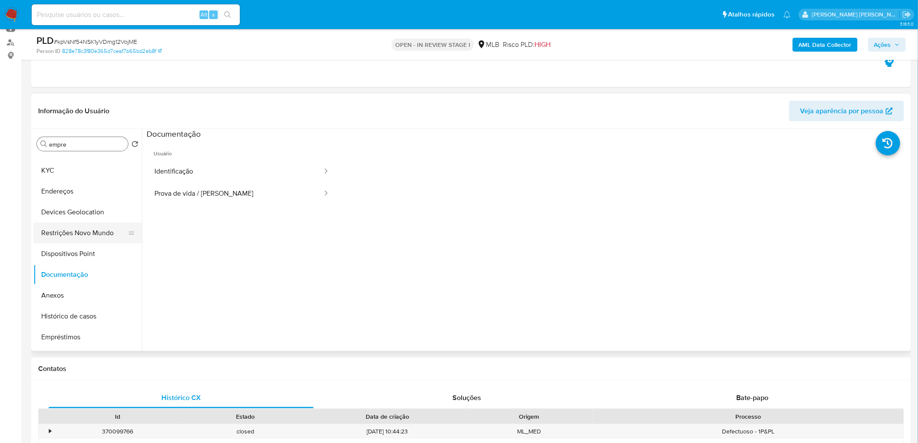
scroll to position [0, 0]
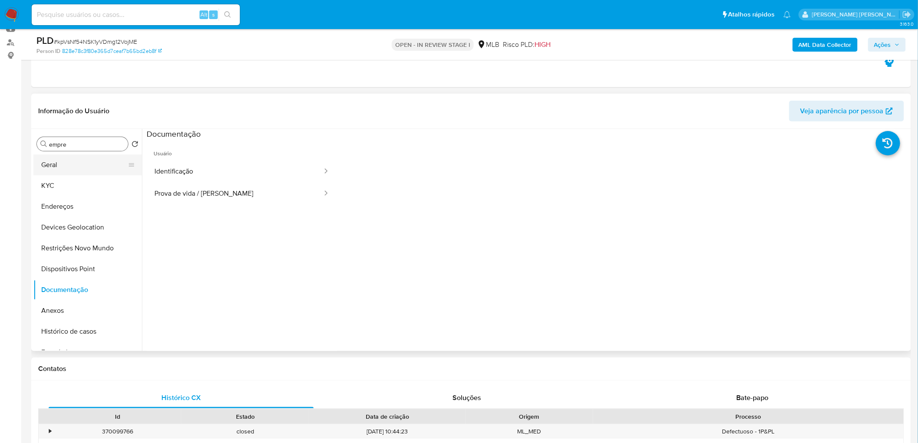
click at [96, 161] on button "Geral" at bounding box center [84, 165] width 102 height 21
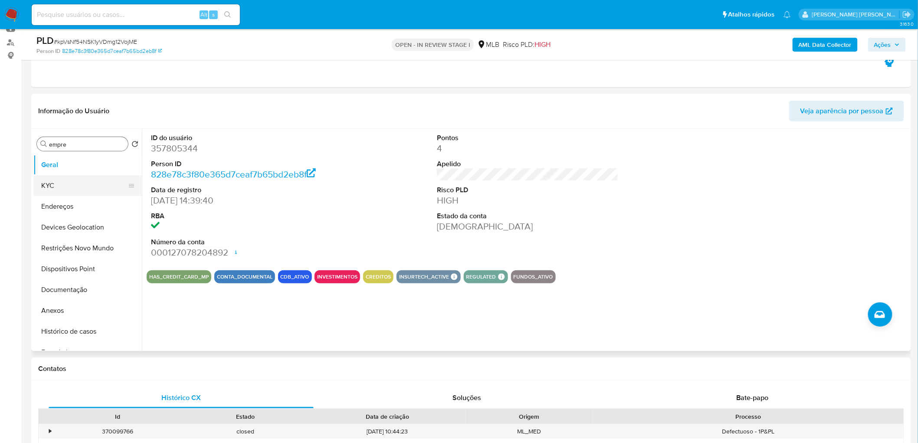
click at [62, 181] on button "KYC" at bounding box center [84, 185] width 102 height 21
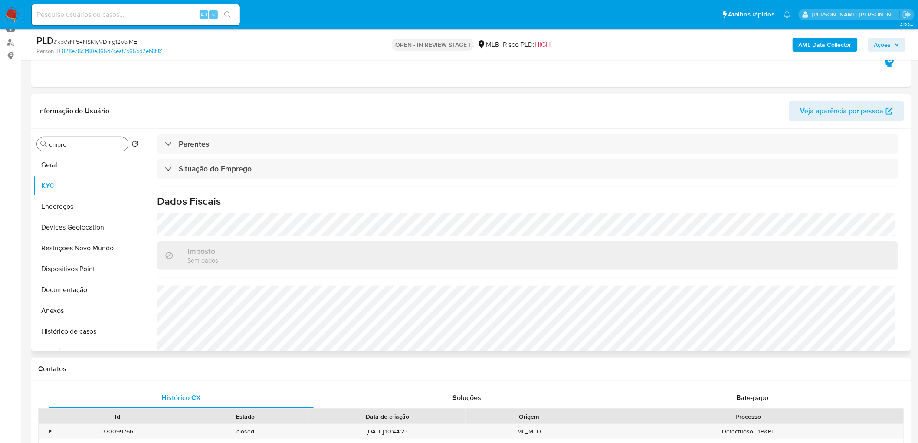
scroll to position [364, 0]
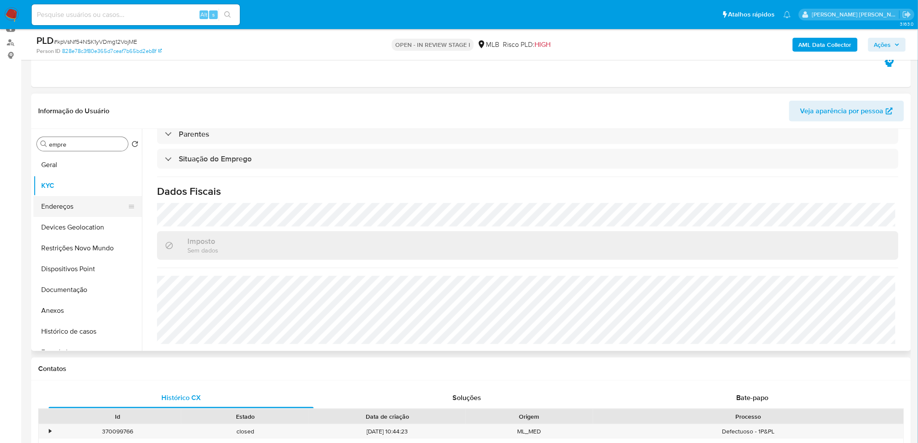
drag, startPoint x: 74, startPoint y: 210, endPoint x: 63, endPoint y: 210, distance: 10.9
click at [74, 210] on button "Endereços" at bounding box center [84, 206] width 102 height 21
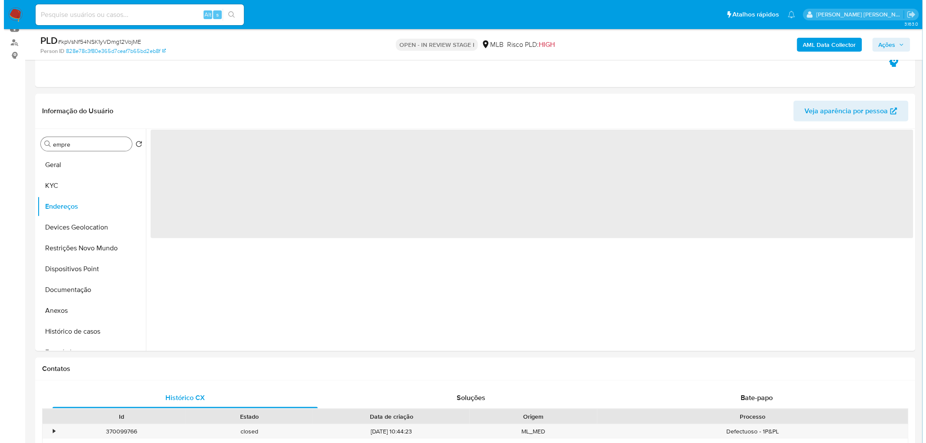
scroll to position [0, 0]
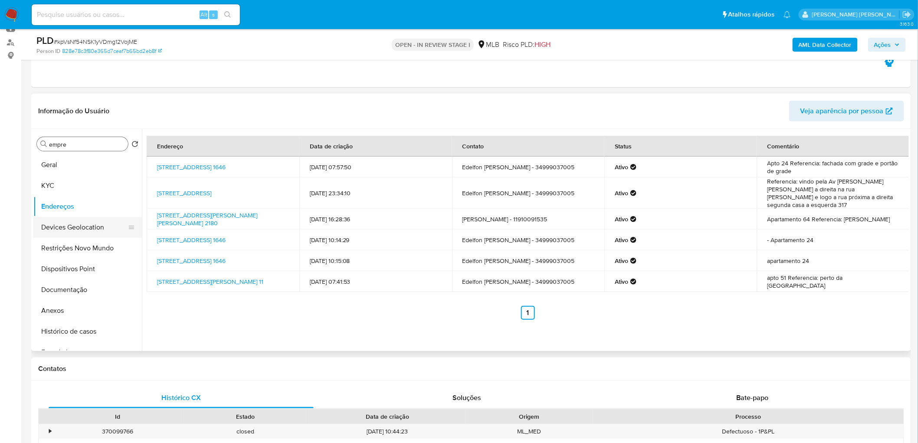
click at [51, 225] on button "Devices Geolocation" at bounding box center [84, 227] width 102 height 21
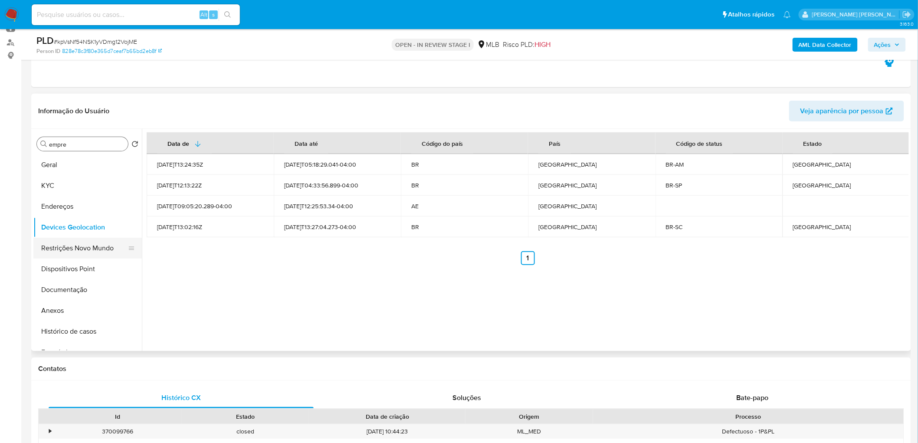
click at [71, 246] on button "Restrições Novo Mundo" at bounding box center [84, 248] width 102 height 21
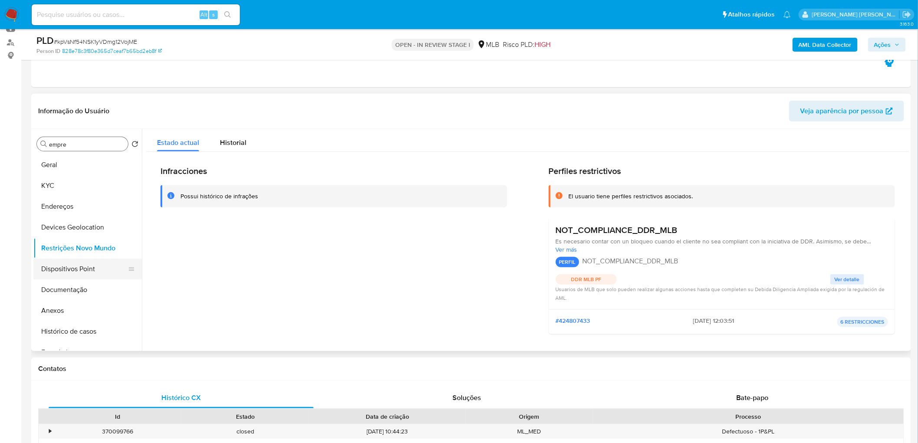
click at [100, 269] on button "Dispositivos Point" at bounding box center [84, 269] width 102 height 21
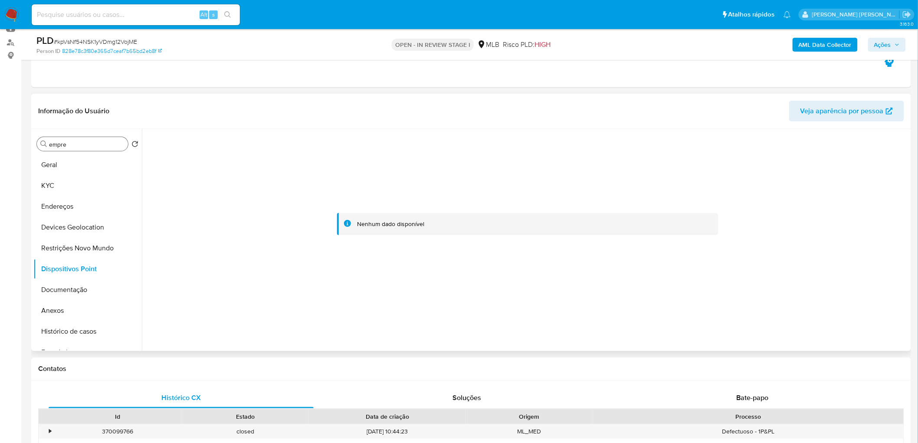
click at [609, 99] on div "Informação do Usuário Veja aparência por pessoa" at bounding box center [471, 111] width 880 height 35
click at [609, 46] on b "AML Data Collector" at bounding box center [825, 45] width 53 height 14
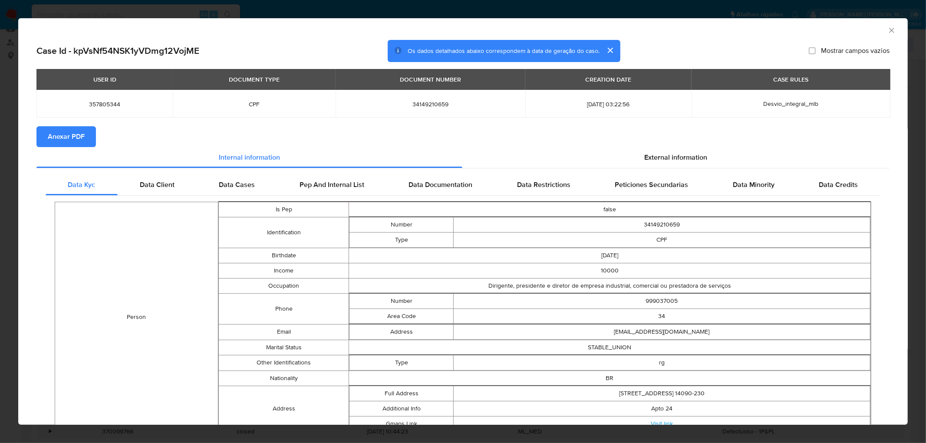
click at [59, 136] on span "Anexar PDF" at bounding box center [66, 136] width 37 height 19
click at [609, 29] on div "AML Data Collector" at bounding box center [462, 29] width 889 height 22
drag, startPoint x: 884, startPoint y: 29, endPoint x: 836, endPoint y: 46, distance: 50.4
click at [609, 29] on icon "Fechar a janela" at bounding box center [891, 30] width 9 height 9
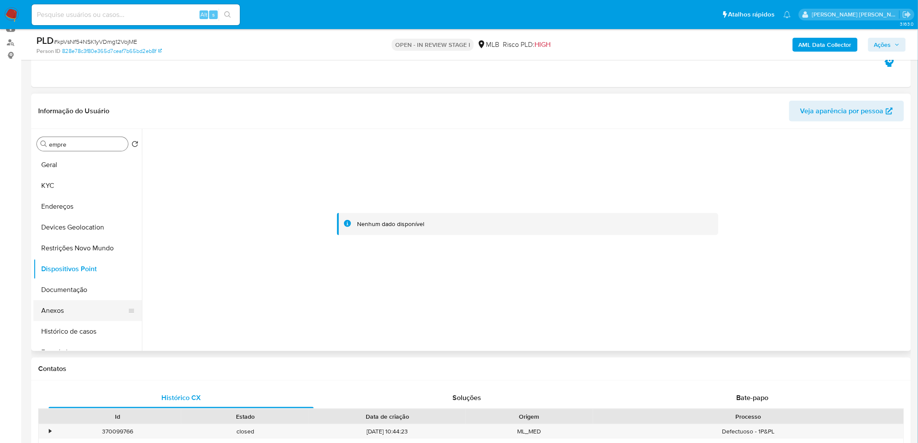
click at [63, 269] on button "Anexos" at bounding box center [84, 310] width 102 height 21
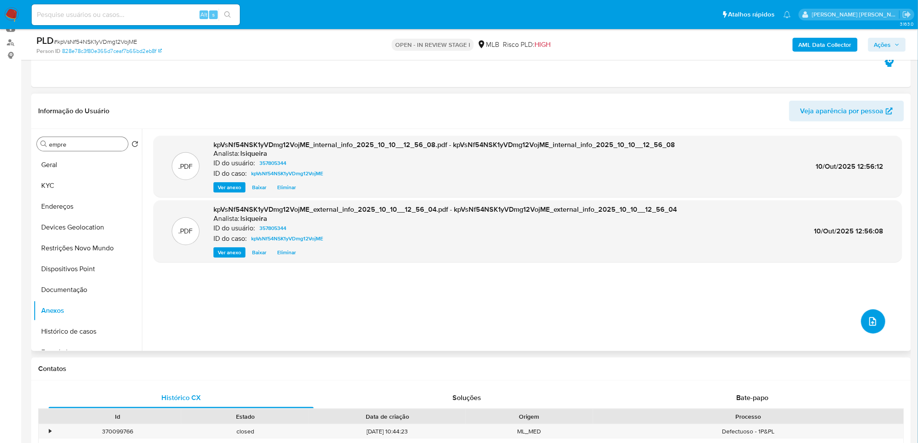
click at [609, 269] on icon "upload-file" at bounding box center [873, 321] width 10 height 10
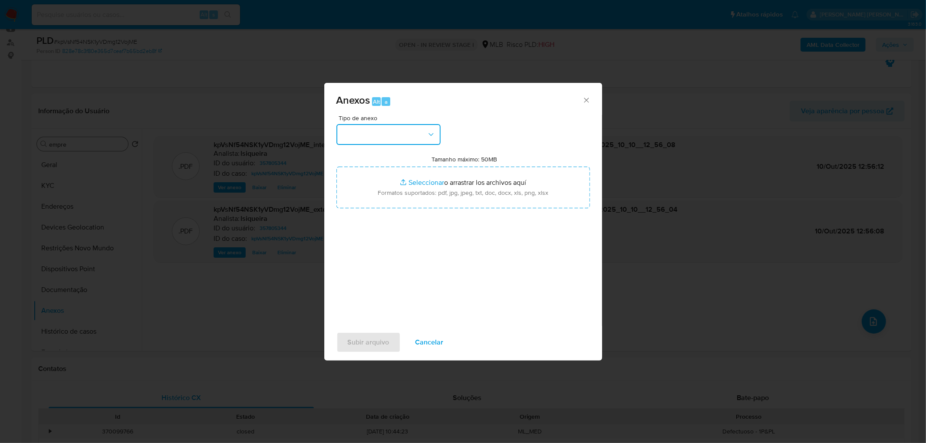
click at [382, 136] on button "button" at bounding box center [388, 134] width 104 height 21
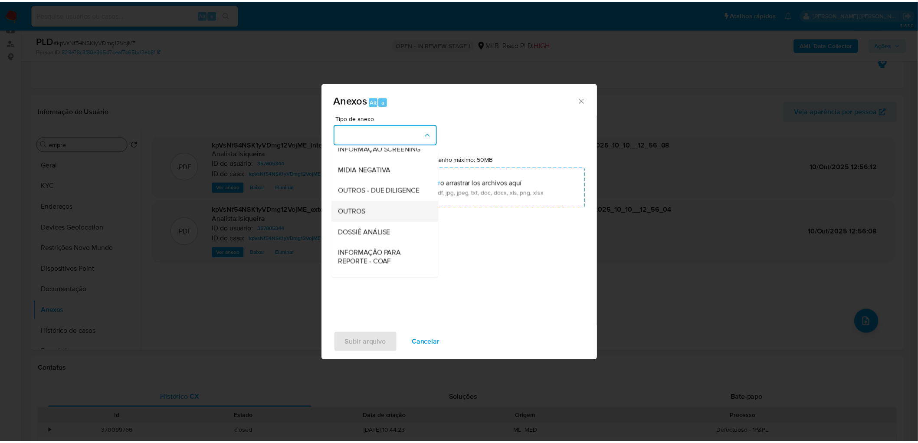
scroll to position [96, 0]
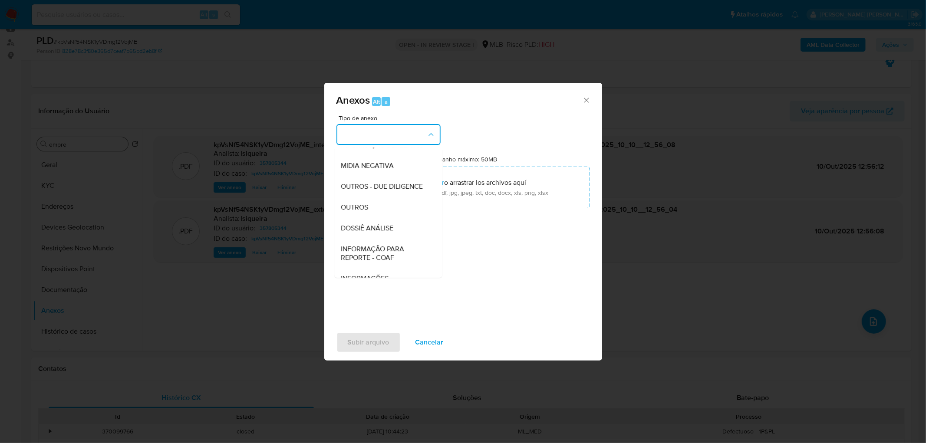
click at [353, 212] on span "OUTROS" at bounding box center [354, 207] width 27 height 9
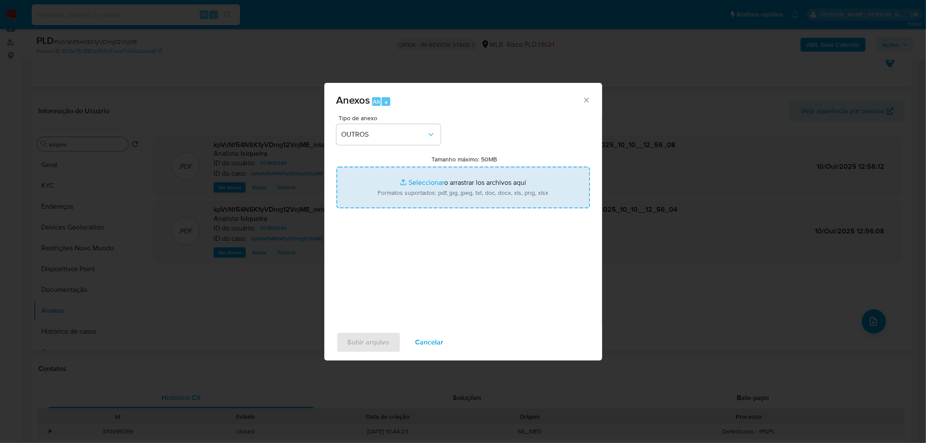
click at [411, 184] on input "Tamanho máximo: 50MB Seleccionar archivos" at bounding box center [462, 188] width 253 height 42
type input "C:\fakepath\Mulan 357805344_2025_10_09_17_31_00.xlsx"
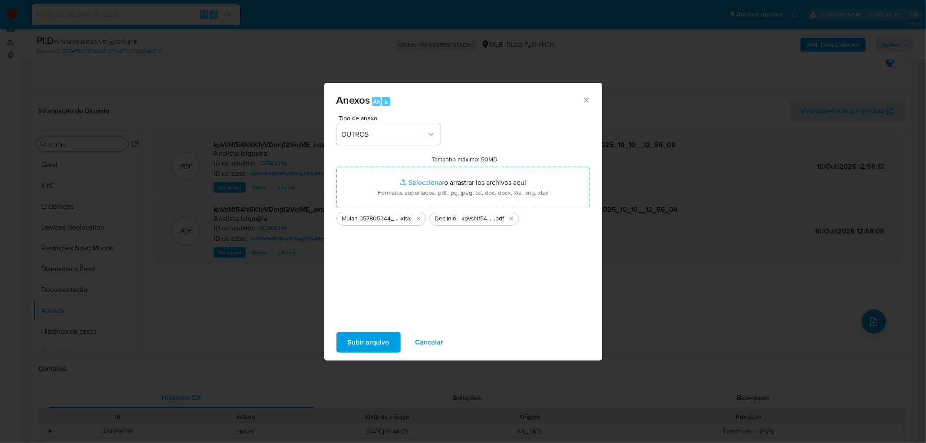
click at [377, 269] on span "Subir arquivo" at bounding box center [369, 342] width 42 height 19
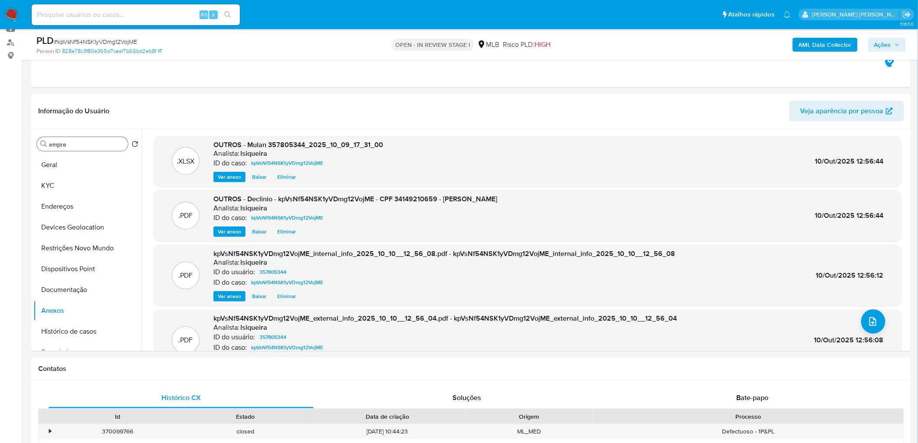
click at [609, 38] on span "Ações" at bounding box center [883, 45] width 17 height 14
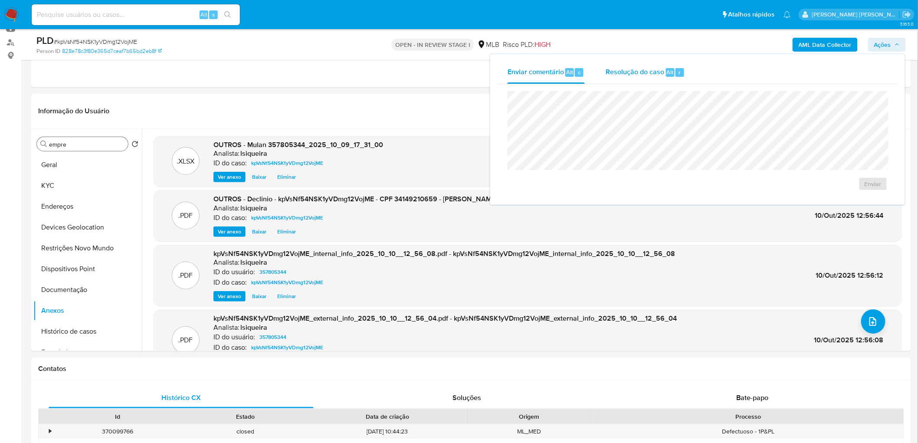
click at [609, 79] on div "Resolução do caso Alt r" at bounding box center [645, 72] width 79 height 23
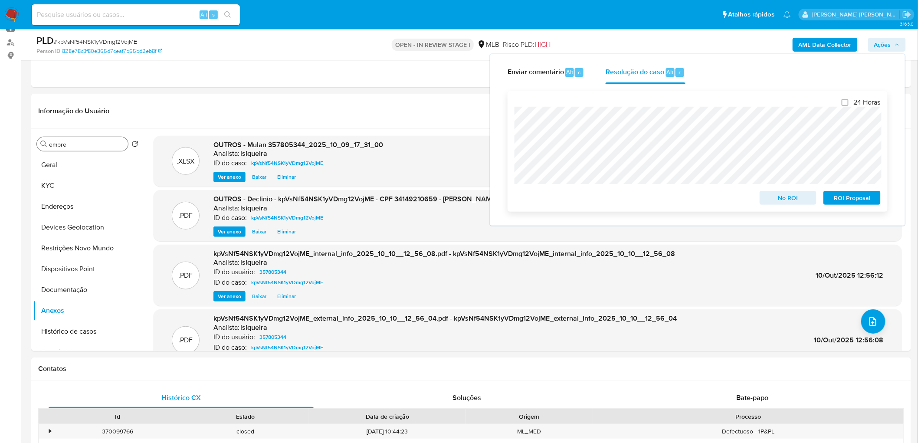
click at [609, 196] on span "No ROI" at bounding box center [788, 198] width 45 height 12
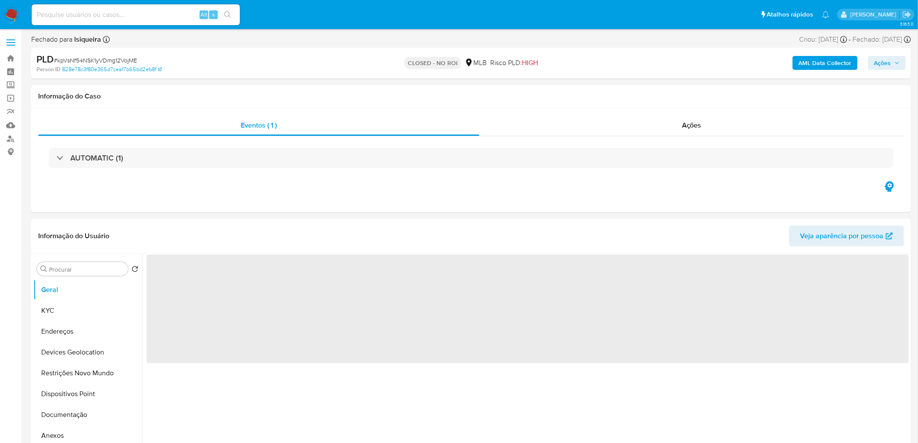
select select "10"
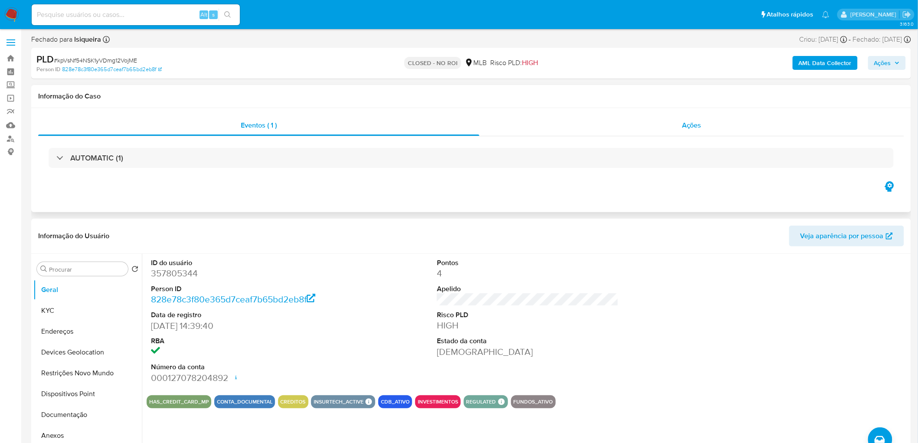
click at [700, 125] on span "Ações" at bounding box center [692, 125] width 20 height 10
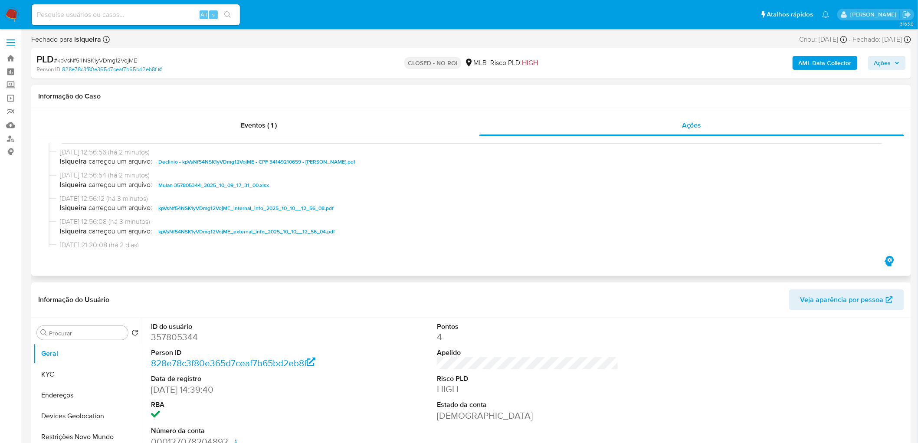
scroll to position [48, 0]
click at [238, 125] on div "Eventos ( 1 )" at bounding box center [258, 125] width 441 height 21
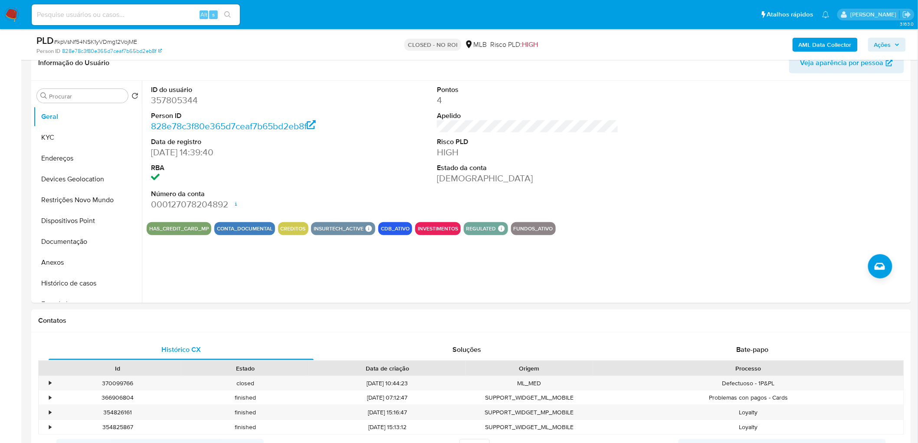
scroll to position [145, 0]
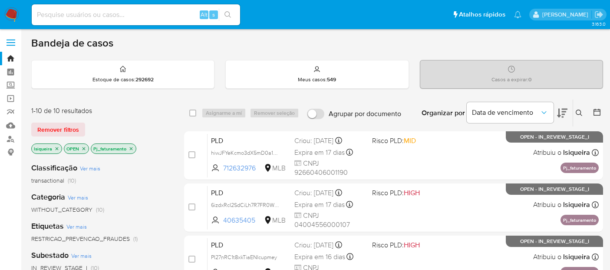
scroll to position [48, 0]
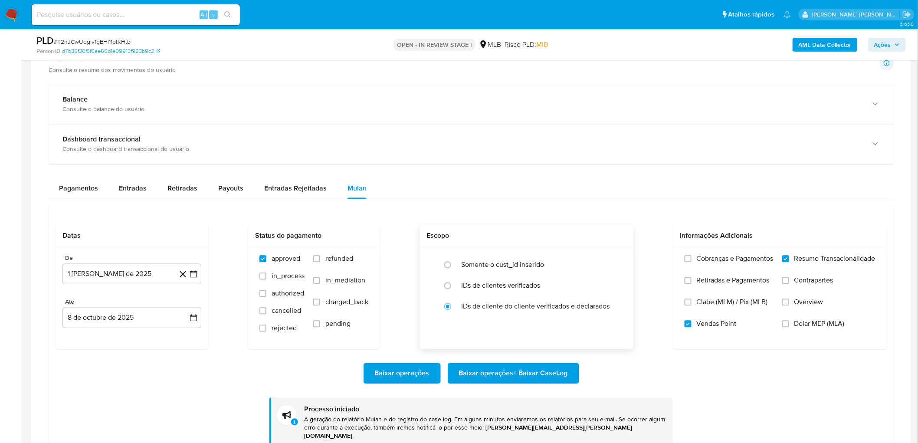
scroll to position [241, 0]
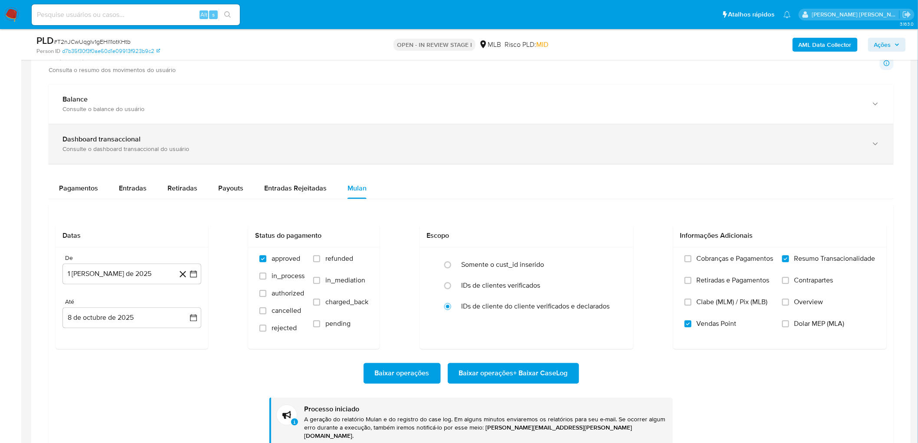
click at [814, 130] on div "Dashboard transaccional Consulte o dashboard transaccional do usuário" at bounding box center [471, 144] width 845 height 39
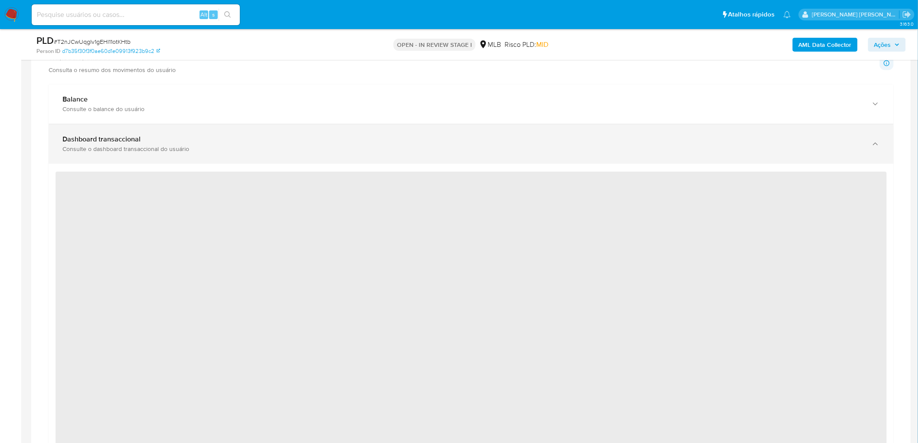
click at [765, 131] on div "Dashboard transaccional Consulte o dashboard transaccional do usuário" at bounding box center [471, 144] width 845 height 39
